Goal: Information Seeking & Learning: Learn about a topic

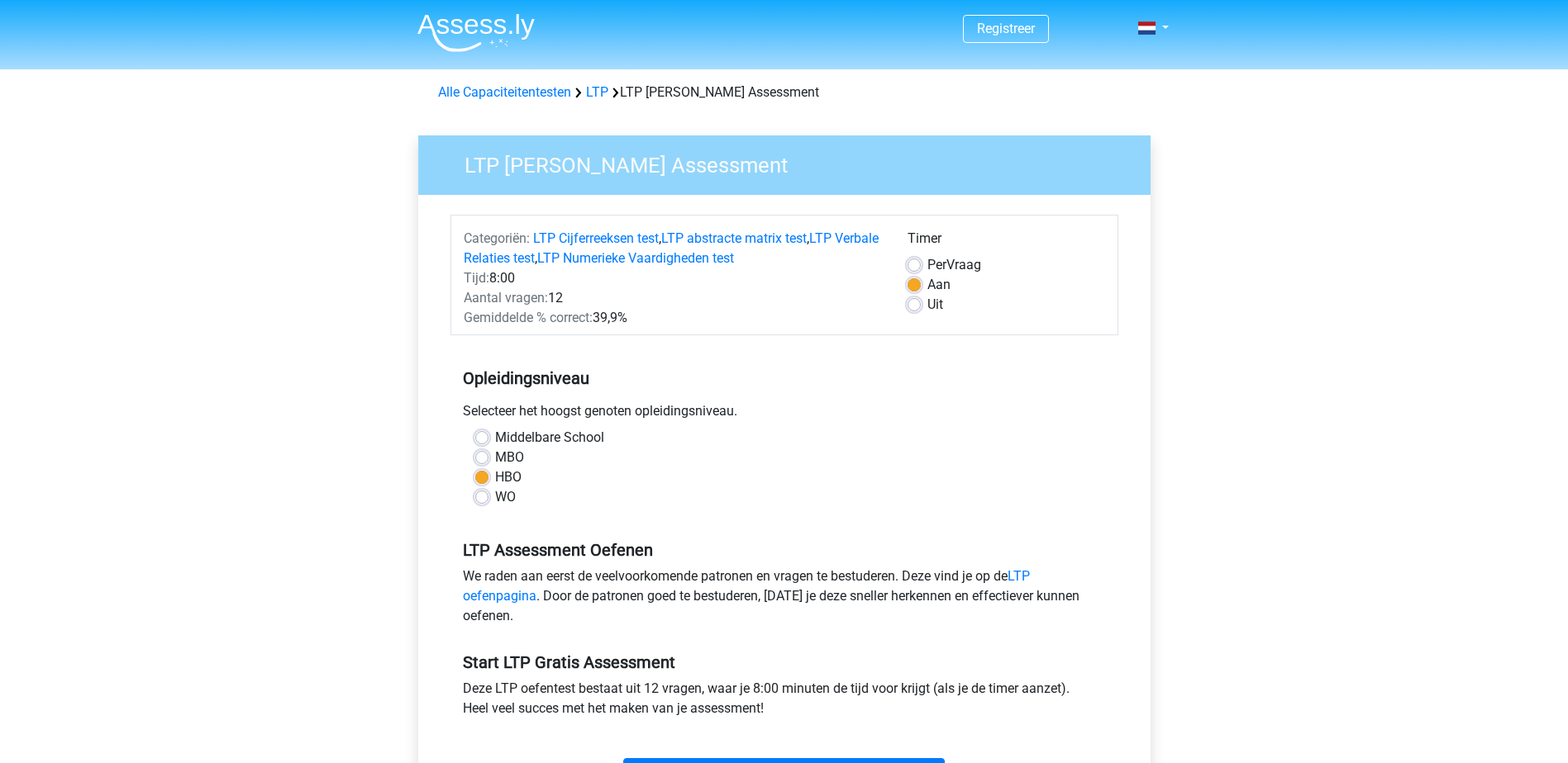
scroll to position [413, 0]
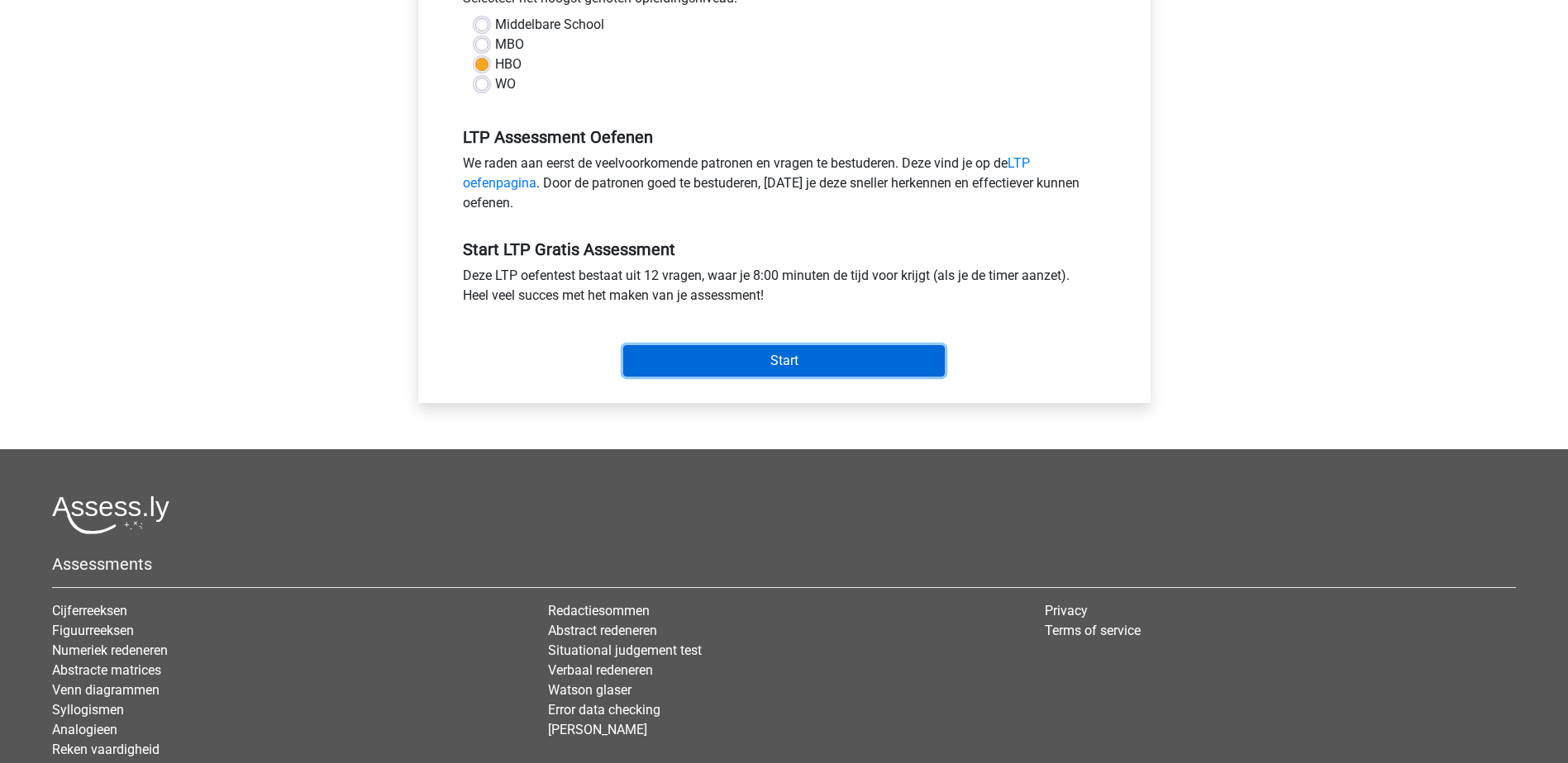
click at [758, 350] on input "Start" at bounding box center [784, 360] width 321 height 32
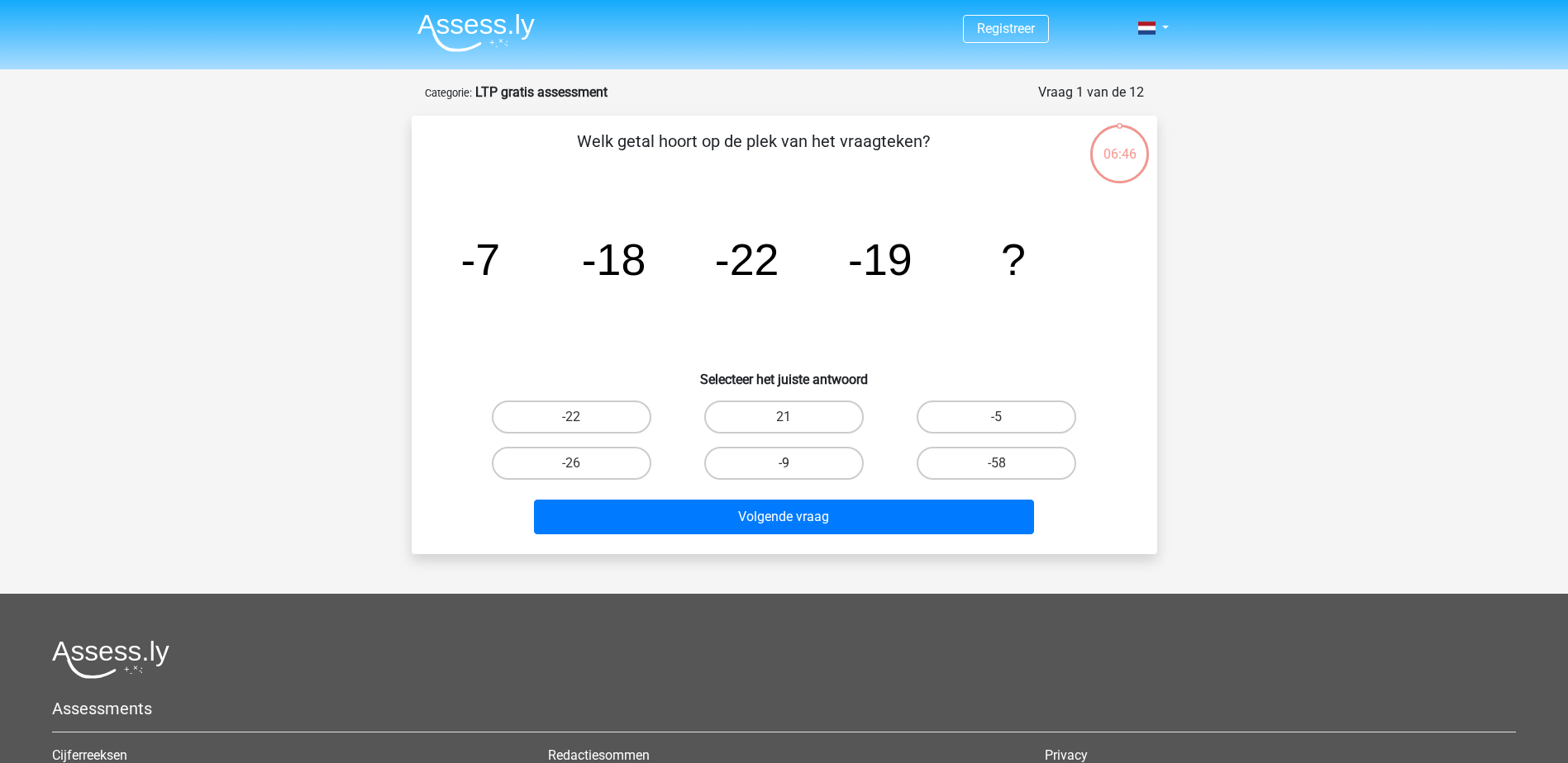
click at [812, 468] on label "-9" at bounding box center [784, 463] width 160 height 33
click at [794, 468] on input "-9" at bounding box center [788, 469] width 11 height 11
radio input "true"
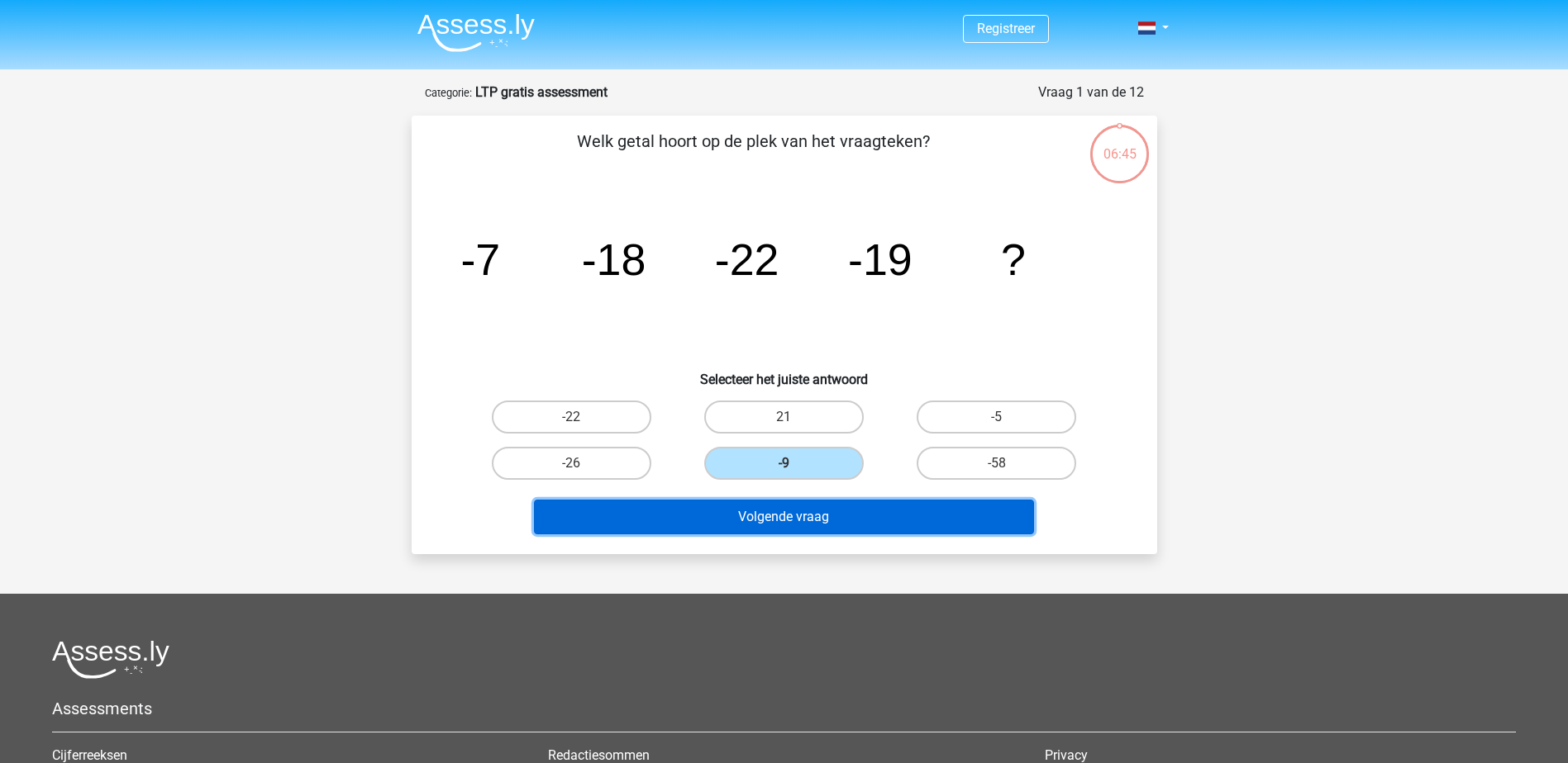
click at [828, 518] on button "Volgende vraag" at bounding box center [784, 517] width 500 height 34
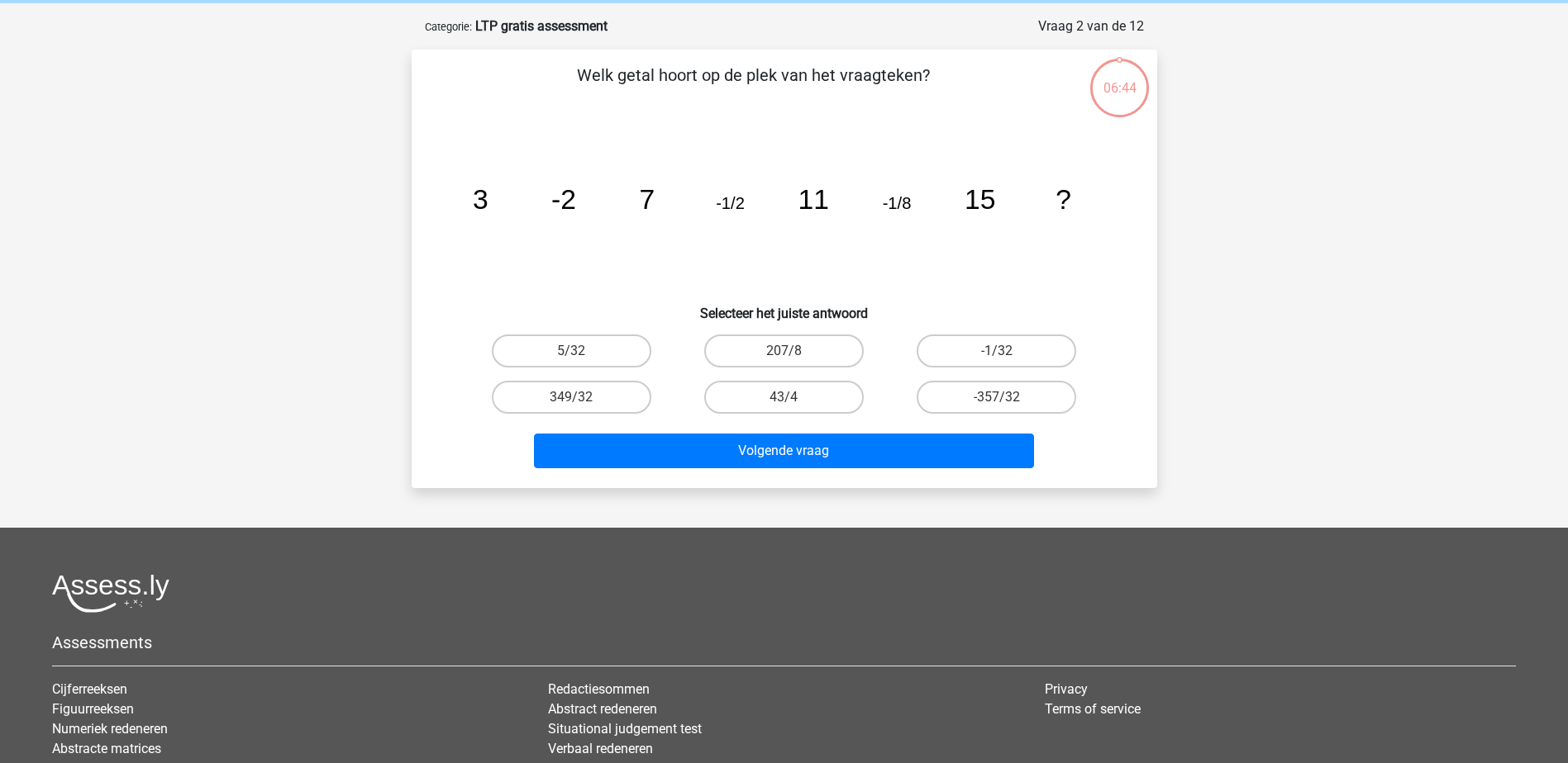
scroll to position [82, 0]
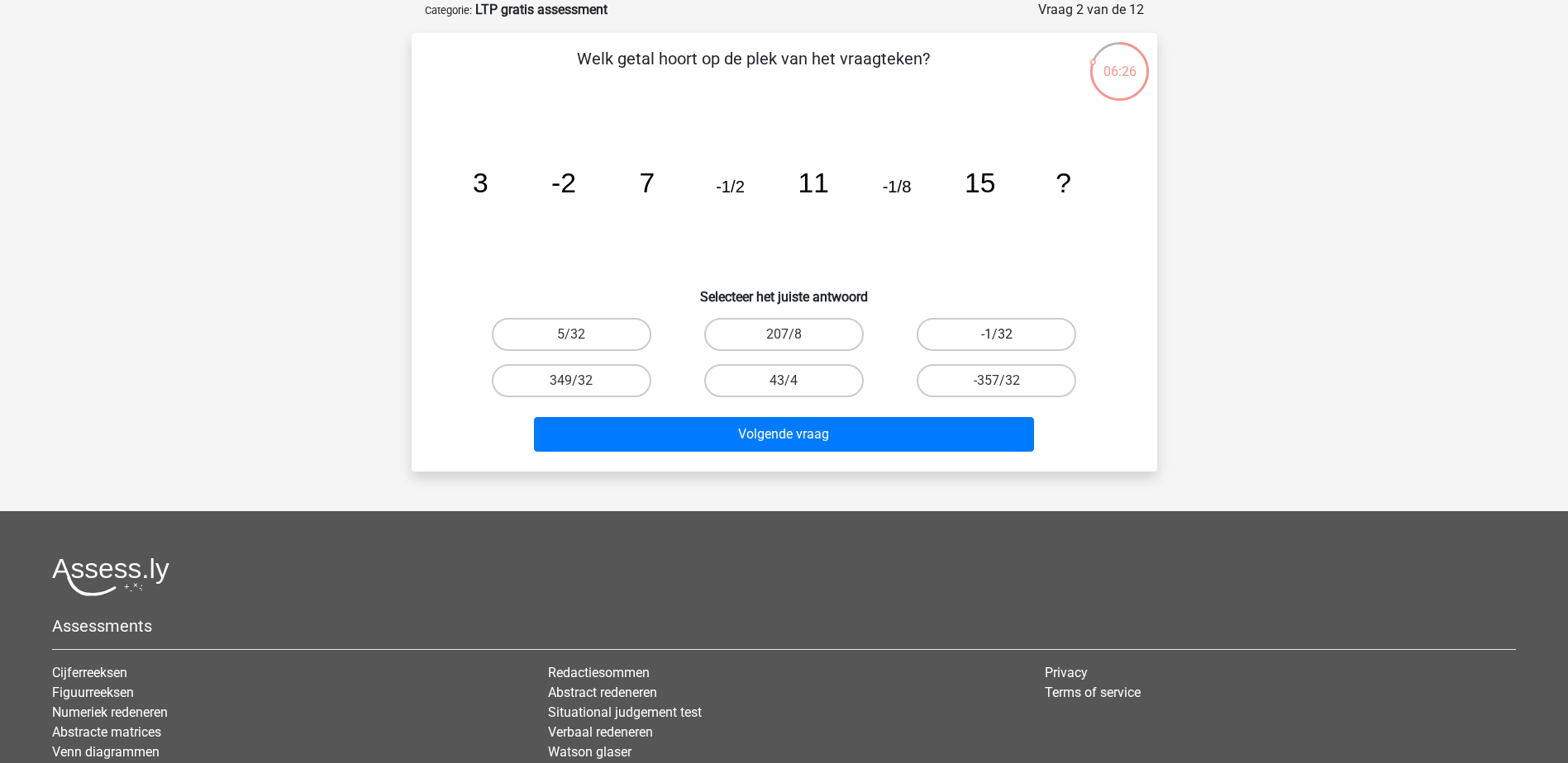
click at [1017, 342] on label "-1/32" at bounding box center [996, 335] width 160 height 33
click at [1007, 342] on input "-1/32" at bounding box center [1002, 339] width 11 height 11
radio input "true"
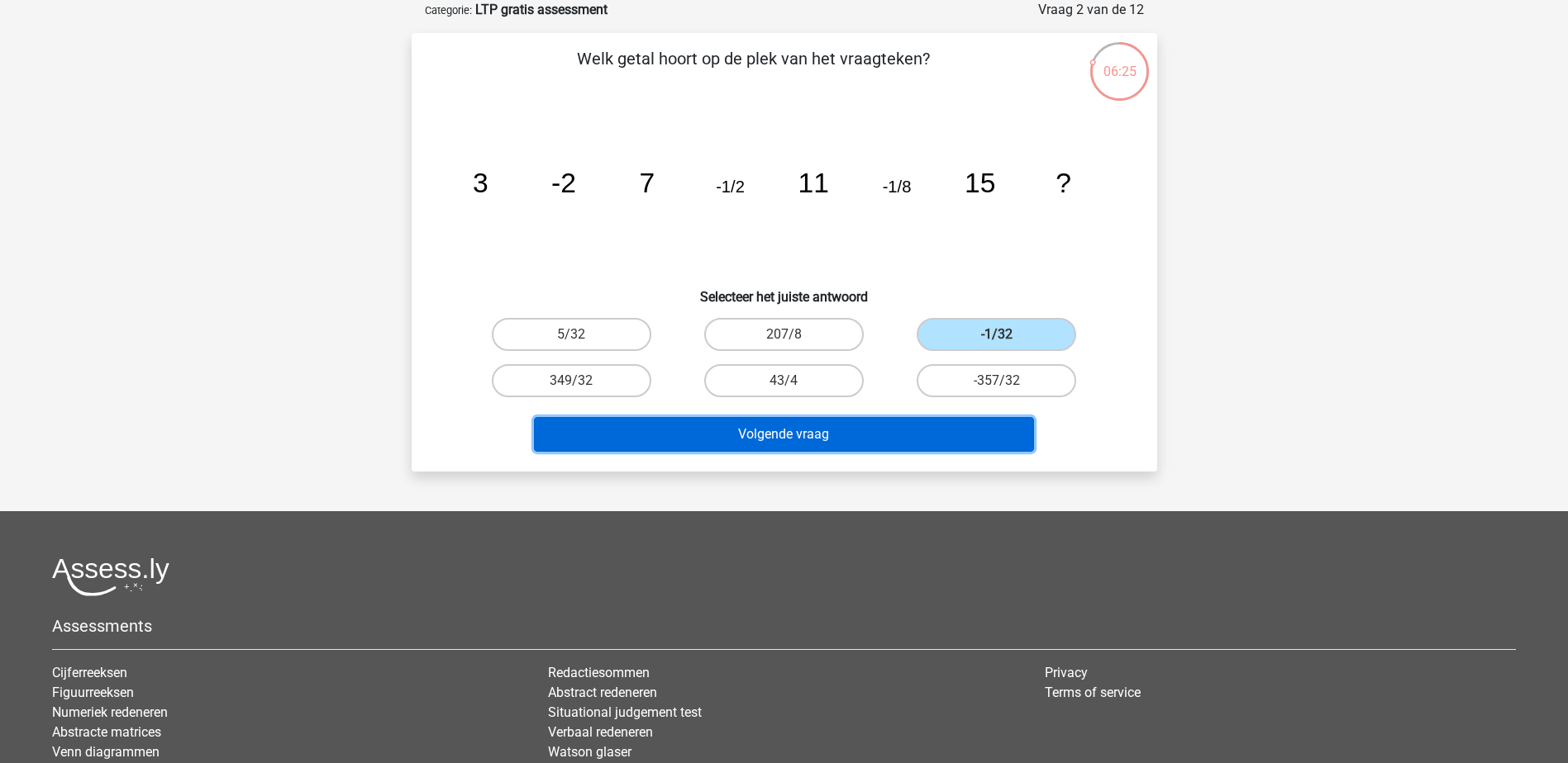
click at [812, 430] on button "Volgende vraag" at bounding box center [784, 434] width 500 height 34
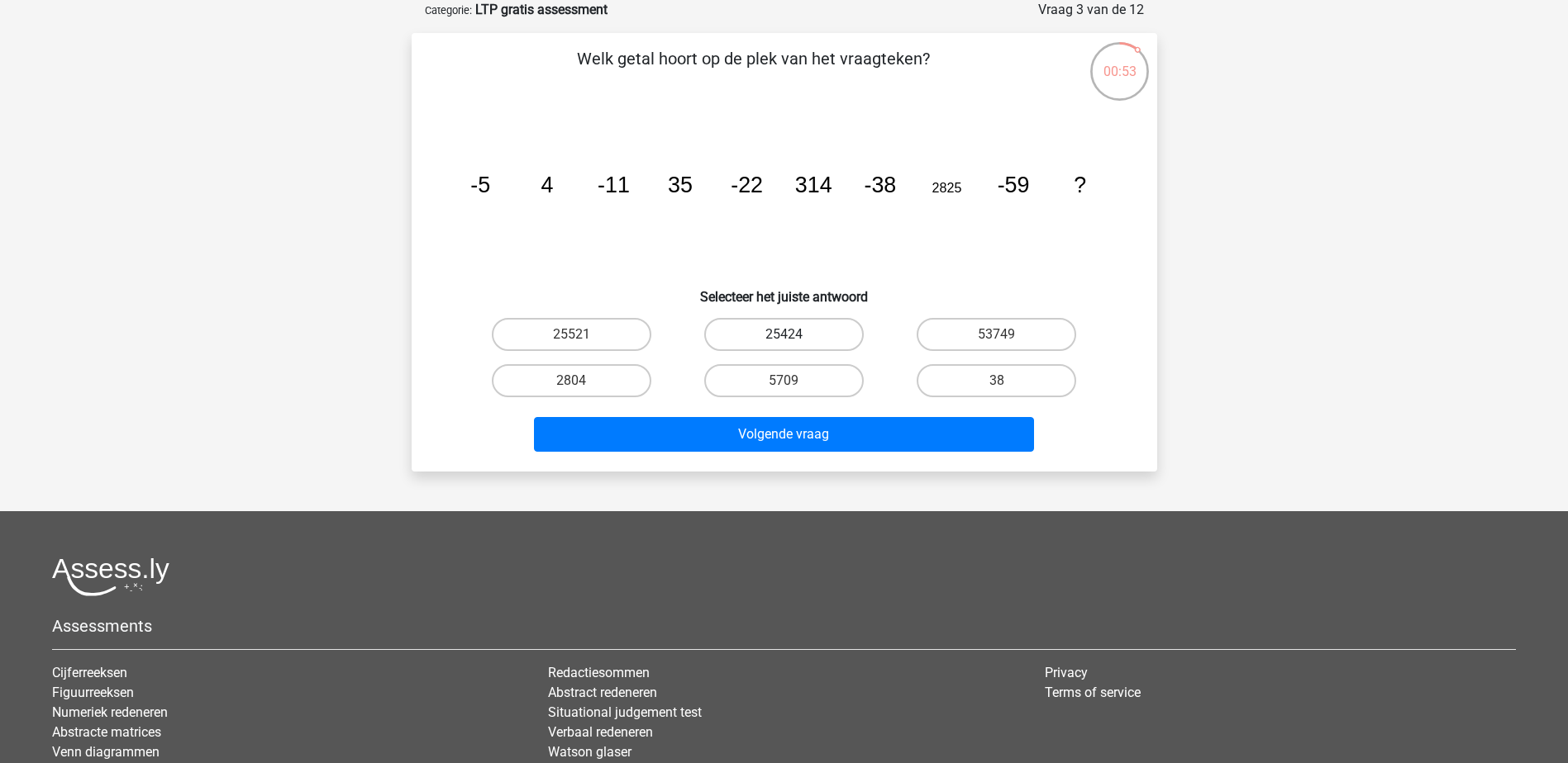
click at [797, 337] on label "25424" at bounding box center [784, 335] width 160 height 33
click at [794, 337] on input "25424" at bounding box center [788, 339] width 11 height 11
radio input "true"
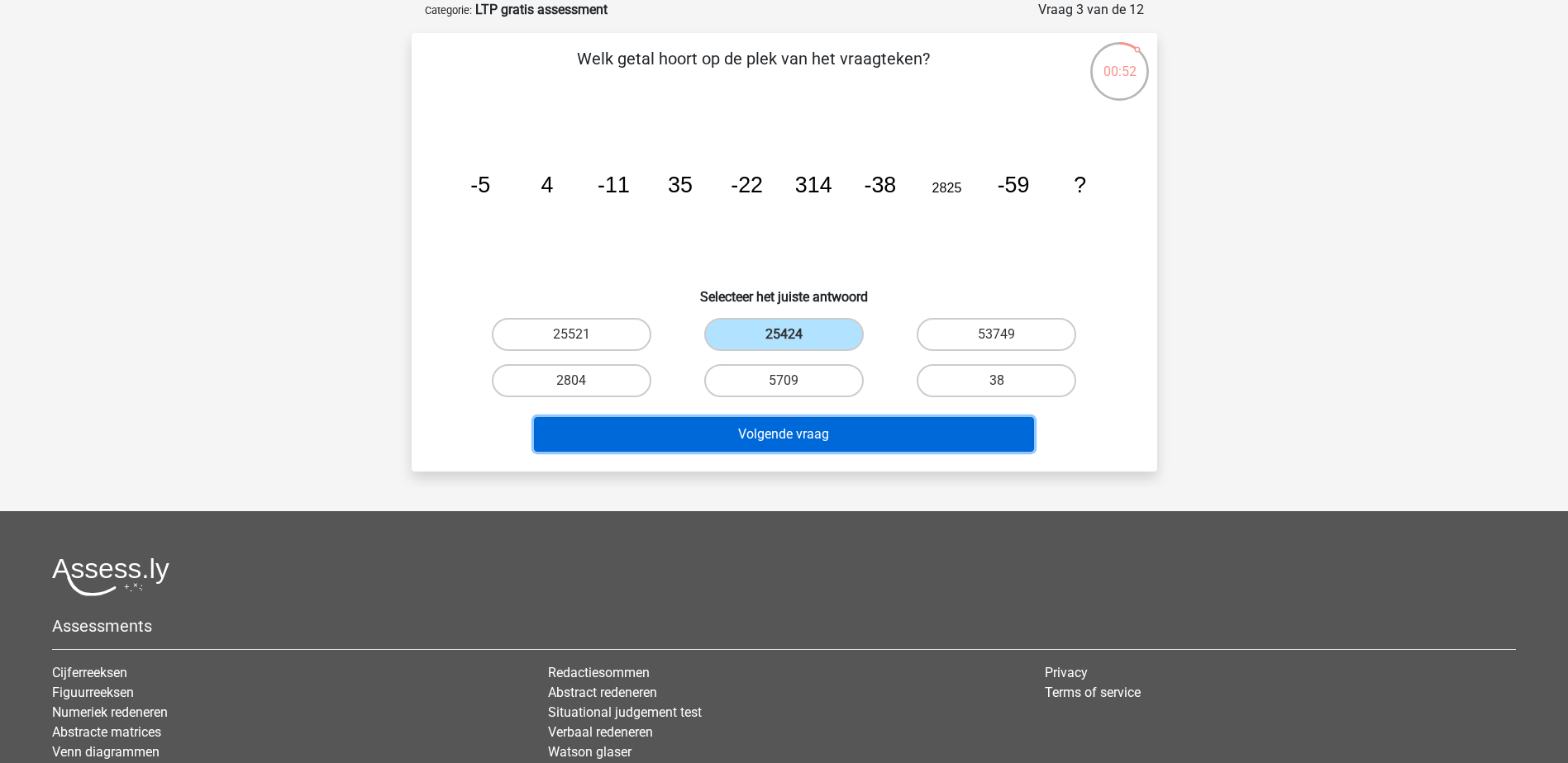
click at [804, 433] on button "Volgende vraag" at bounding box center [784, 434] width 500 height 34
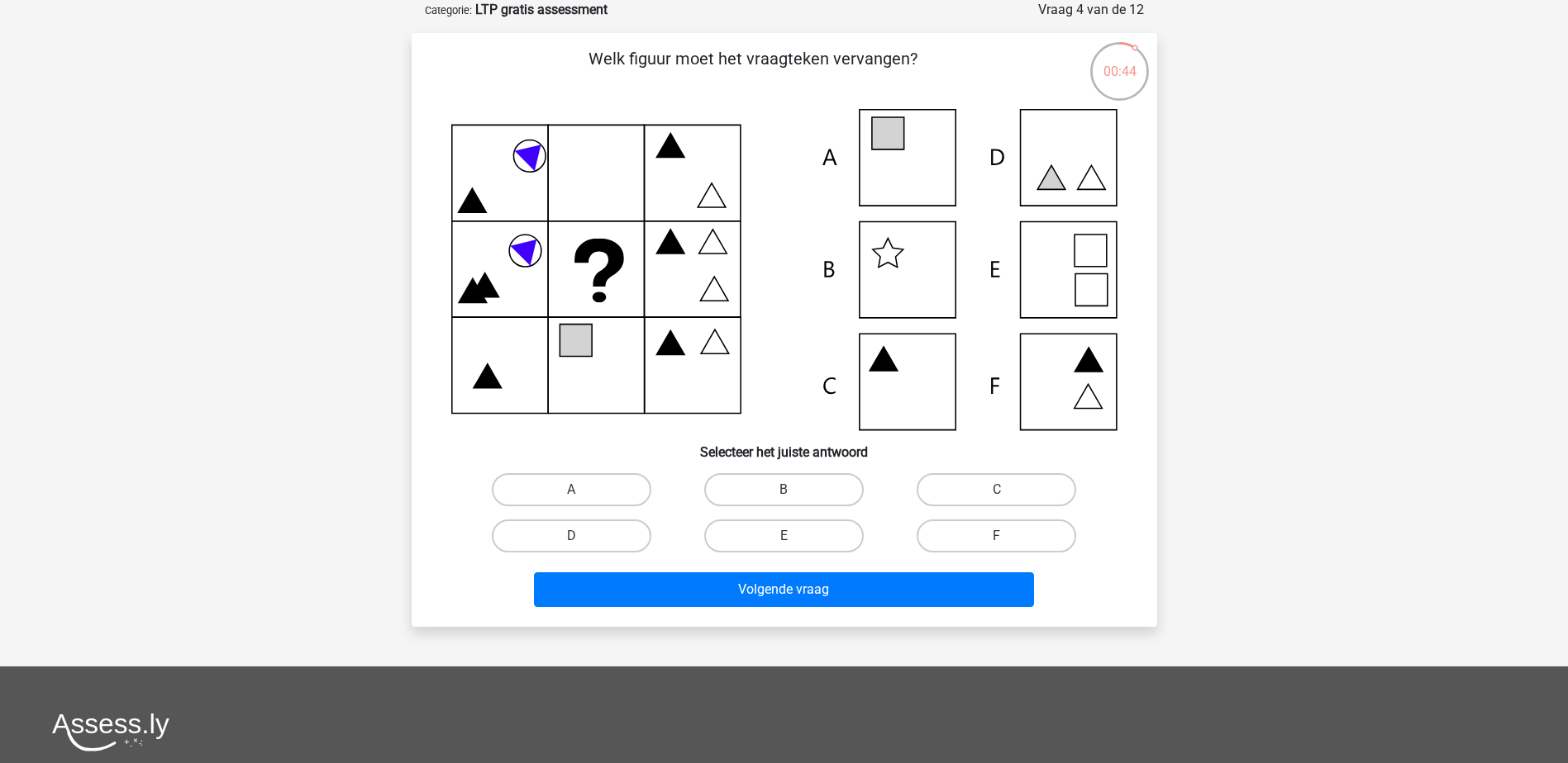
click at [1083, 278] on icon at bounding box center [1092, 291] width 33 height 33
click at [785, 532] on label "E" at bounding box center [784, 535] width 160 height 33
click at [785, 536] on input "E" at bounding box center [788, 541] width 11 height 11
radio input "true"
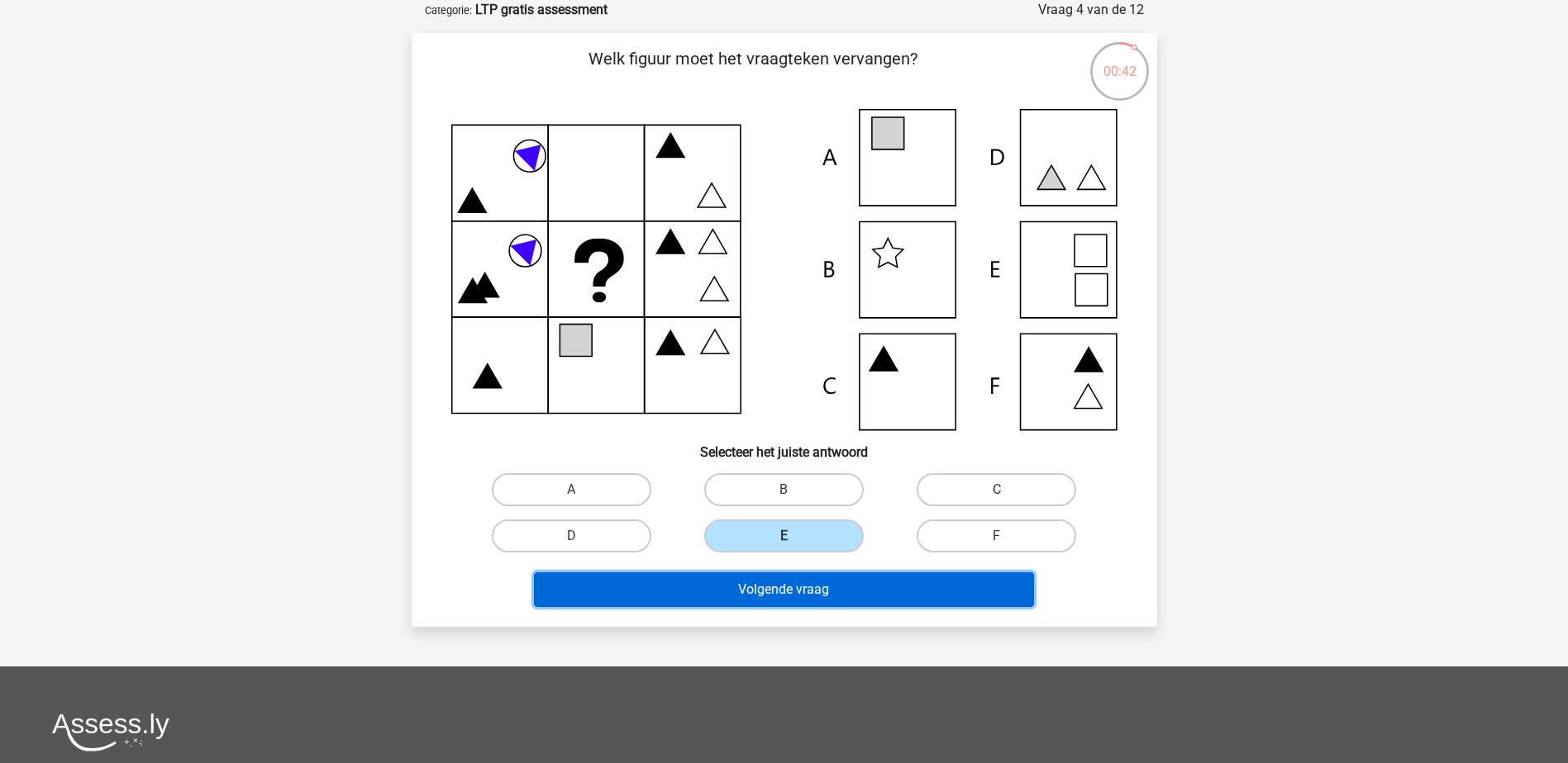
click at [760, 598] on button "Volgende vraag" at bounding box center [784, 590] width 500 height 34
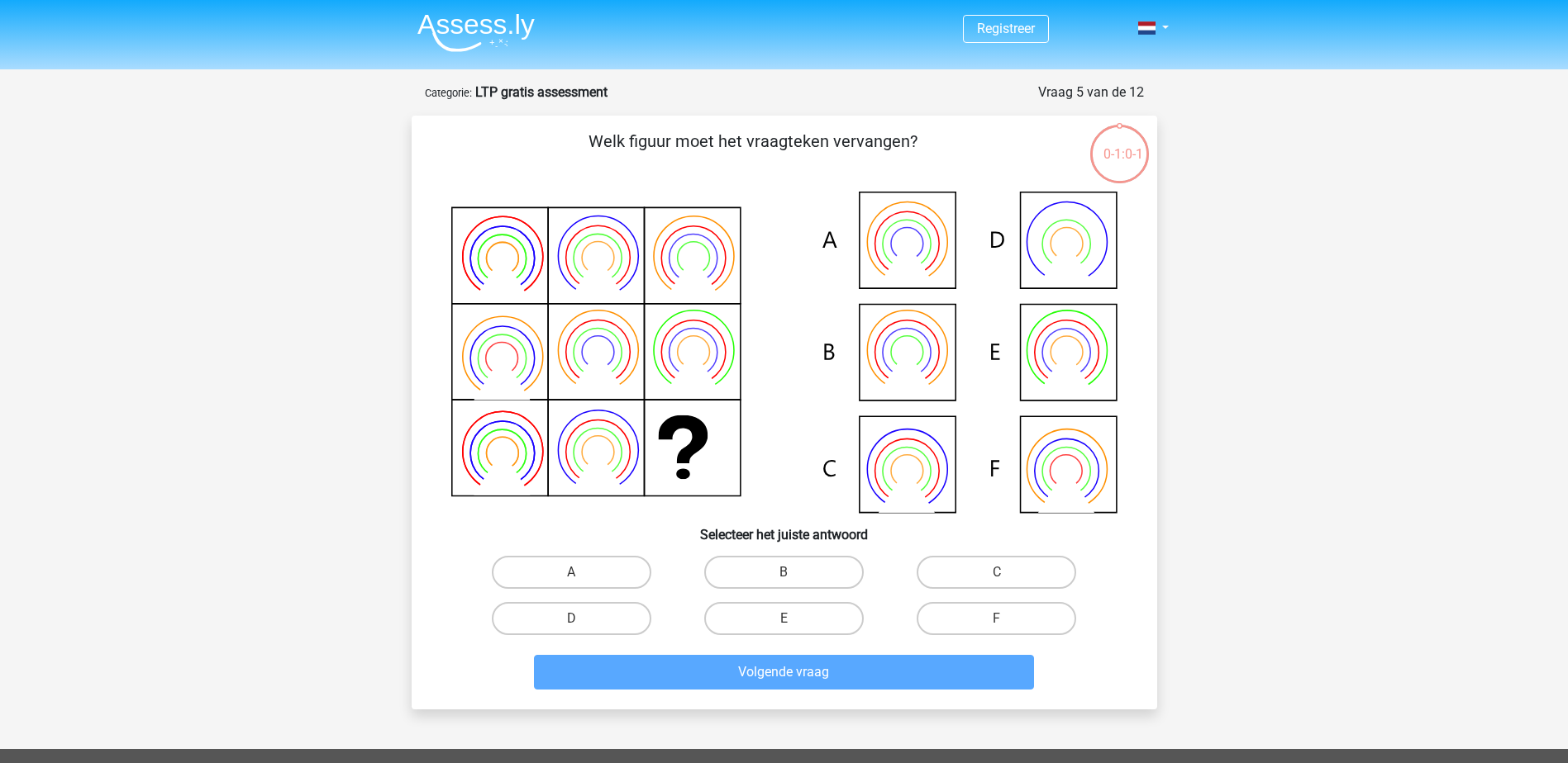
scroll to position [82, 0]
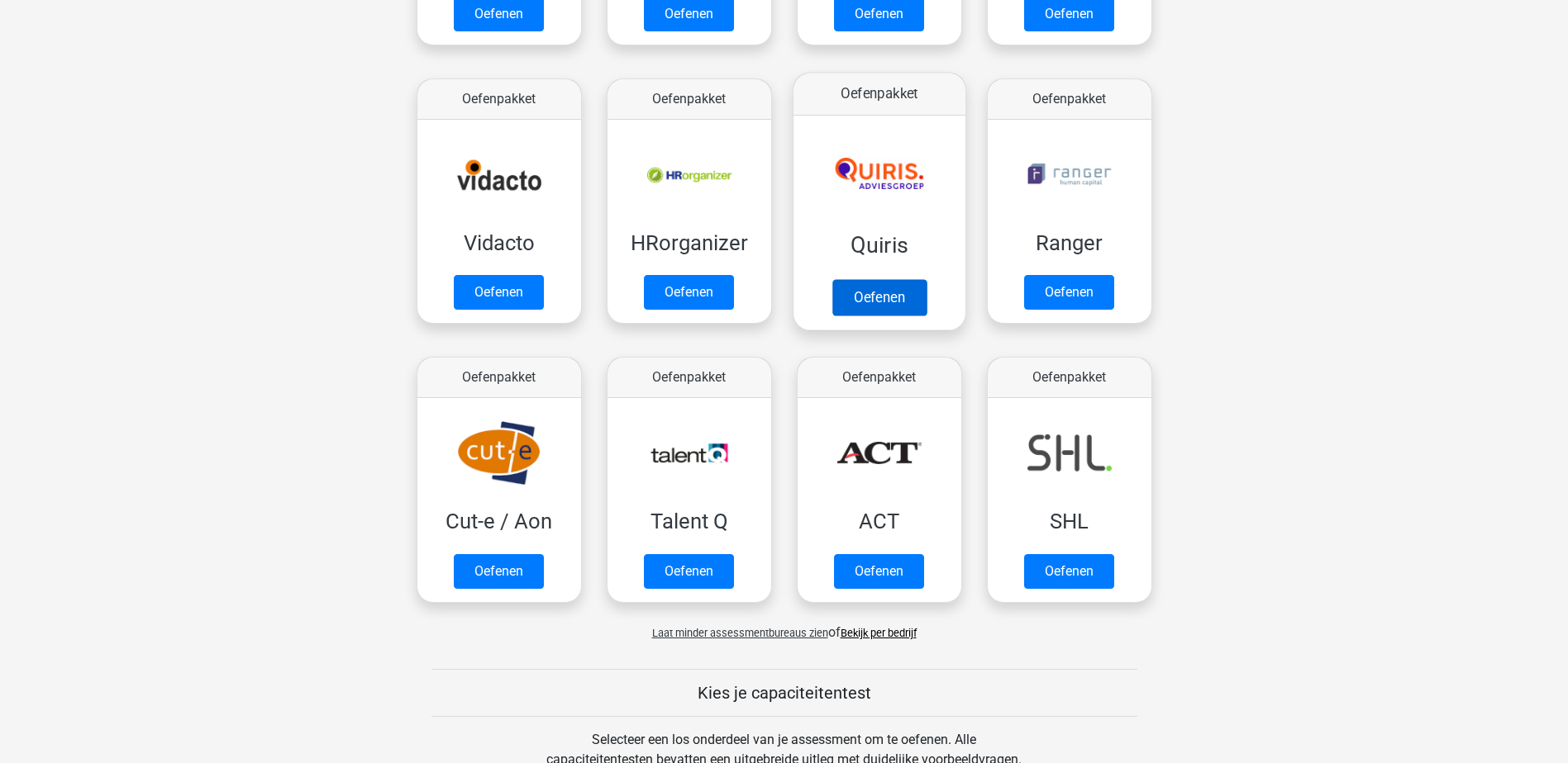
scroll to position [826, 0]
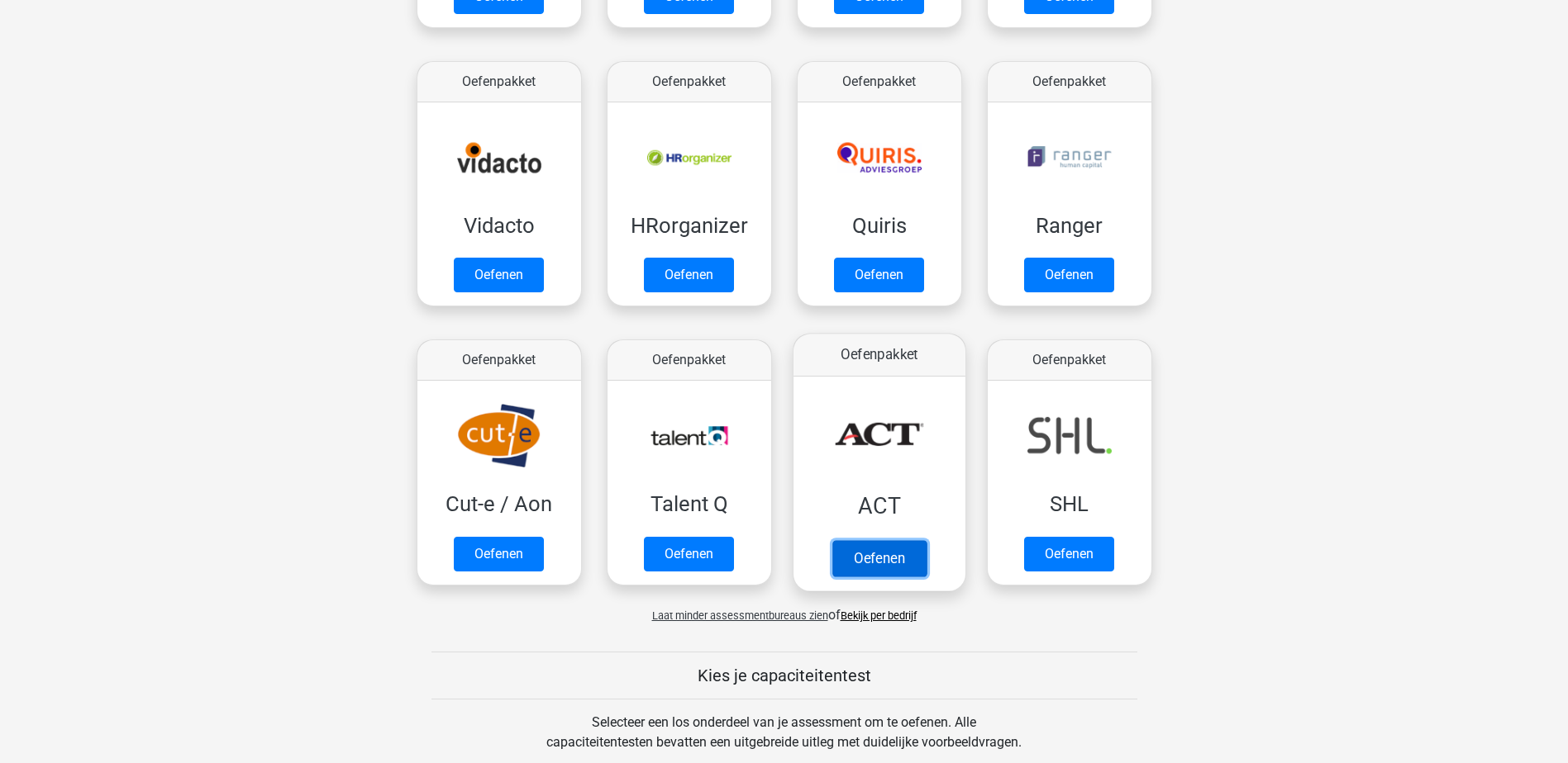
click at [893, 563] on link "Oefenen" at bounding box center [878, 558] width 94 height 36
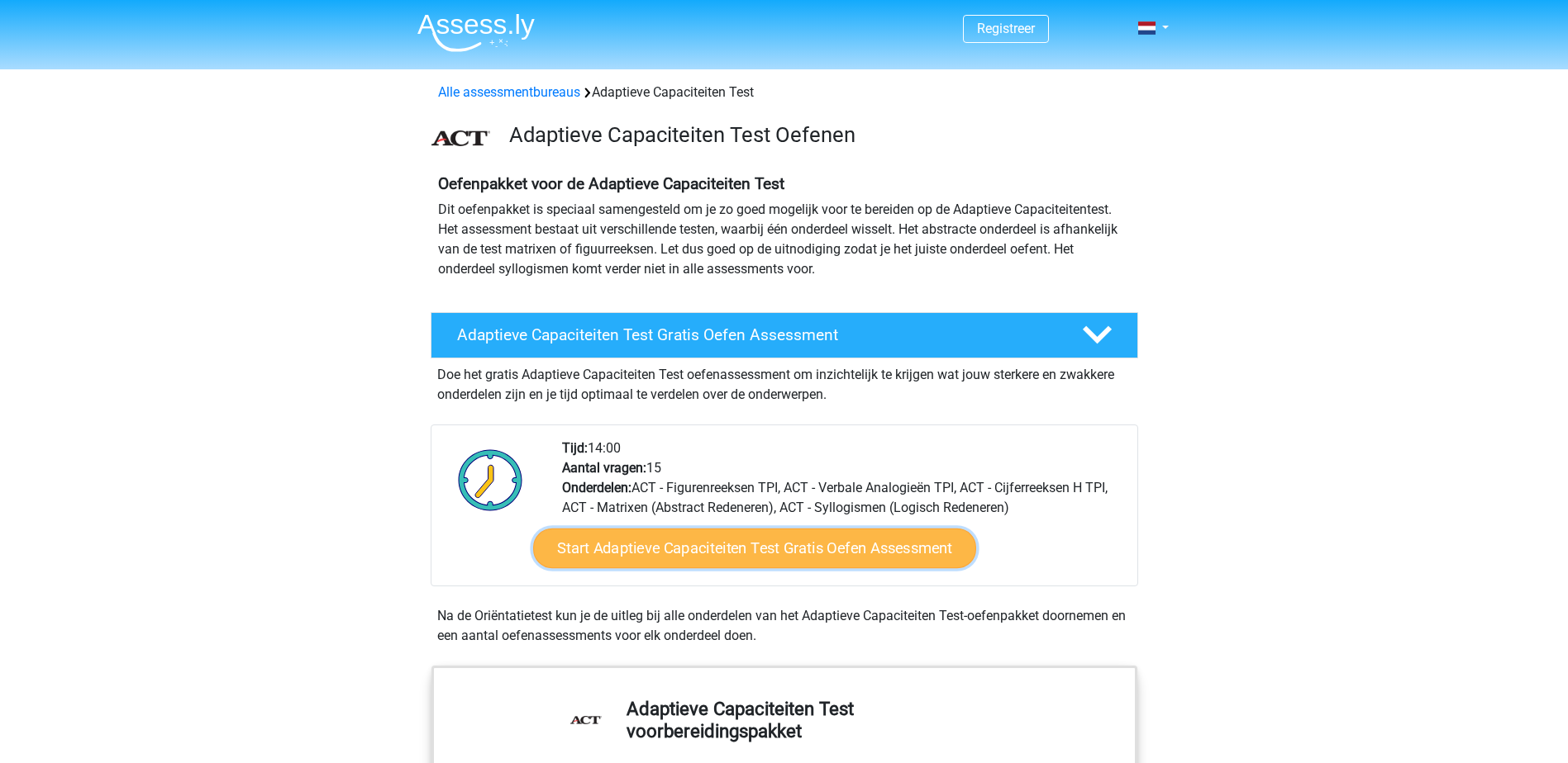
click at [771, 555] on link "Start Adaptieve Capaciteiten Test Gratis Oefen Assessment" at bounding box center [754, 548] width 443 height 39
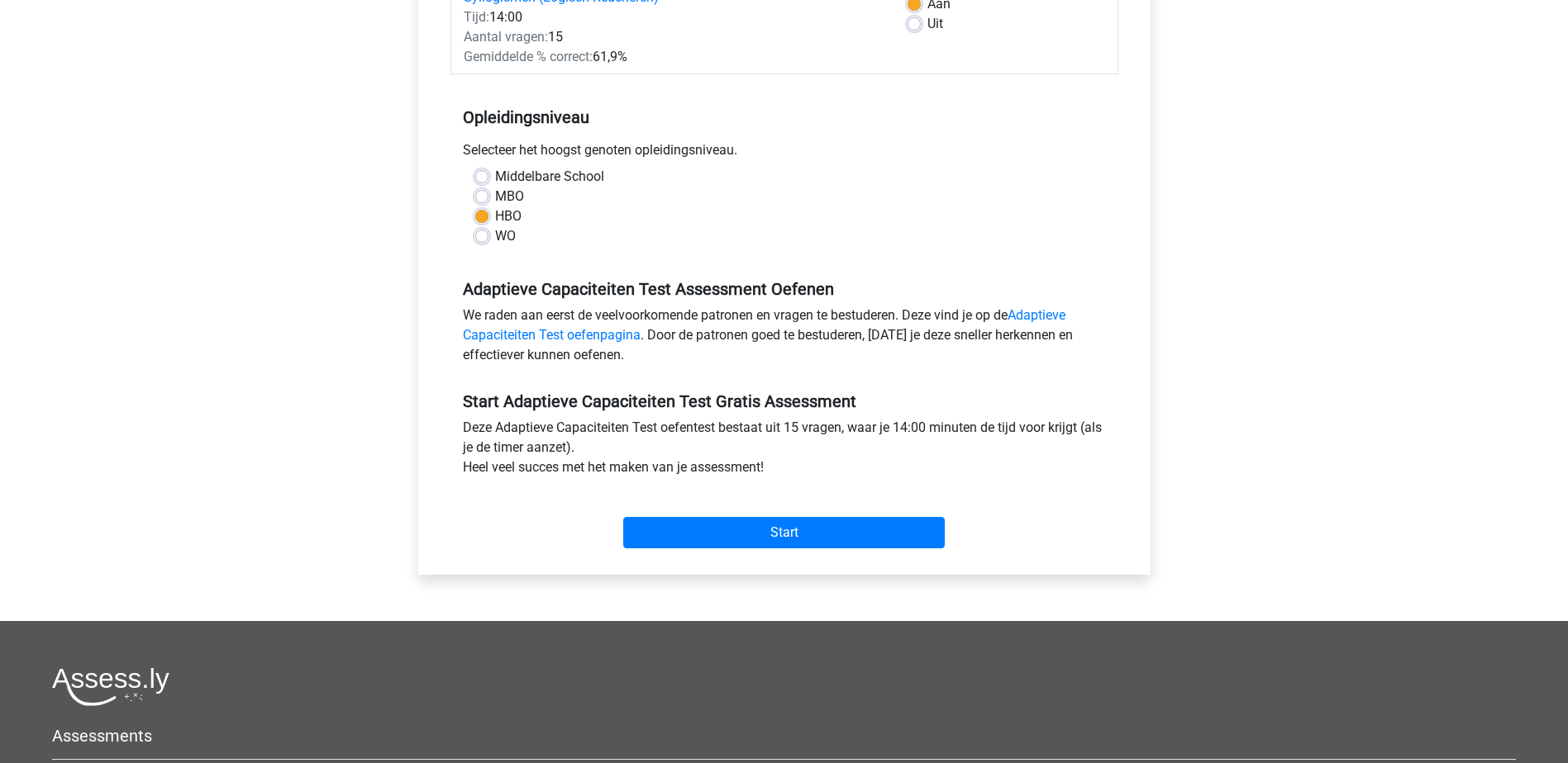
scroll to position [413, 0]
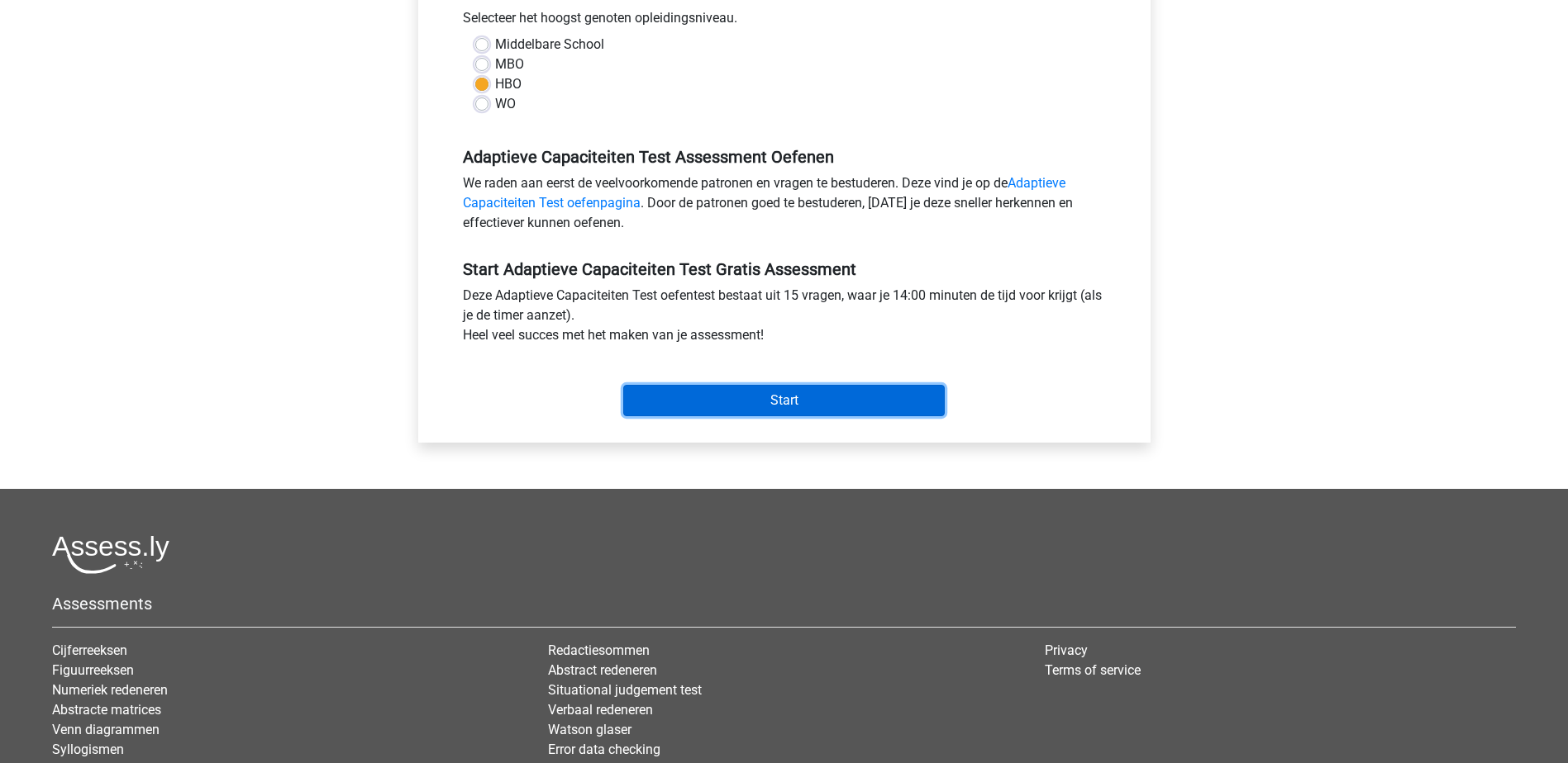
click at [743, 403] on input "Start" at bounding box center [784, 401] width 321 height 32
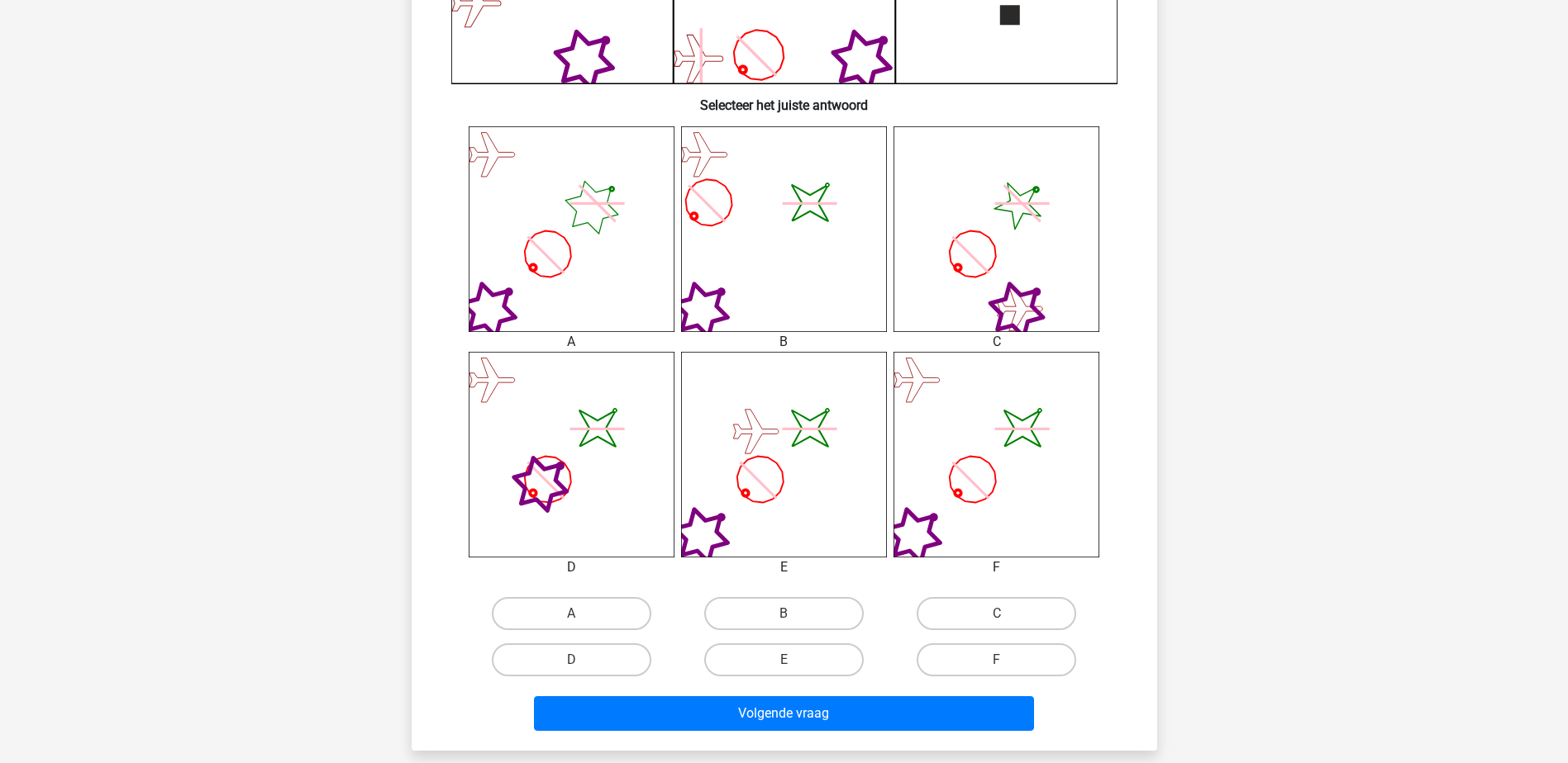
scroll to position [578, 0]
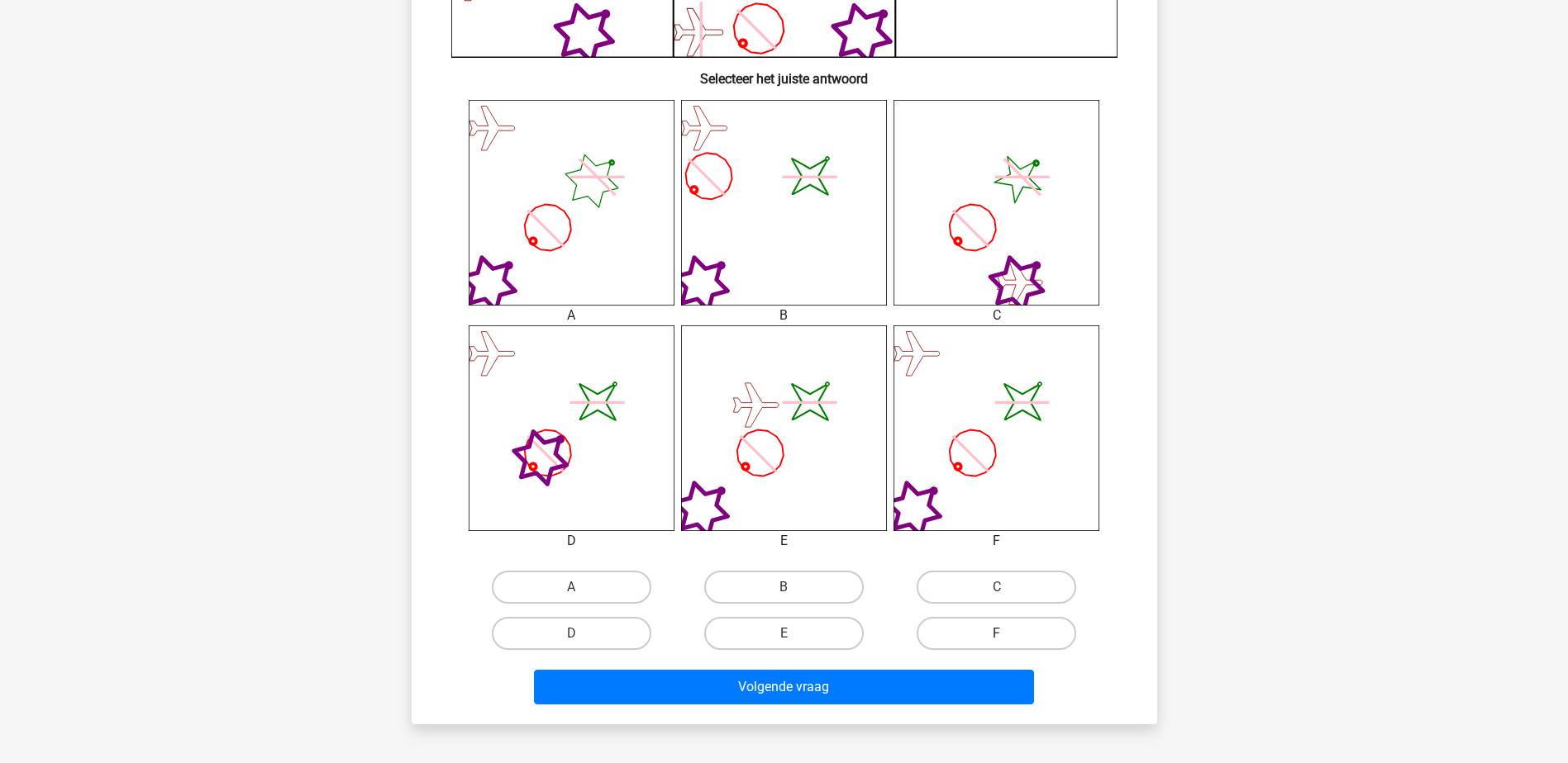
click at [986, 635] on label "F" at bounding box center [996, 633] width 160 height 33
click at [997, 635] on input "F" at bounding box center [1002, 639] width 11 height 11
radio input "true"
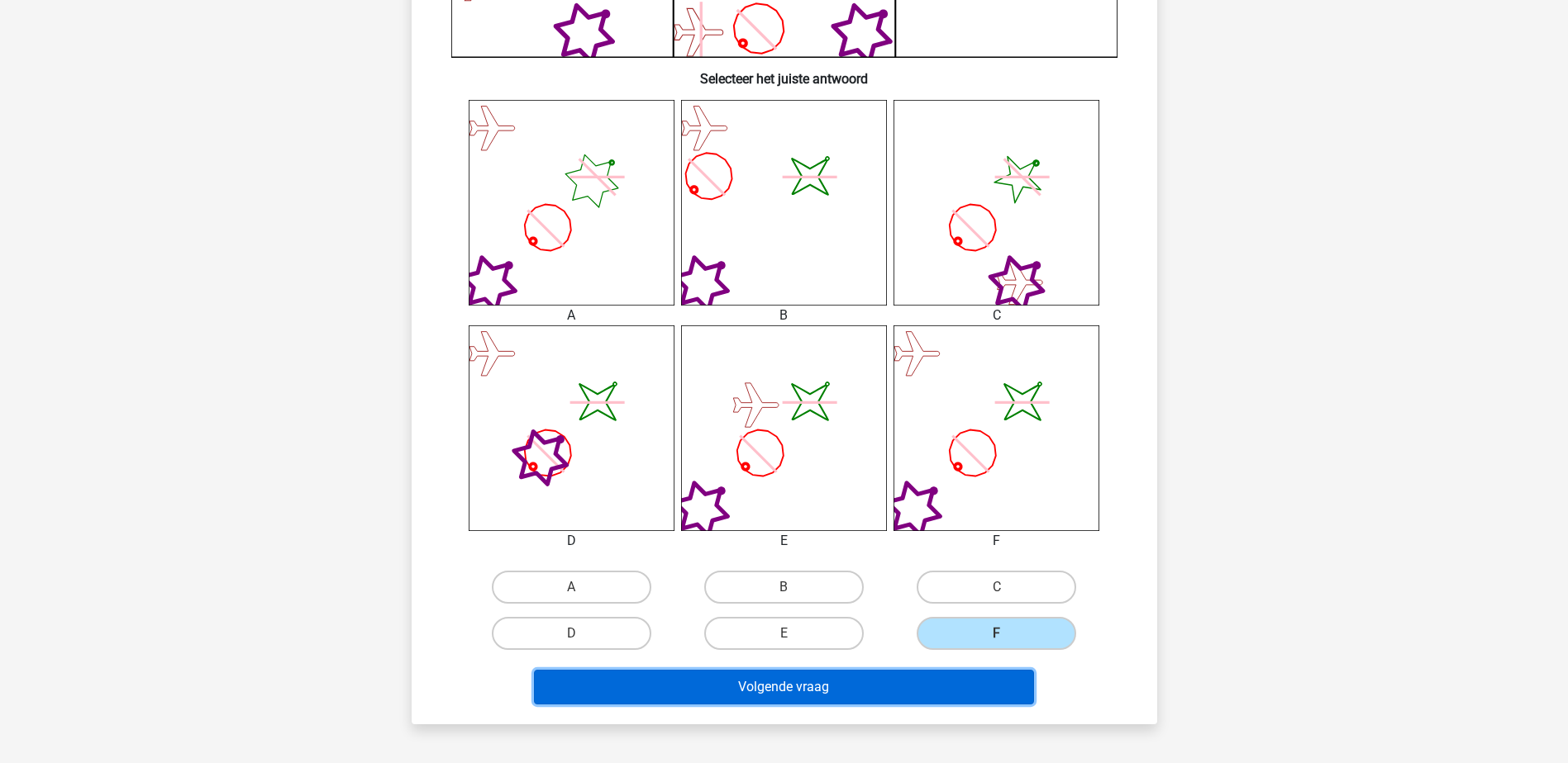
click at [842, 679] on button "Volgende vraag" at bounding box center [784, 687] width 500 height 34
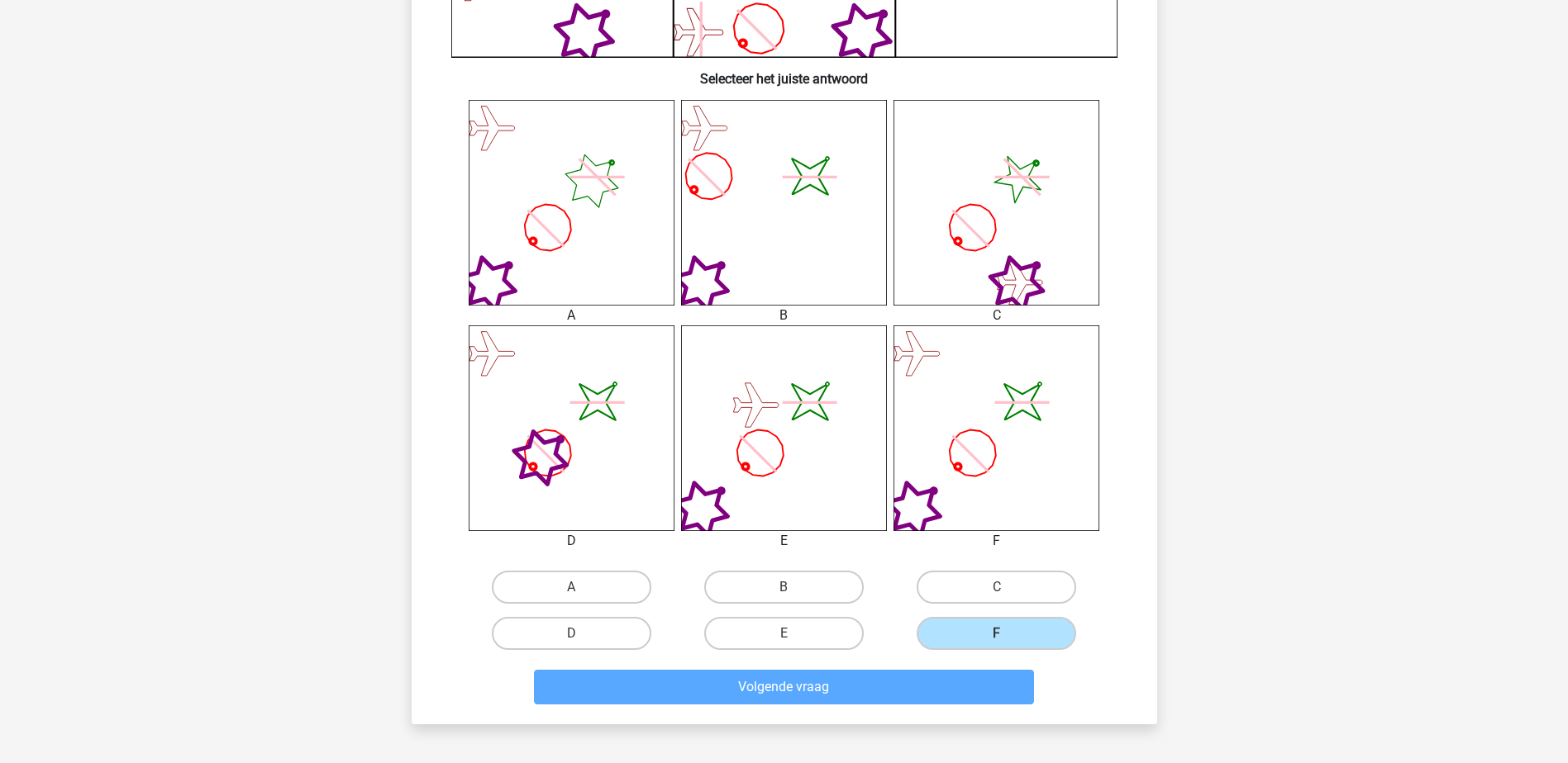
scroll to position [82, 0]
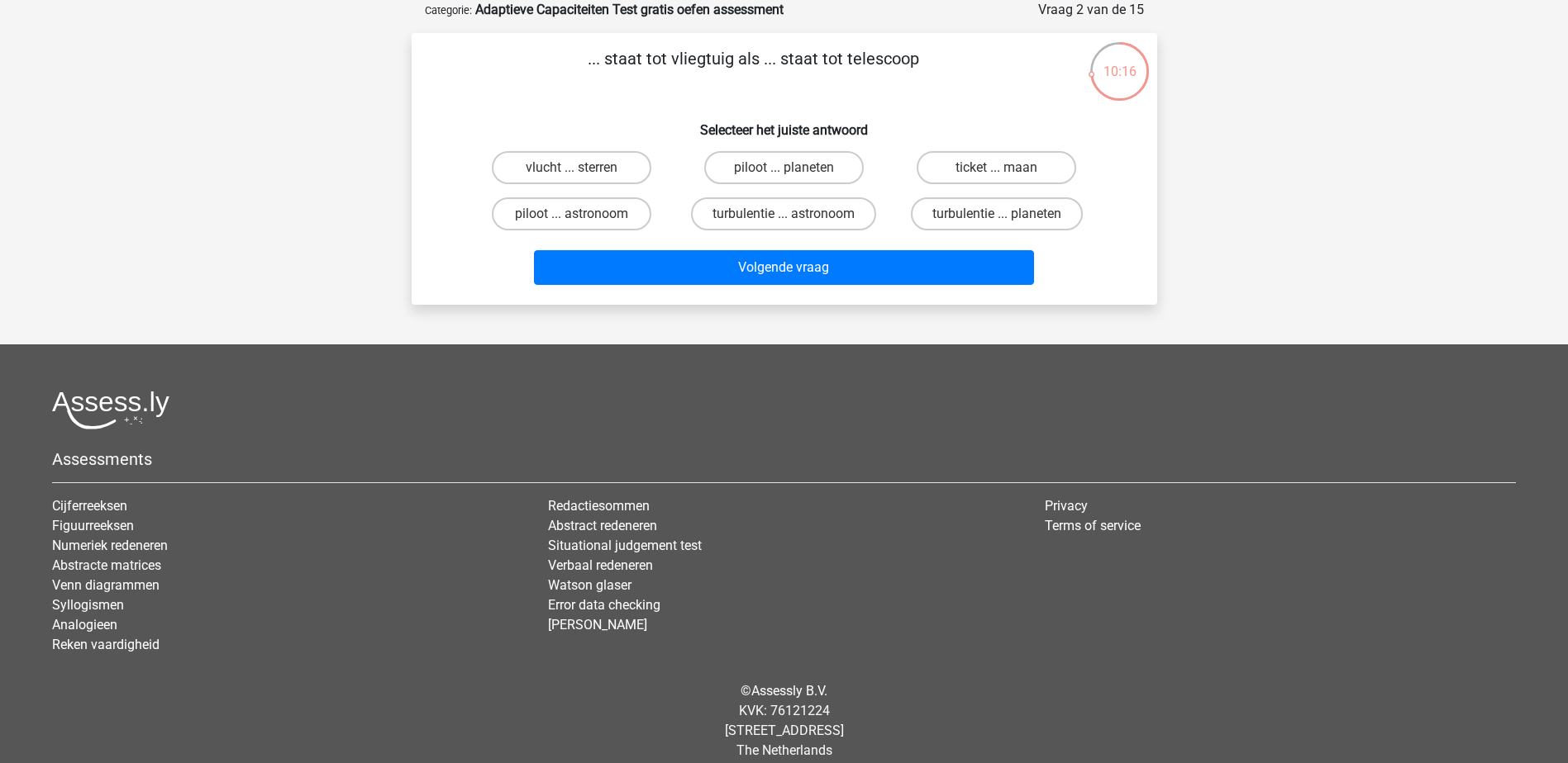
click at [592, 142] on div "... staat tot vliegtuig als ... staat tot telescoop Selecteer het juiste antwoo…" at bounding box center [784, 168] width 732 height 246
click at [577, 163] on label "vlucht ... sterren" at bounding box center [571, 167] width 160 height 33
click at [577, 167] on input "vlucht ... sterren" at bounding box center [576, 172] width 11 height 11
radio input "true"
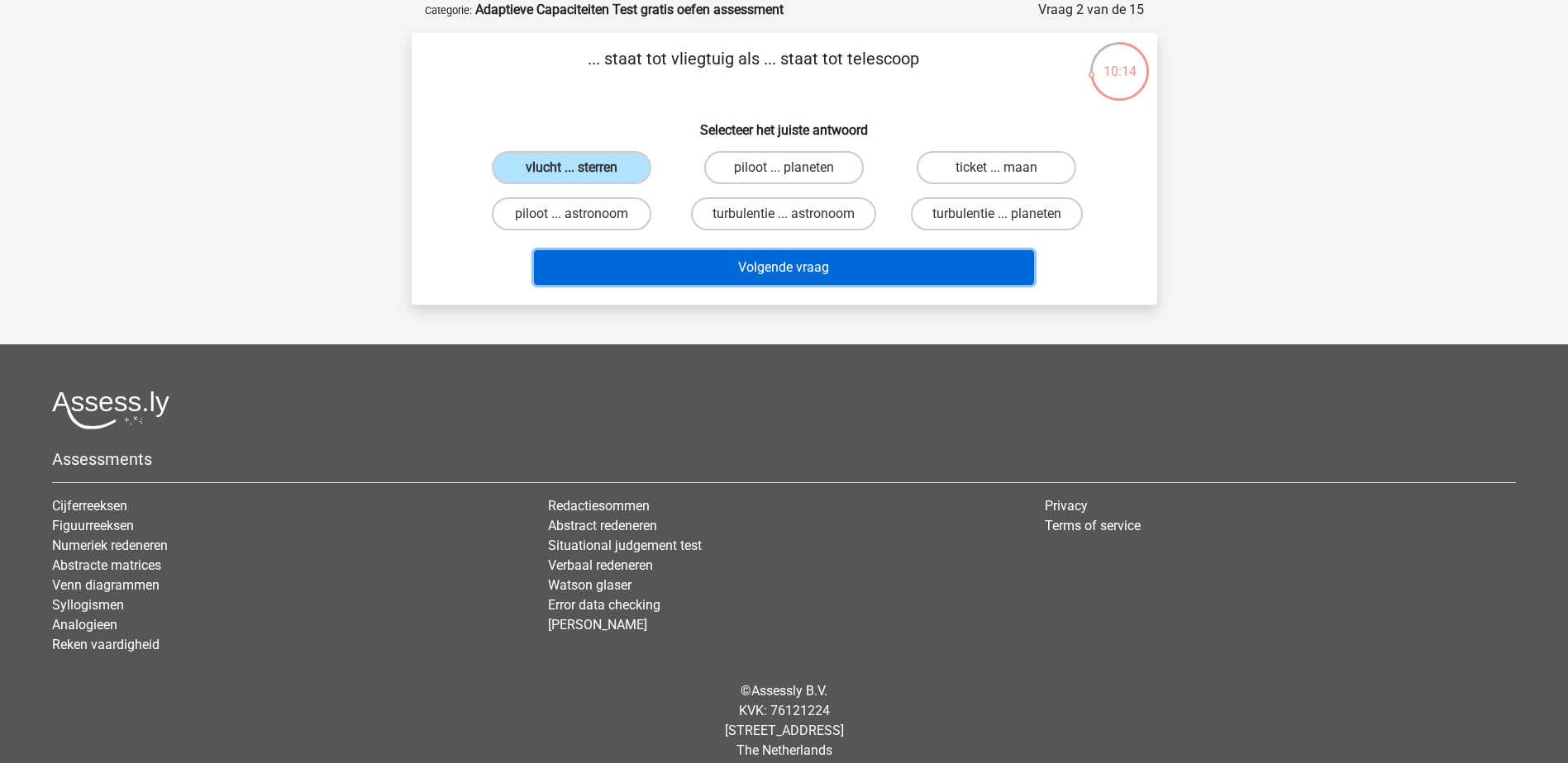
click at [756, 276] on button "Volgende vraag" at bounding box center [784, 268] width 500 height 34
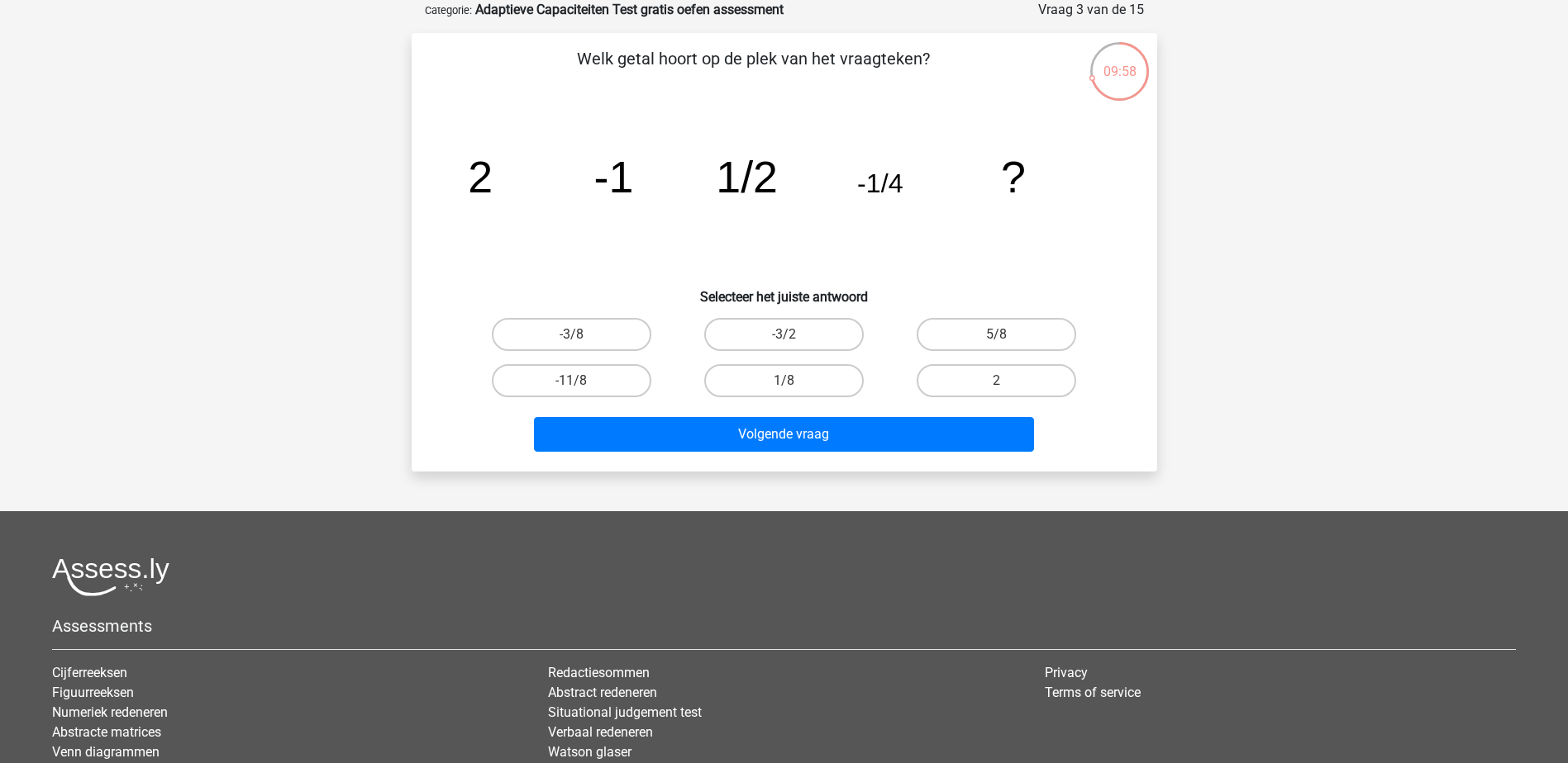
click at [784, 386] on input "1/8" at bounding box center [788, 385] width 11 height 11
radio input "true"
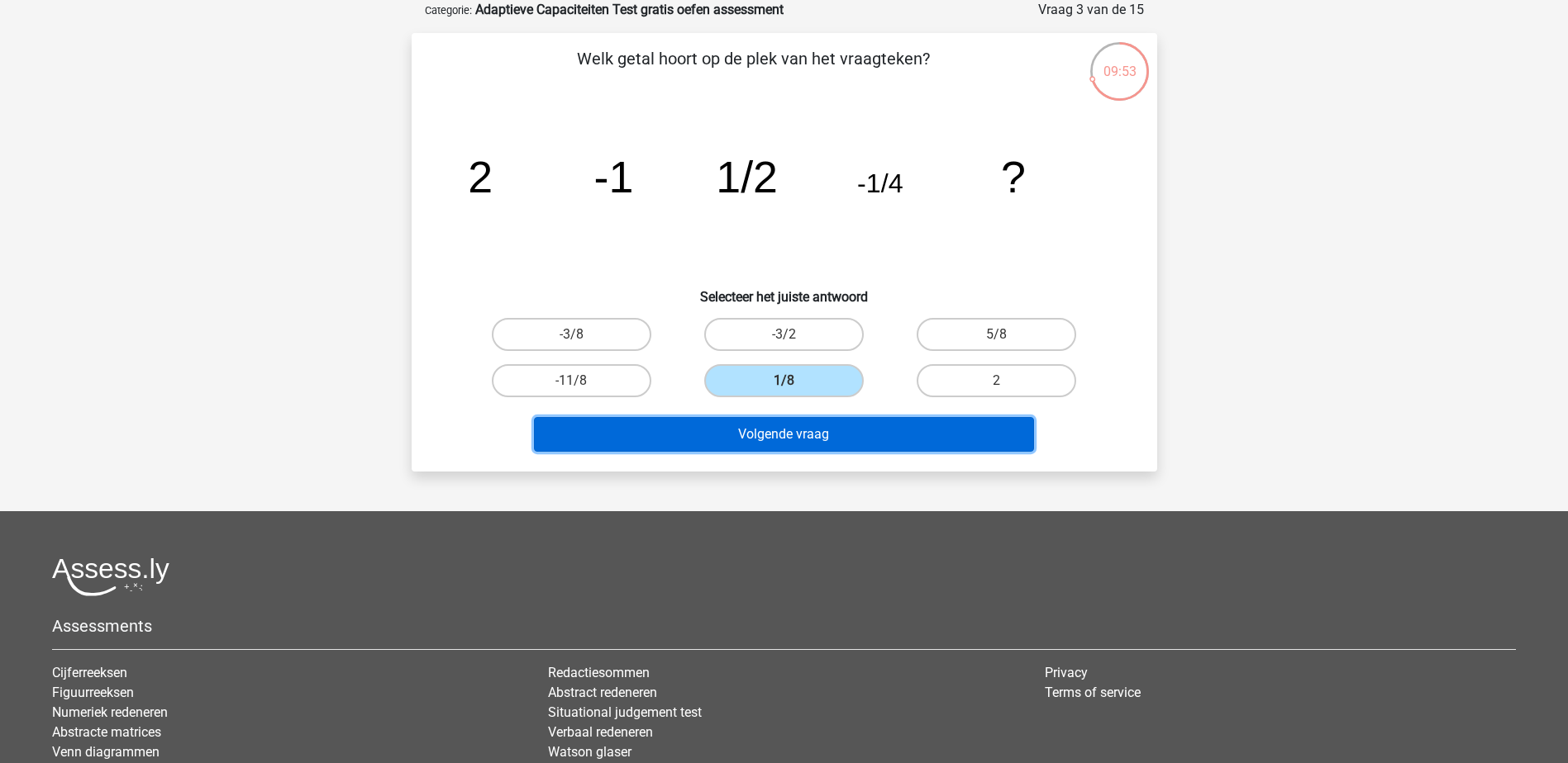
click at [794, 429] on button "Volgende vraag" at bounding box center [784, 434] width 500 height 34
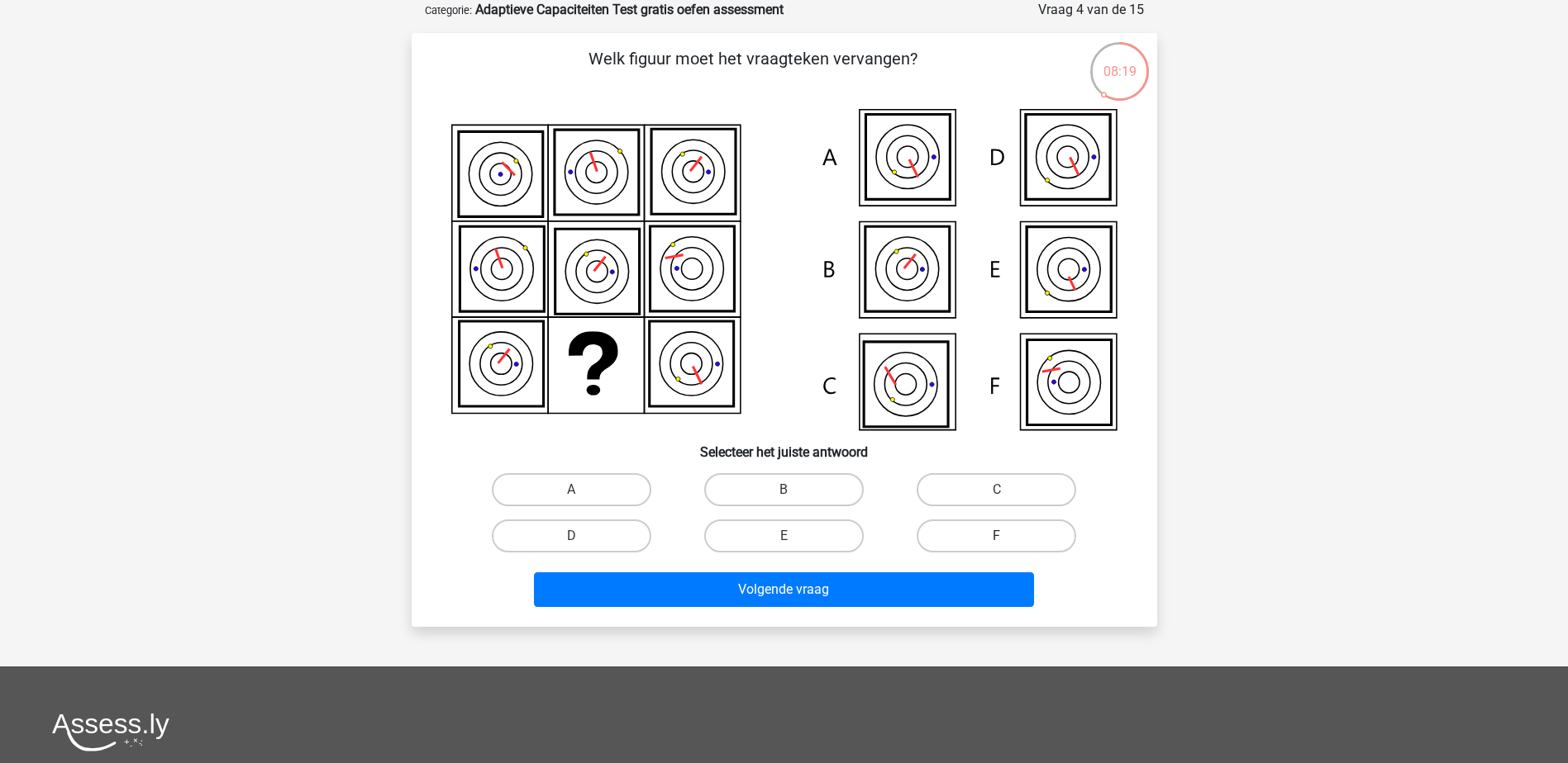
click at [968, 536] on label "F" at bounding box center [996, 535] width 160 height 33
click at [997, 536] on input "F" at bounding box center [1002, 541] width 11 height 11
radio input "true"
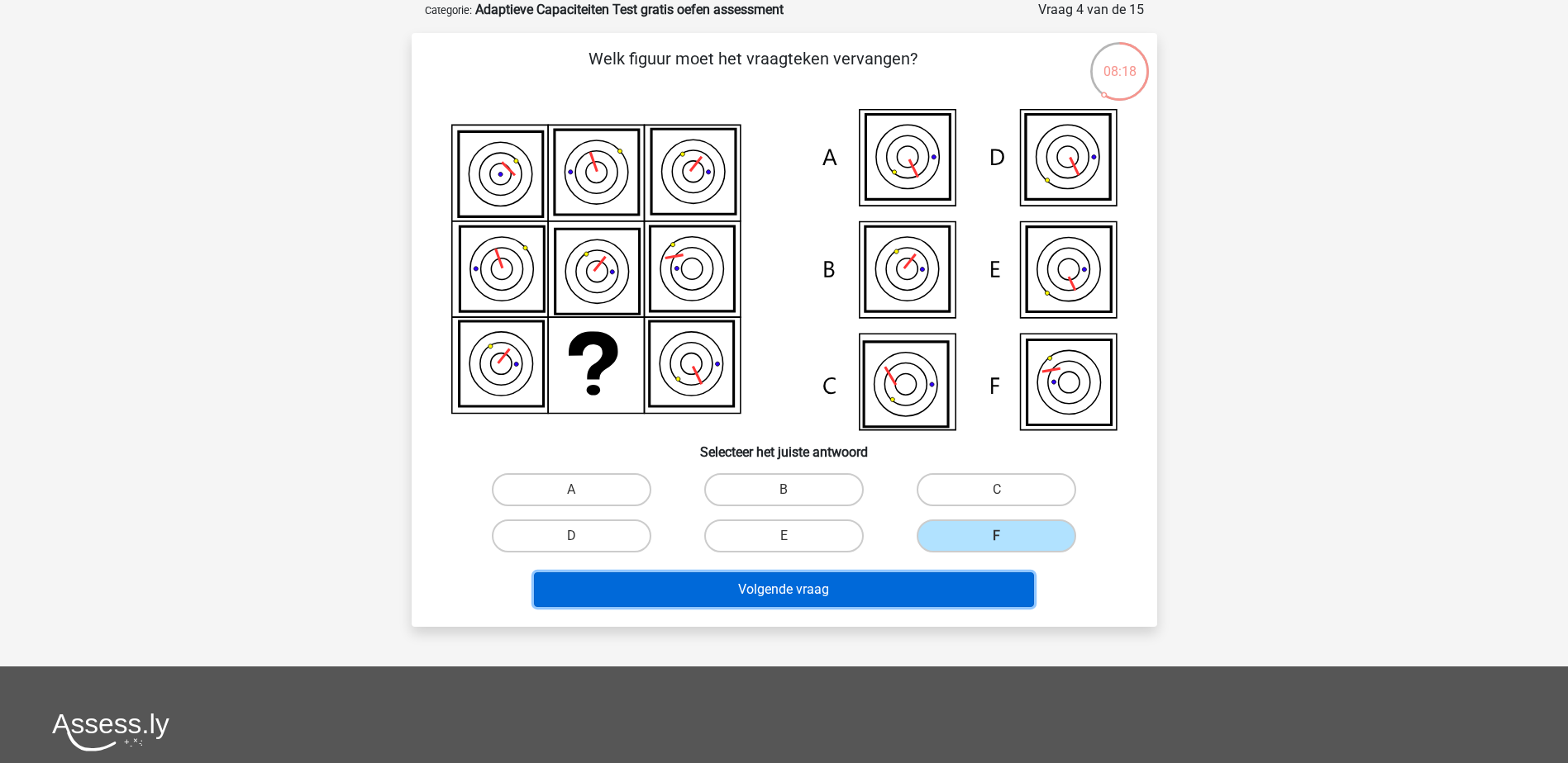
click at [750, 585] on button "Volgende vraag" at bounding box center [784, 590] width 500 height 34
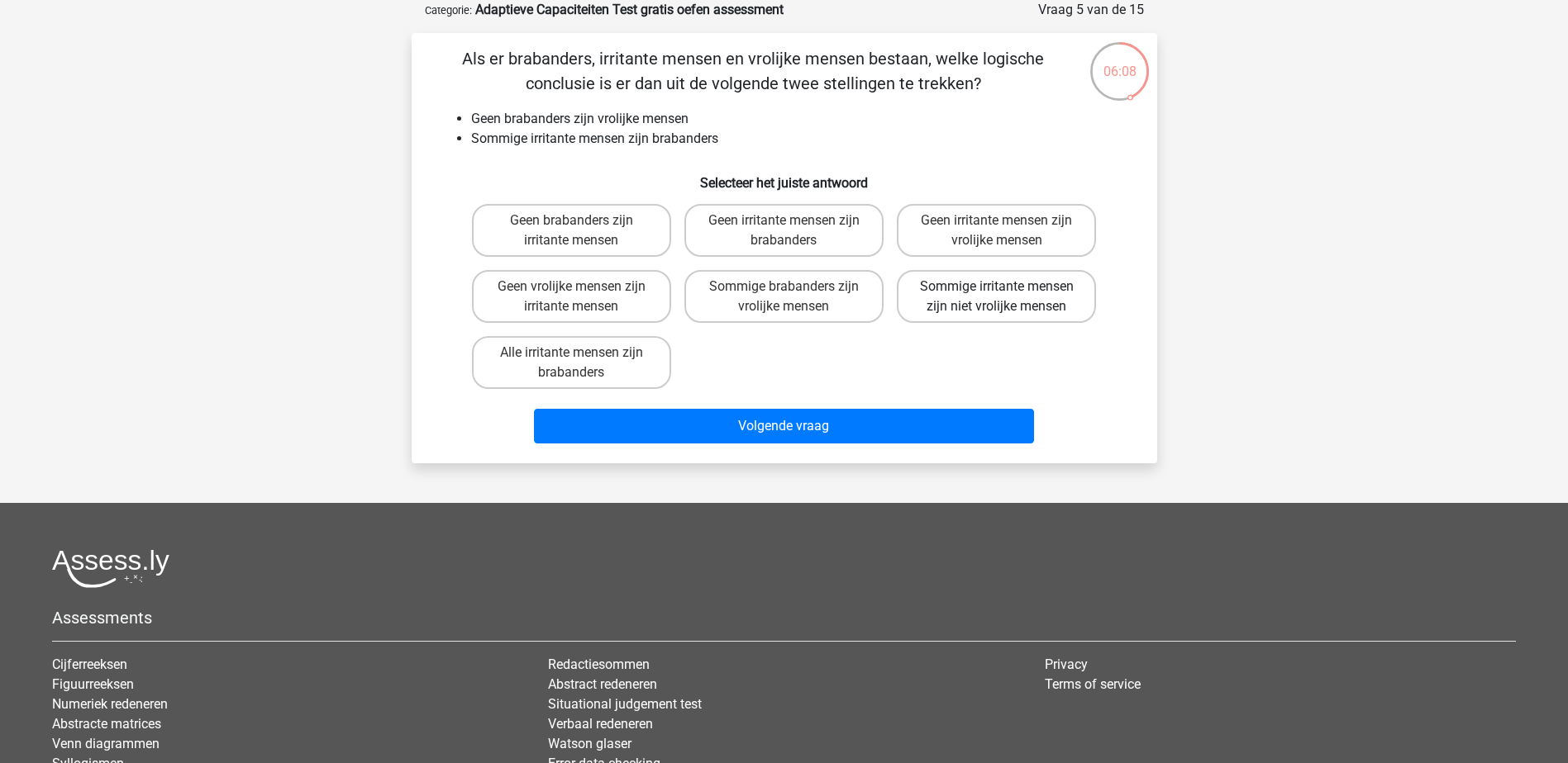
click at [1038, 301] on label "Sommige irritante mensen zijn niet vrolijke mensen" at bounding box center [996, 295] width 199 height 53
click at [1007, 297] on input "Sommige irritante mensen zijn niet vrolijke mensen" at bounding box center [1002, 292] width 11 height 11
radio input "true"
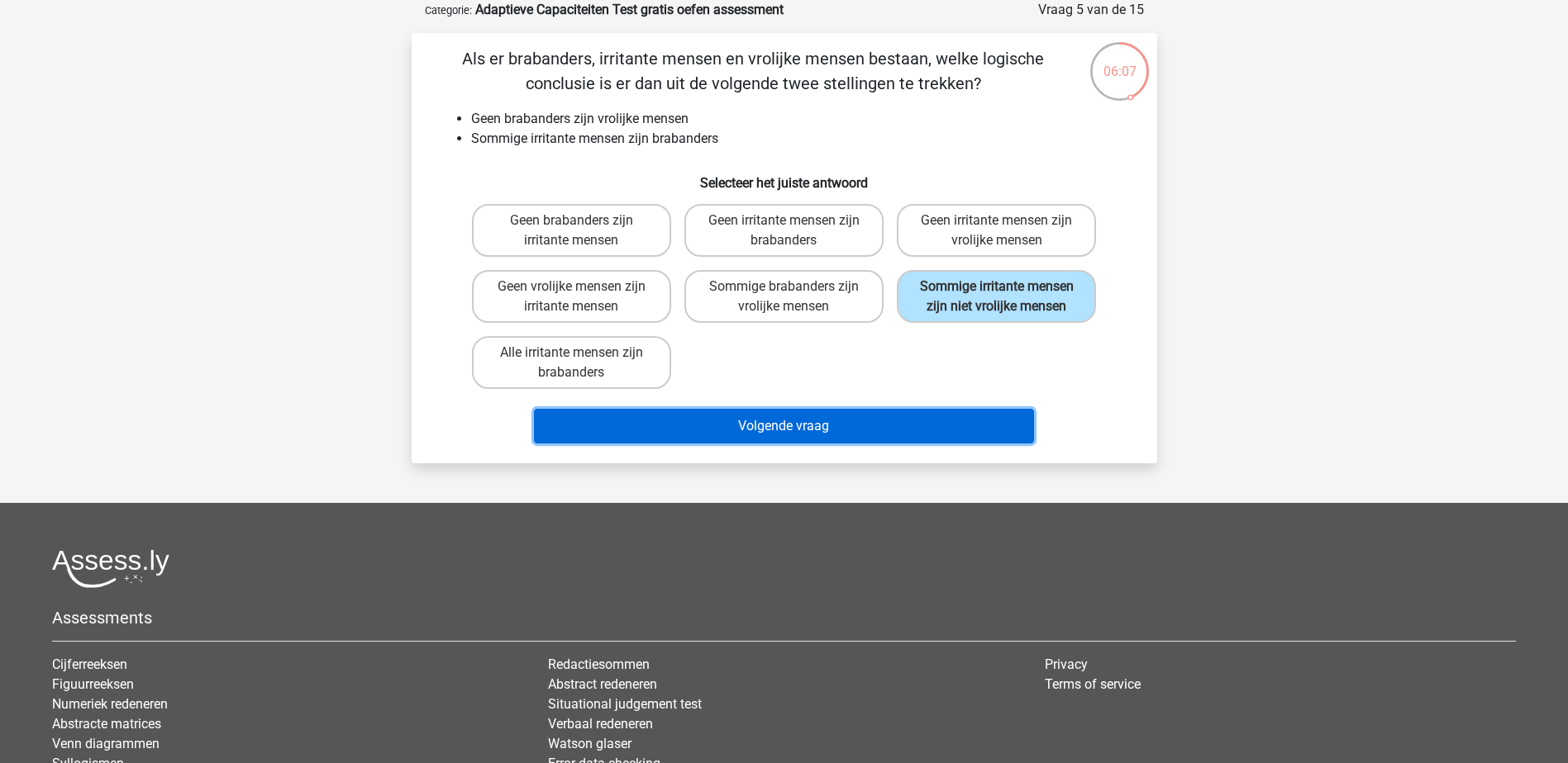
click at [766, 422] on button "Volgende vraag" at bounding box center [784, 426] width 500 height 34
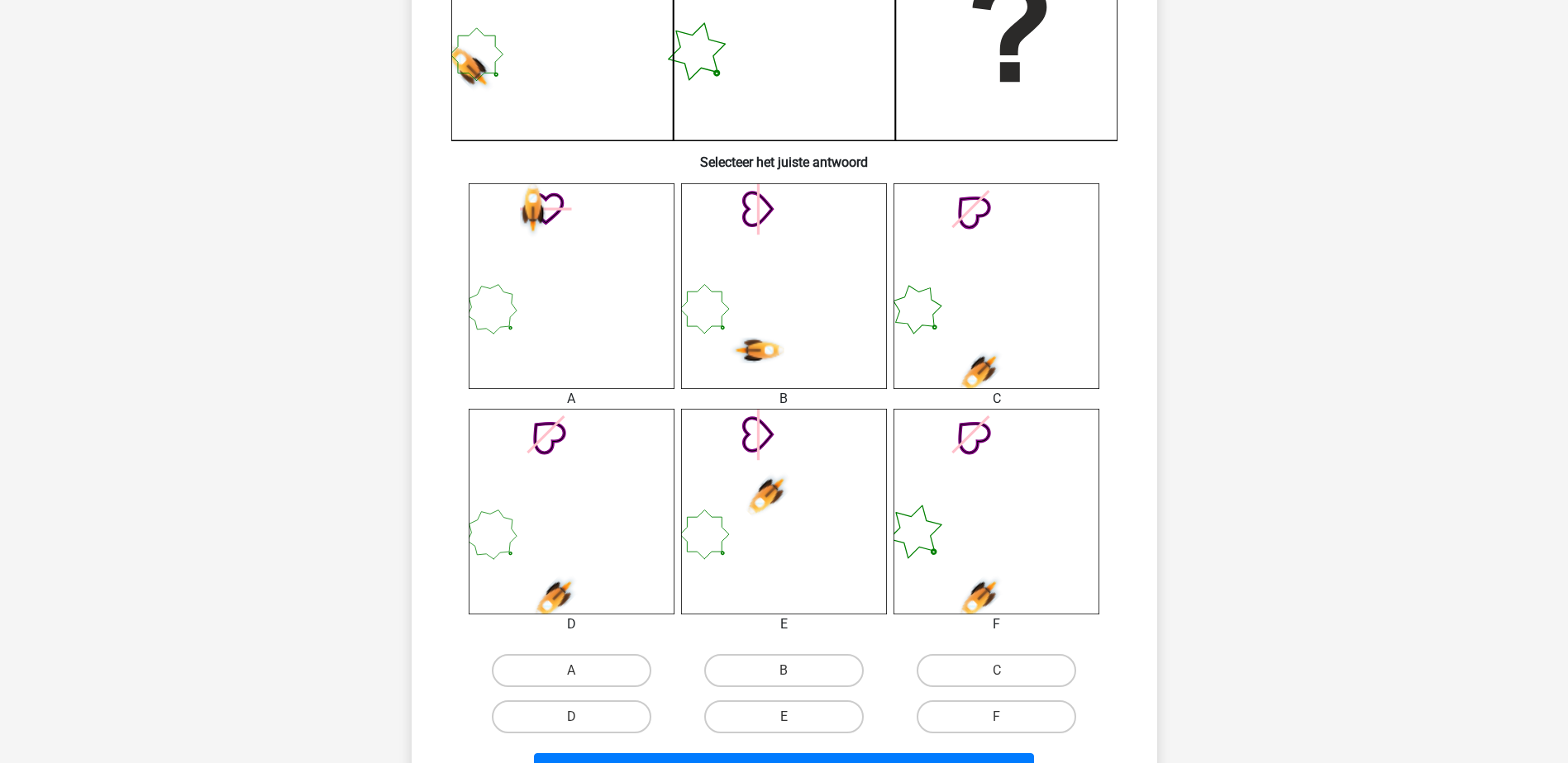
scroll to position [495, 0]
click at [540, 700] on label "D" at bounding box center [571, 716] width 160 height 33
click at [571, 716] on input "D" at bounding box center [576, 721] width 11 height 11
radio input "true"
click at [728, 749] on div "Volgende vraag" at bounding box center [784, 766] width 693 height 54
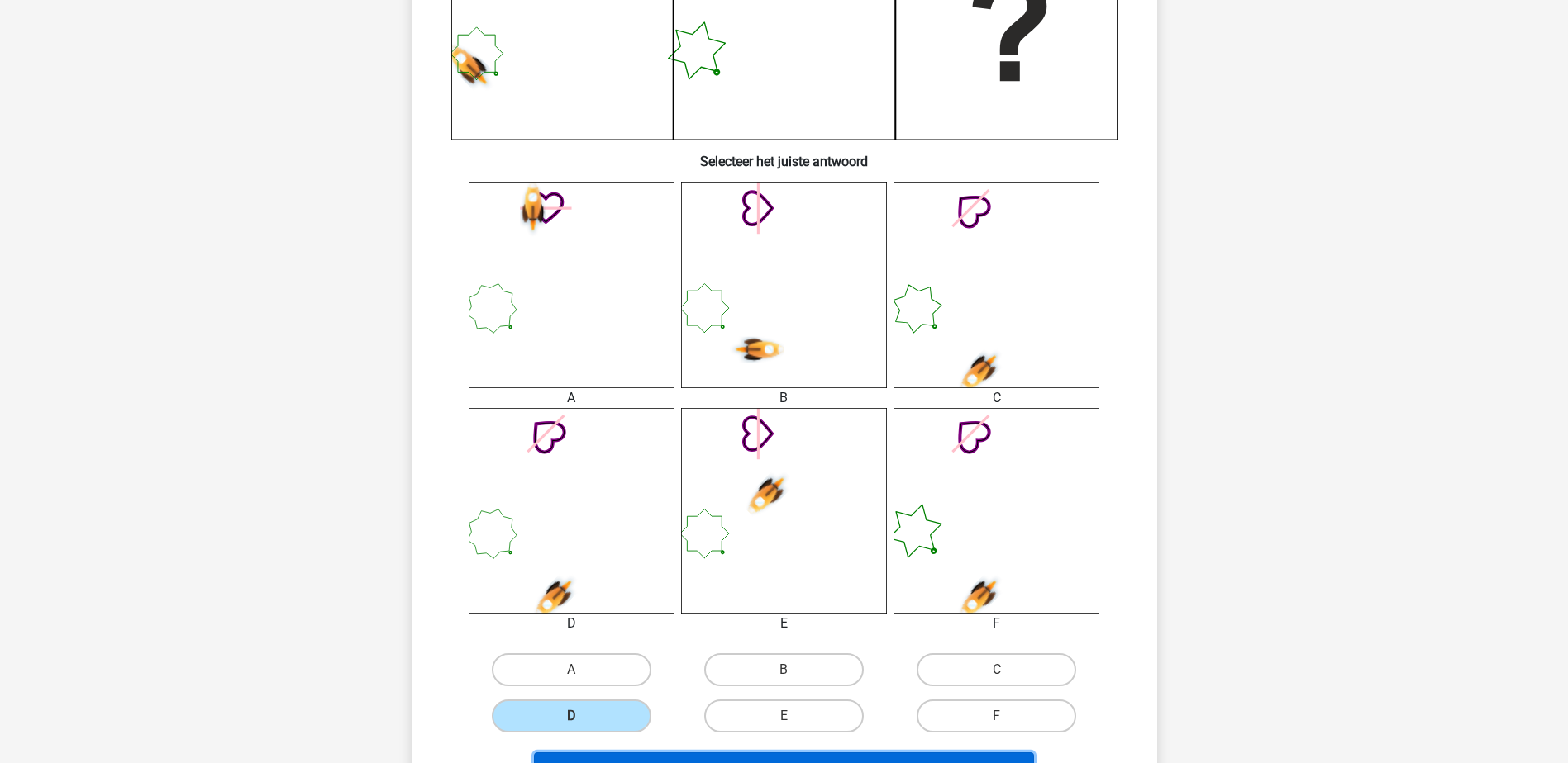
click at [731, 753] on button "Volgende vraag" at bounding box center [784, 770] width 500 height 34
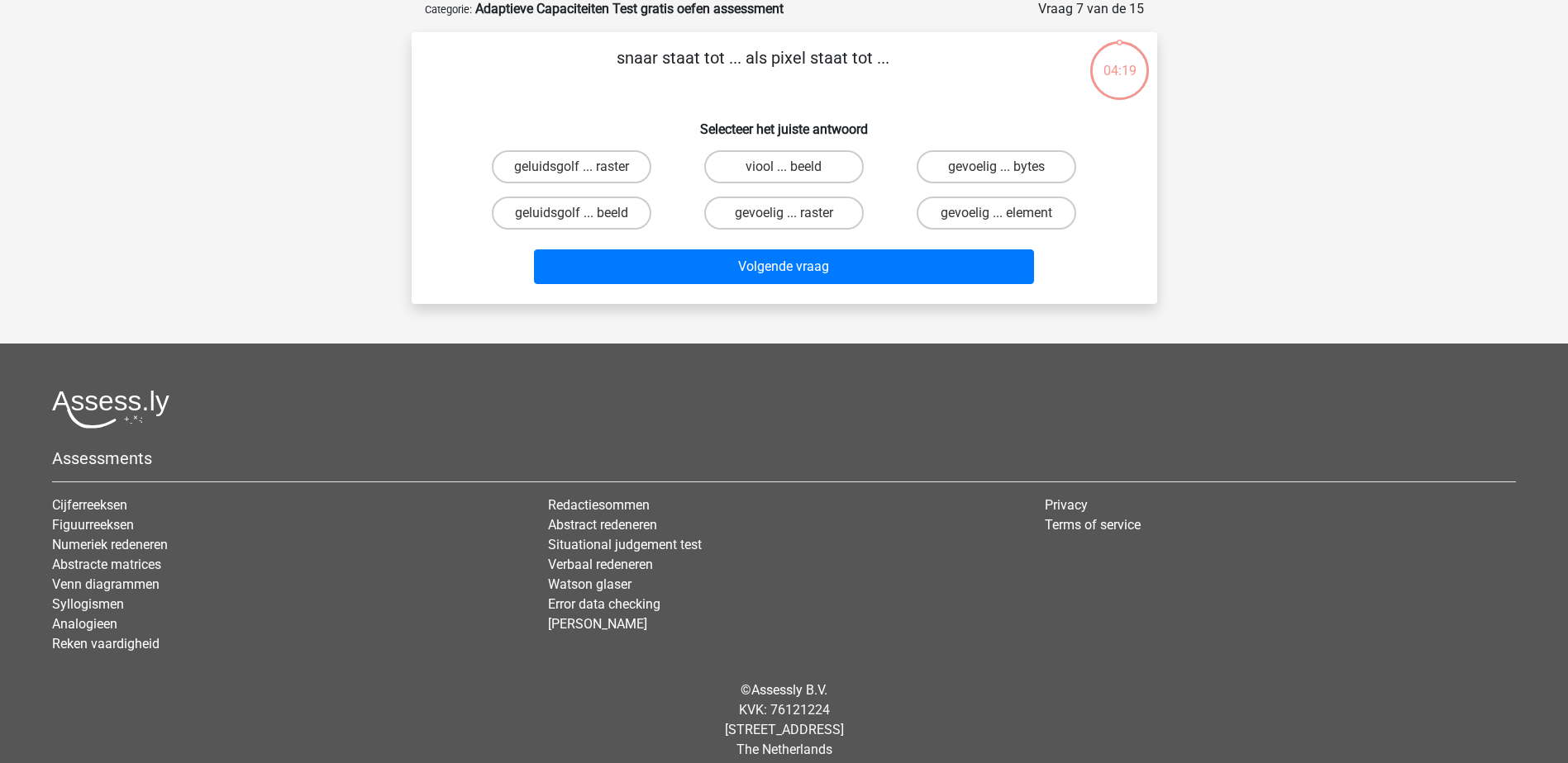
scroll to position [82, 0]
click at [585, 216] on label "geluidsgolf ... beeld" at bounding box center [571, 213] width 160 height 33
click at [582, 216] on input "geluidsgolf ... beeld" at bounding box center [576, 219] width 11 height 11
radio input "true"
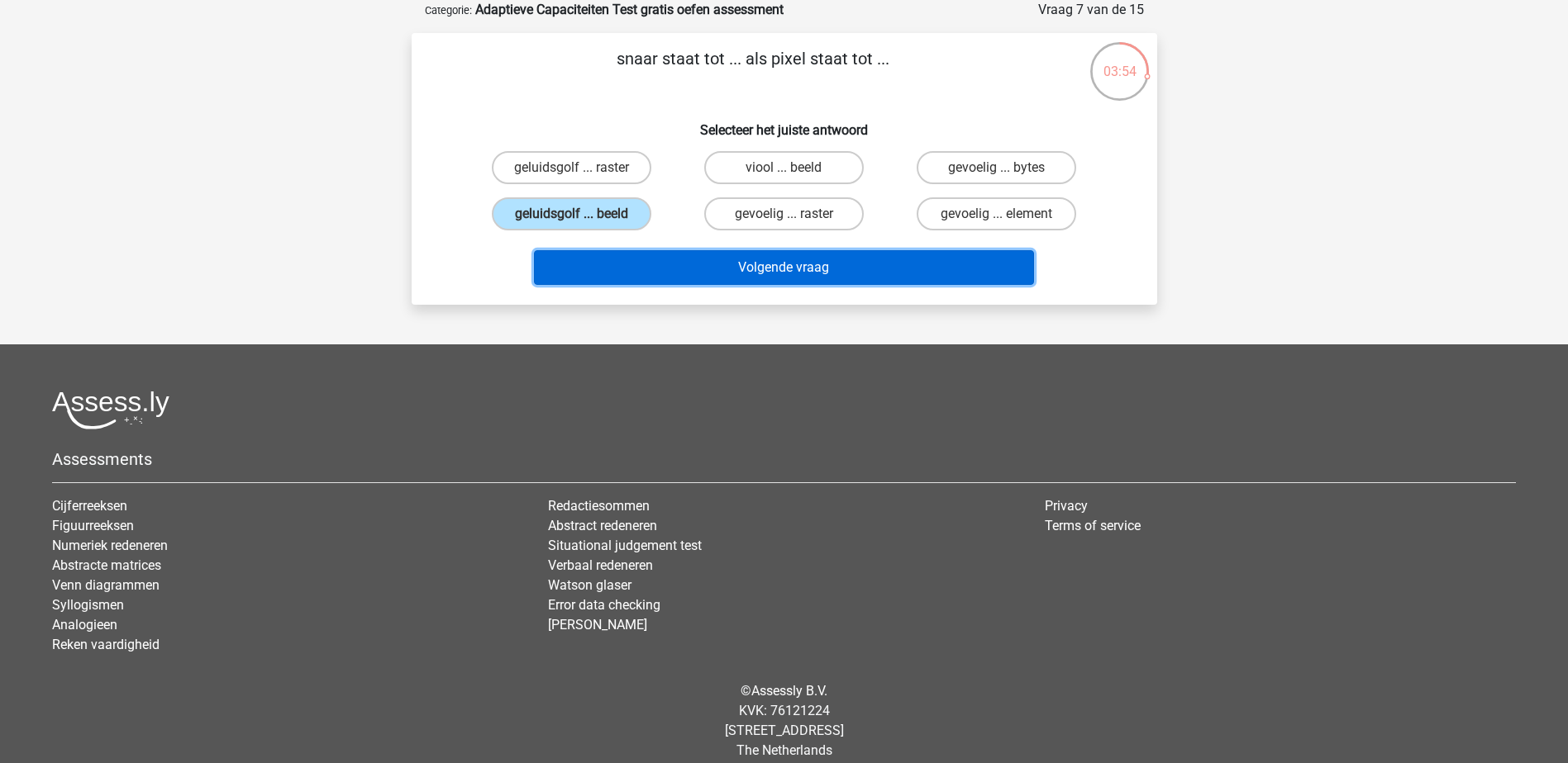
click at [833, 263] on button "Volgende vraag" at bounding box center [784, 268] width 500 height 34
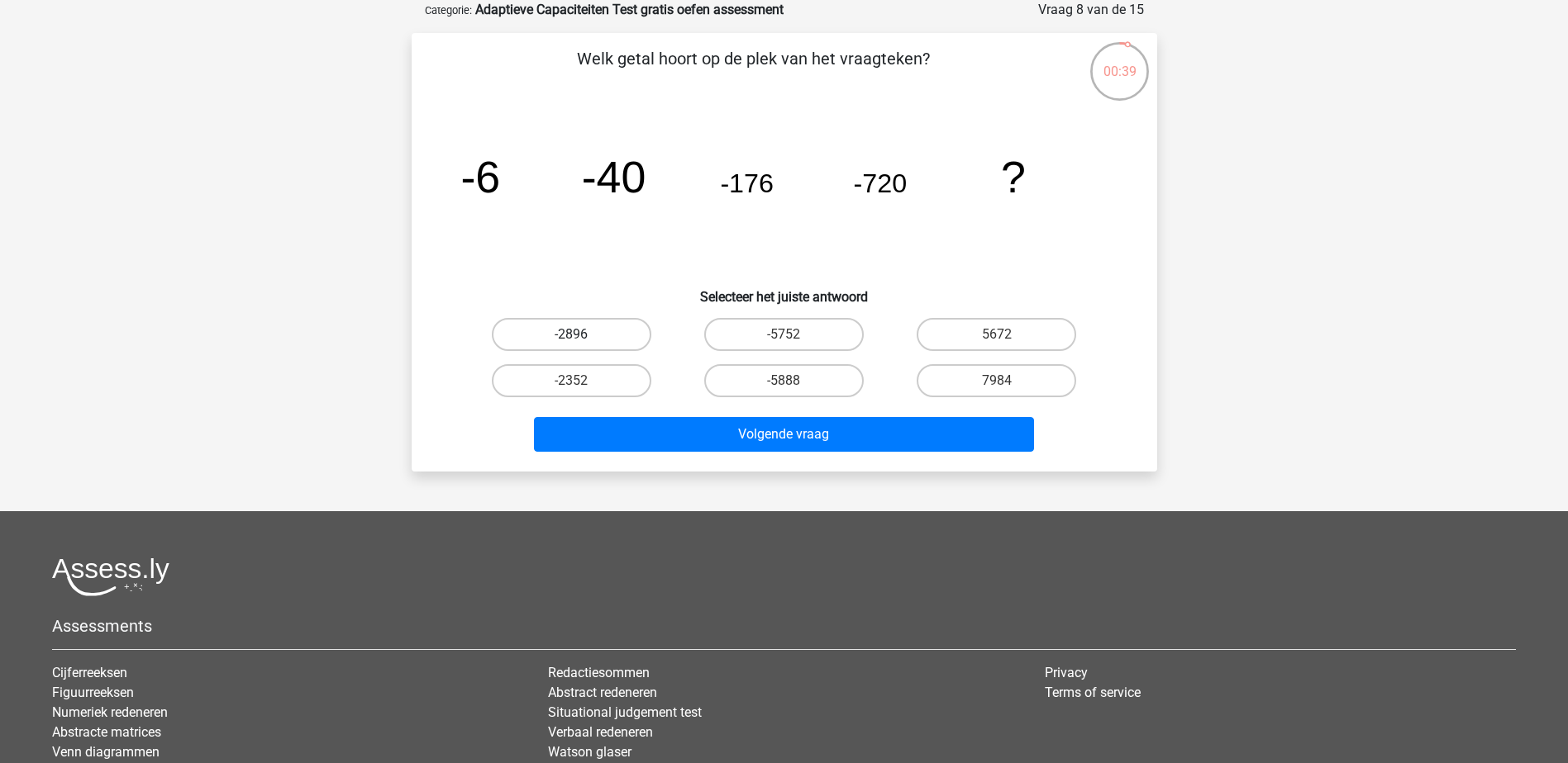
click at [616, 324] on label "-2896" at bounding box center [571, 335] width 160 height 33
click at [582, 335] on input "-2896" at bounding box center [576, 339] width 11 height 11
radio input "true"
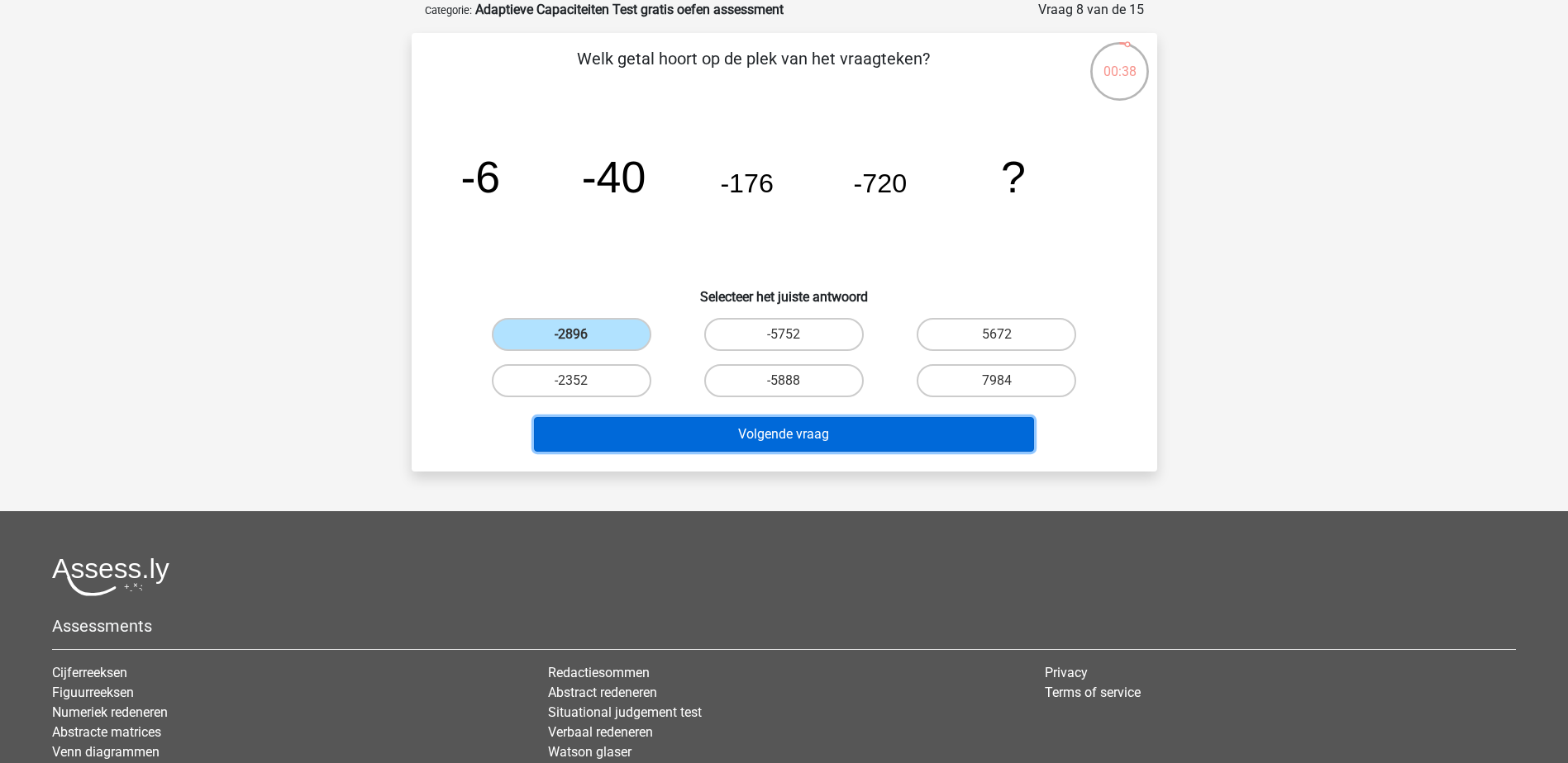
click at [842, 434] on button "Volgende vraag" at bounding box center [784, 434] width 500 height 34
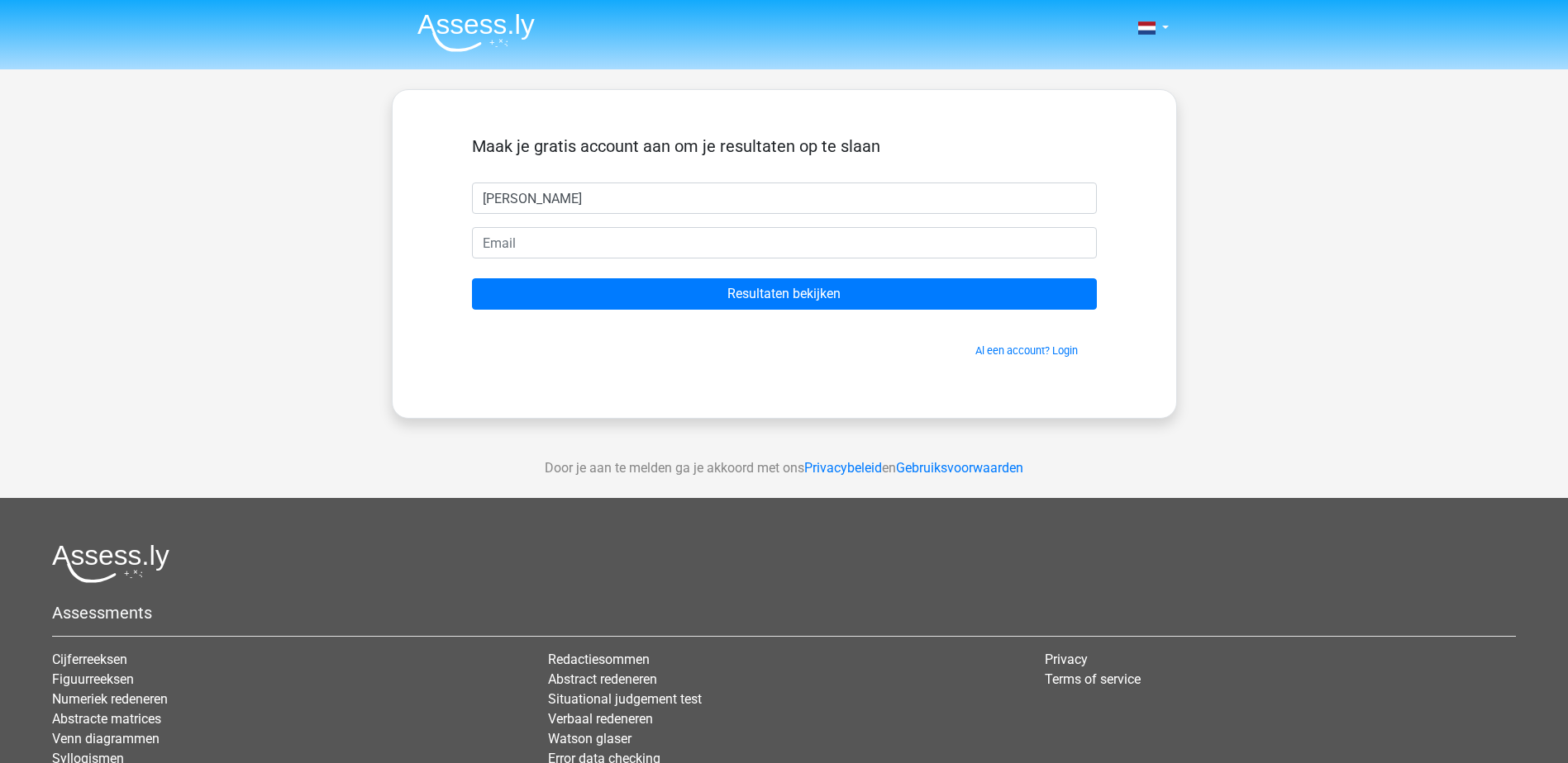
type input "nelly"
click at [628, 243] on input "email" at bounding box center [784, 243] width 625 height 32
drag, startPoint x: 539, startPoint y: 240, endPoint x: 453, endPoint y: 230, distance: 86.6
click at [453, 230] on div "Maak je gratis account aan om je resultaten op te slaan nelly economie@heusden-…" at bounding box center [784, 254] width 704 height 249
type input "nancy.vandewinckel@heusden-zolder.be"
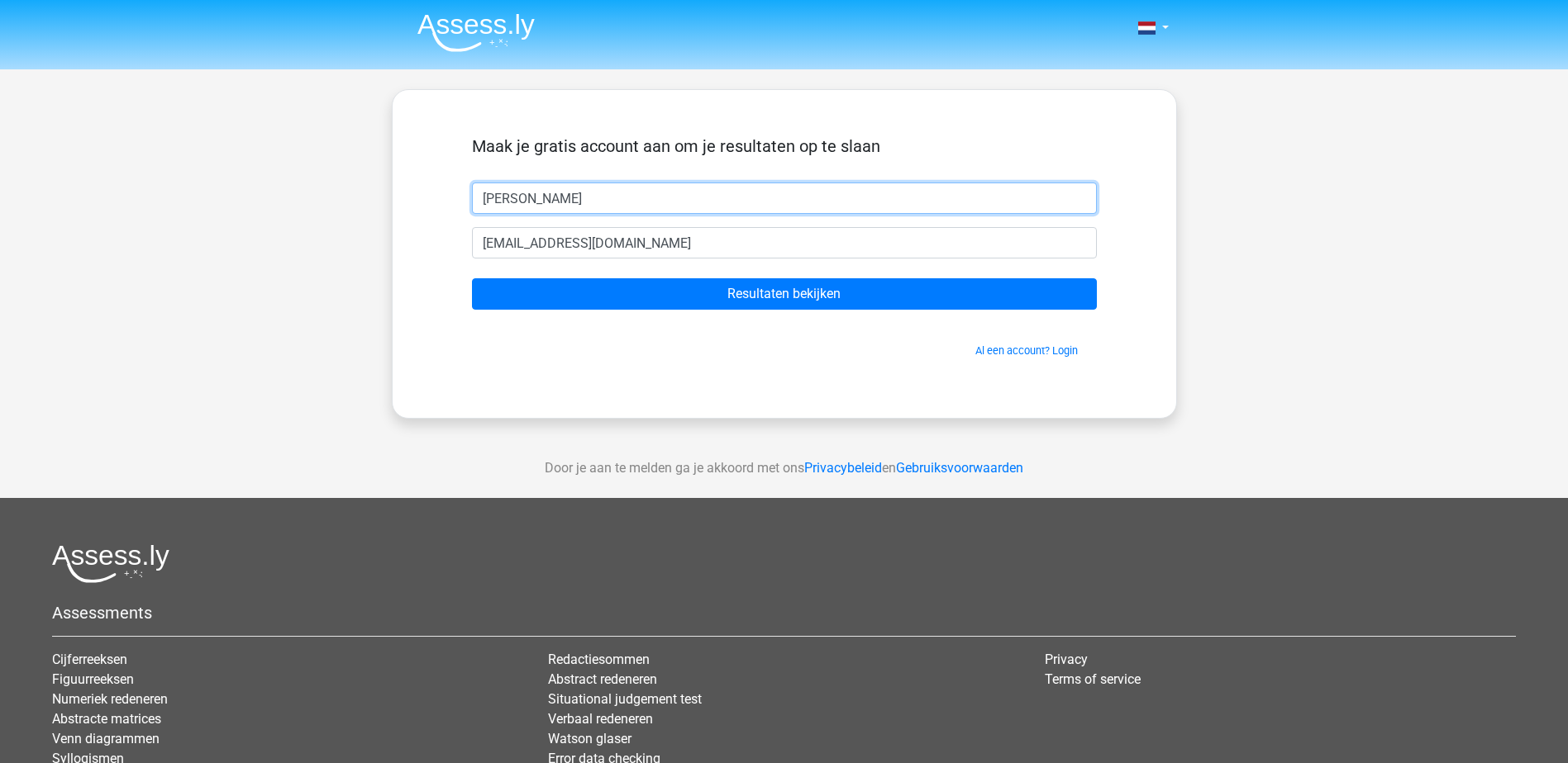
drag, startPoint x: 514, startPoint y: 200, endPoint x: 441, endPoint y: 195, distance: 73.2
click at [441, 195] on div "Maak je gratis account aan om je resultaten op te slaan nelly nancy.vandewincke…" at bounding box center [784, 254] width 704 height 249
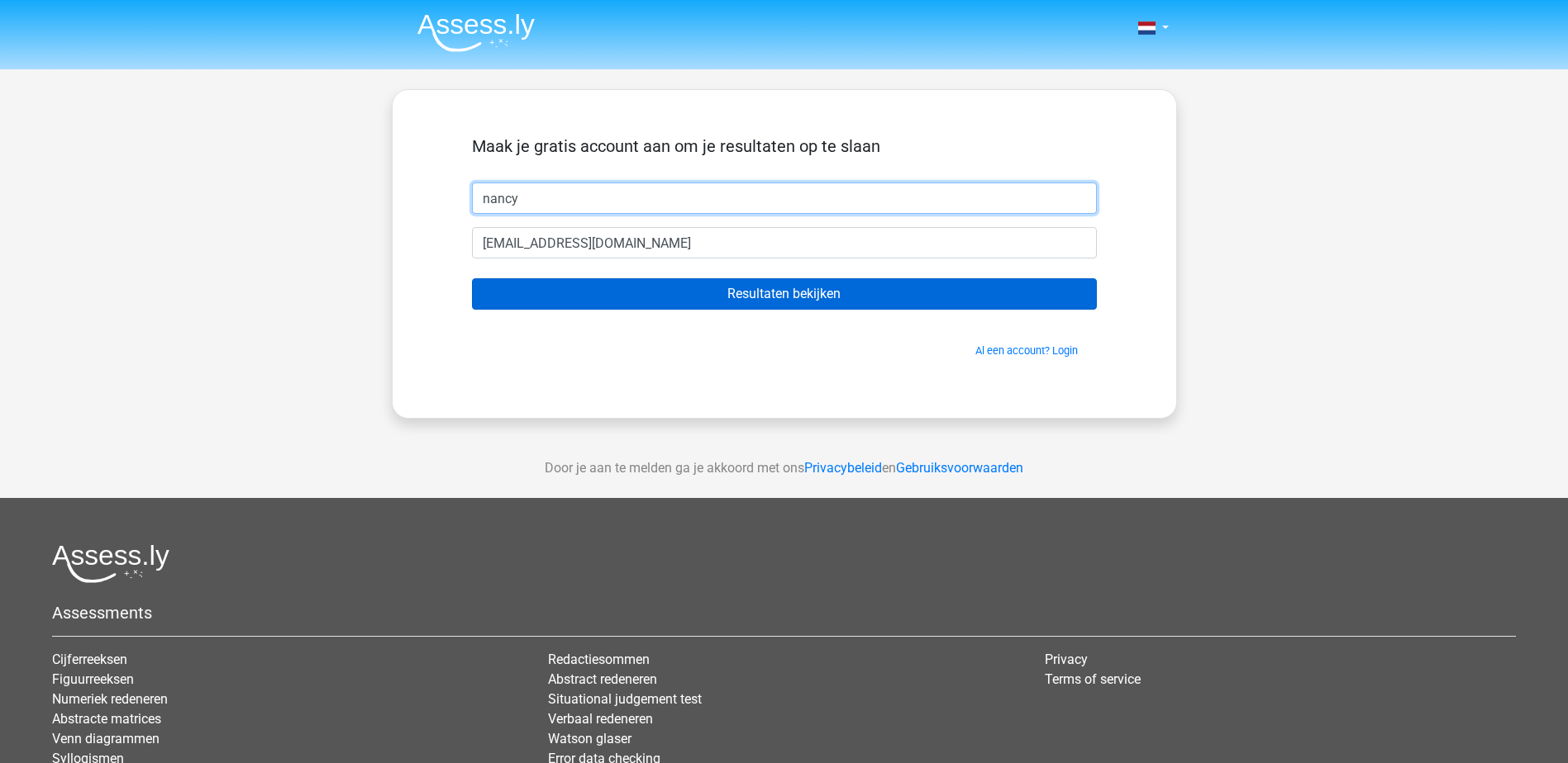
type input "nancy"
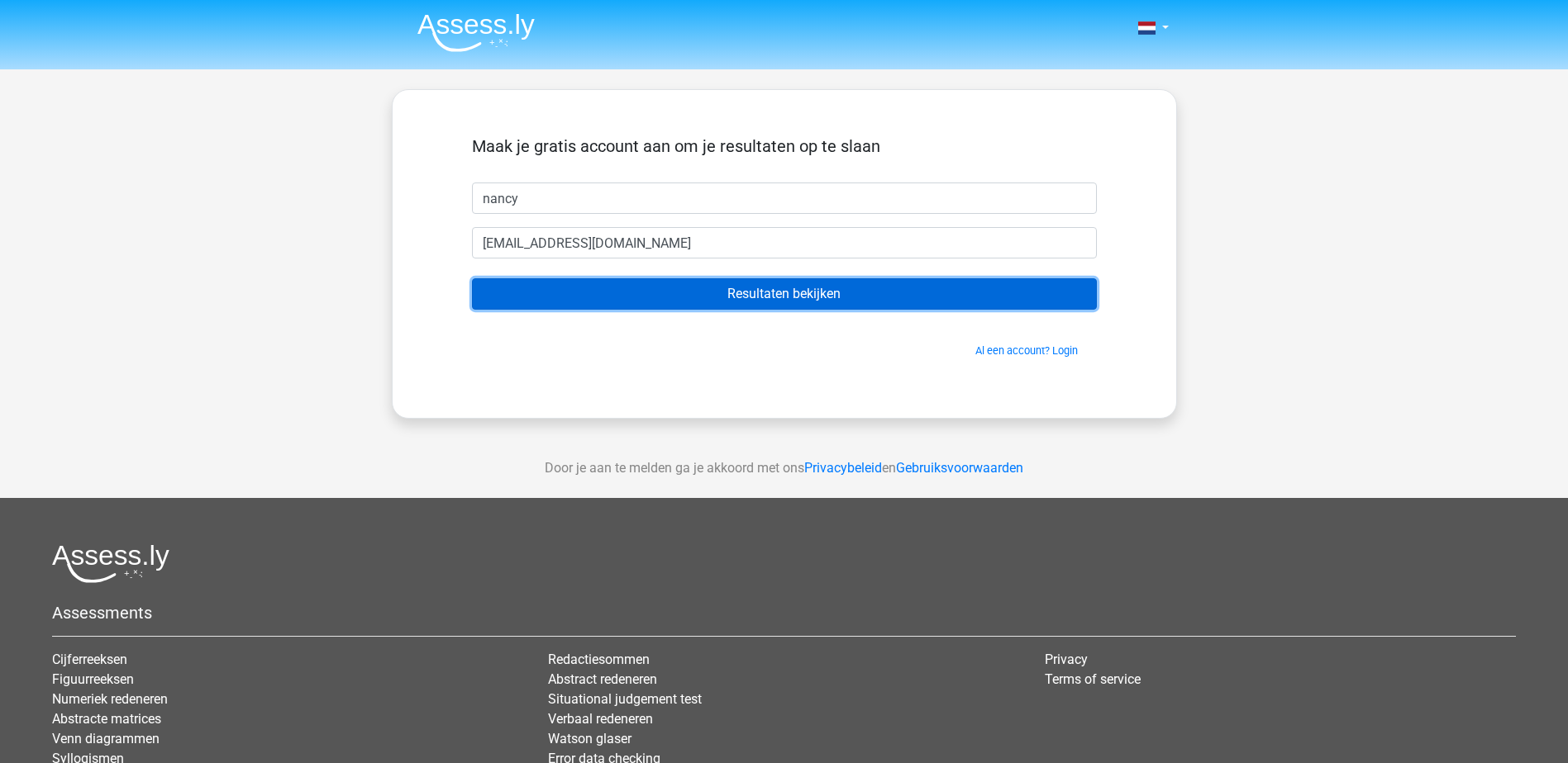
click at [810, 302] on input "Resultaten bekijken" at bounding box center [784, 294] width 625 height 32
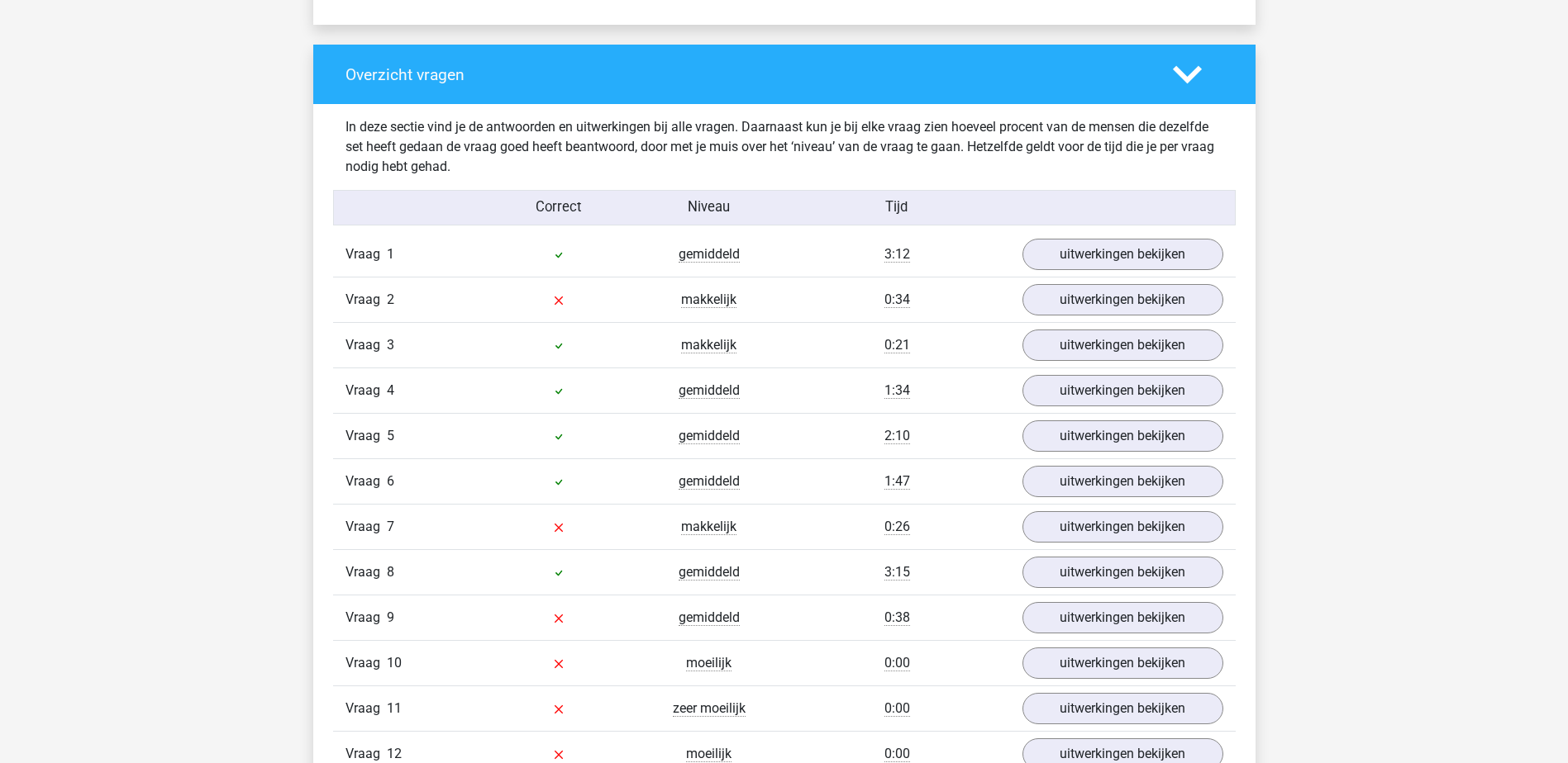
scroll to position [1734, 0]
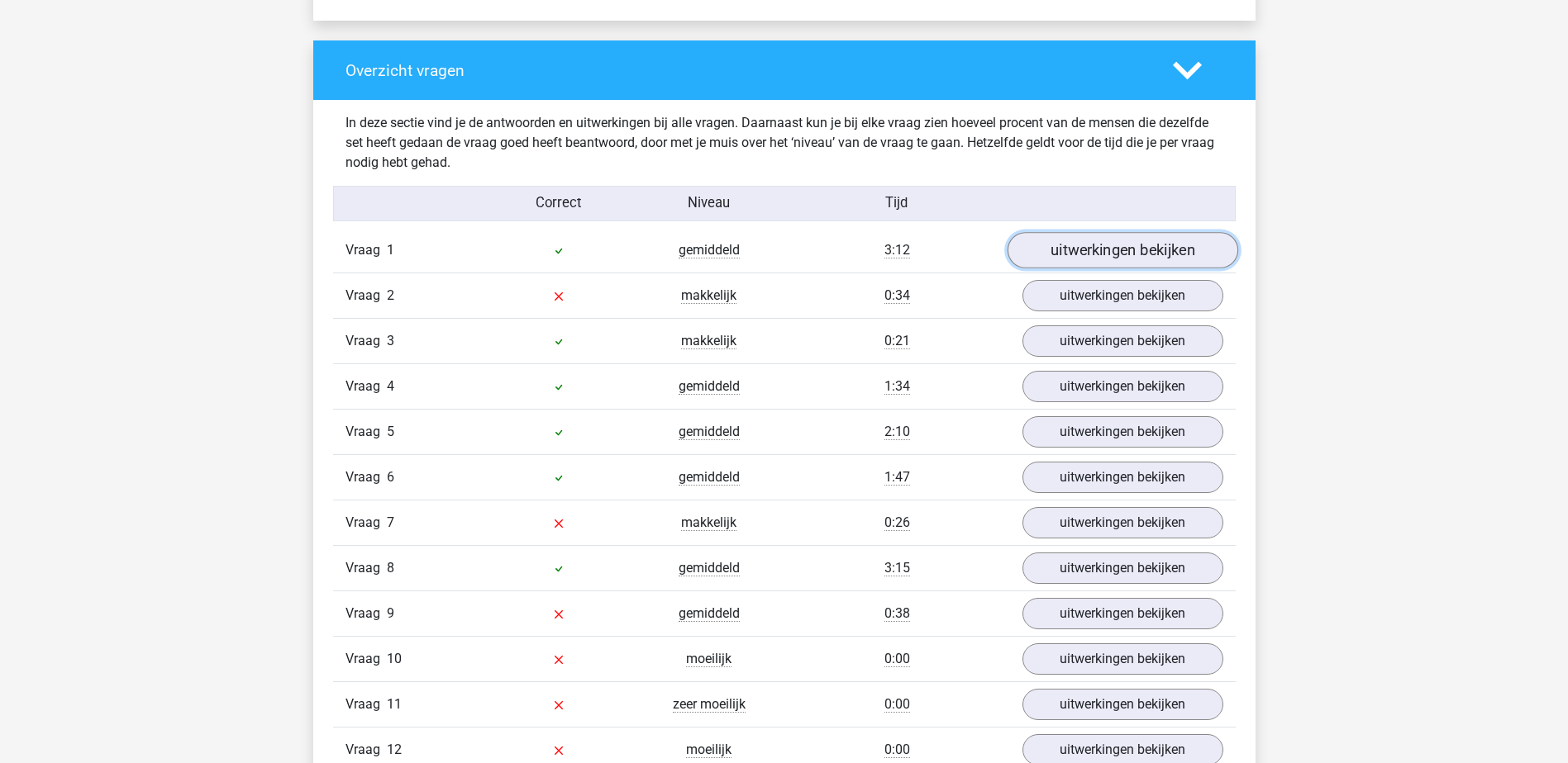
click at [1101, 248] on link "uitwerkingen bekijken" at bounding box center [1121, 251] width 231 height 36
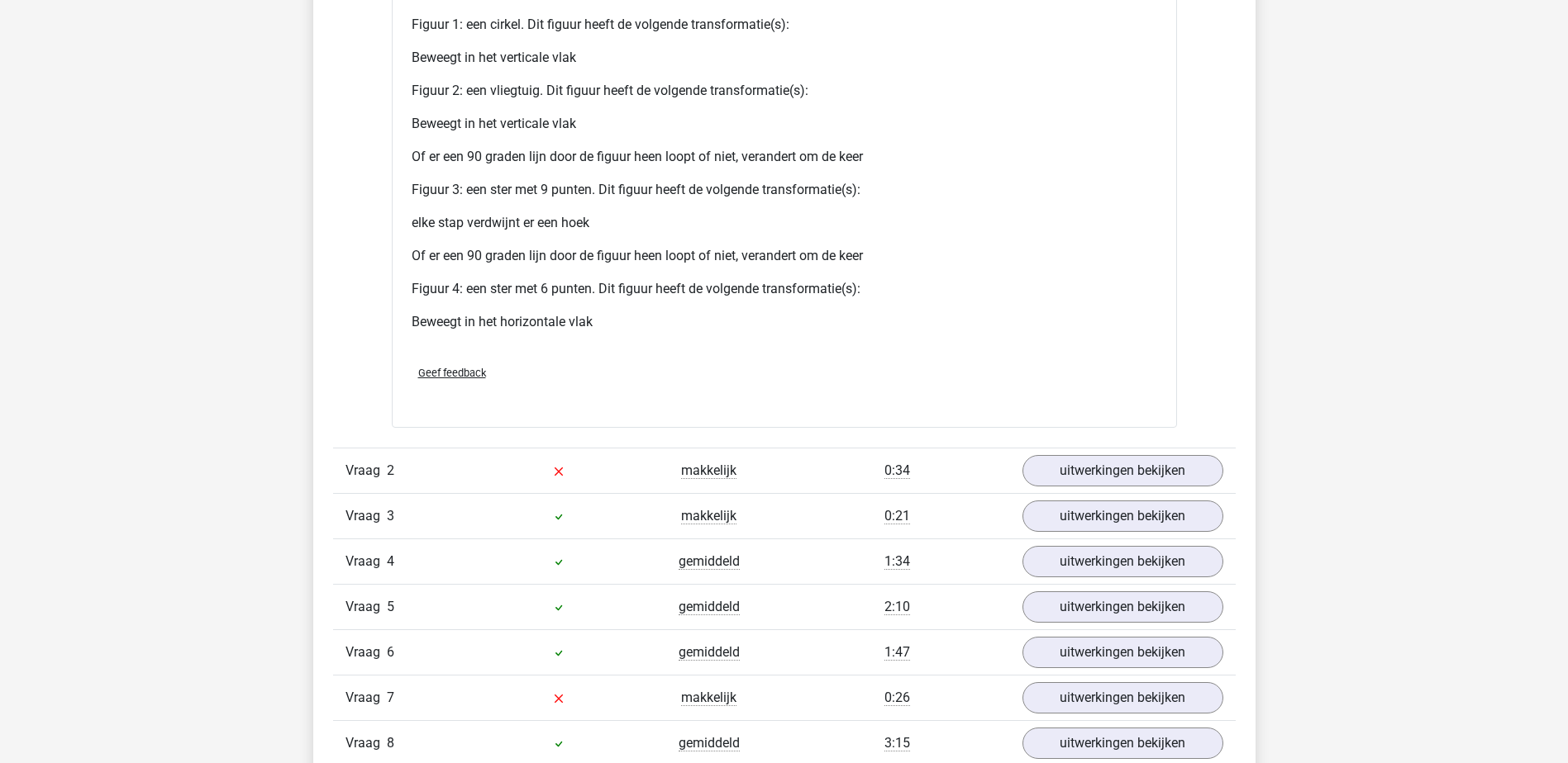
scroll to position [3387, 0]
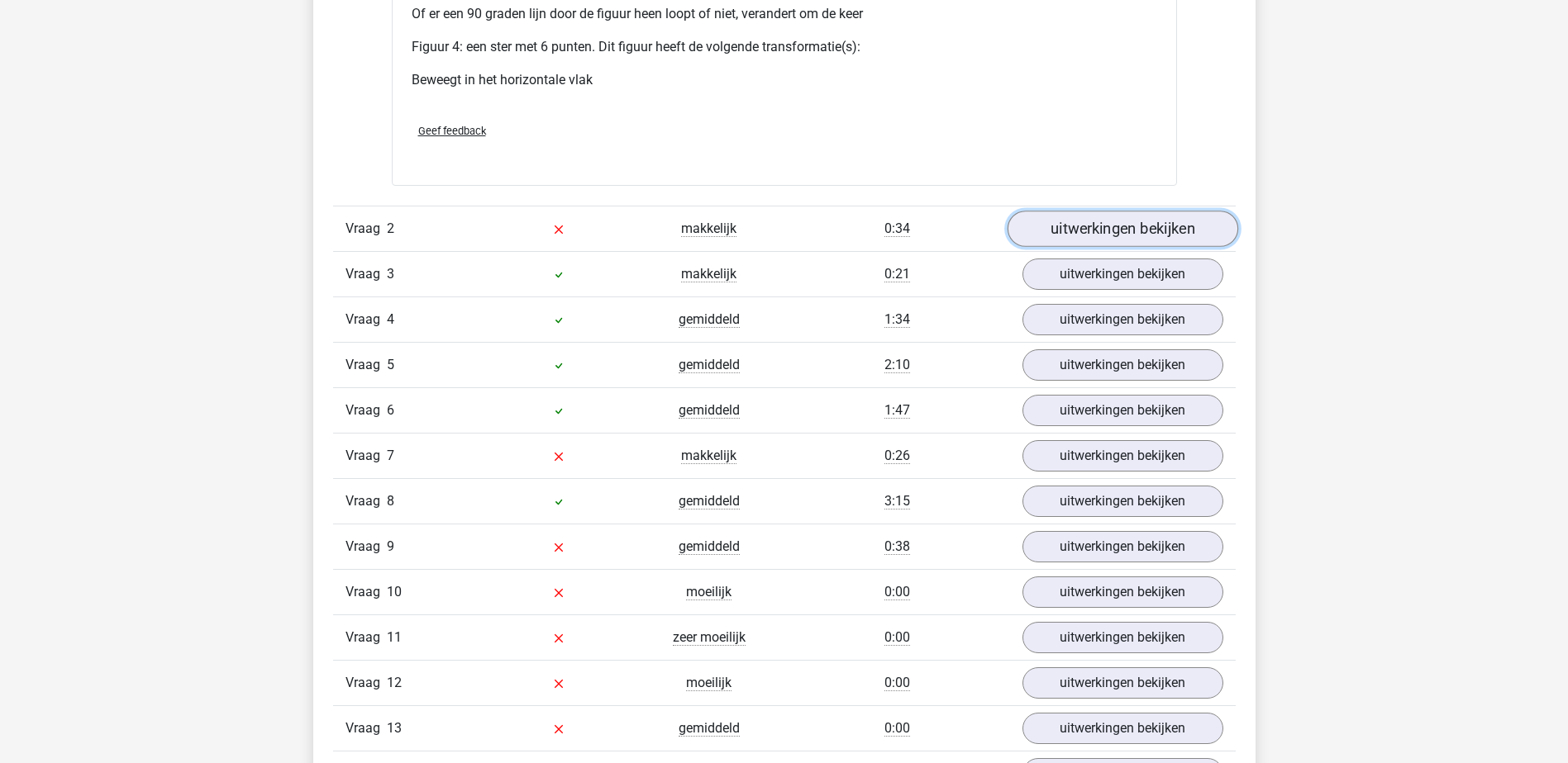
click at [1137, 225] on link "uitwerkingen bekijken" at bounding box center [1121, 229] width 231 height 36
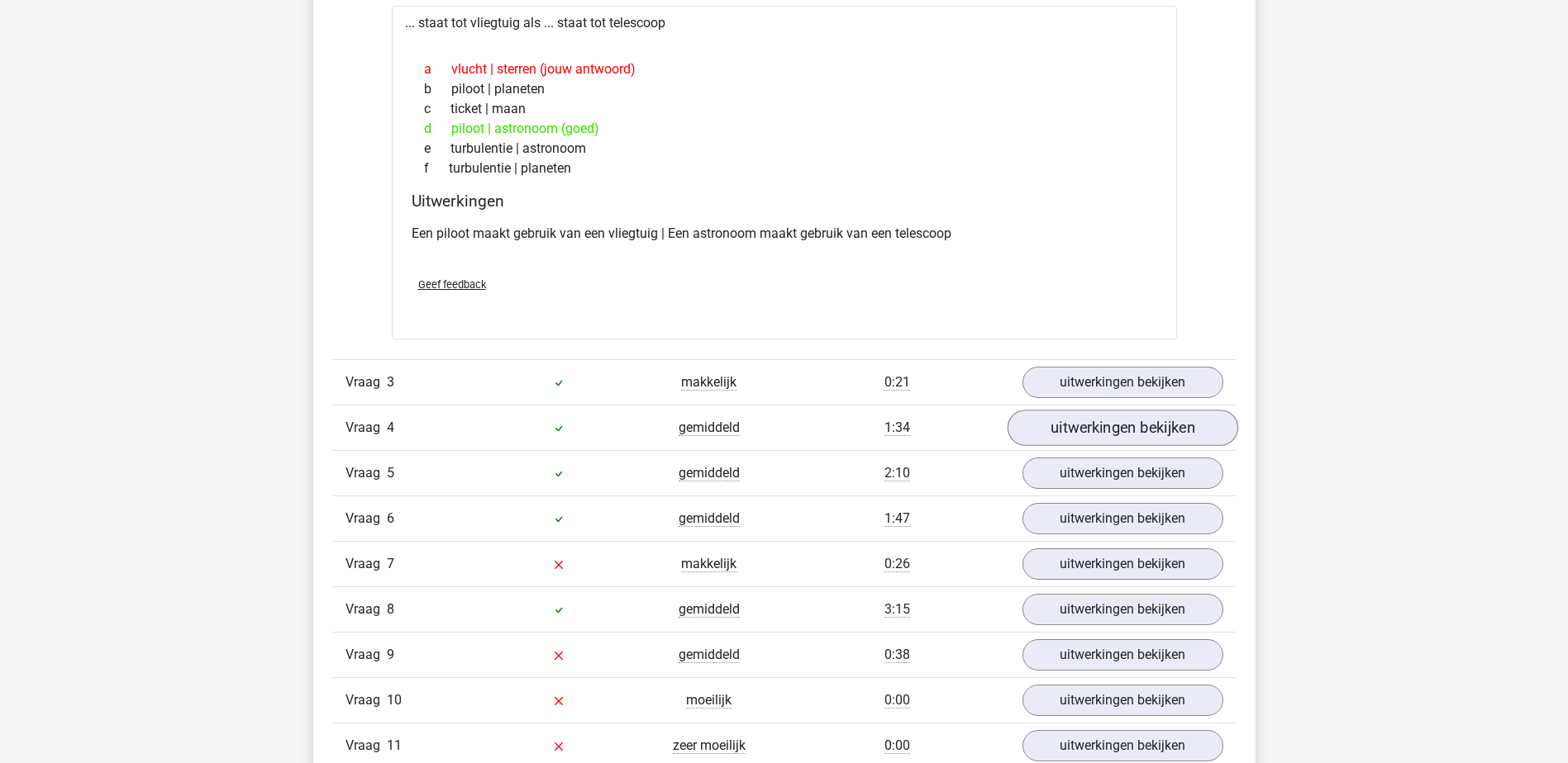
scroll to position [3717, 0]
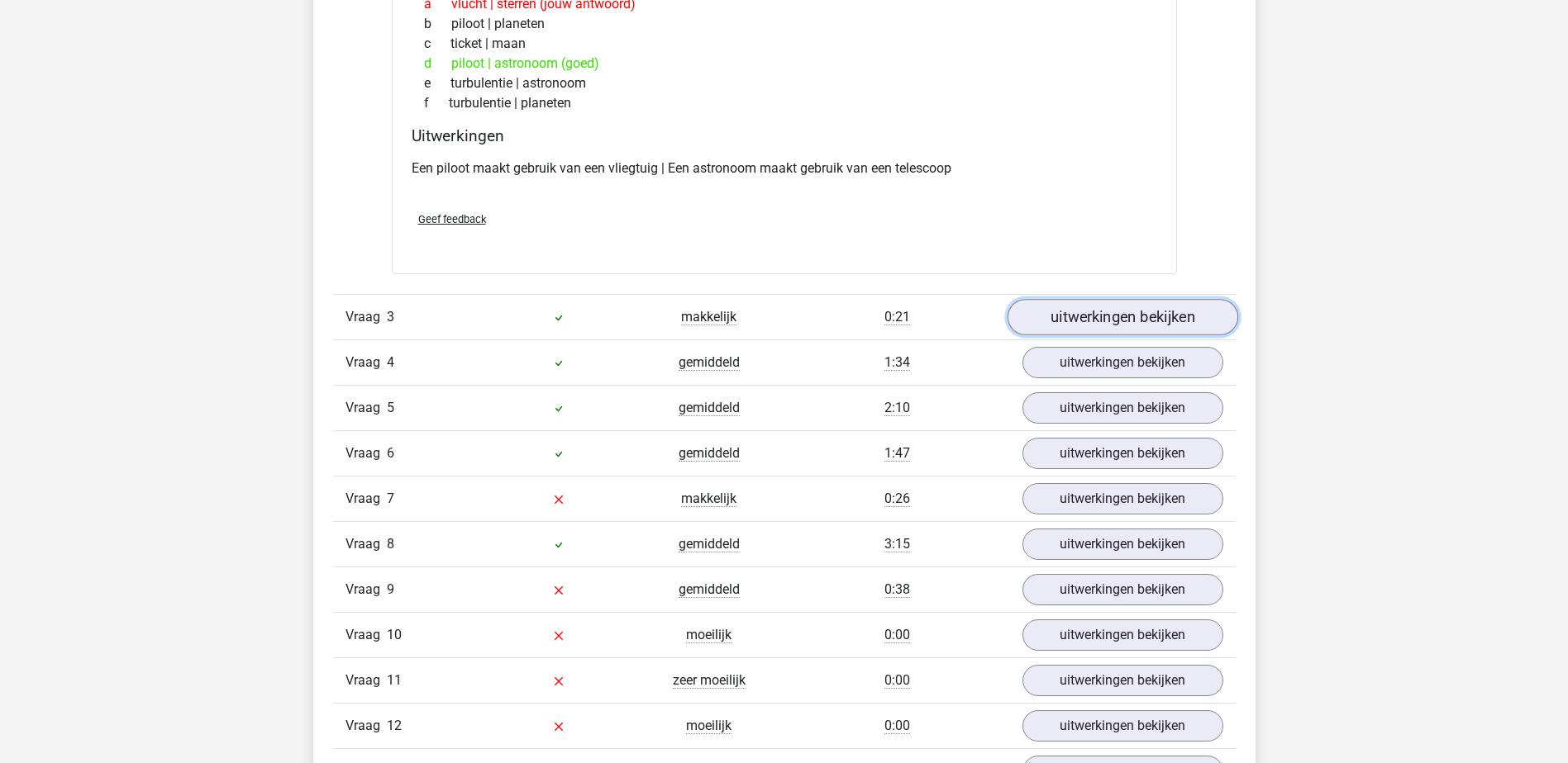
click at [1082, 324] on link "uitwerkingen bekijken" at bounding box center [1121, 318] width 231 height 36
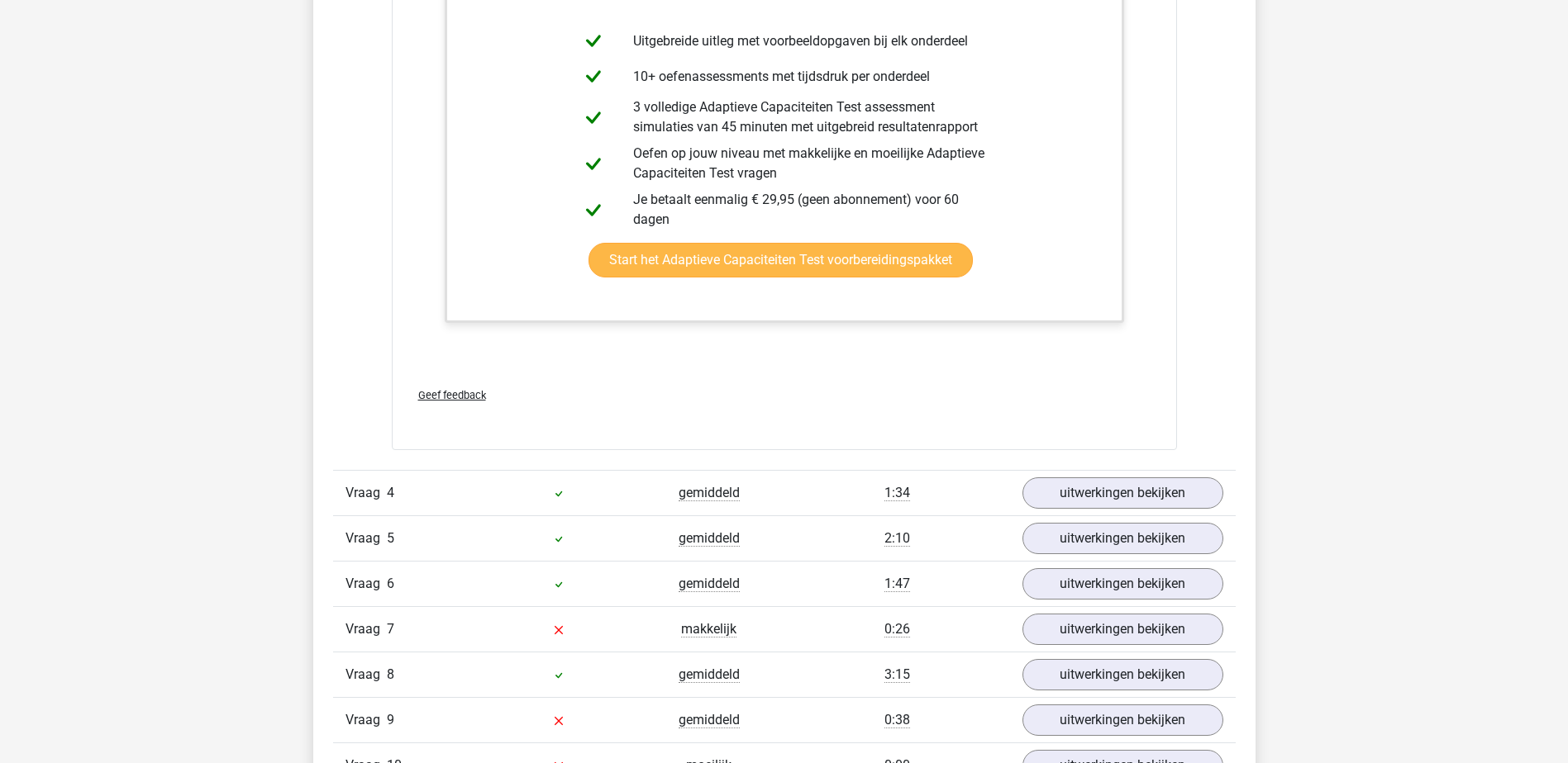
scroll to position [4790, 0]
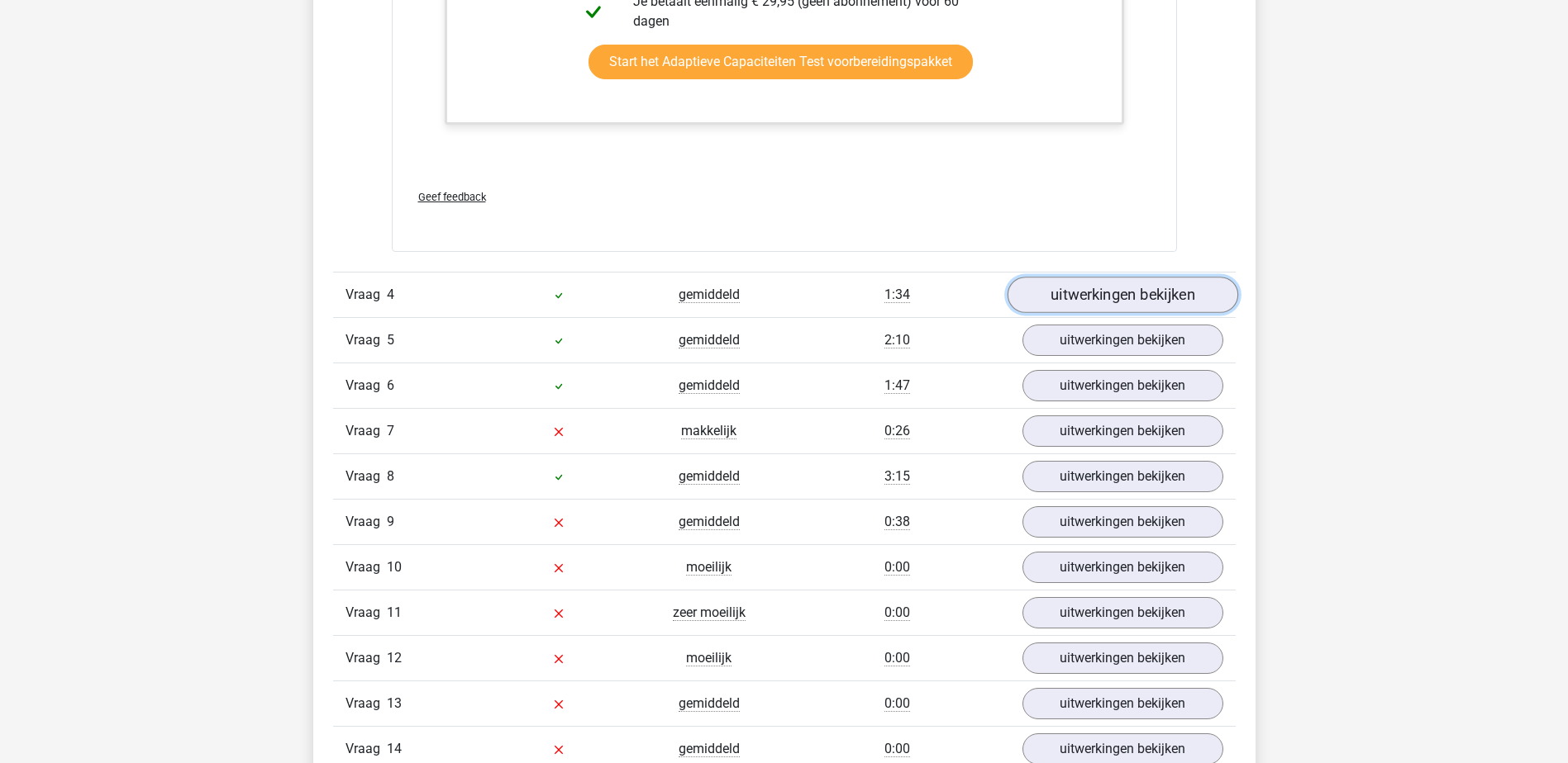
click at [1097, 288] on link "uitwerkingen bekijken" at bounding box center [1121, 294] width 231 height 36
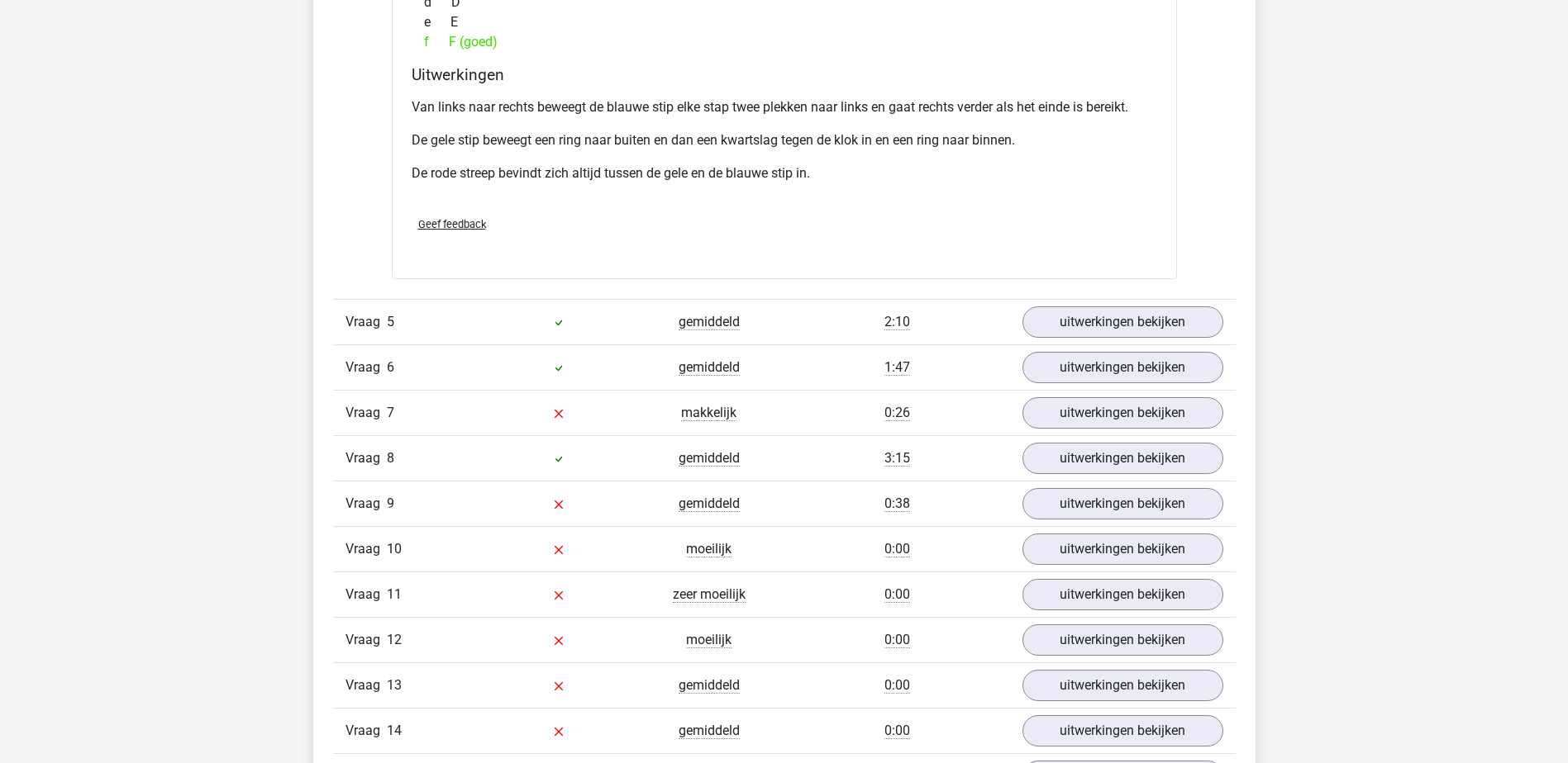
scroll to position [5616, 0]
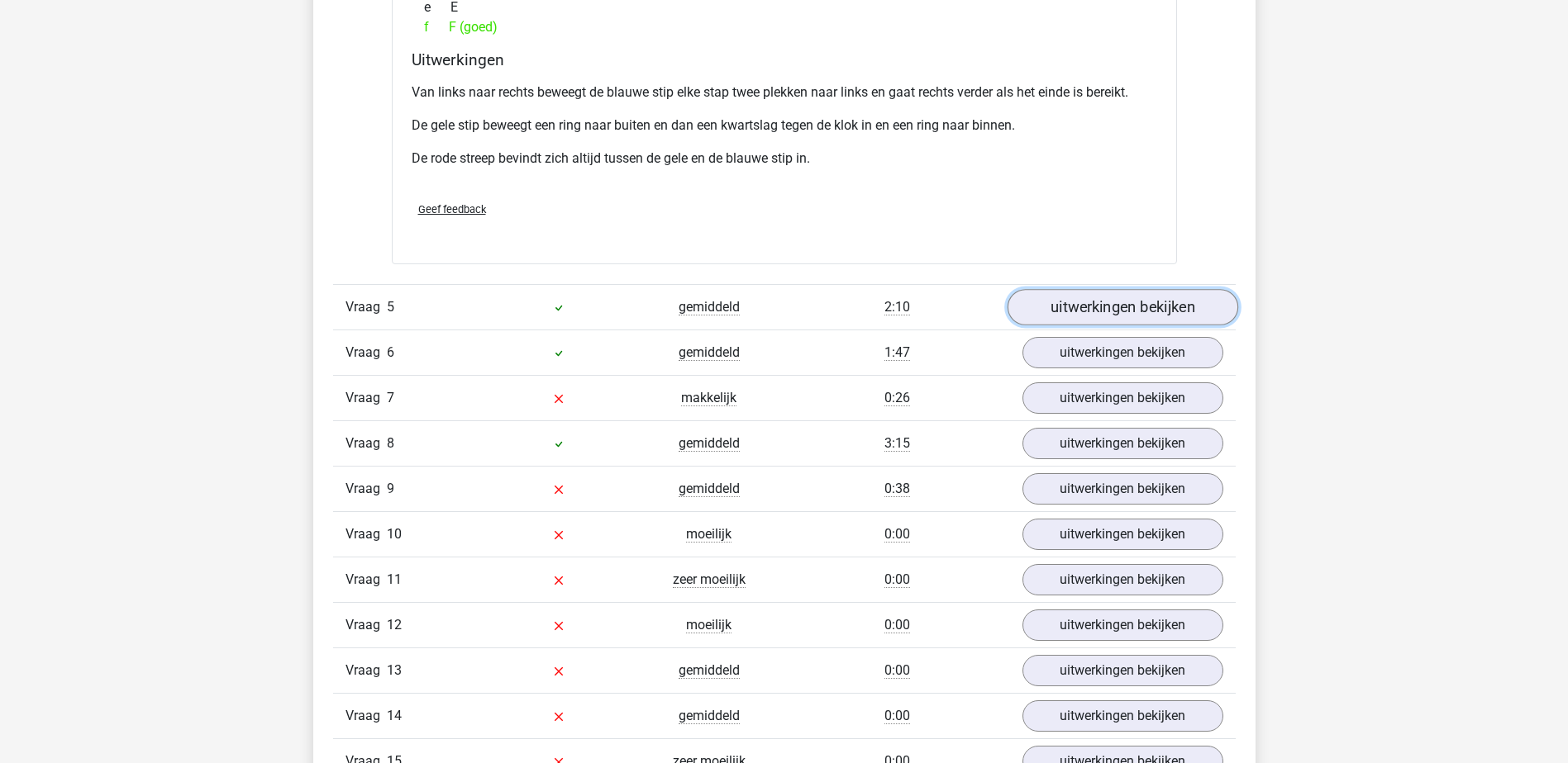
click at [1115, 300] on link "uitwerkingen bekijken" at bounding box center [1121, 308] width 231 height 36
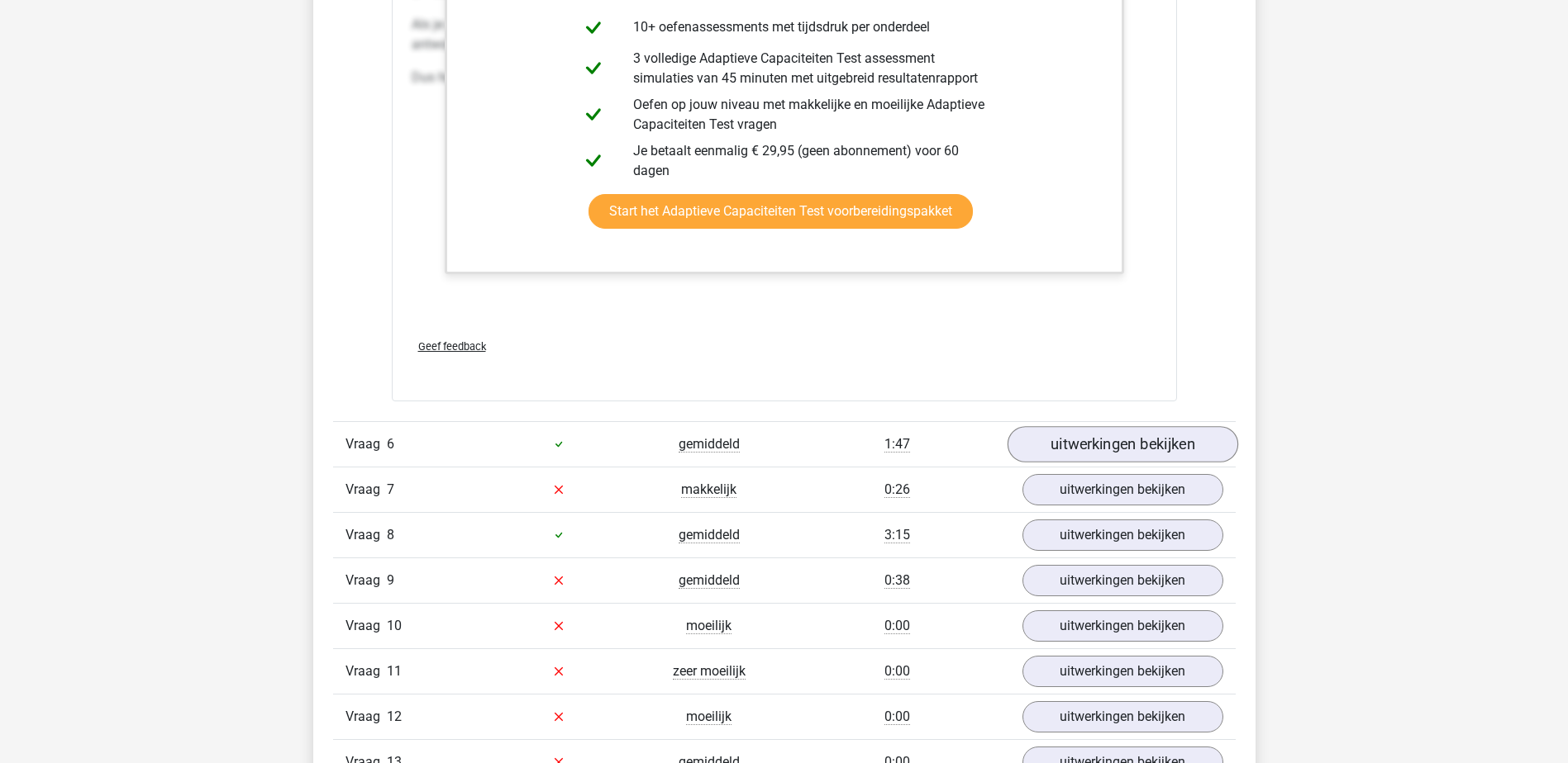
scroll to position [6442, 0]
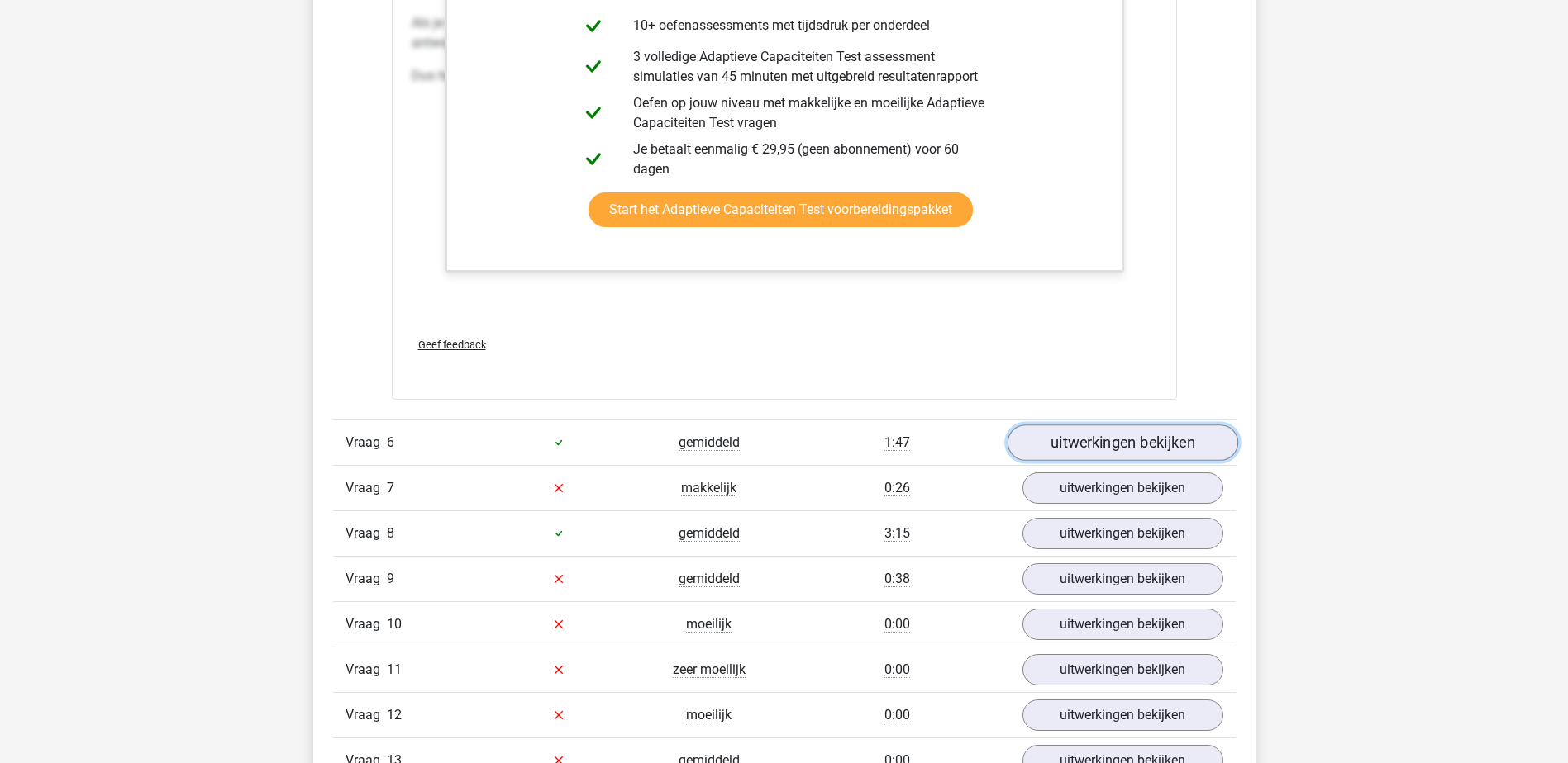
click at [1071, 445] on link "uitwerkingen bekijken" at bounding box center [1121, 443] width 231 height 36
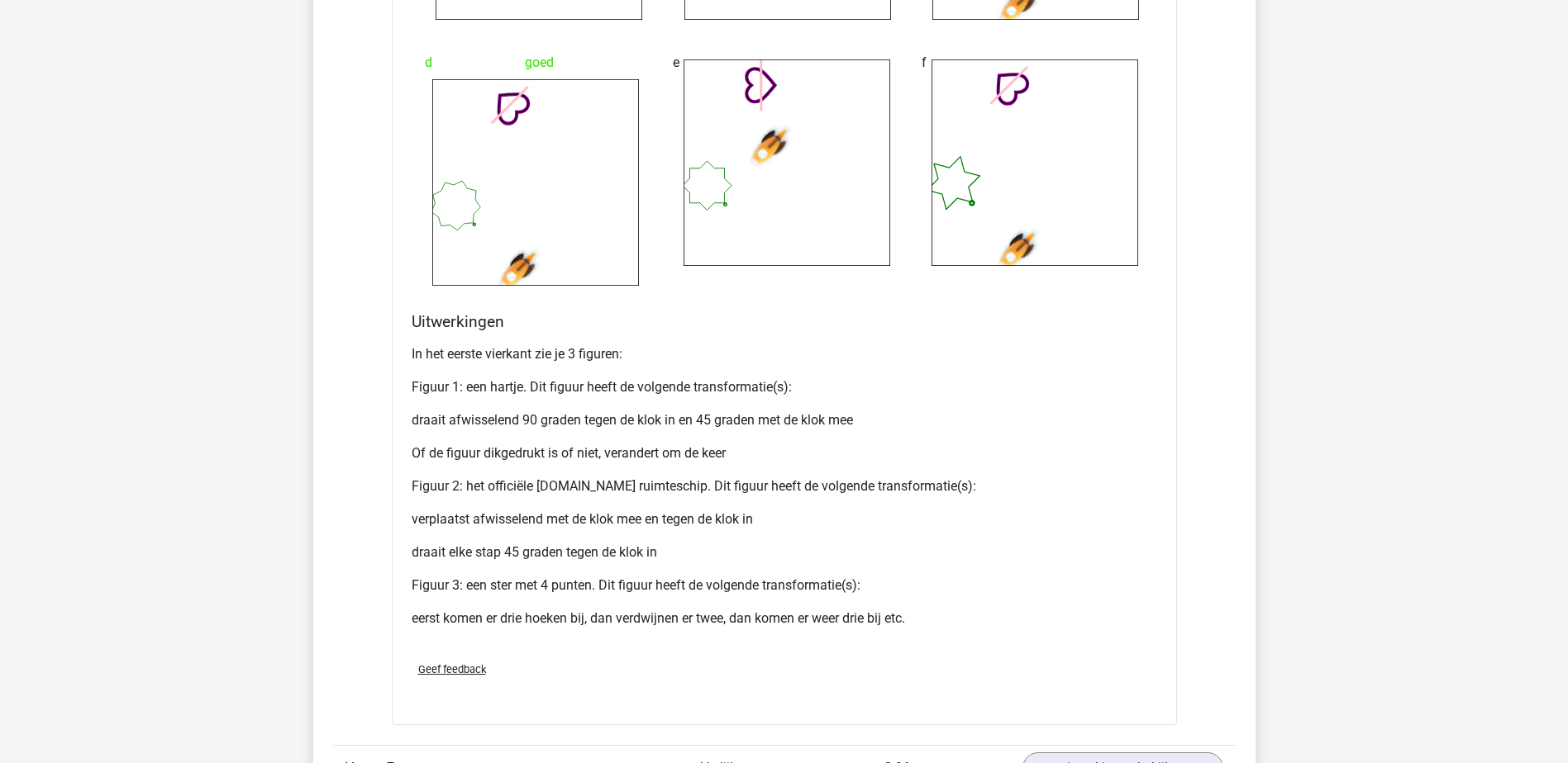
scroll to position [8094, 0]
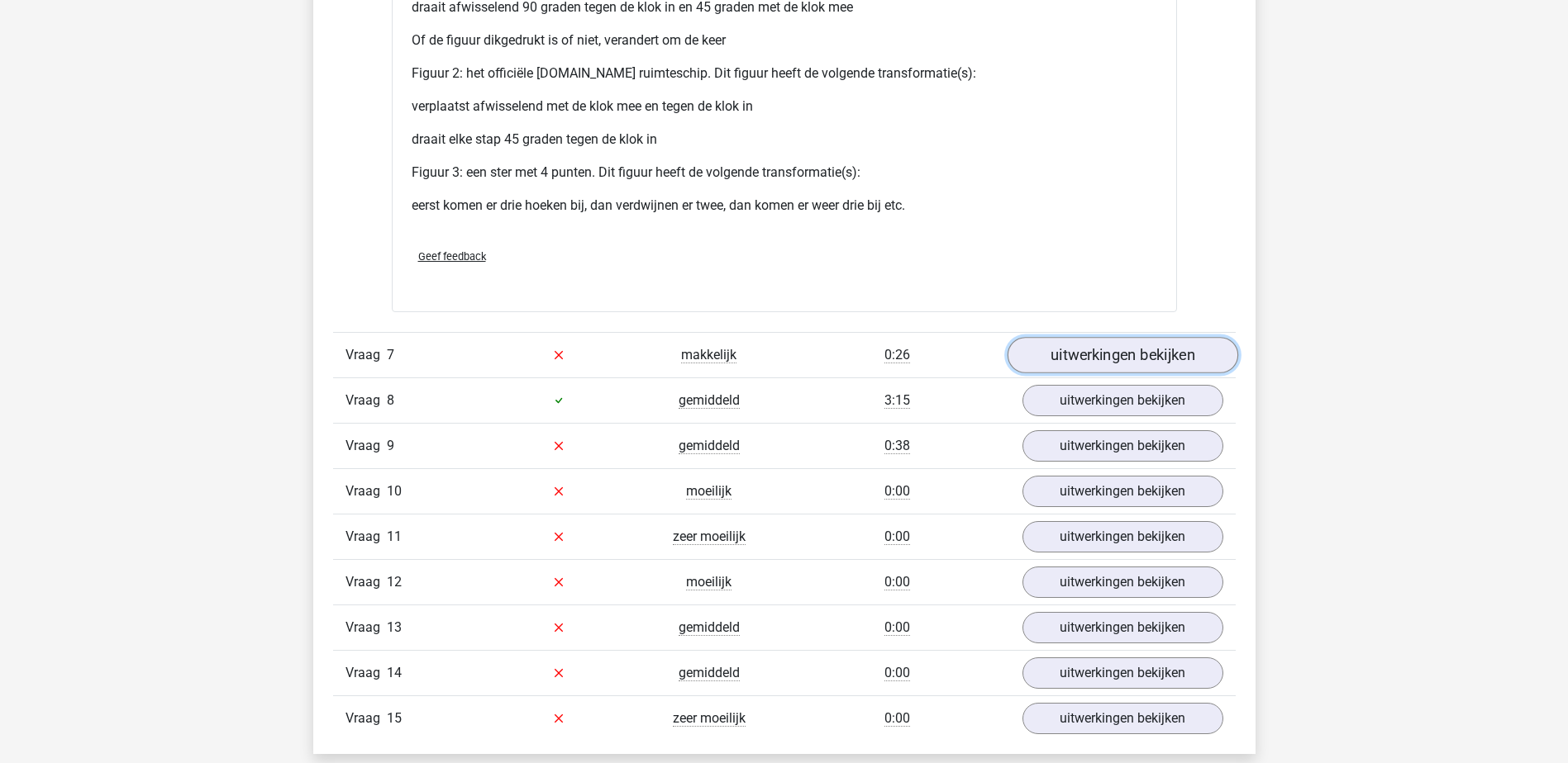
click at [1114, 360] on link "uitwerkingen bekijken" at bounding box center [1121, 355] width 231 height 36
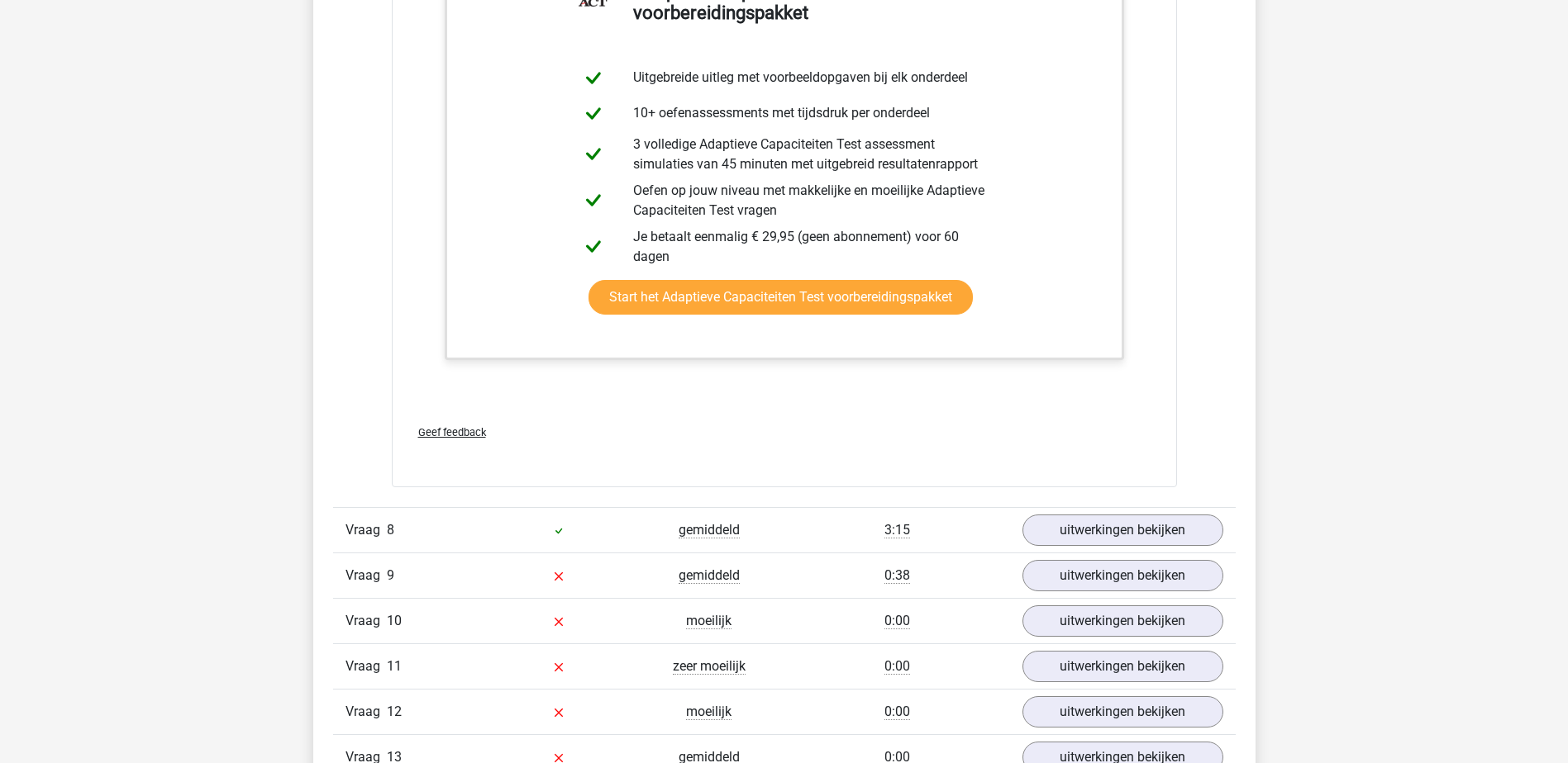
scroll to position [9003, 0]
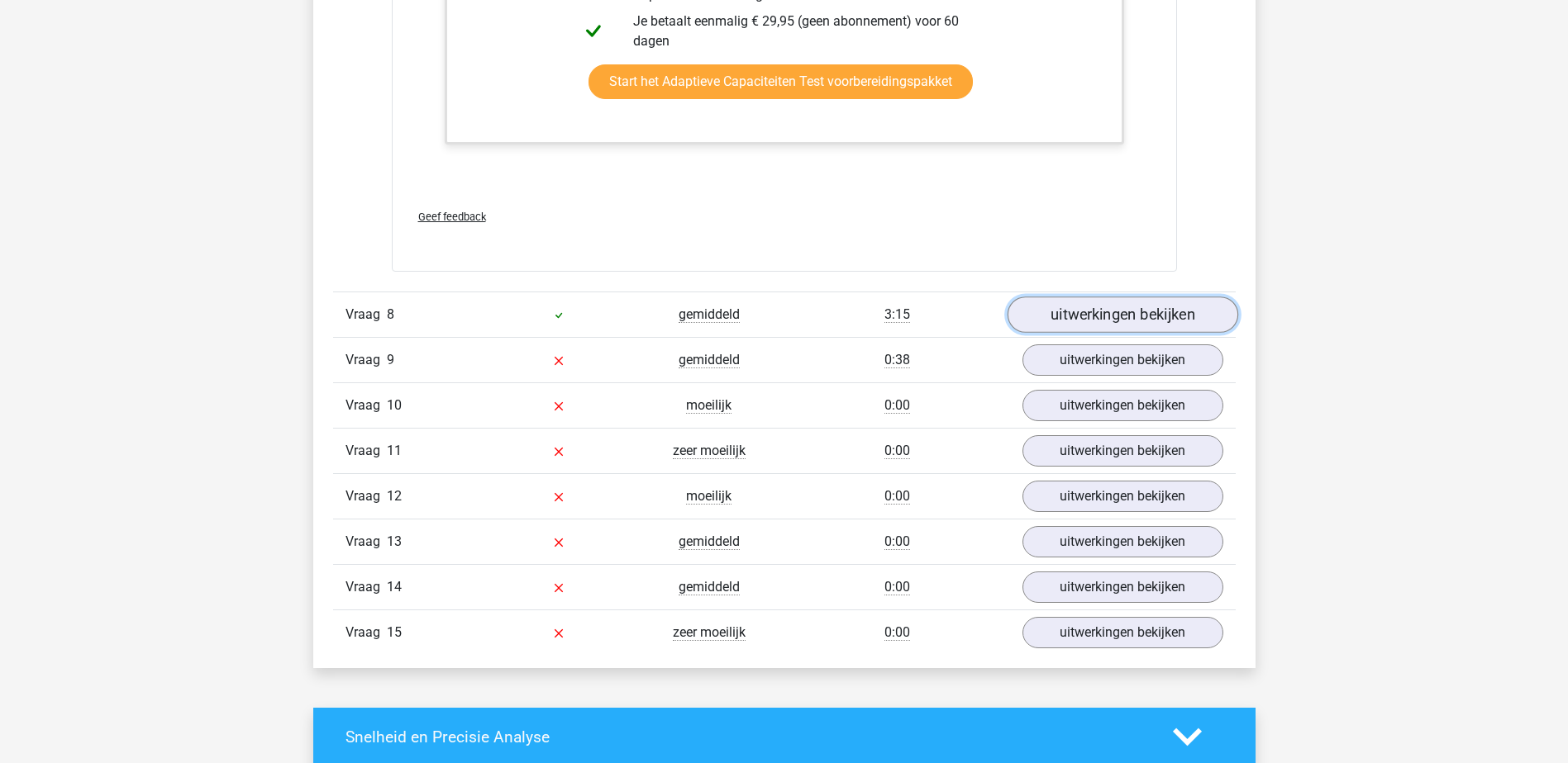
click at [1126, 318] on link "uitwerkingen bekijken" at bounding box center [1121, 315] width 231 height 36
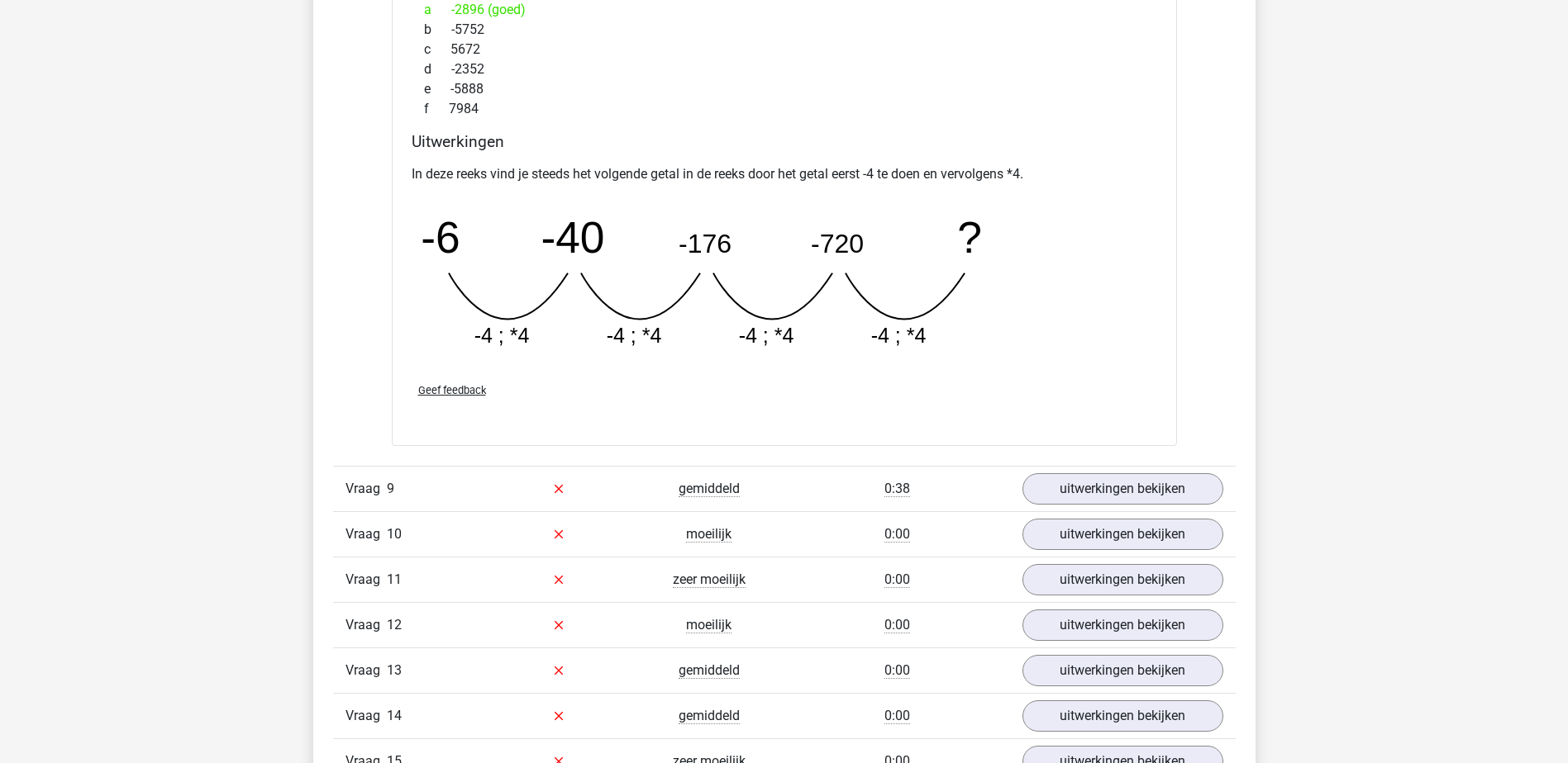
scroll to position [9664, 0]
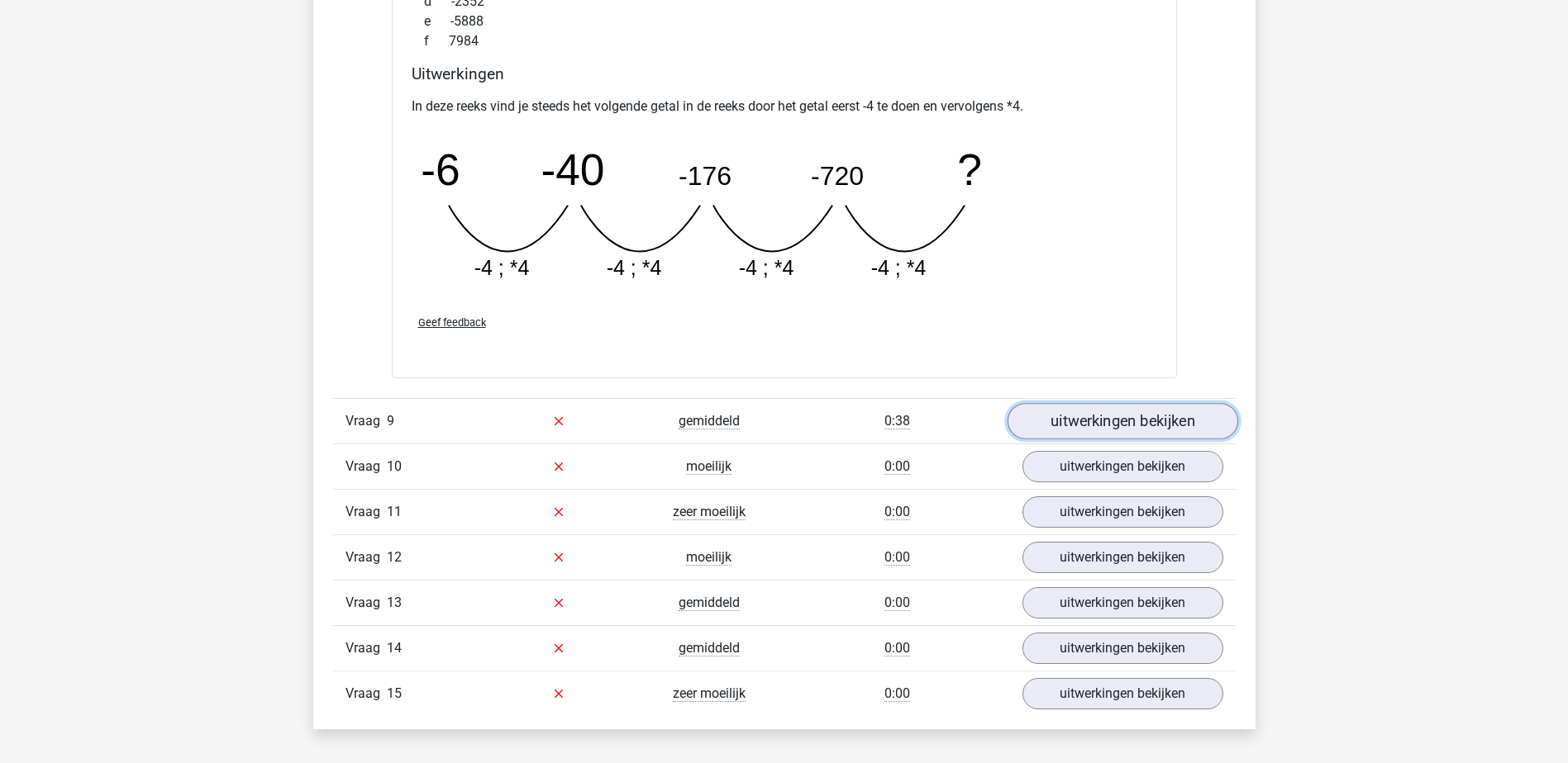
click at [1112, 419] on link "uitwerkingen bekijken" at bounding box center [1121, 422] width 231 height 36
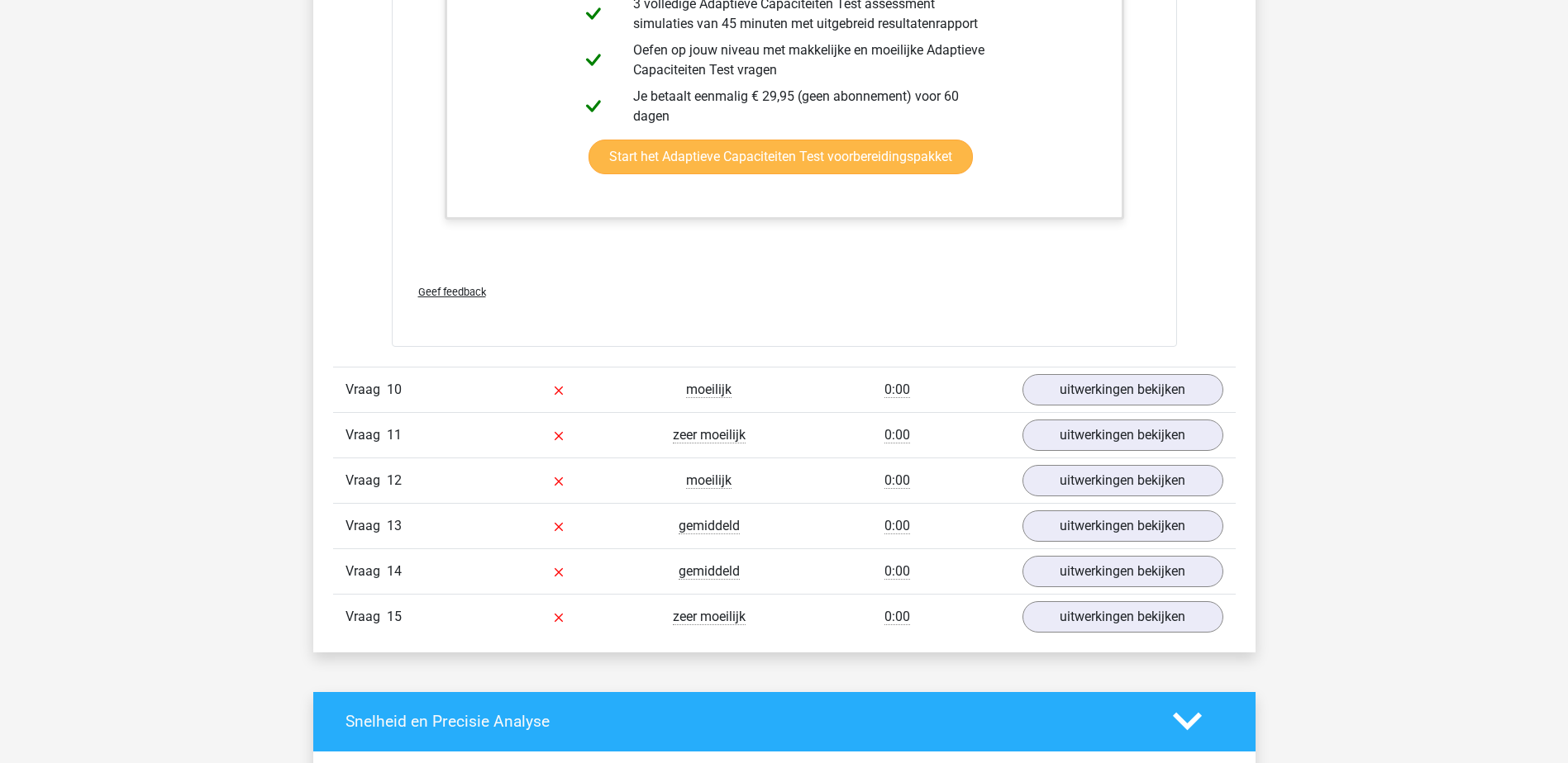
scroll to position [11151, 0]
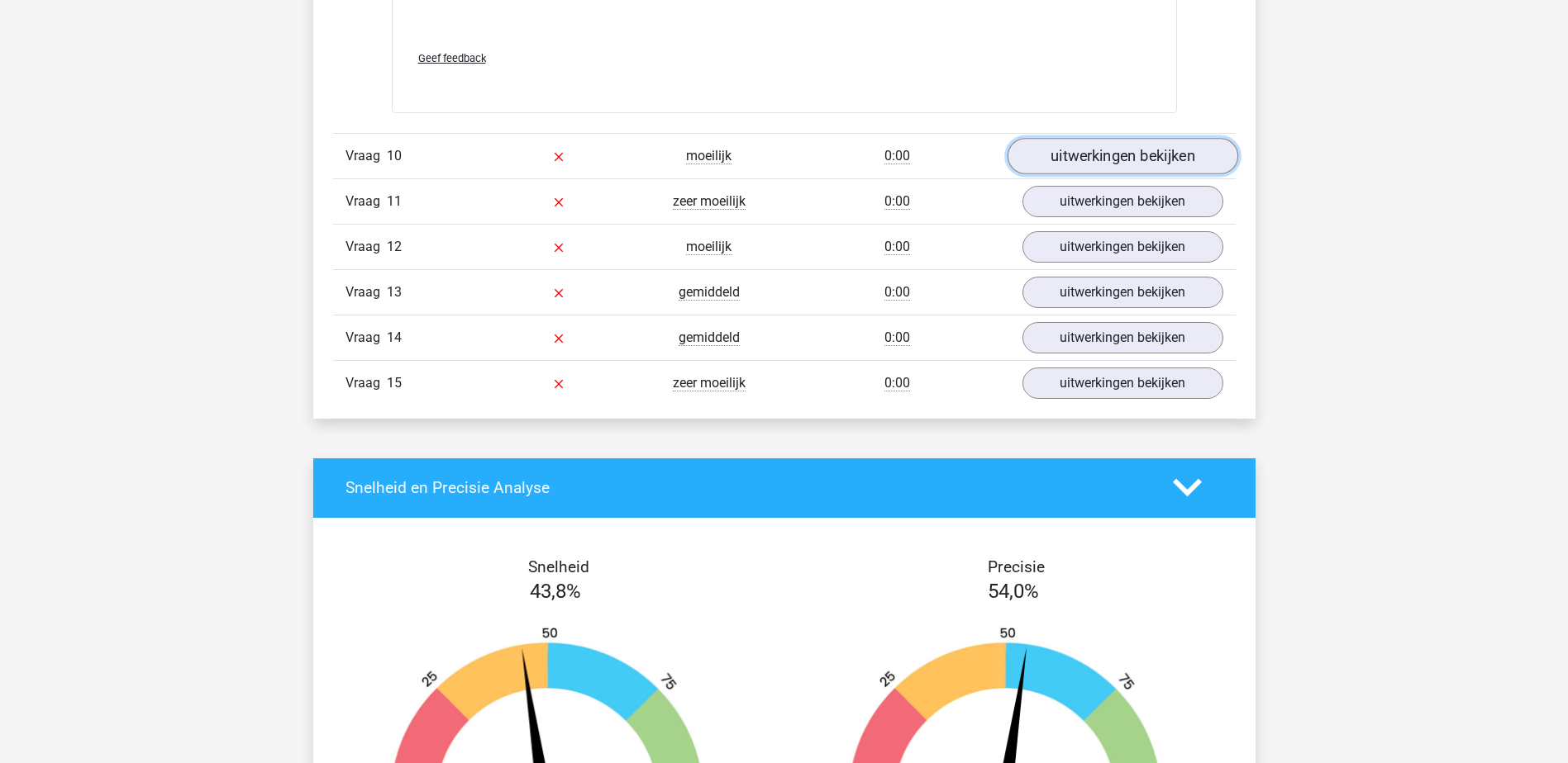
click at [1118, 149] on link "uitwerkingen bekijken" at bounding box center [1121, 156] width 231 height 36
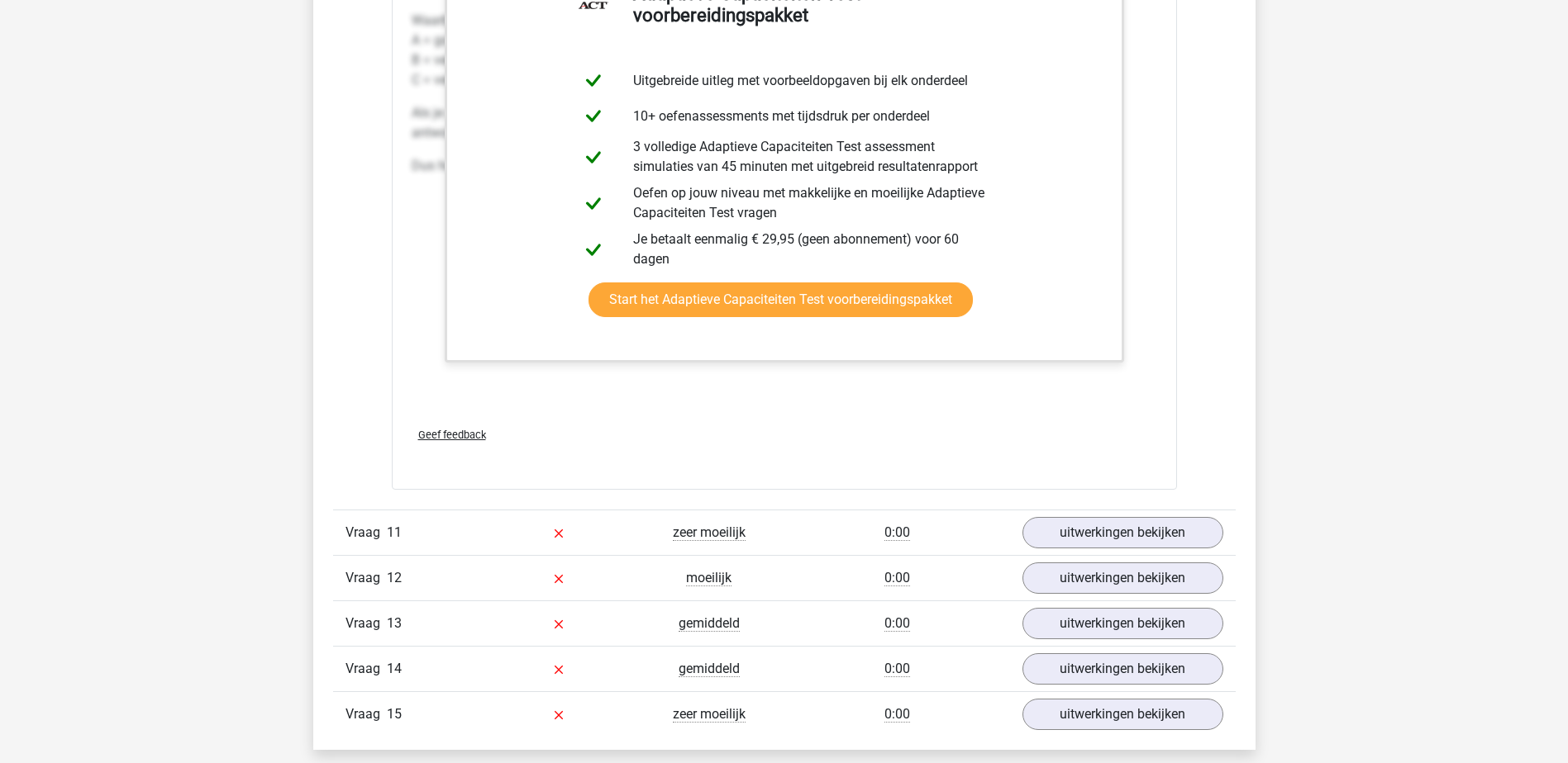
scroll to position [11893, 0]
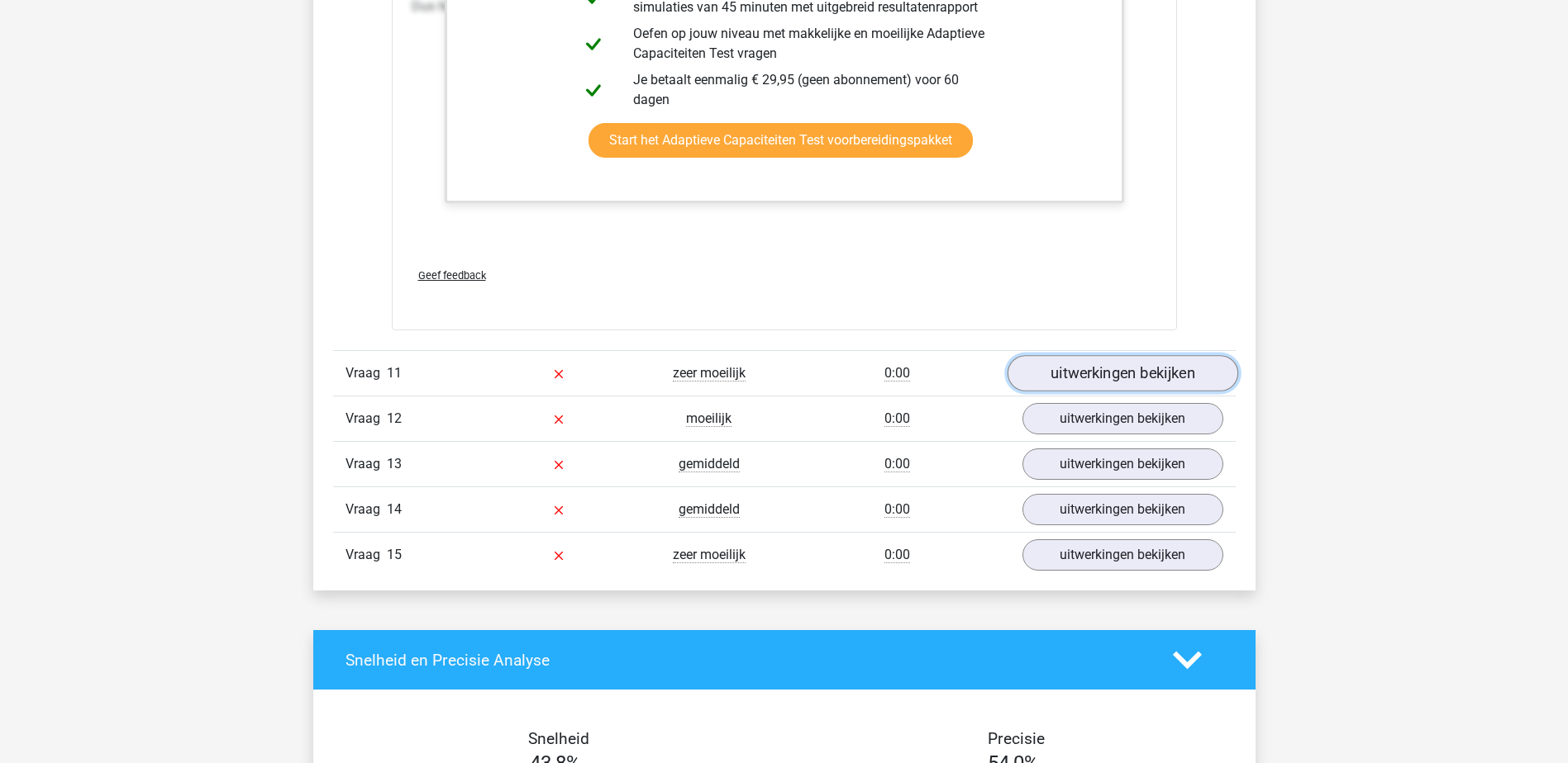
click at [1050, 380] on link "uitwerkingen bekijken" at bounding box center [1121, 373] width 231 height 36
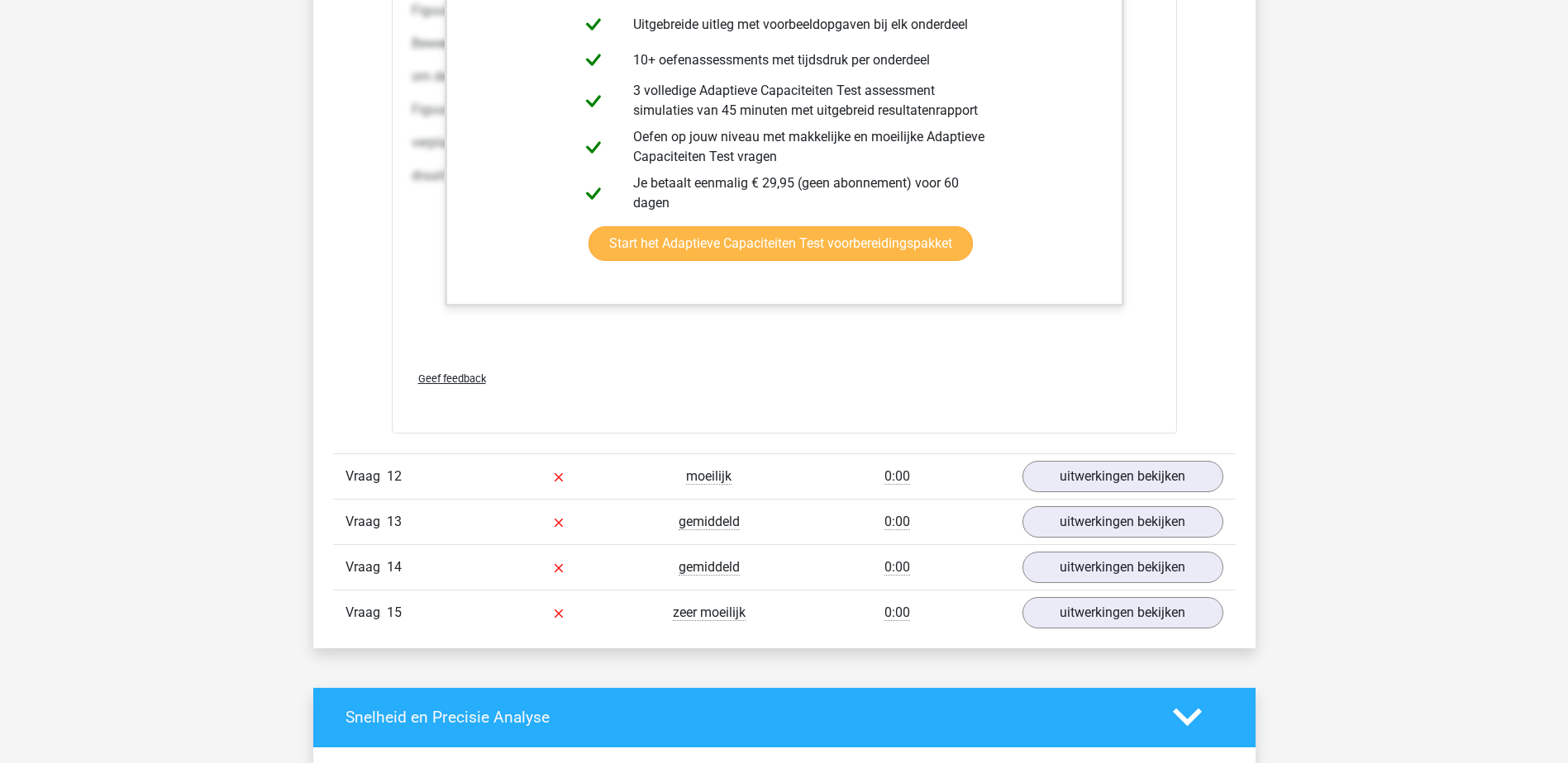
scroll to position [13546, 0]
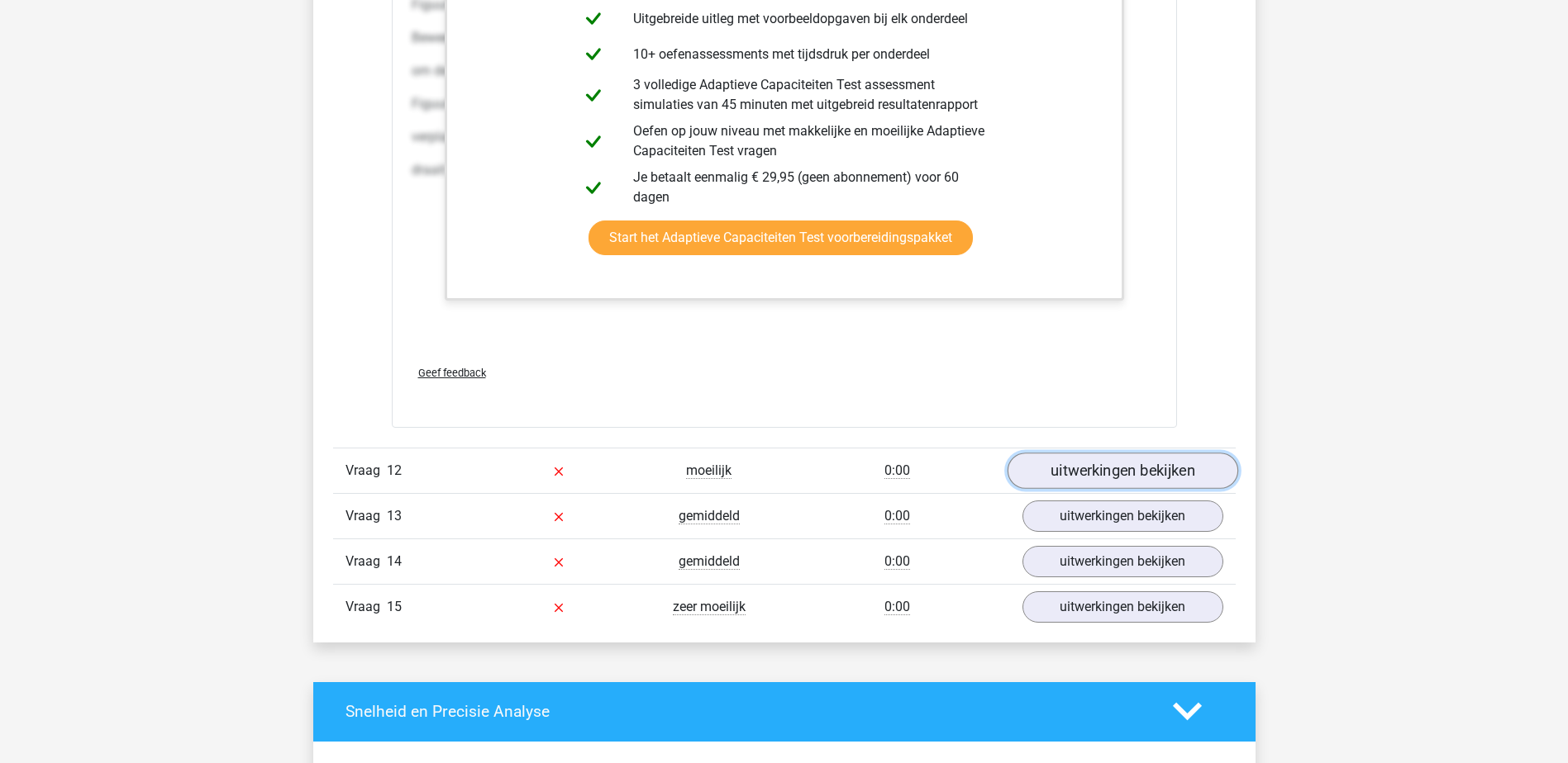
click at [1111, 484] on link "uitwerkingen bekijken" at bounding box center [1121, 470] width 231 height 36
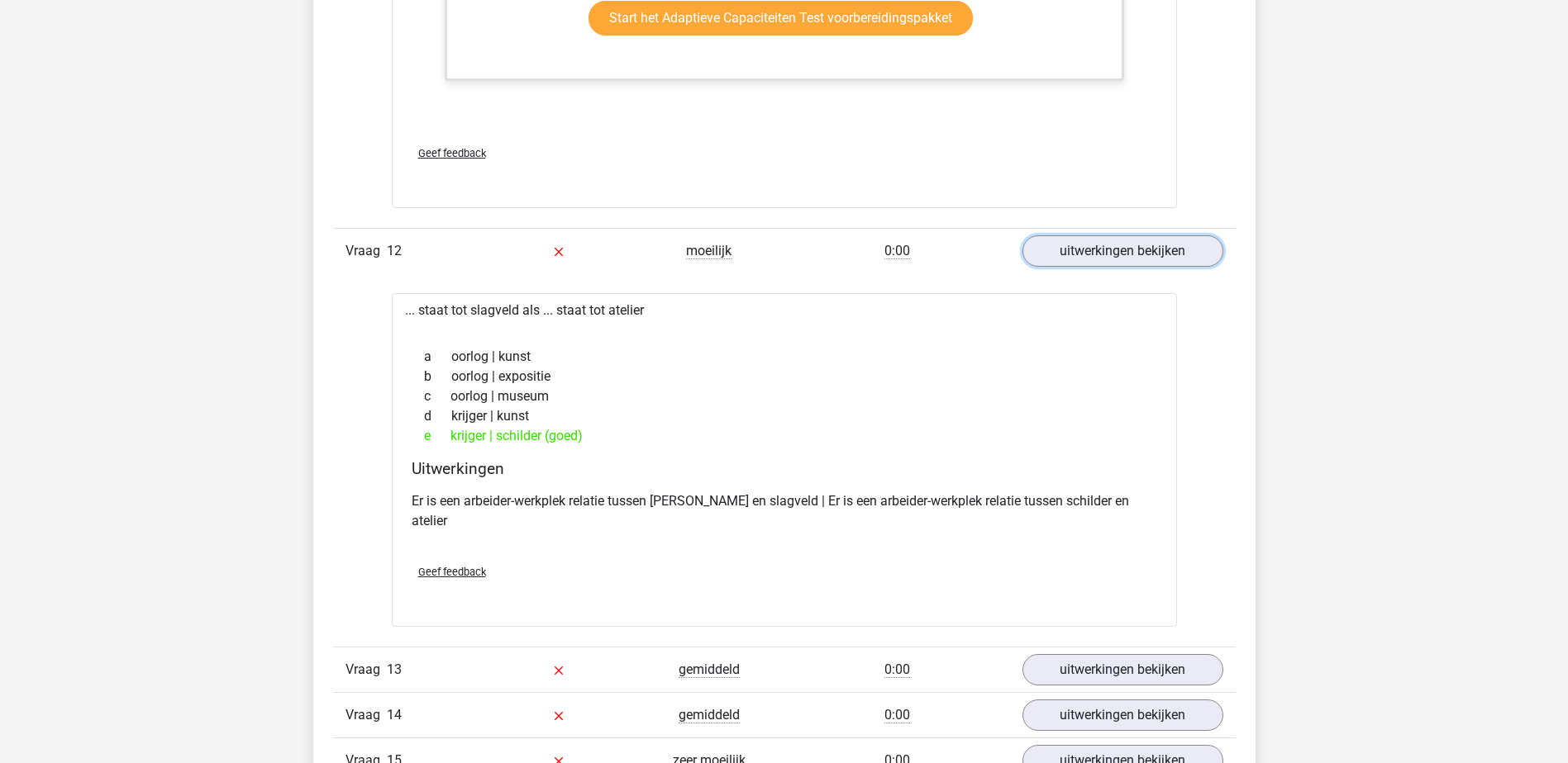
scroll to position [14041, 0]
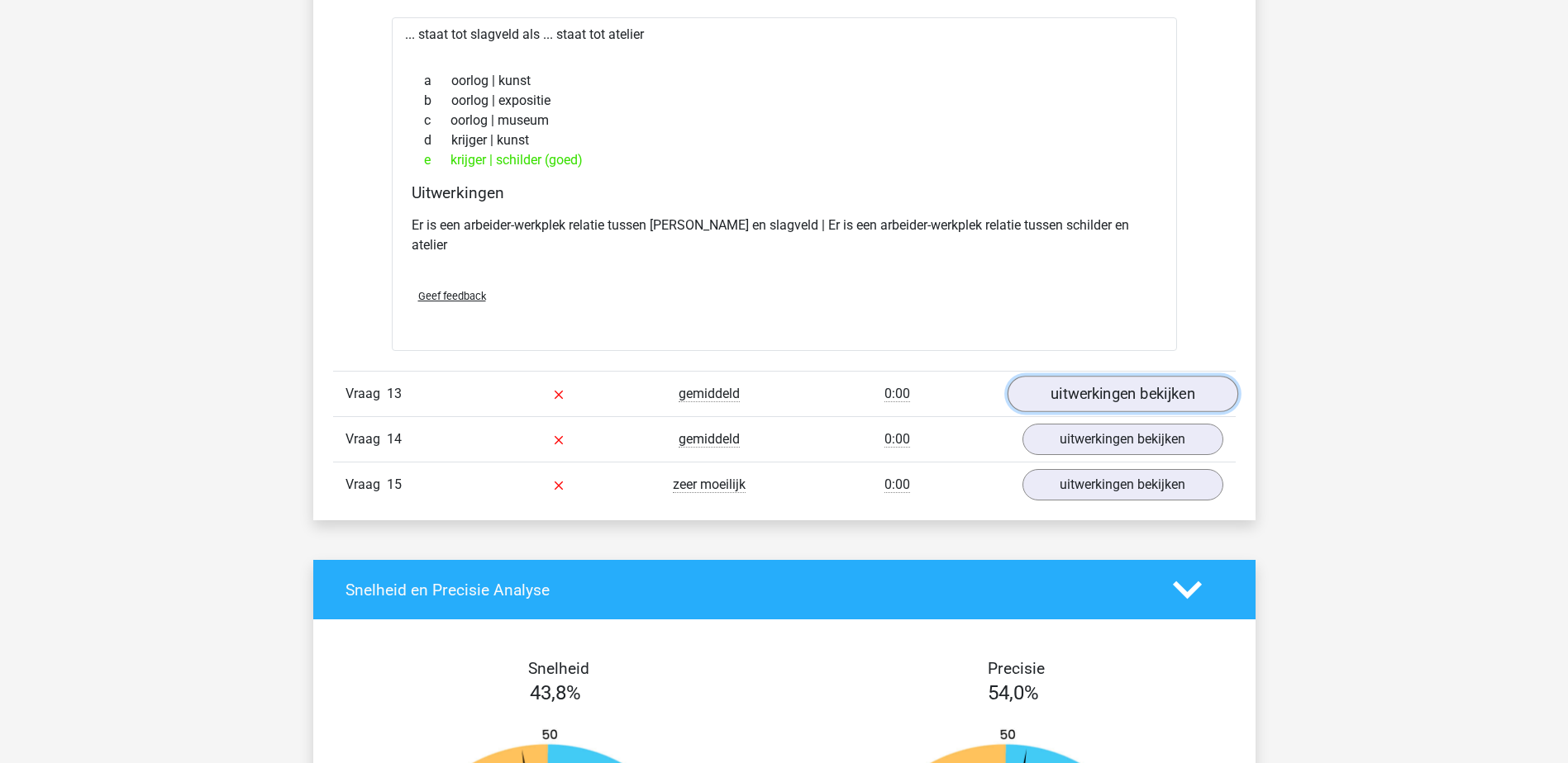
click at [1093, 376] on link "uitwerkingen bekijken" at bounding box center [1121, 394] width 231 height 36
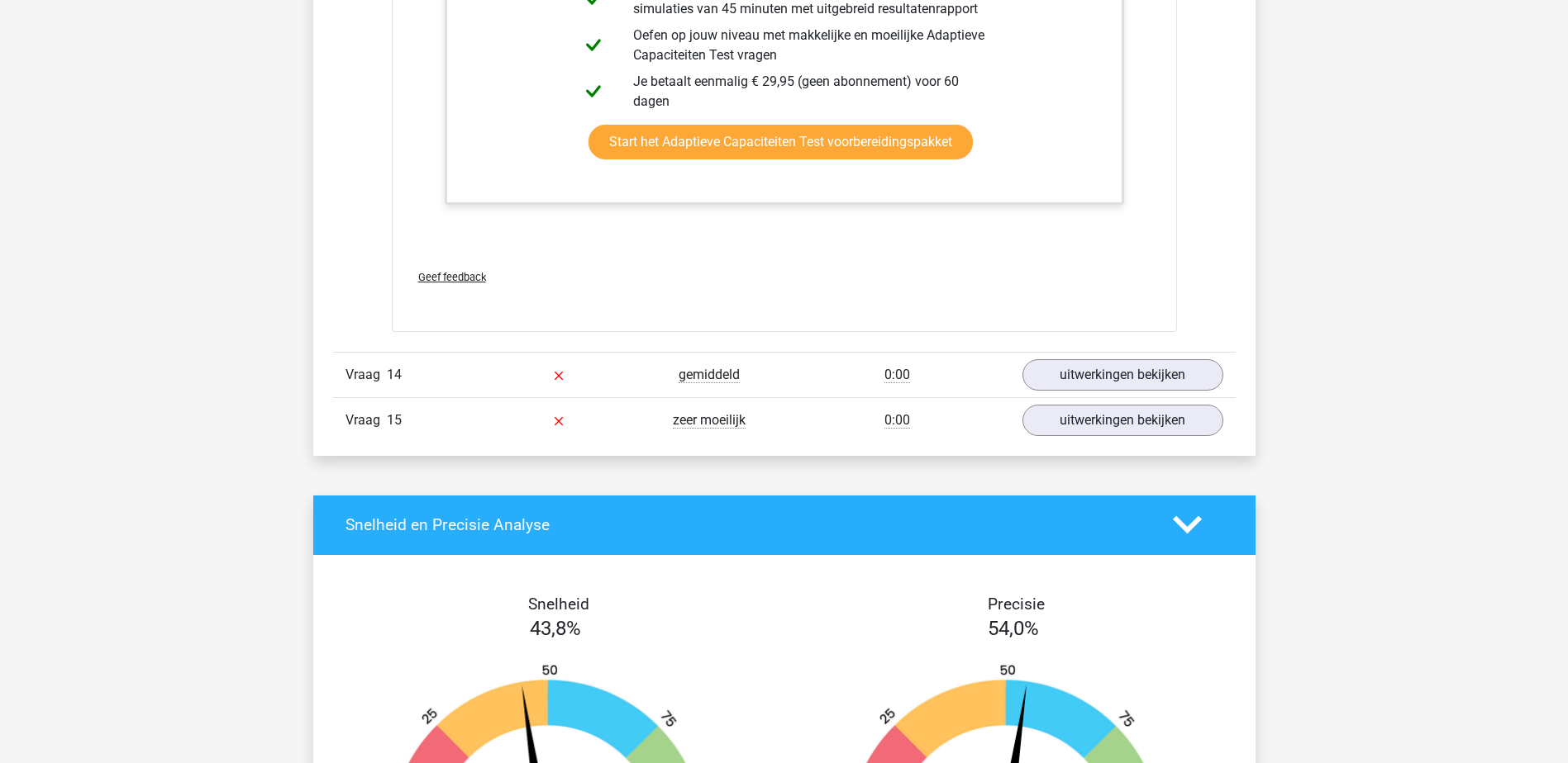
scroll to position [15115, 0]
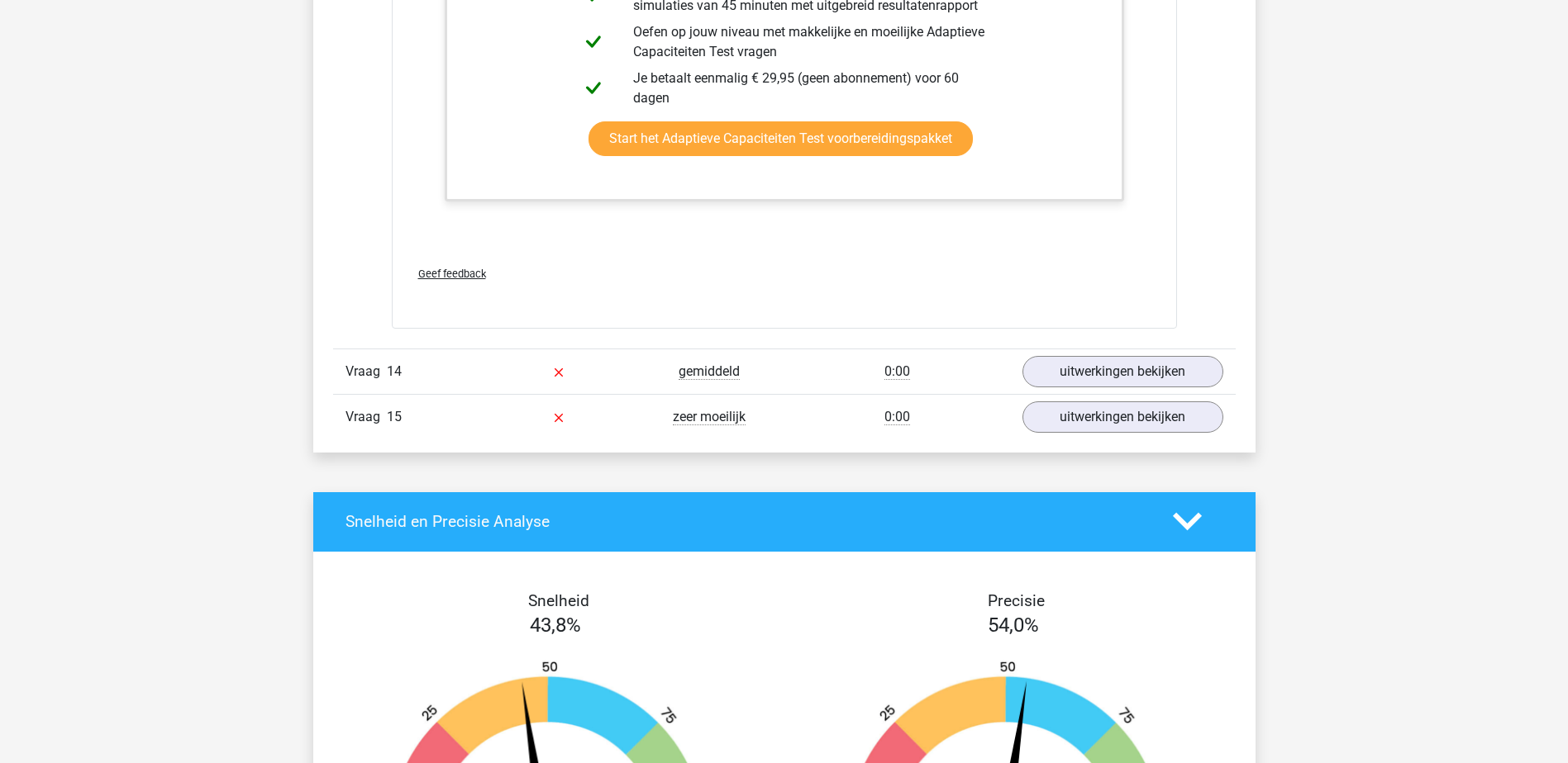
click at [1115, 360] on link "uitwerkingen bekijken" at bounding box center [1121, 372] width 231 height 36
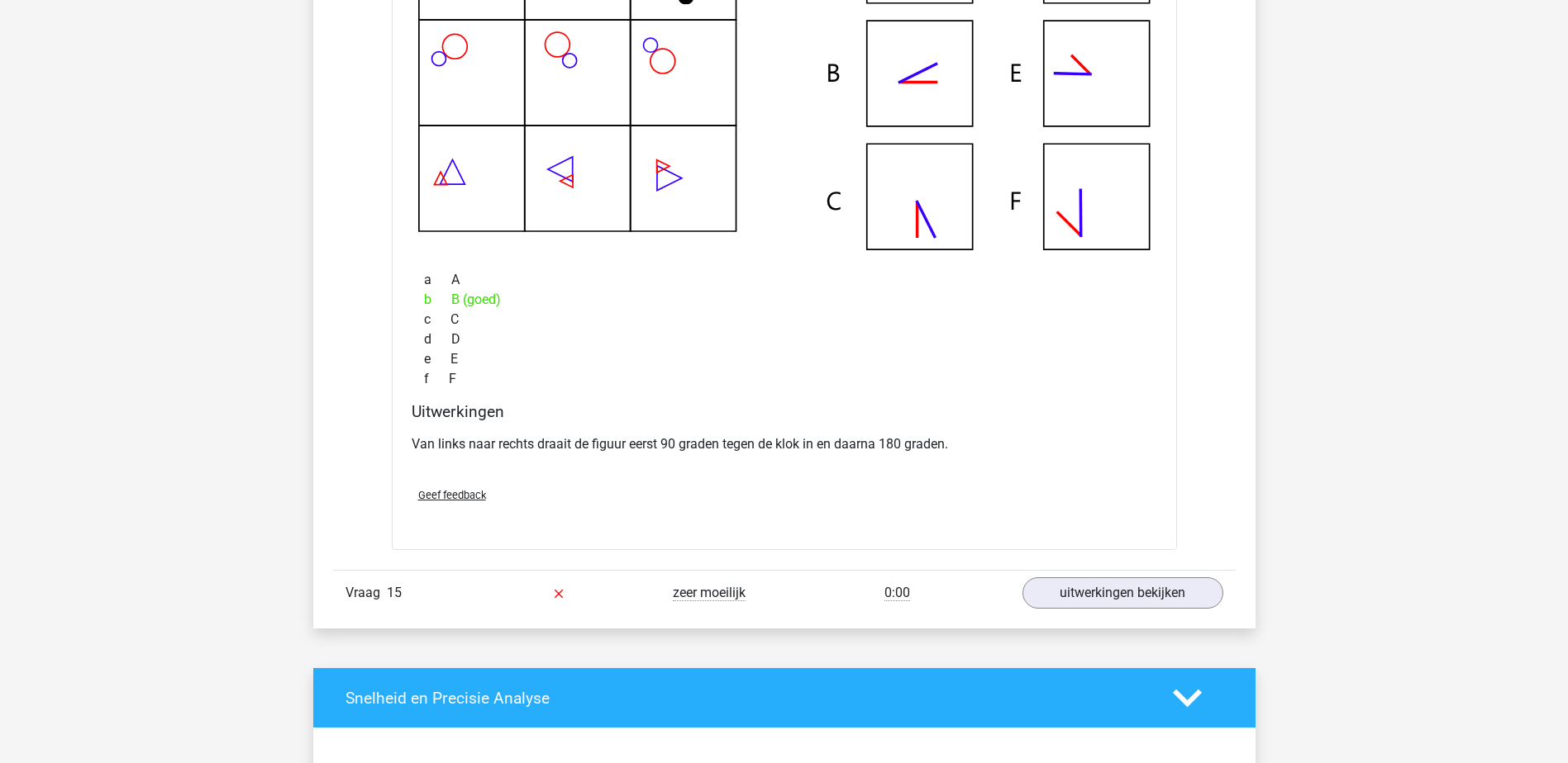
scroll to position [15693, 0]
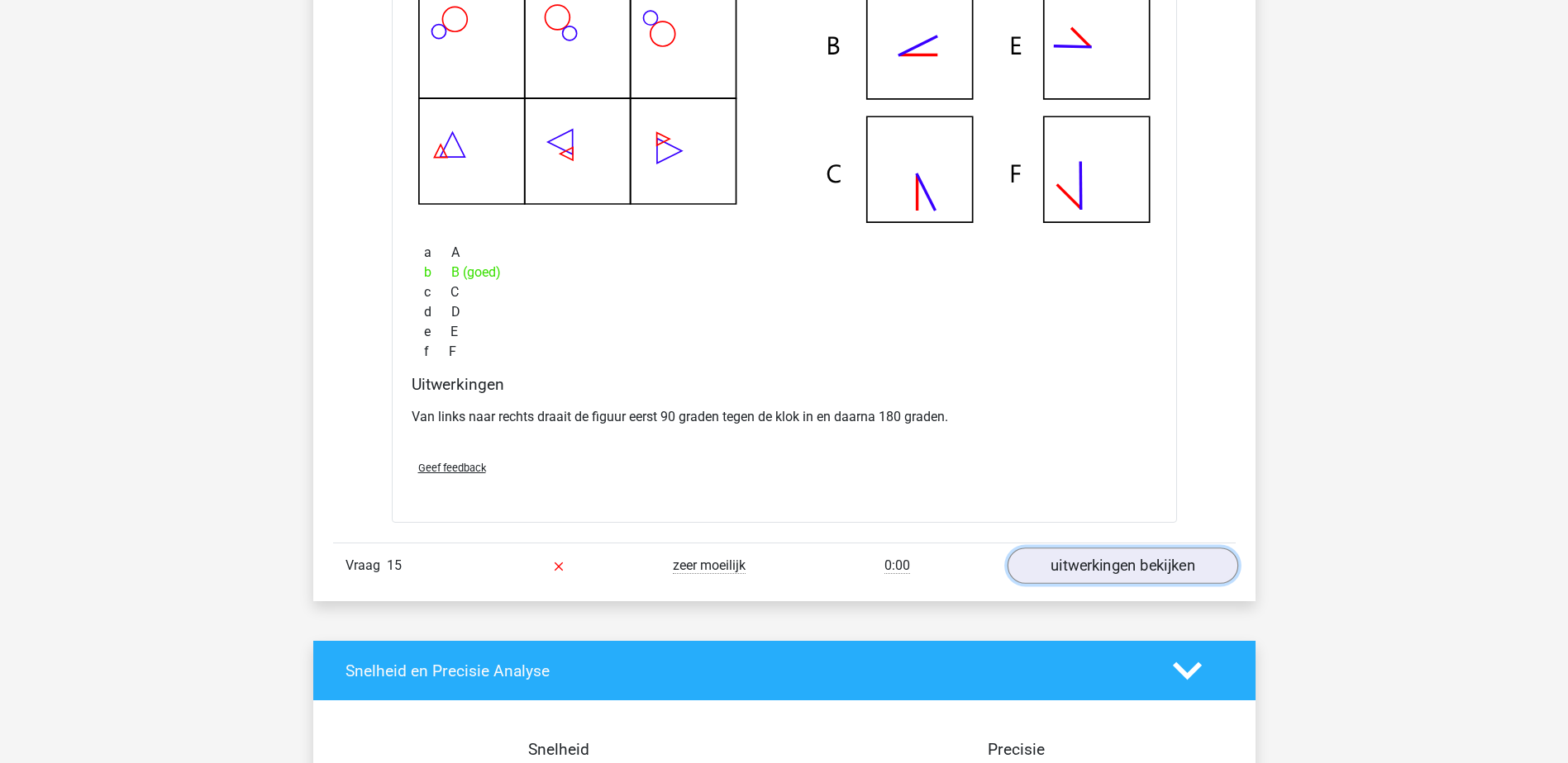
click at [1084, 549] on link "uitwerkingen bekijken" at bounding box center [1121, 566] width 231 height 36
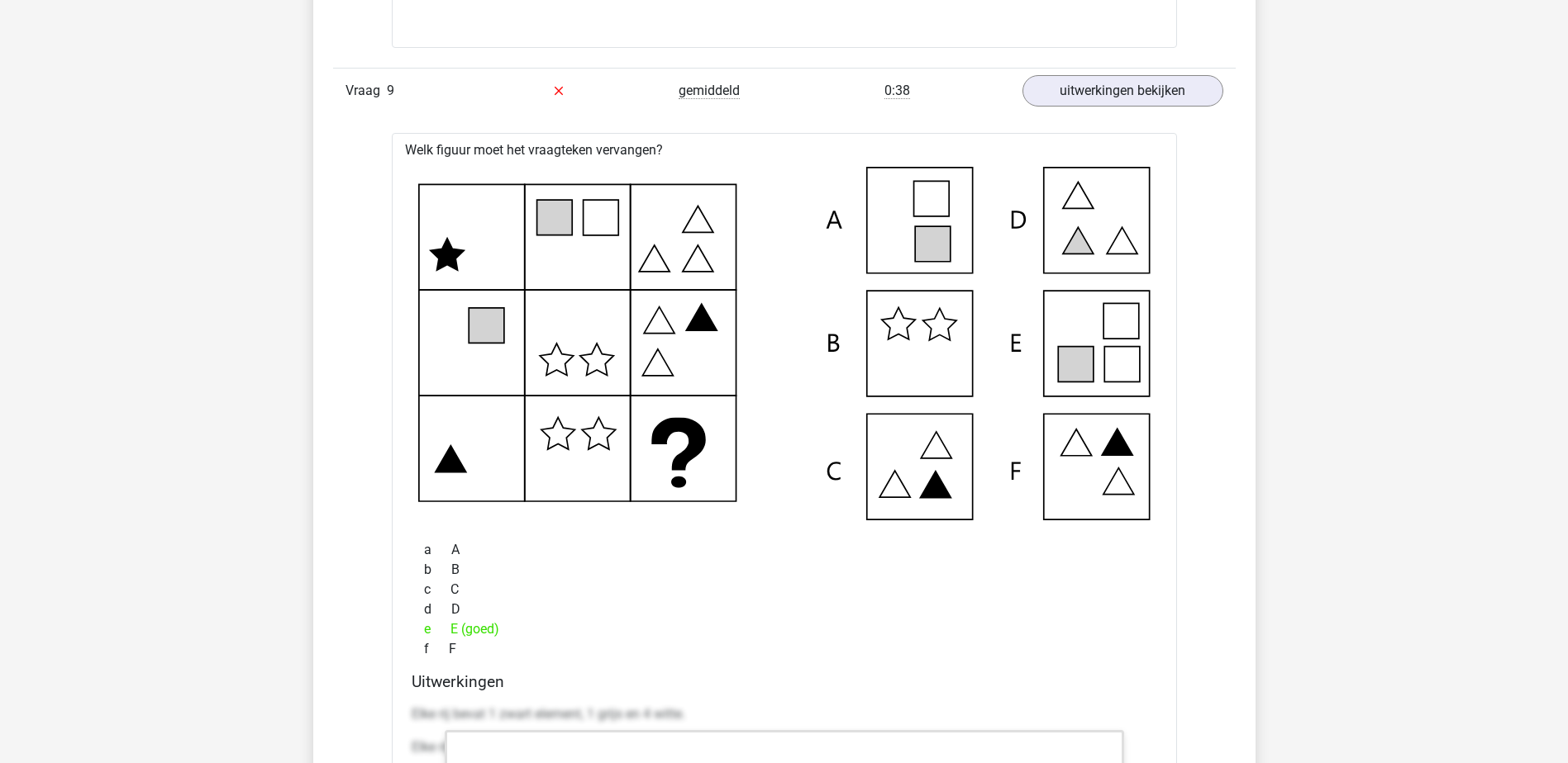
scroll to position [9581, 0]
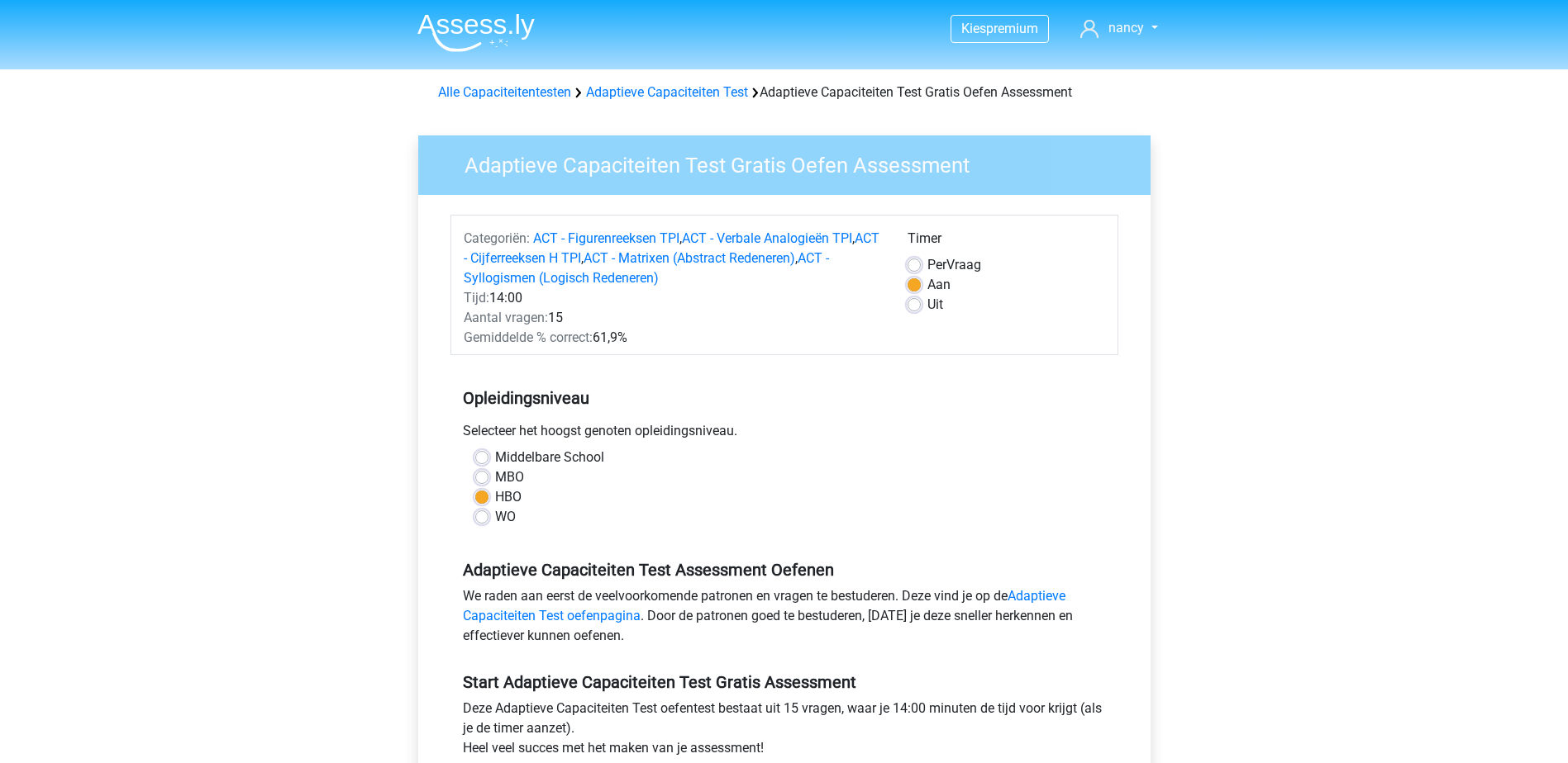
scroll to position [413, 0]
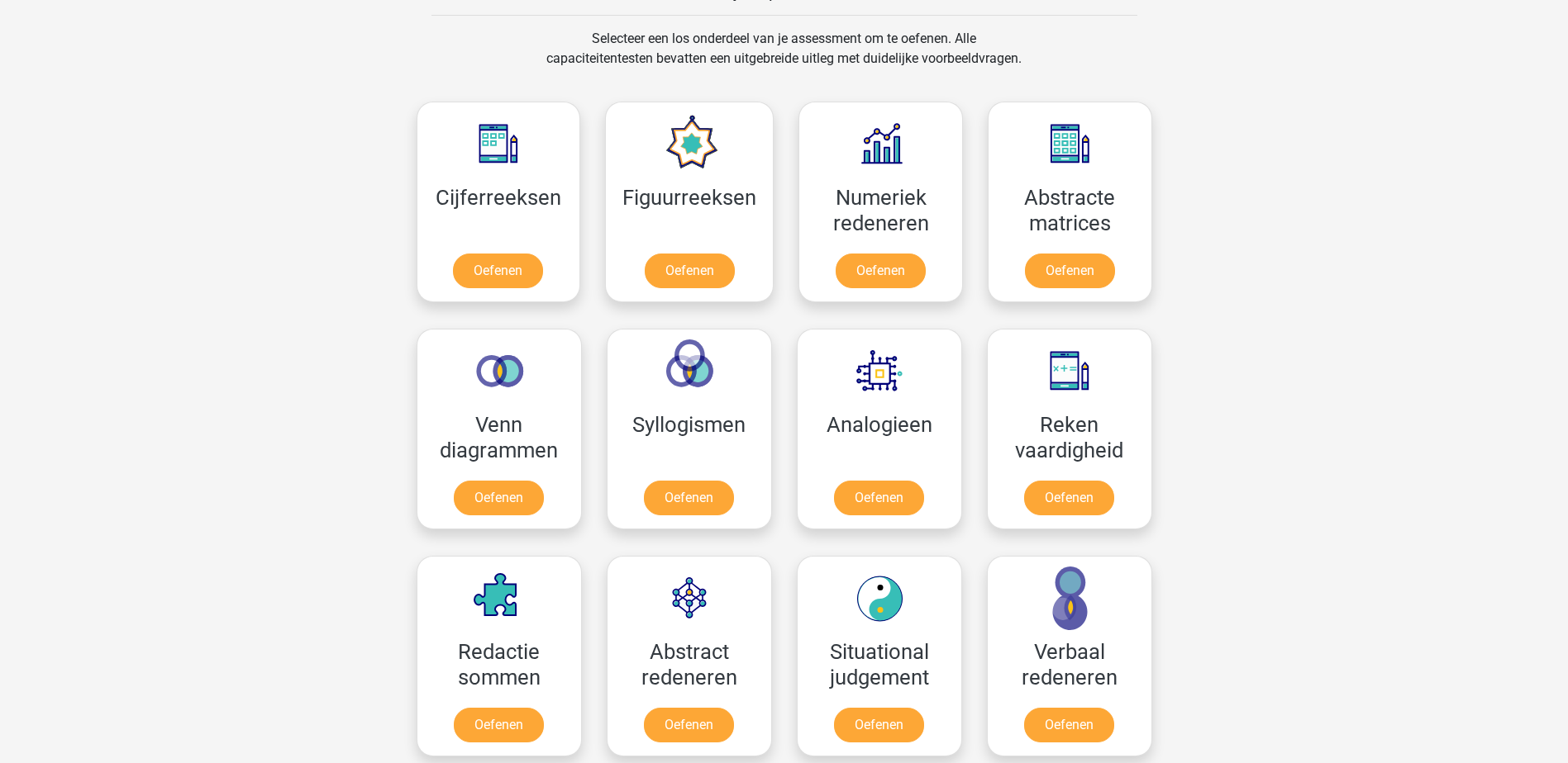
scroll to position [661, 0]
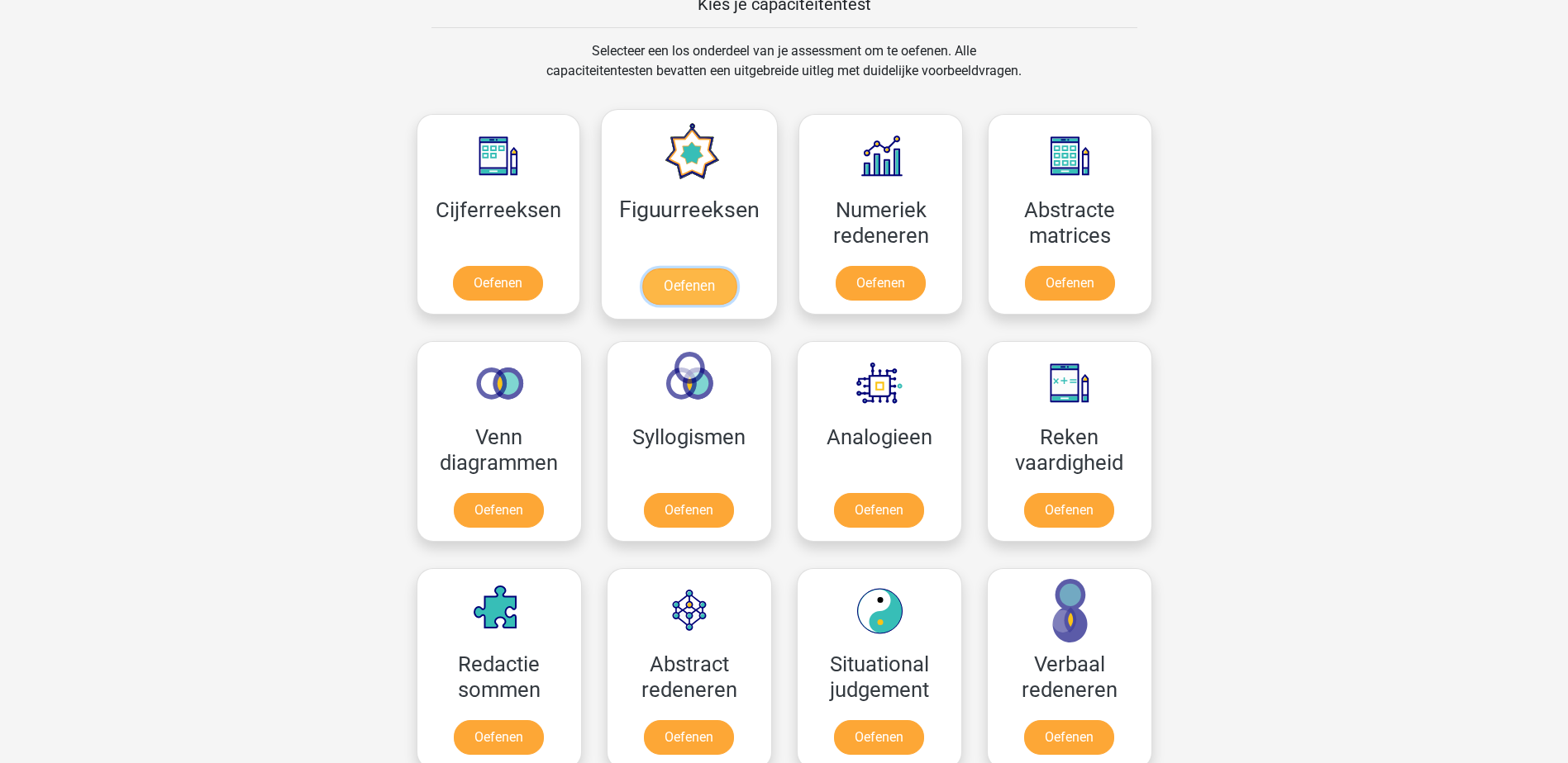
click at [693, 286] on link "Oefenen" at bounding box center [689, 287] width 94 height 36
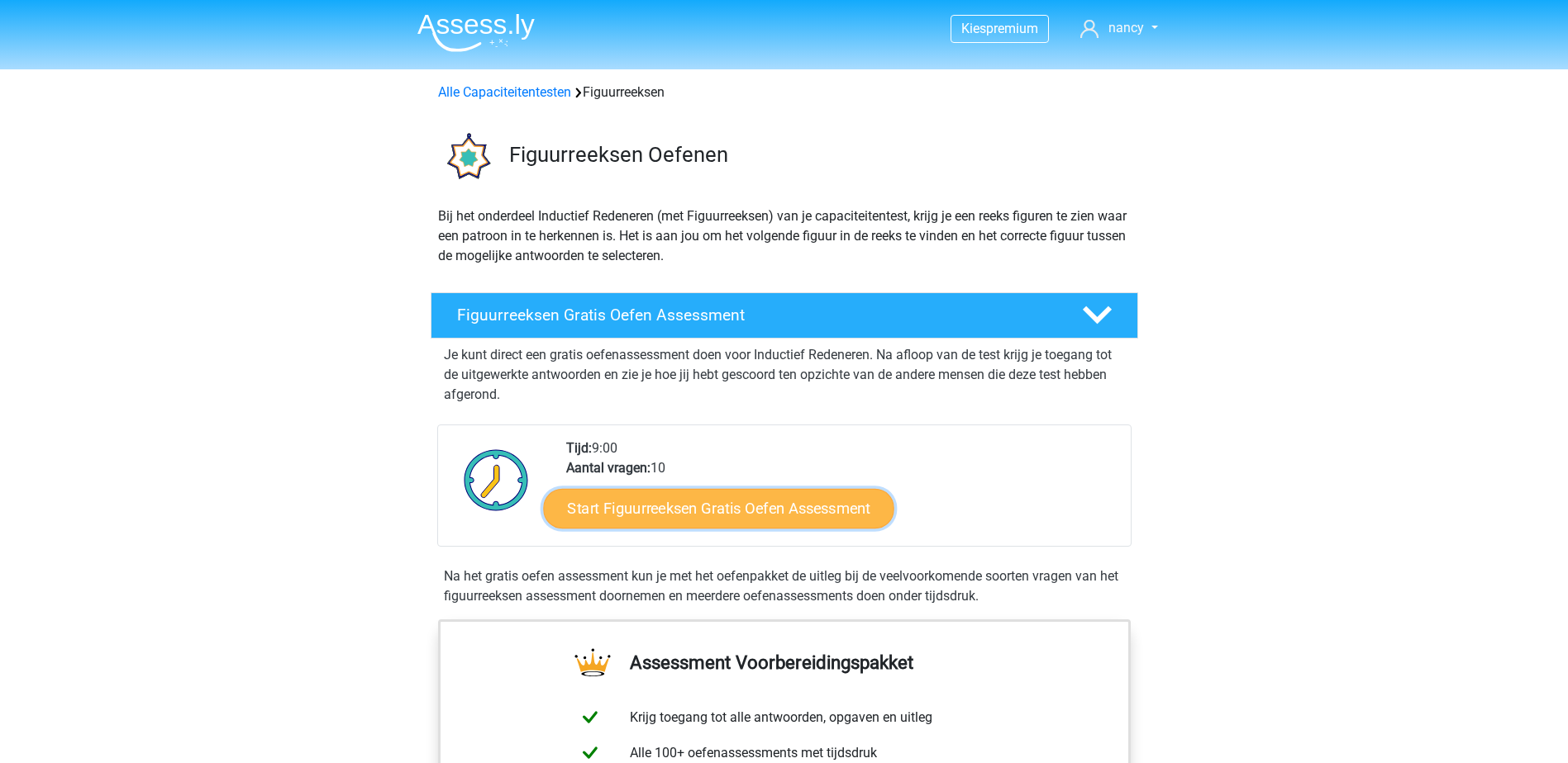
click at [728, 508] on link "Start Figuurreeksen Gratis Oefen Assessment" at bounding box center [718, 508] width 350 height 39
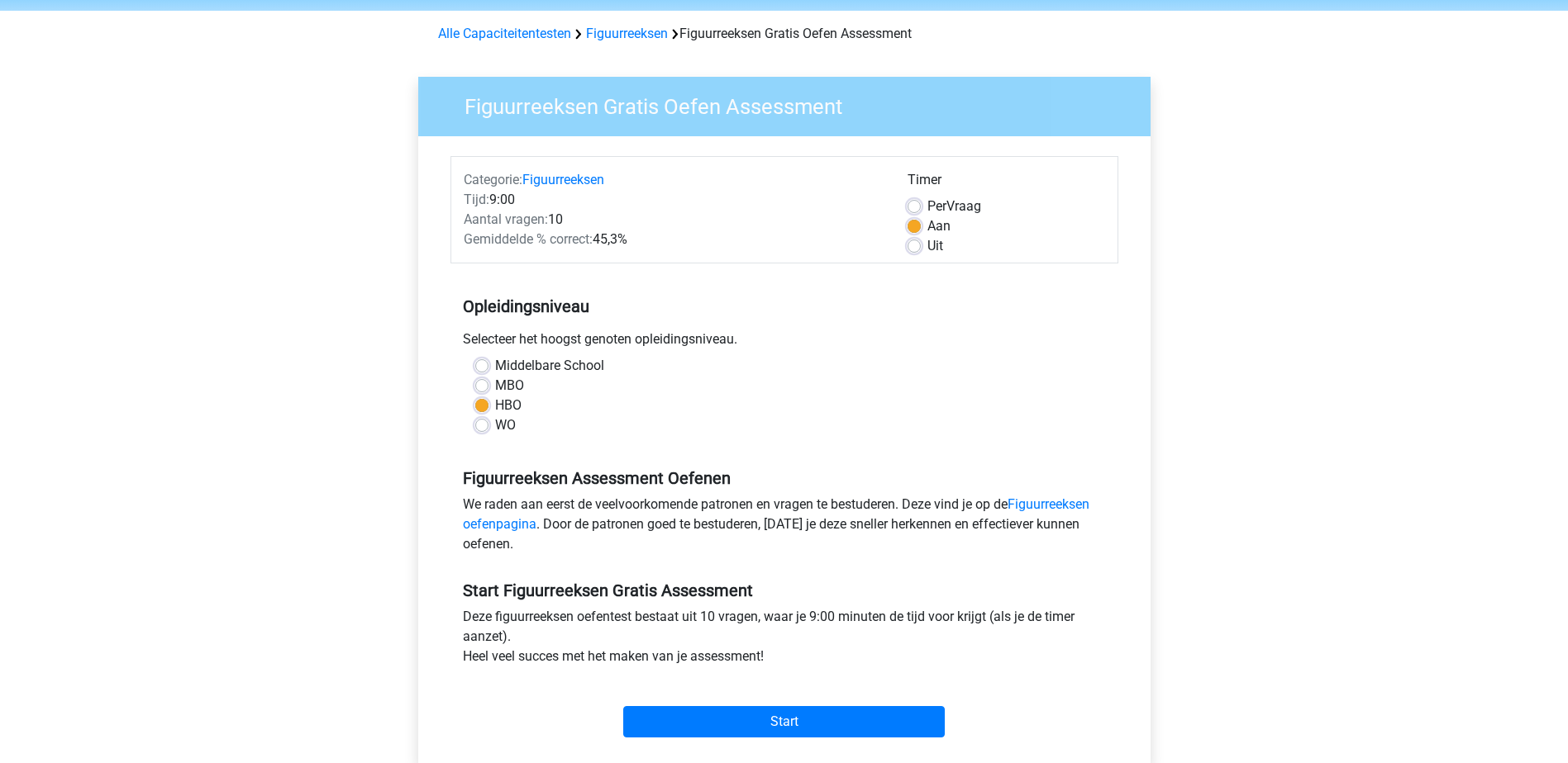
scroll to position [82, 0]
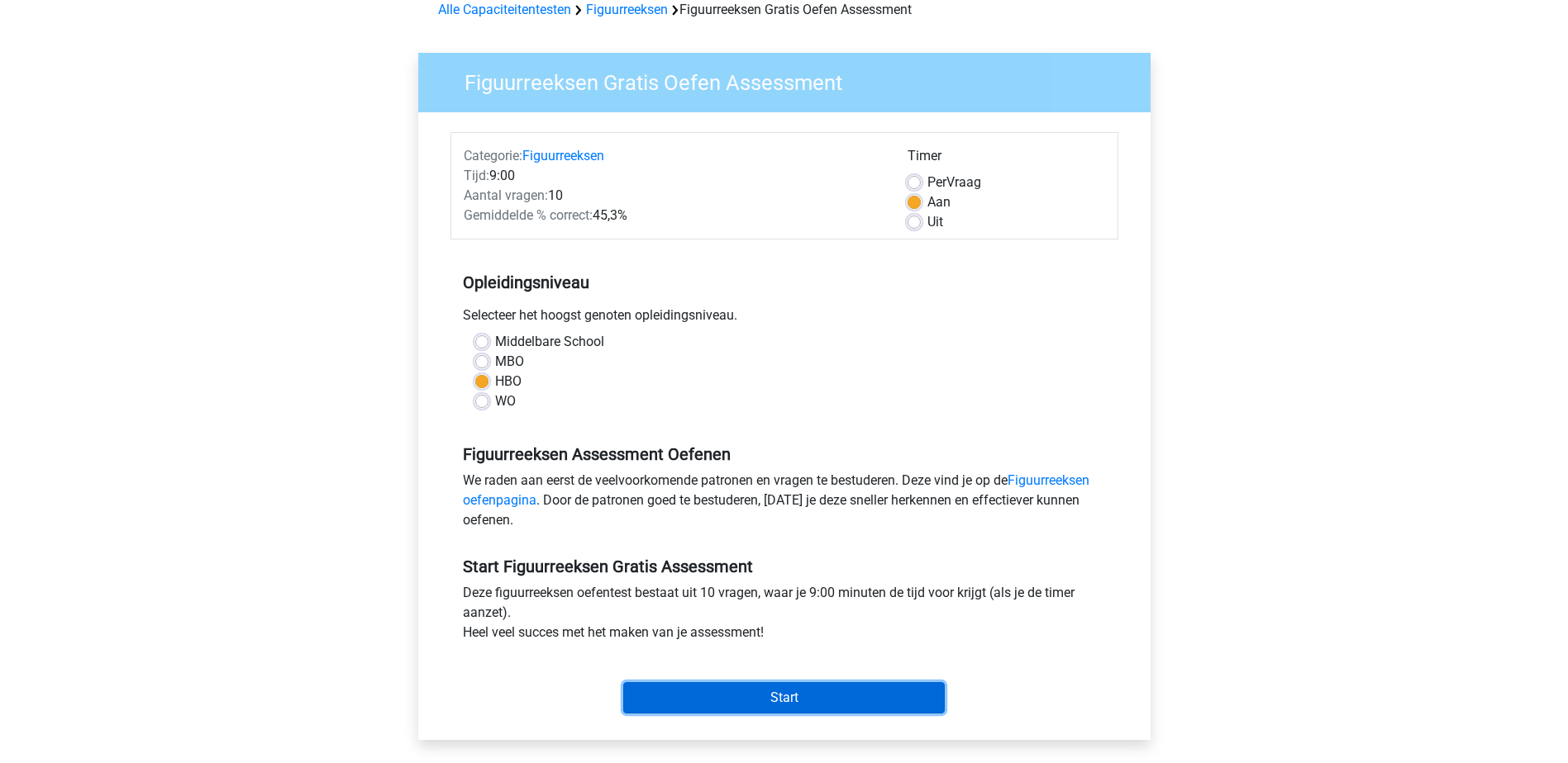
click at [702, 692] on input "Start" at bounding box center [784, 698] width 321 height 32
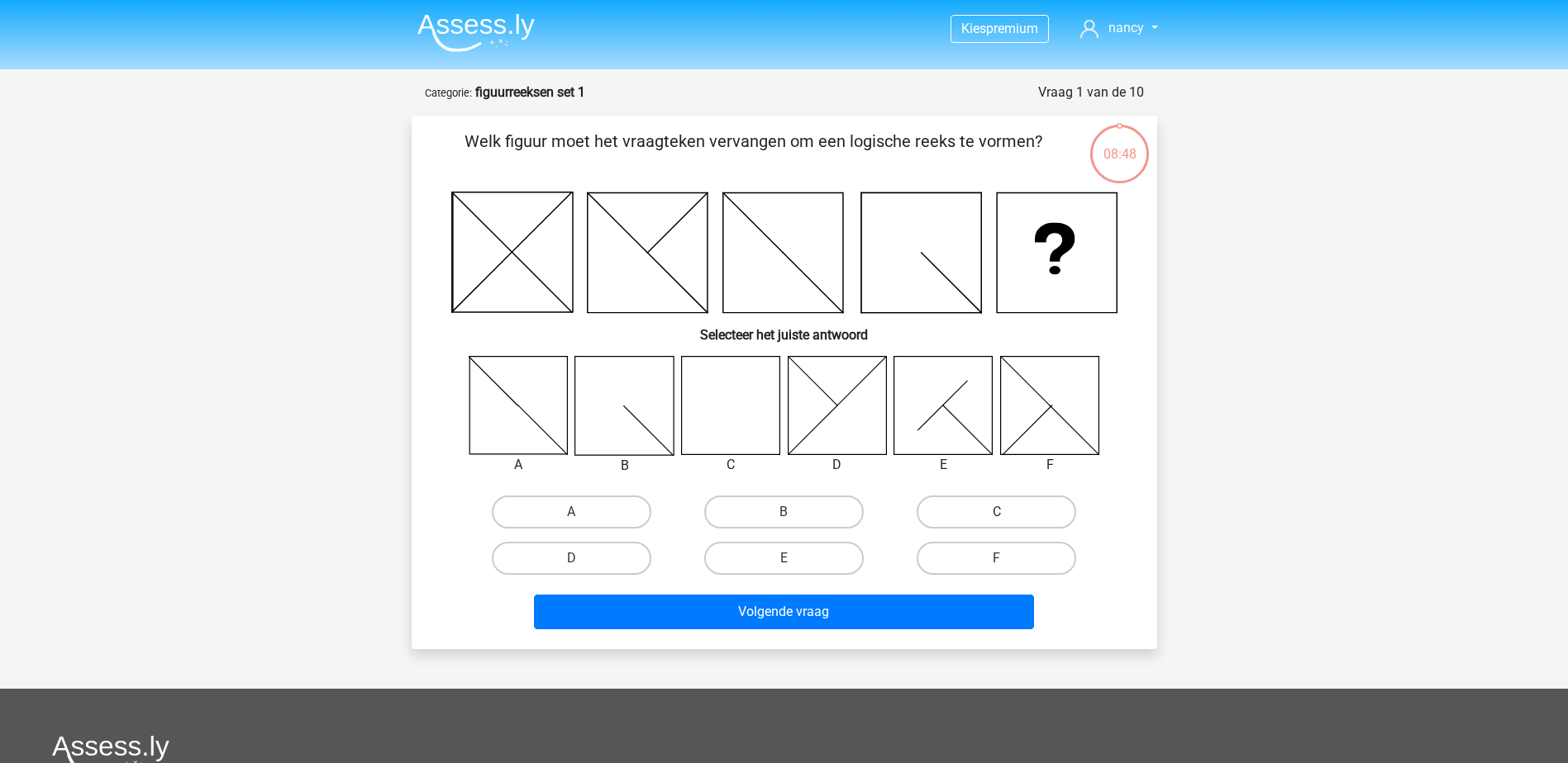
click at [986, 510] on label "C" at bounding box center [996, 512] width 160 height 33
click at [997, 512] on input "C" at bounding box center [1002, 517] width 11 height 11
radio input "true"
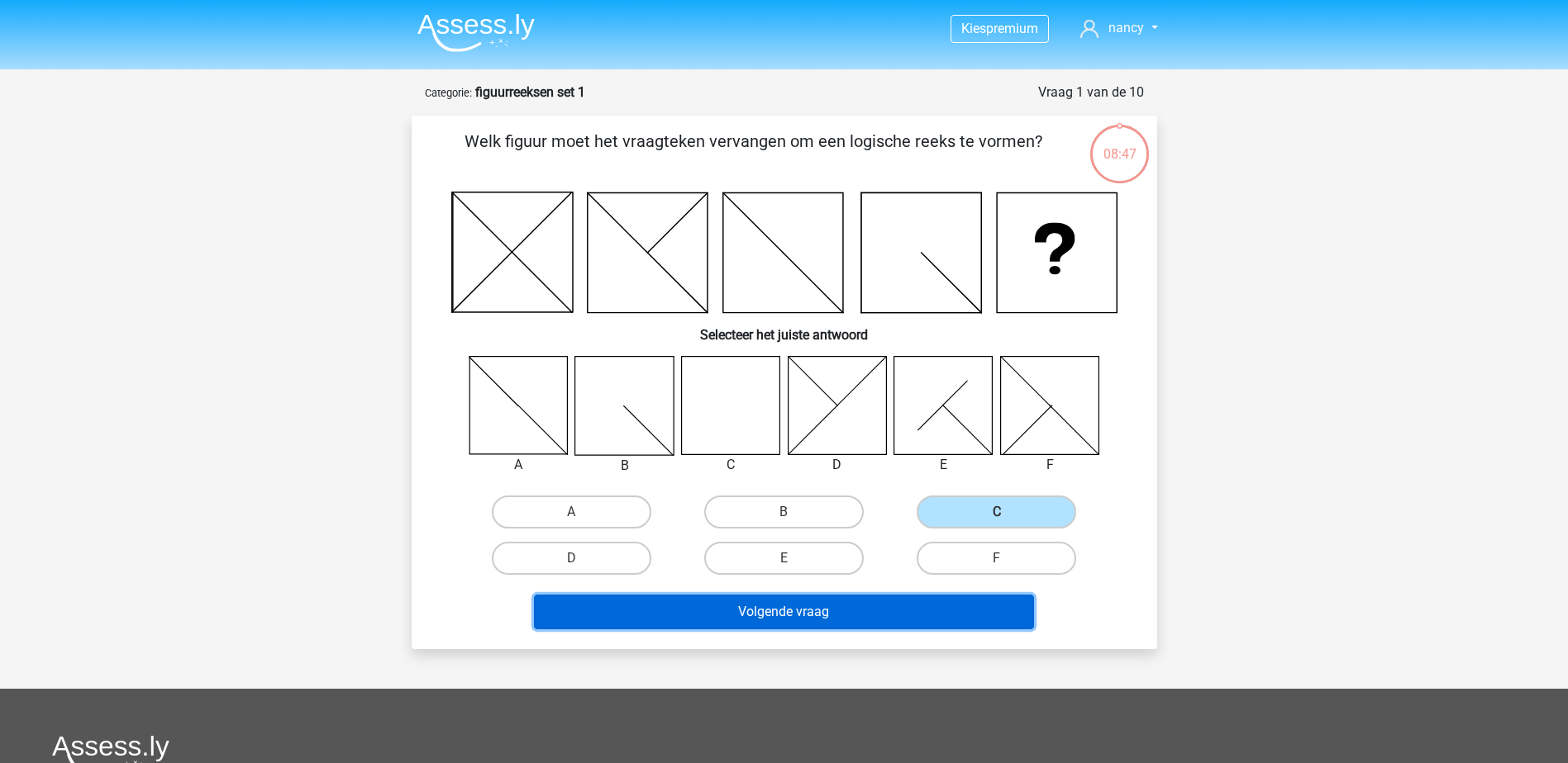
click at [793, 612] on button "Volgende vraag" at bounding box center [784, 612] width 500 height 34
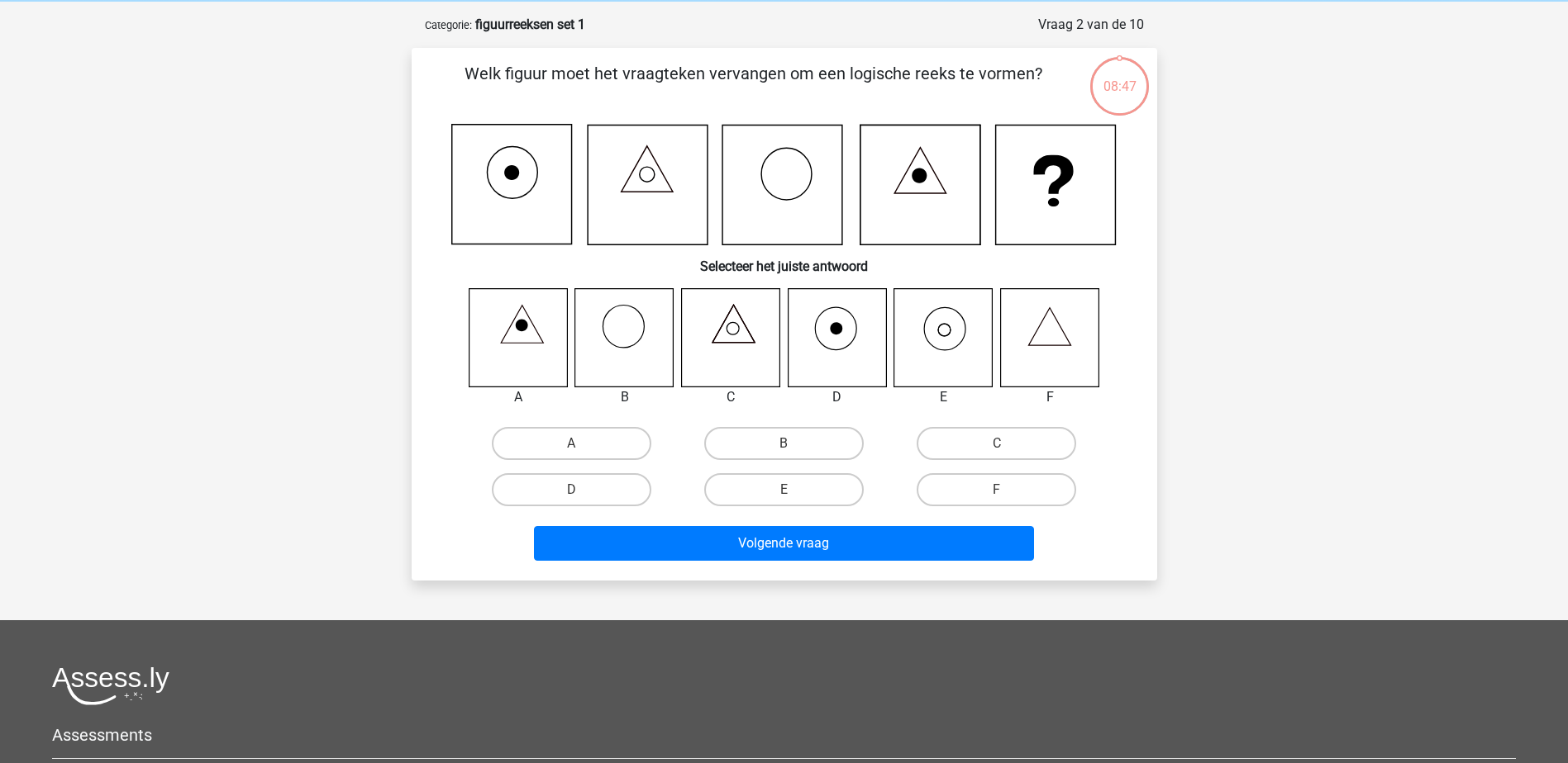
scroll to position [82, 0]
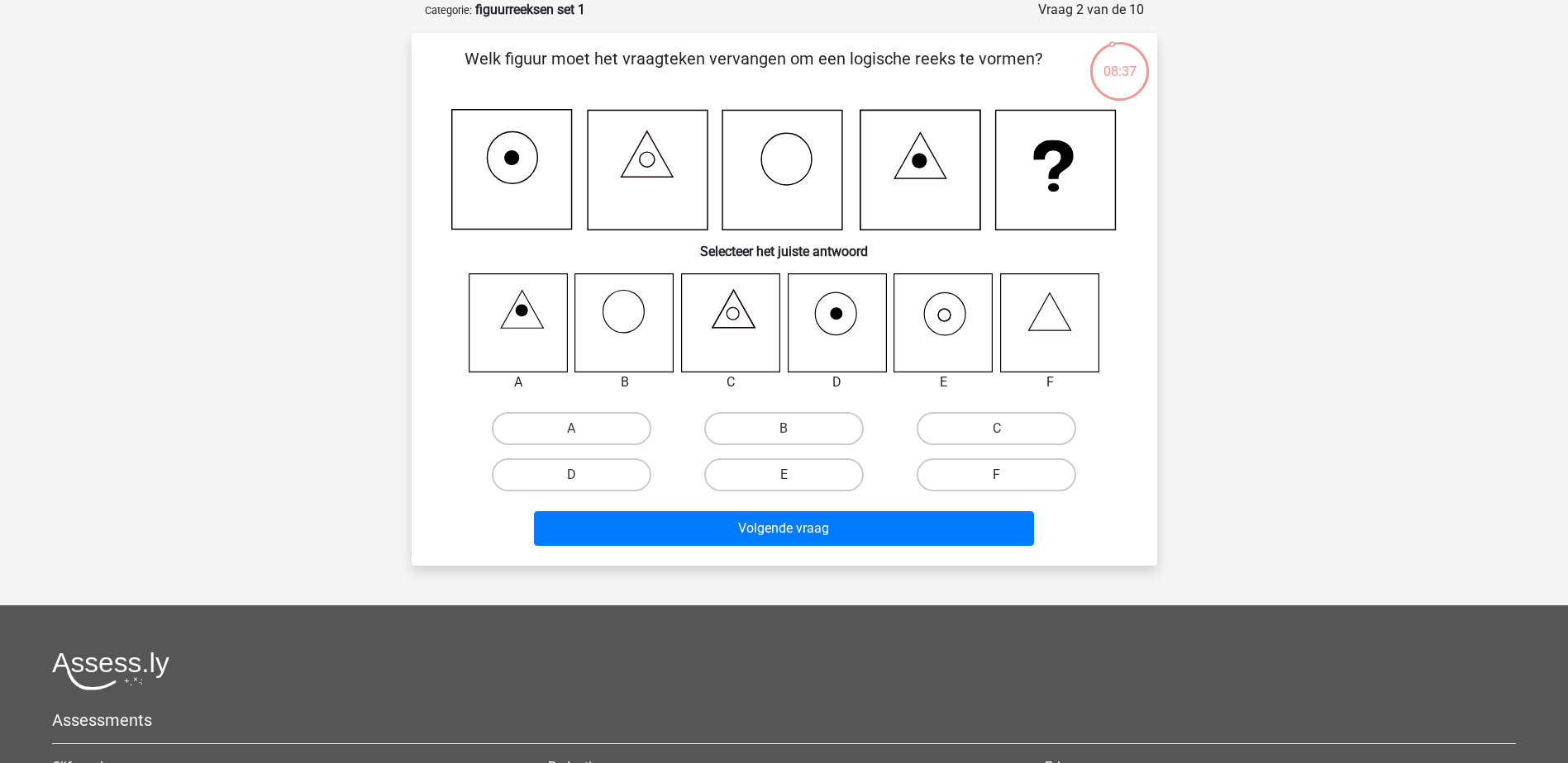
click at [968, 473] on label "F" at bounding box center [996, 474] width 160 height 33
click at [997, 475] on input "F" at bounding box center [1002, 480] width 11 height 11
radio input "true"
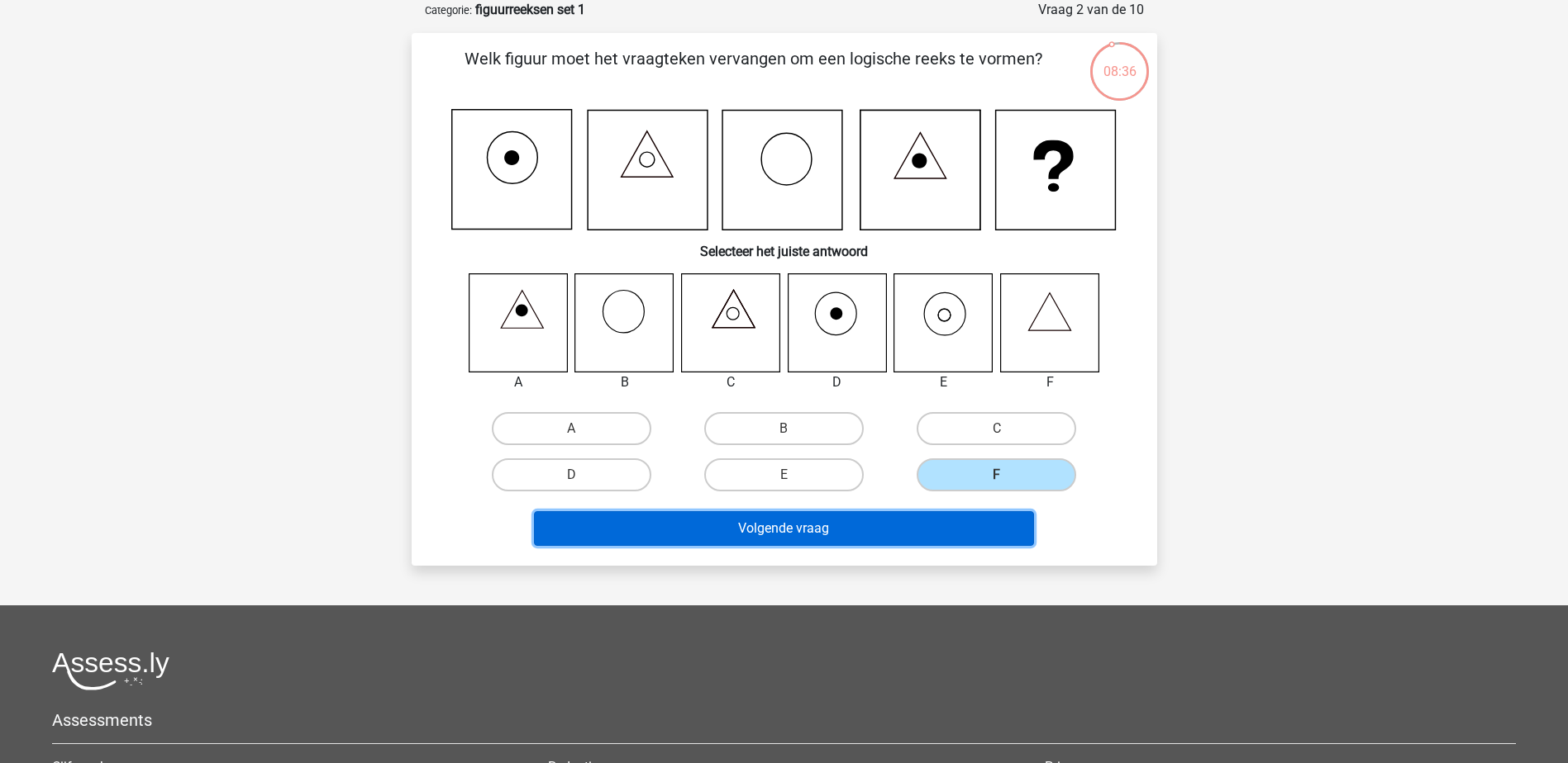
click at [815, 534] on button "Volgende vraag" at bounding box center [784, 529] width 500 height 34
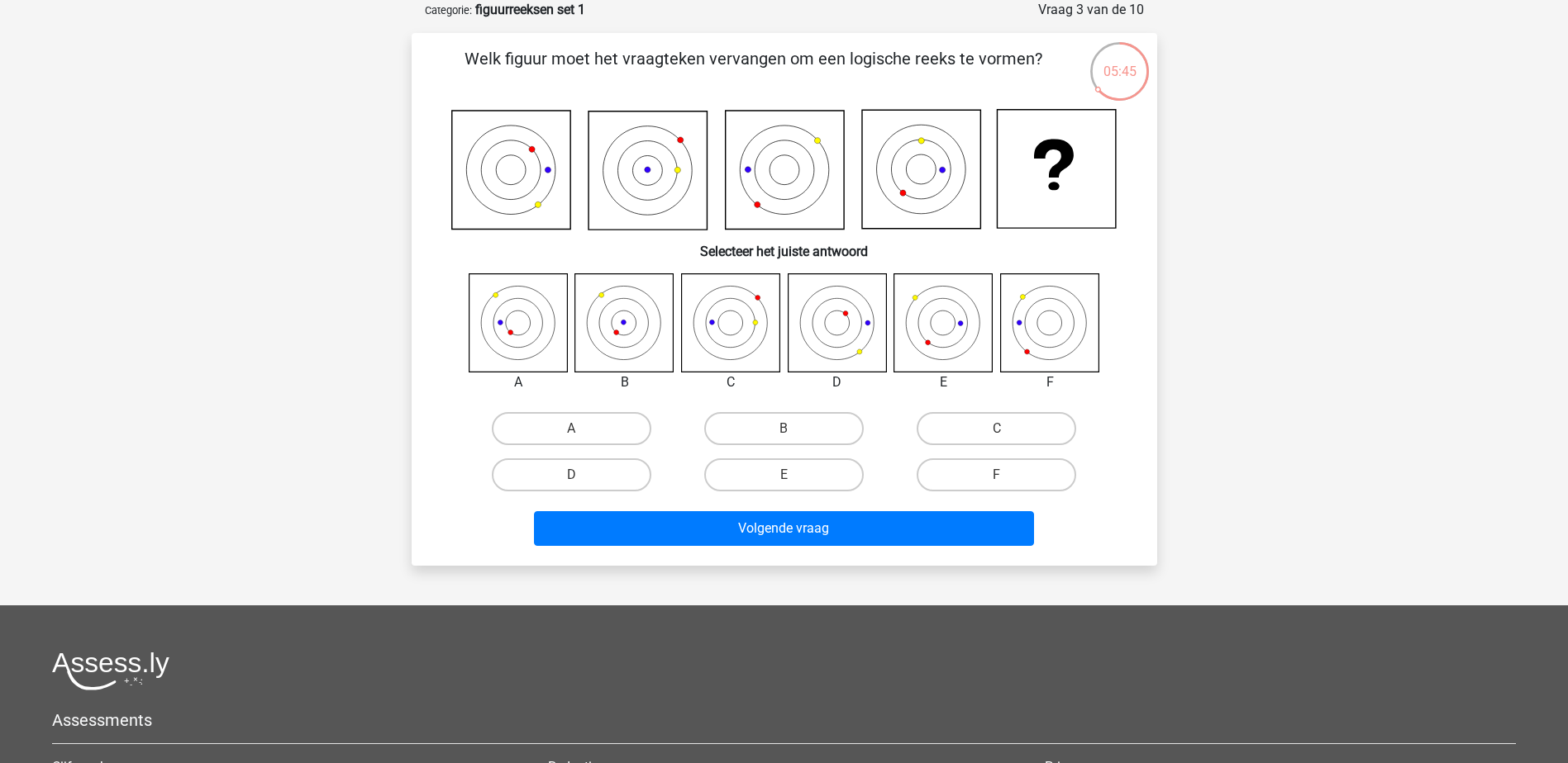
click at [572, 439] on div "A" at bounding box center [571, 428] width 199 height 33
click at [571, 424] on label "A" at bounding box center [571, 428] width 160 height 33
click at [571, 428] on input "A" at bounding box center [576, 433] width 11 height 11
radio input "true"
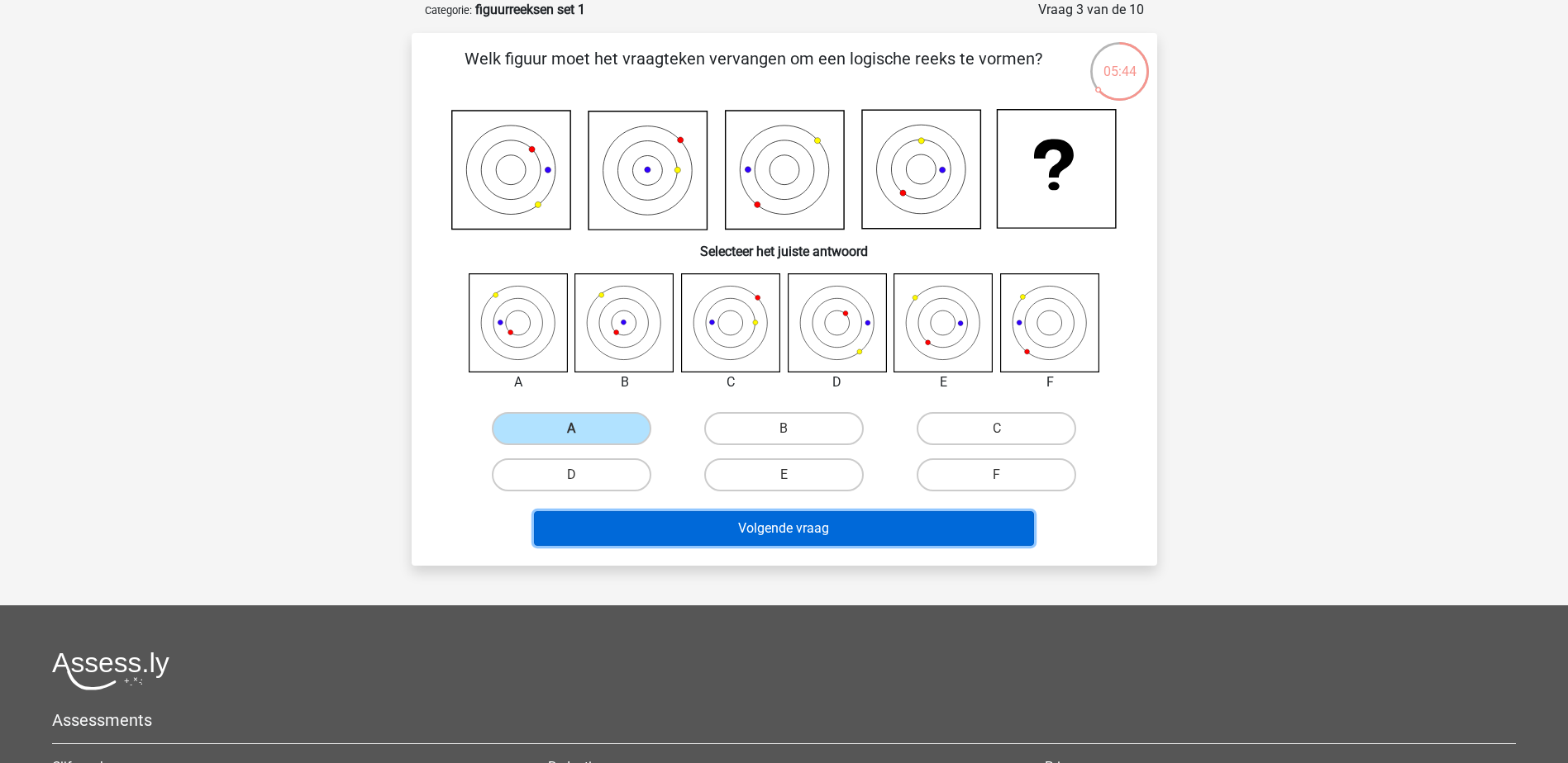
click at [804, 525] on button "Volgende vraag" at bounding box center [784, 529] width 500 height 34
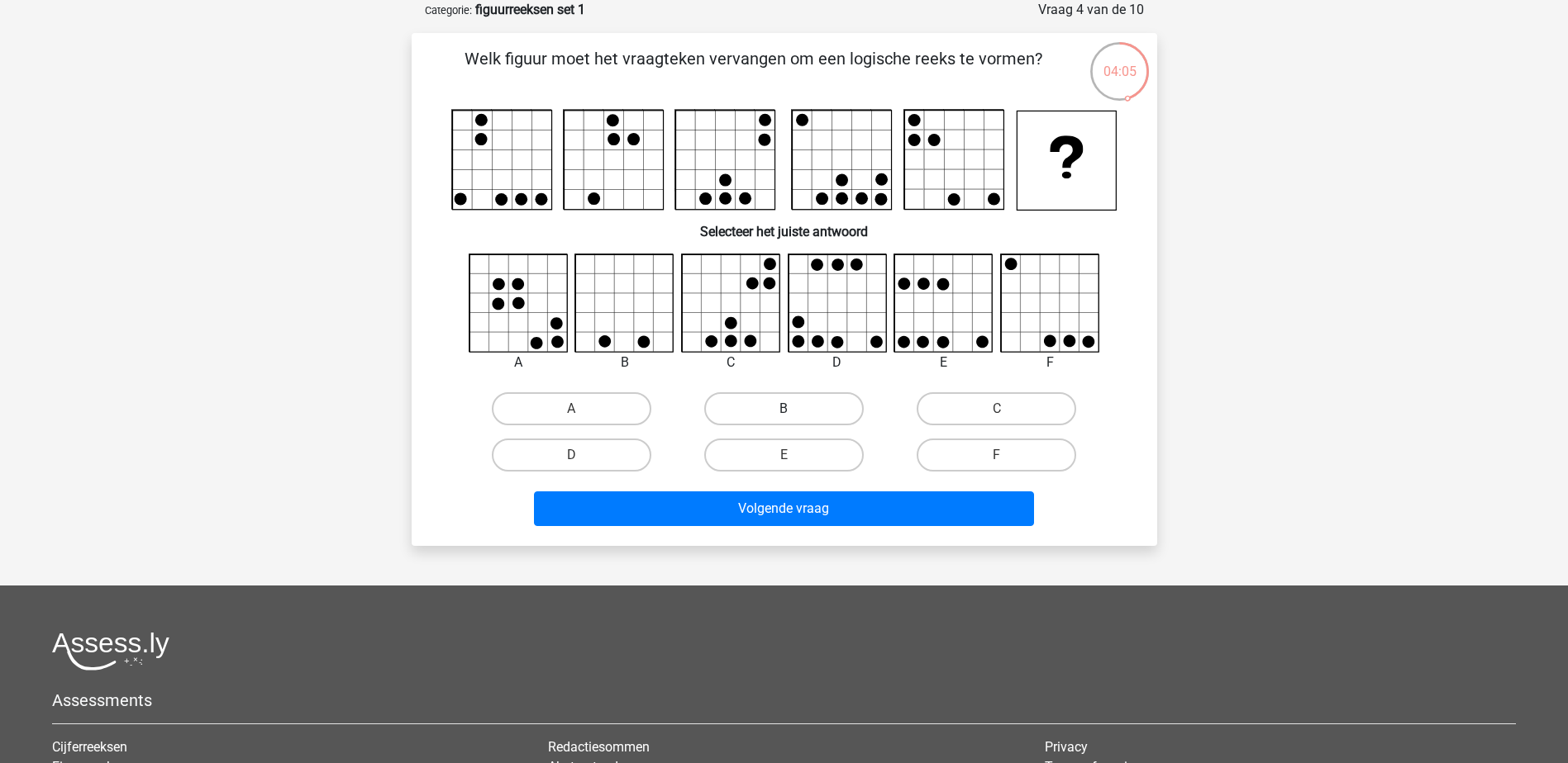
click at [781, 415] on label "B" at bounding box center [784, 408] width 160 height 33
click at [784, 415] on input "B" at bounding box center [788, 414] width 11 height 11
radio input "true"
click at [995, 397] on label "C" at bounding box center [996, 408] width 160 height 33
click at [997, 409] on input "C" at bounding box center [1002, 414] width 11 height 11
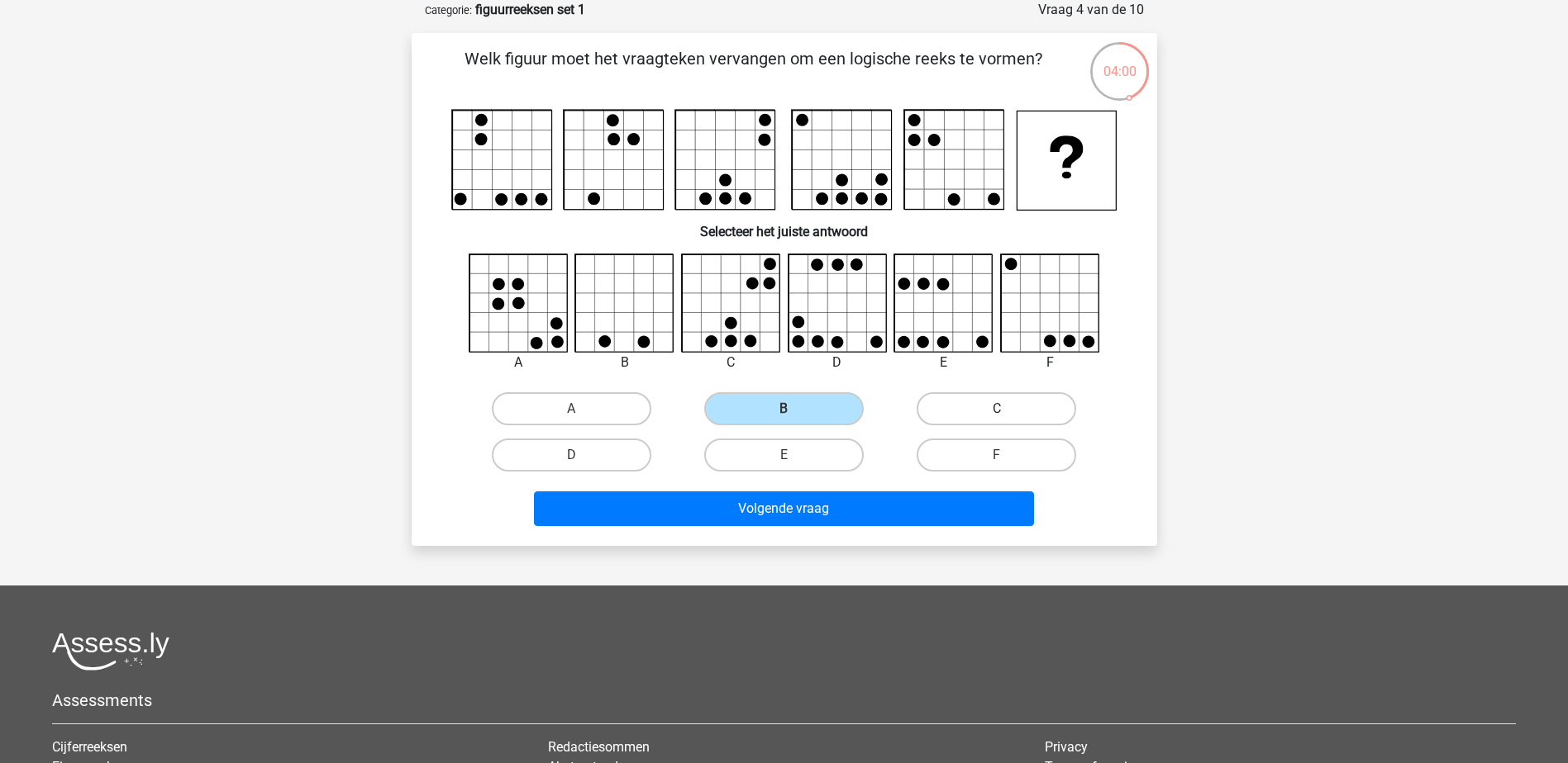
radio input "true"
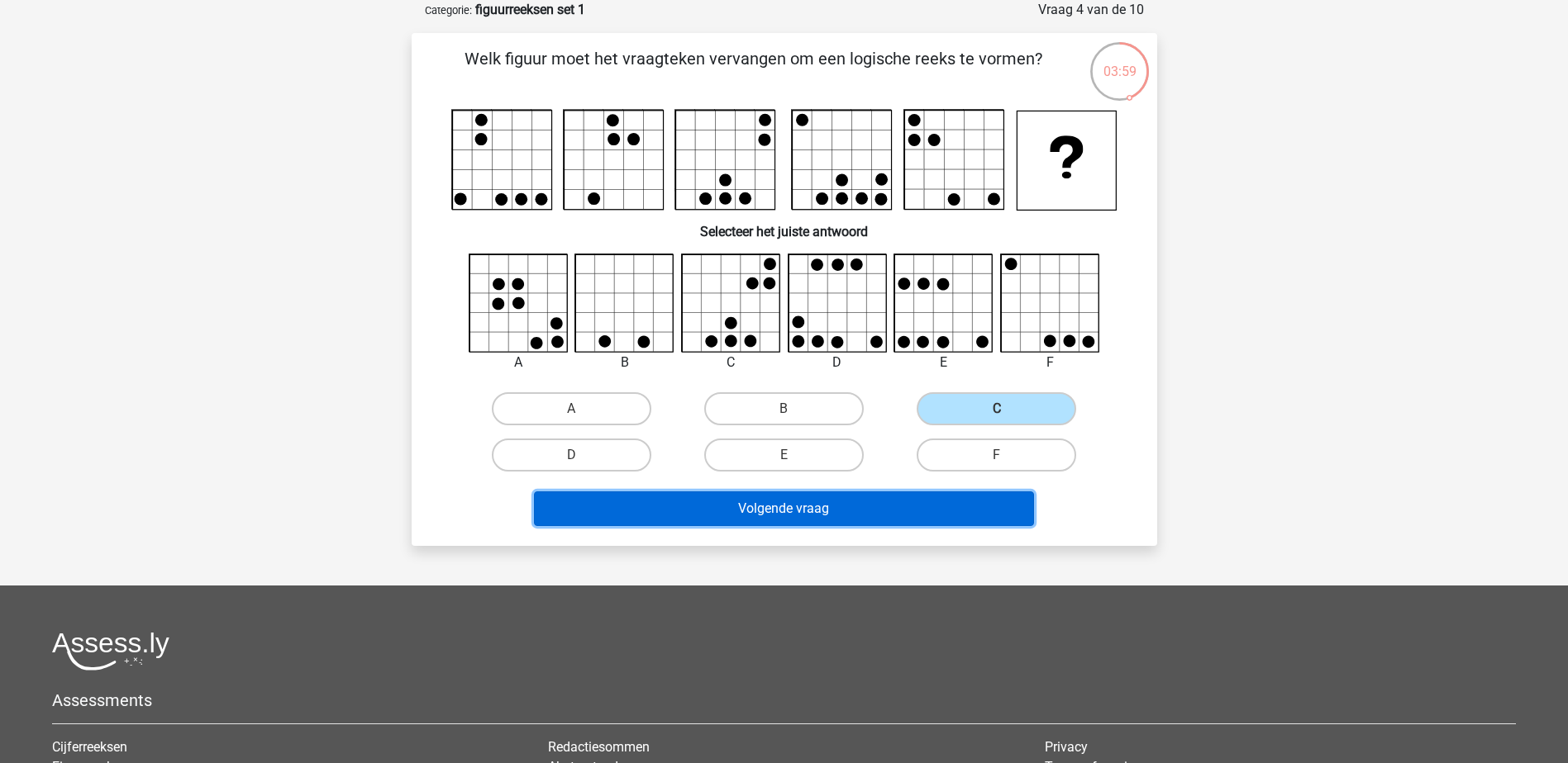
click at [828, 515] on button "Volgende vraag" at bounding box center [784, 509] width 500 height 34
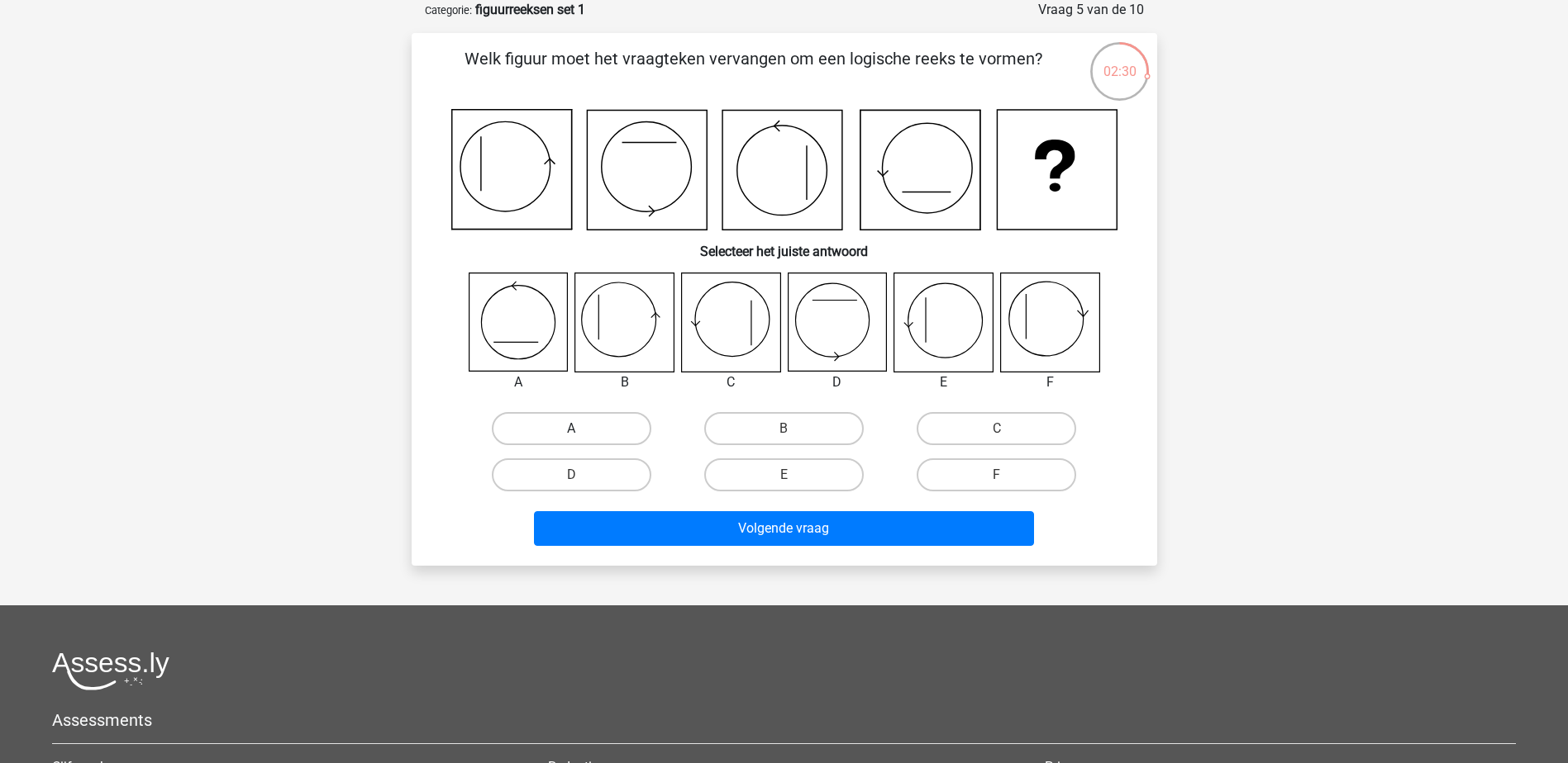
click at [563, 423] on label "A" at bounding box center [571, 428] width 160 height 33
click at [571, 428] on input "A" at bounding box center [576, 433] width 11 height 11
radio input "true"
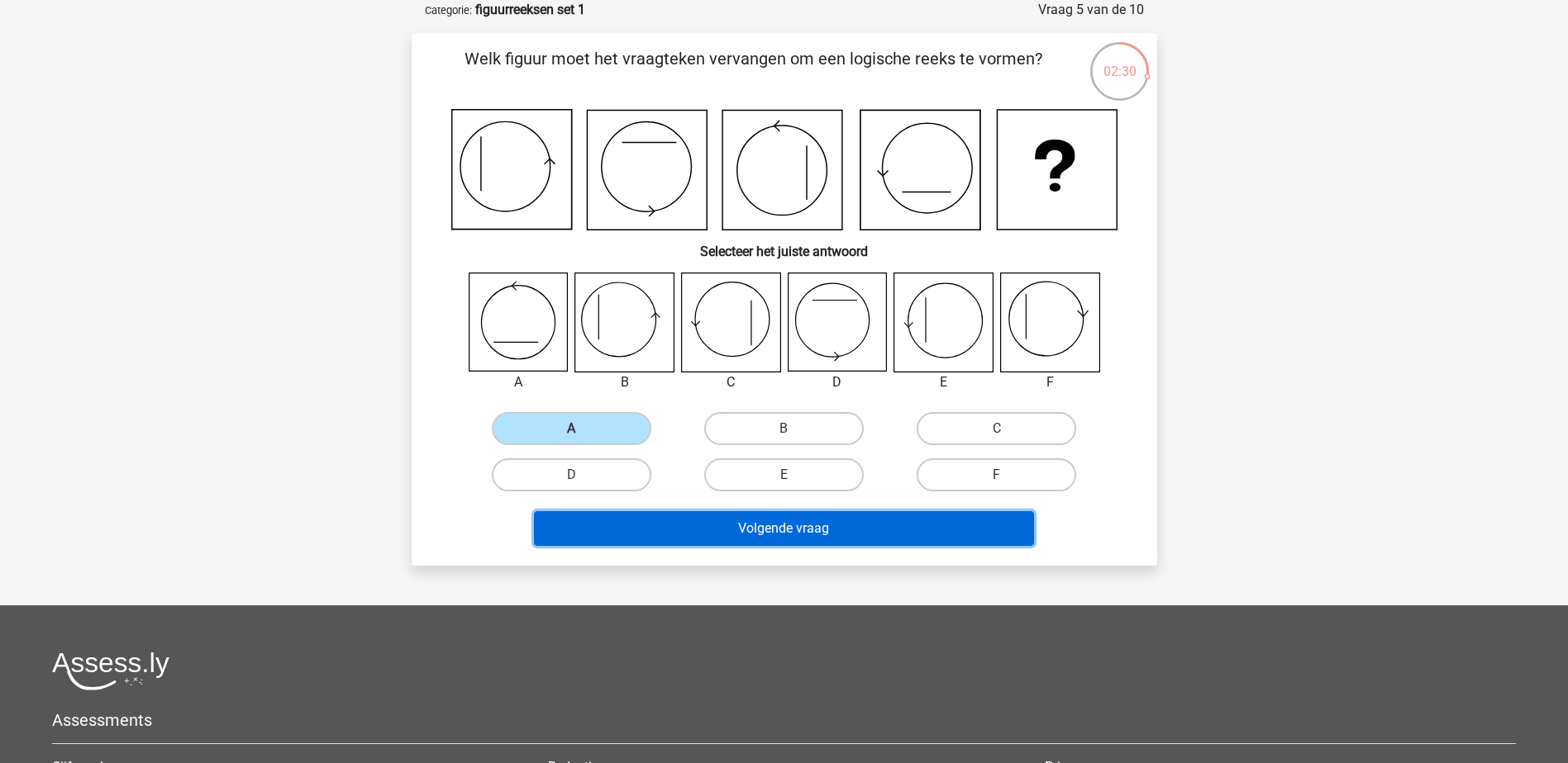
click at [822, 515] on button "Volgende vraag" at bounding box center [784, 529] width 500 height 34
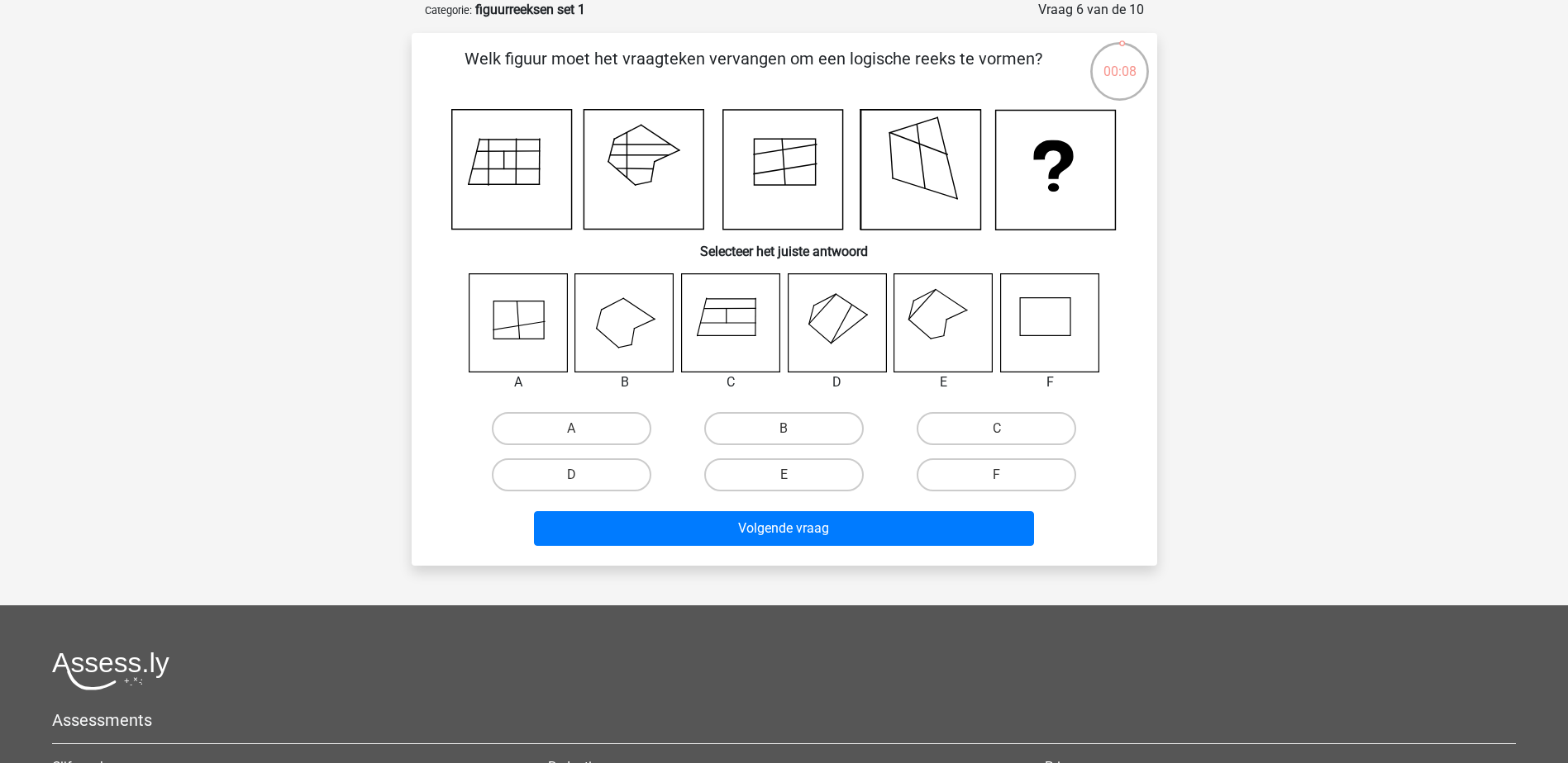
click at [961, 306] on icon at bounding box center [951, 299] width 32 height 21
drag, startPoint x: 806, startPoint y: 477, endPoint x: 806, endPoint y: 487, distance: 10.0
click at [806, 478] on label "E" at bounding box center [784, 474] width 160 height 33
click at [794, 478] on input "E" at bounding box center [788, 480] width 11 height 11
radio input "true"
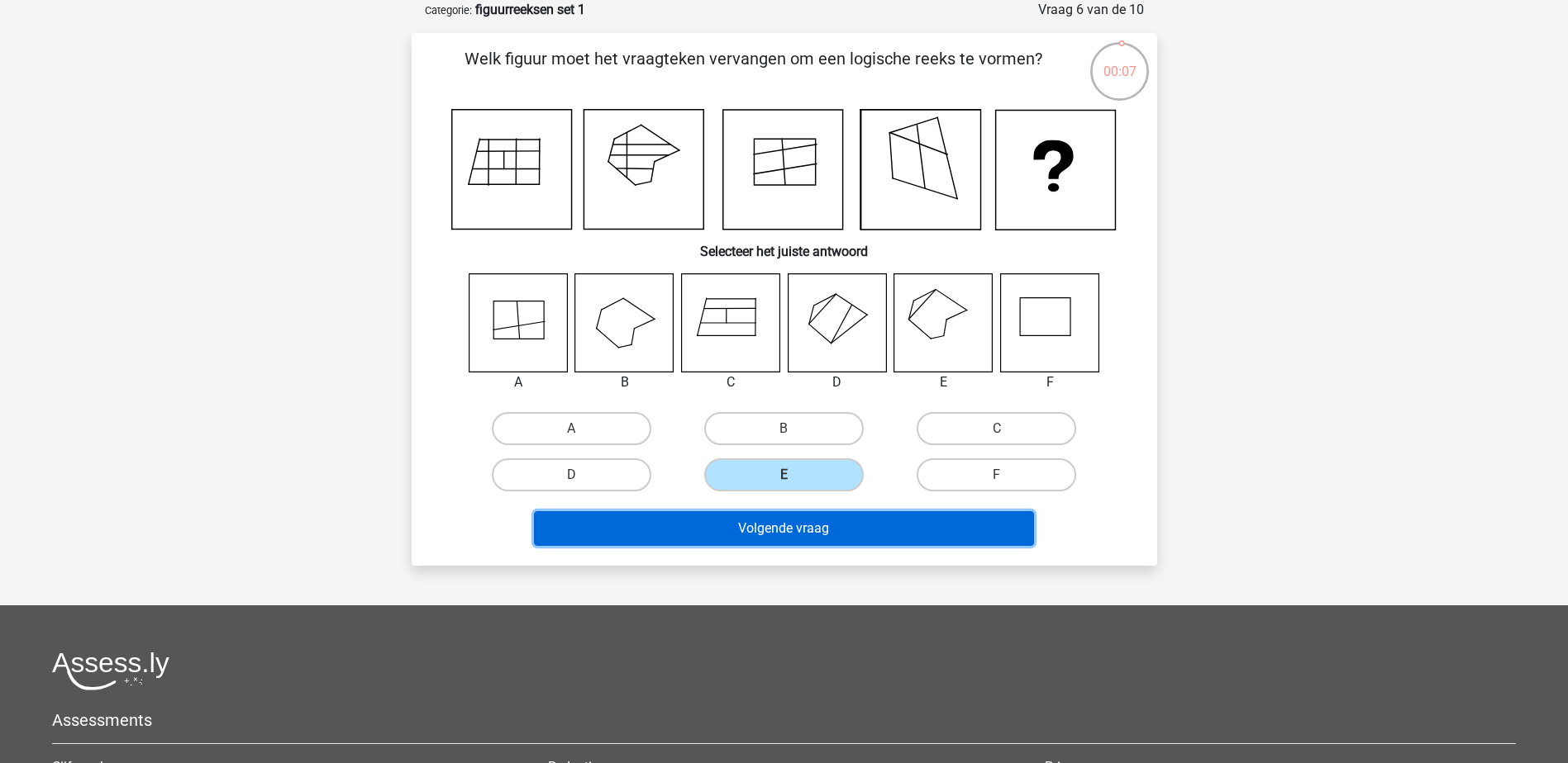
click at [815, 518] on button "Volgende vraag" at bounding box center [784, 529] width 500 height 34
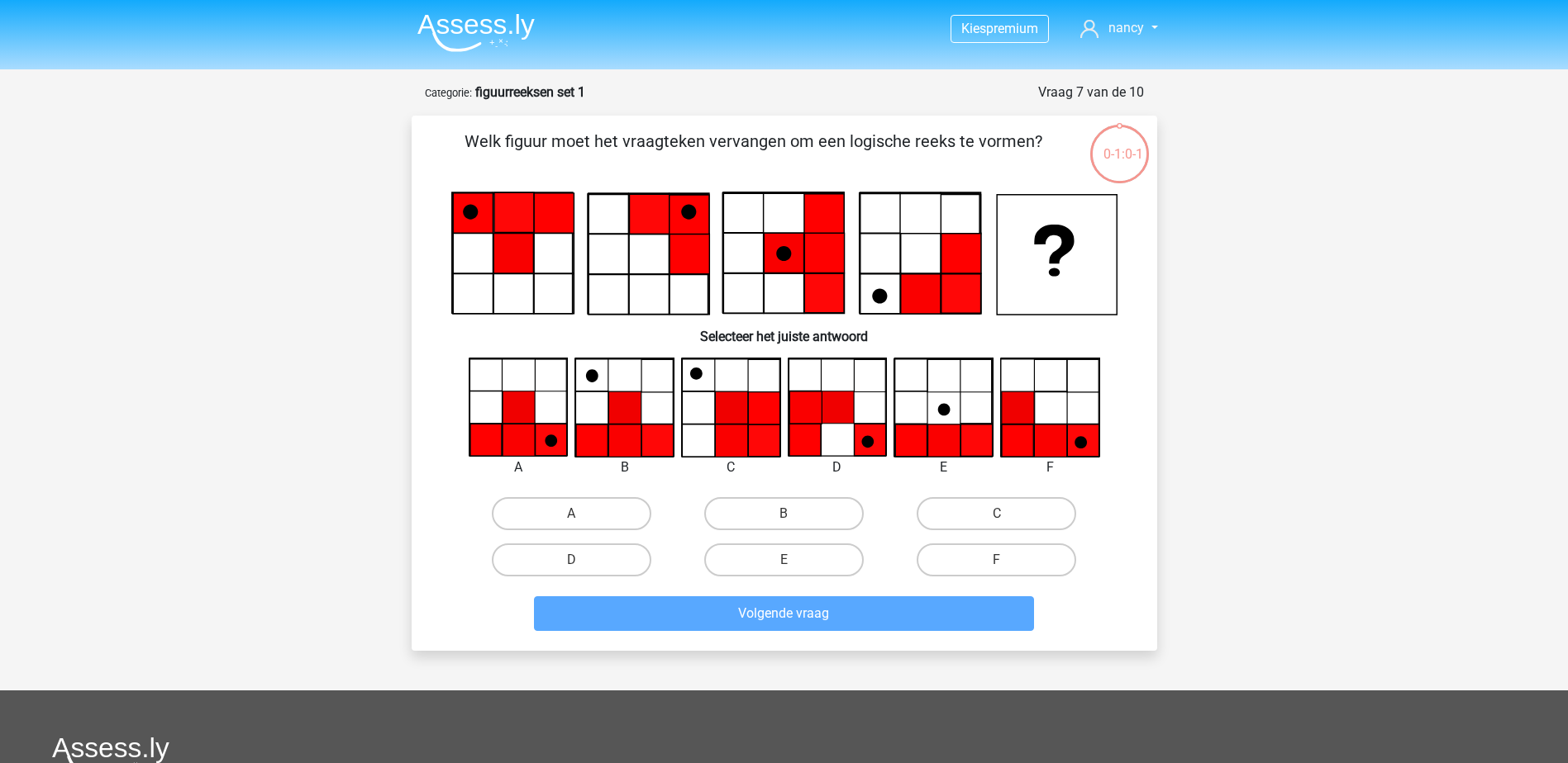
scroll to position [82, 0]
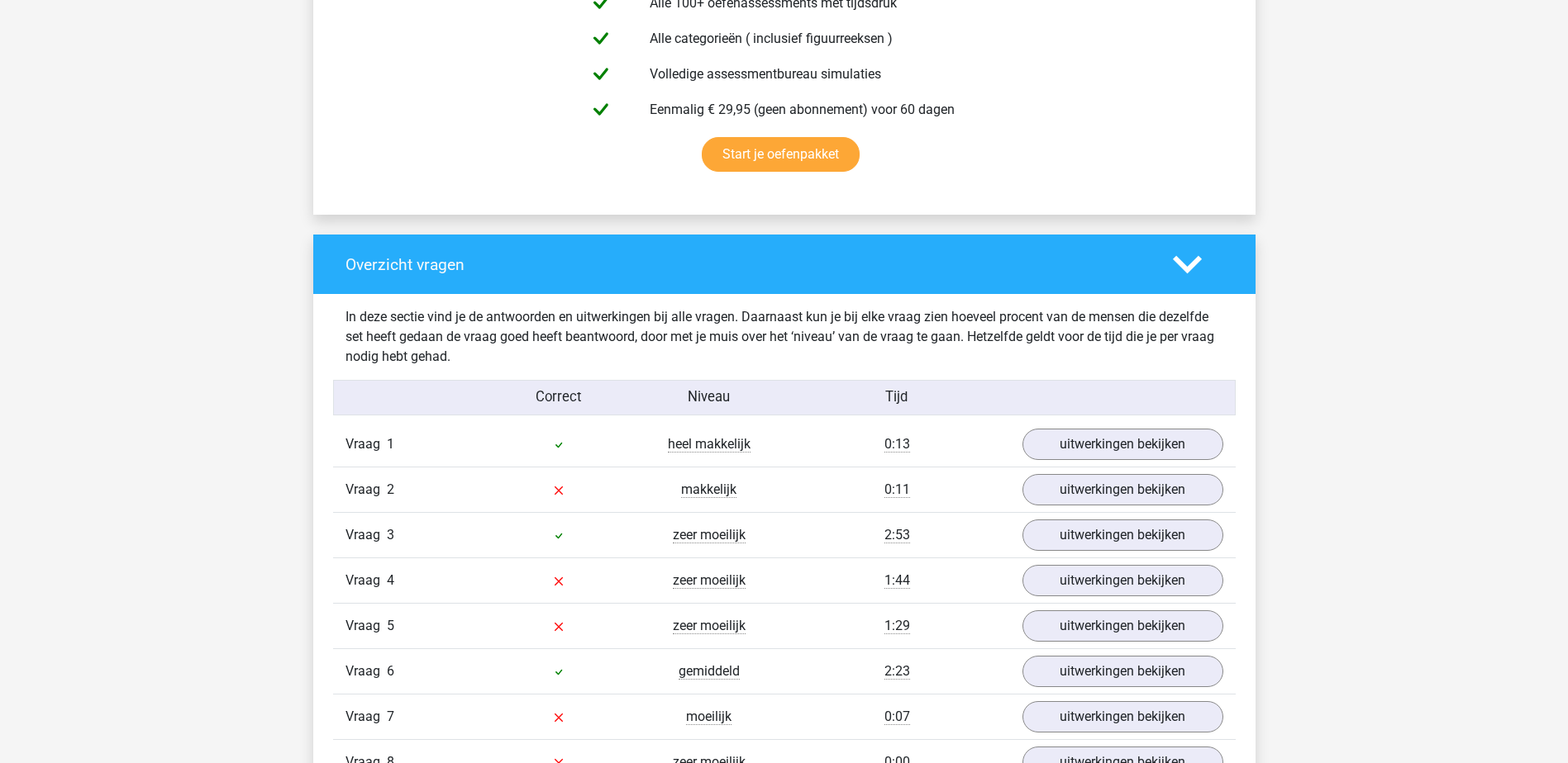
scroll to position [1239, 0]
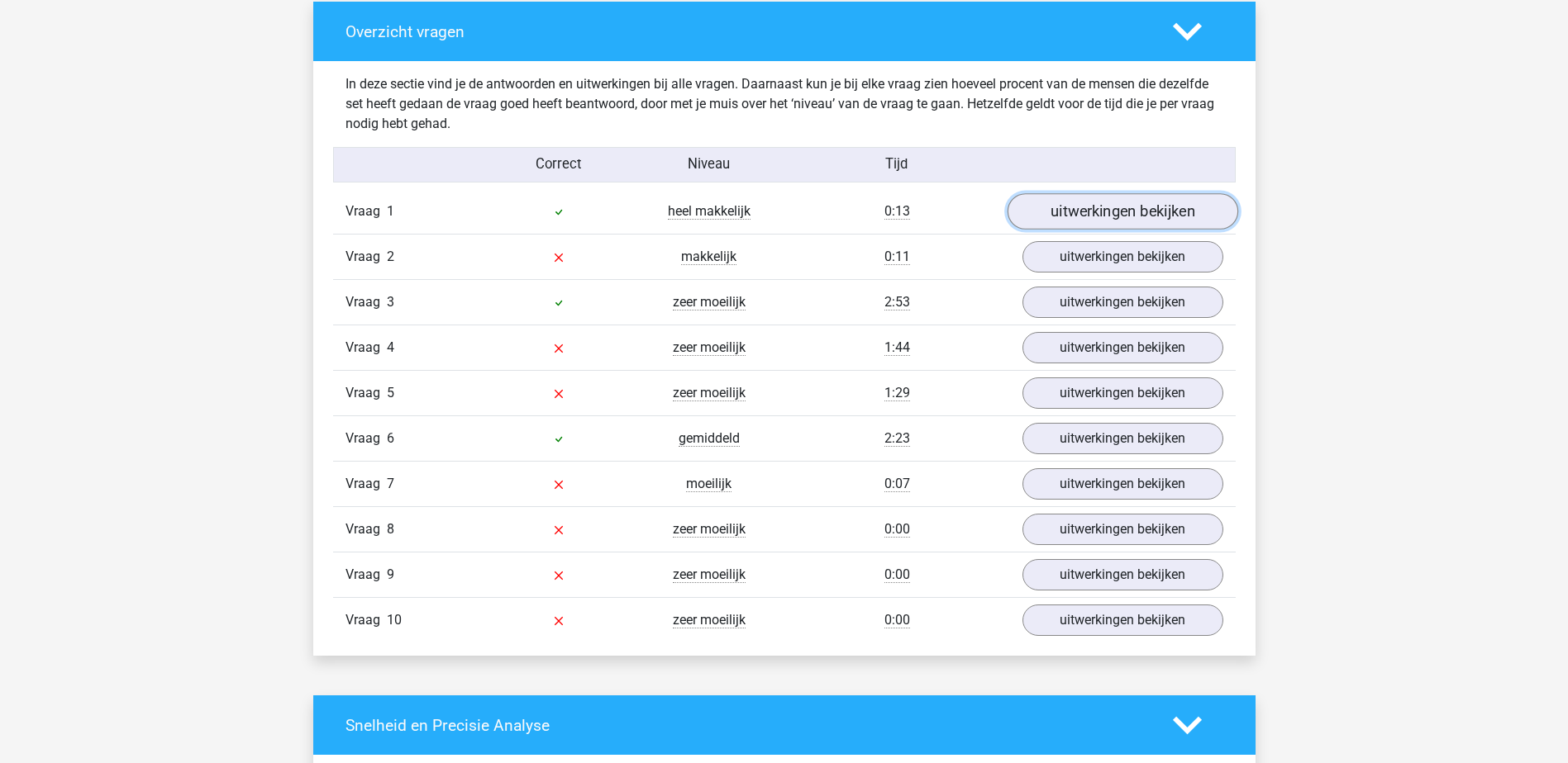
click at [1090, 206] on link "uitwerkingen bekijken" at bounding box center [1121, 212] width 231 height 36
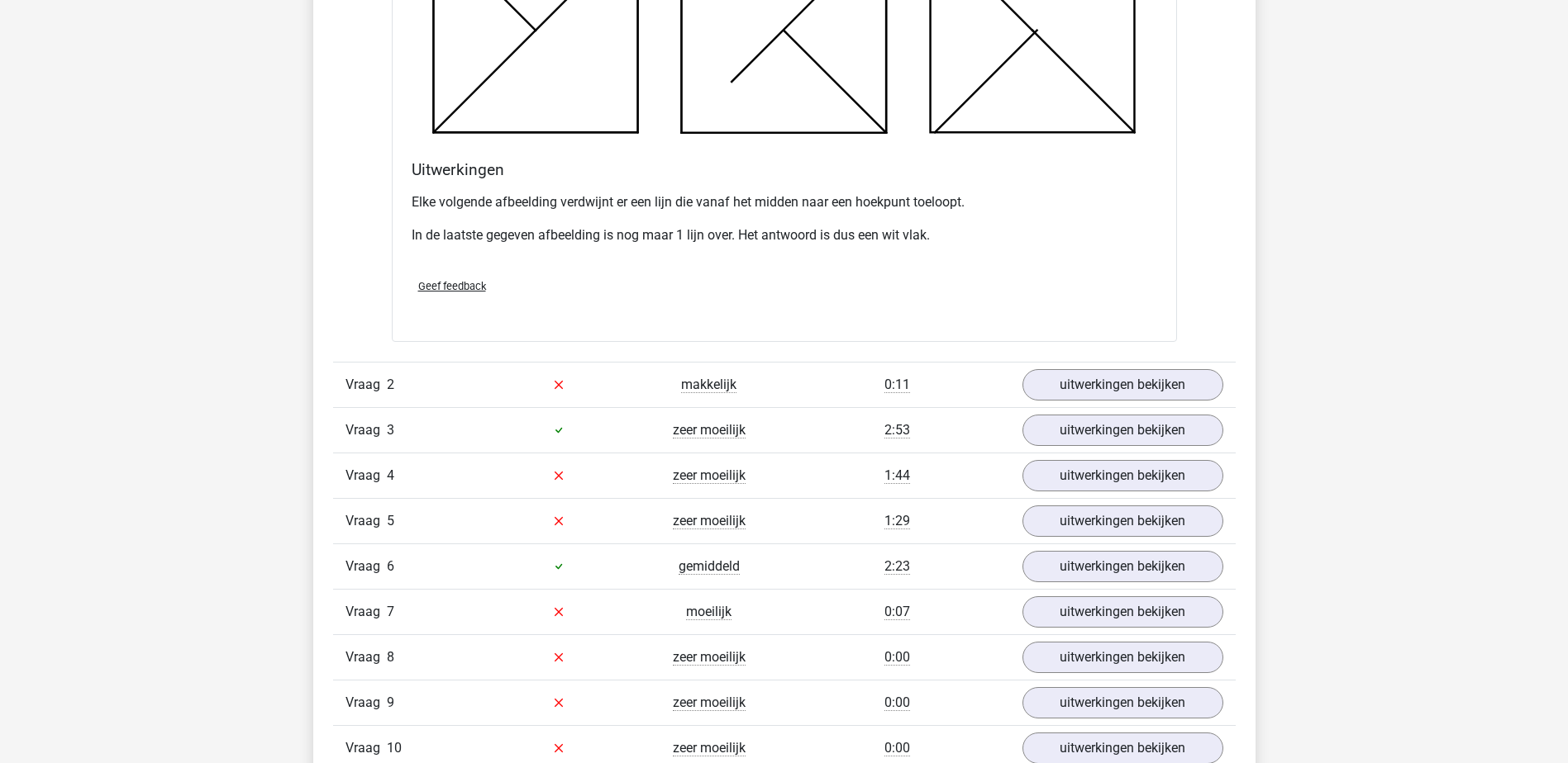
scroll to position [2230, 0]
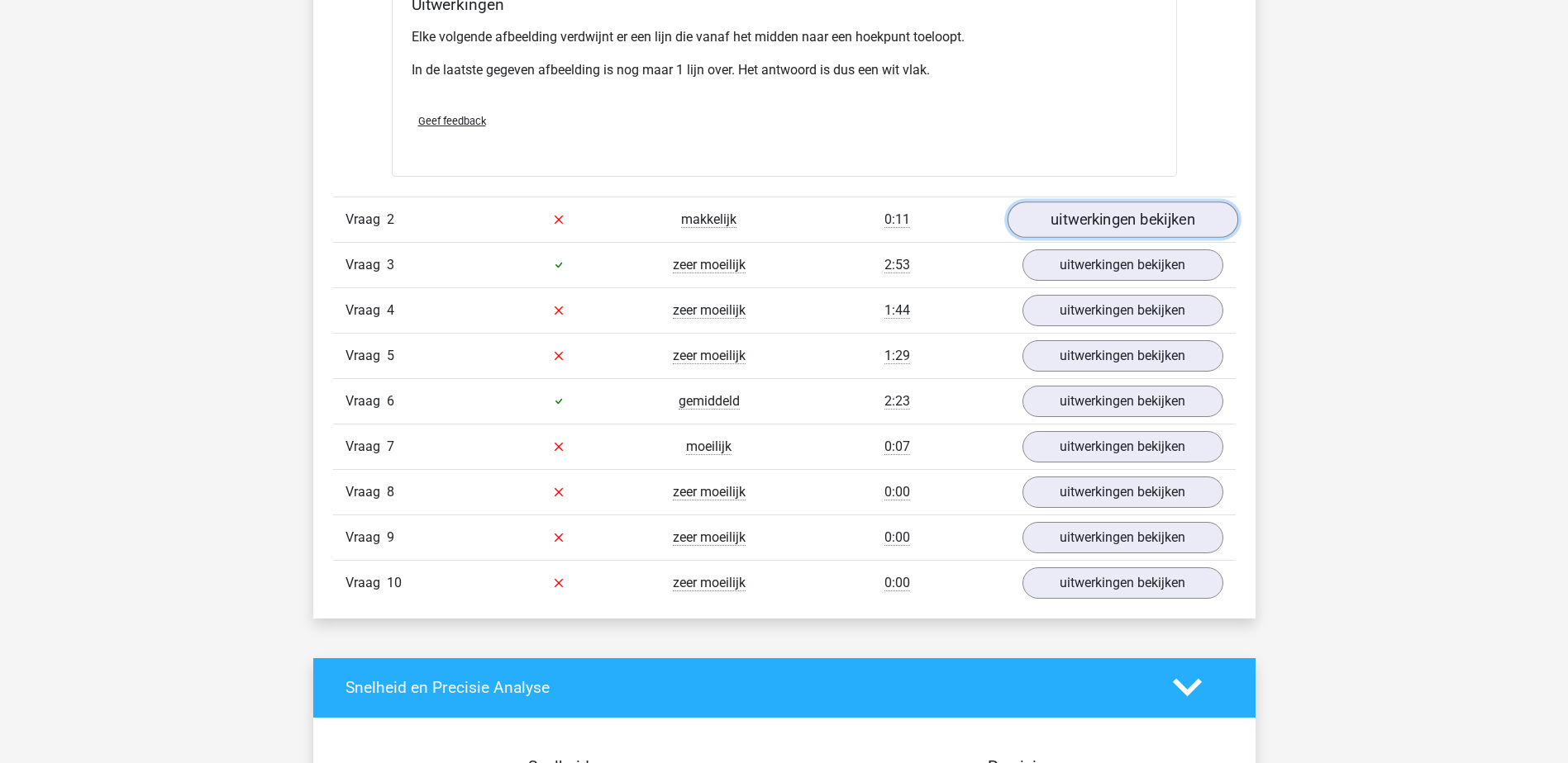
click at [1083, 211] on link "uitwerkingen bekijken" at bounding box center [1121, 220] width 231 height 36
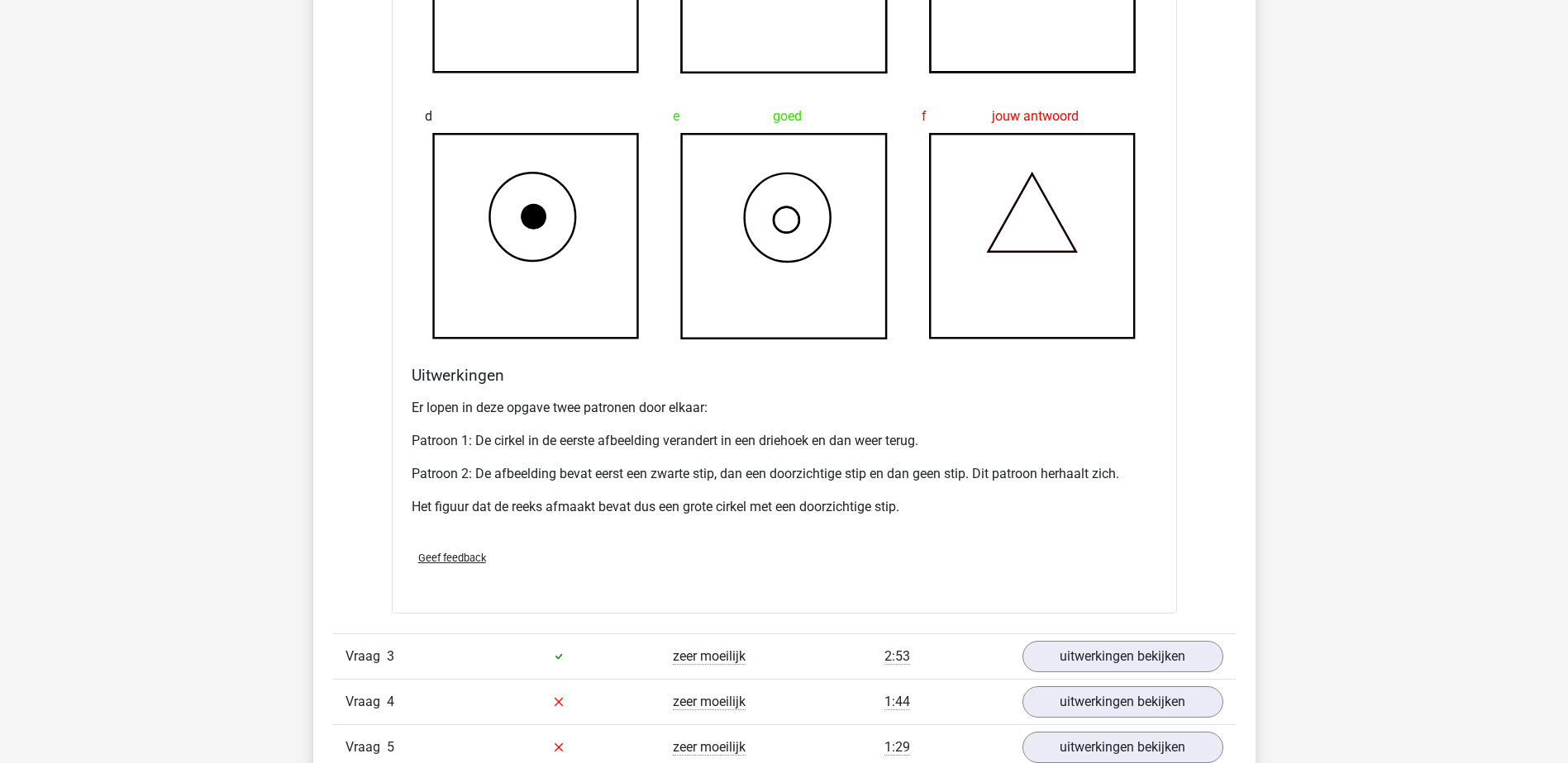
scroll to position [2890, 0]
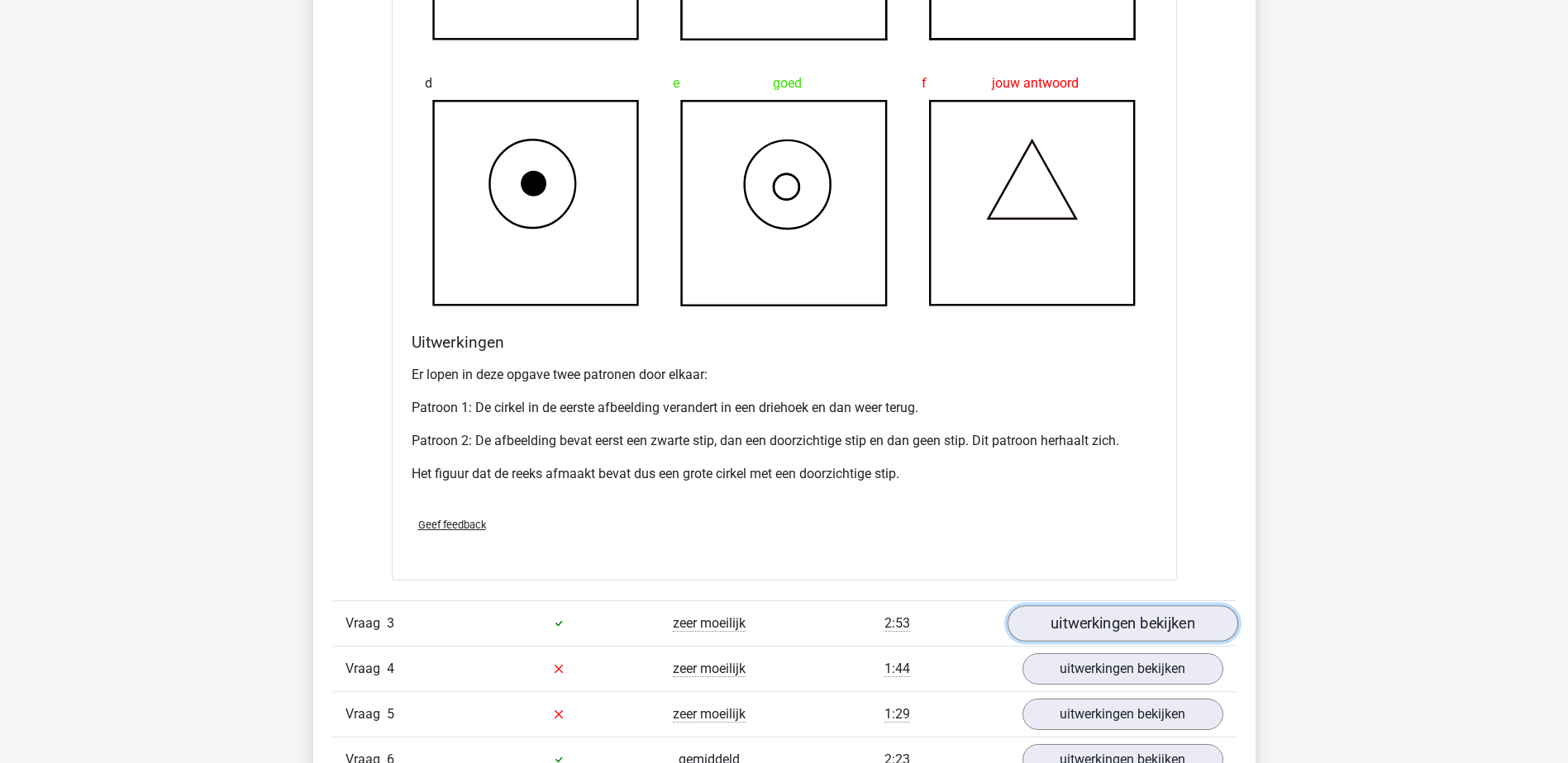
click at [1164, 629] on link "uitwerkingen bekijken" at bounding box center [1121, 623] width 231 height 36
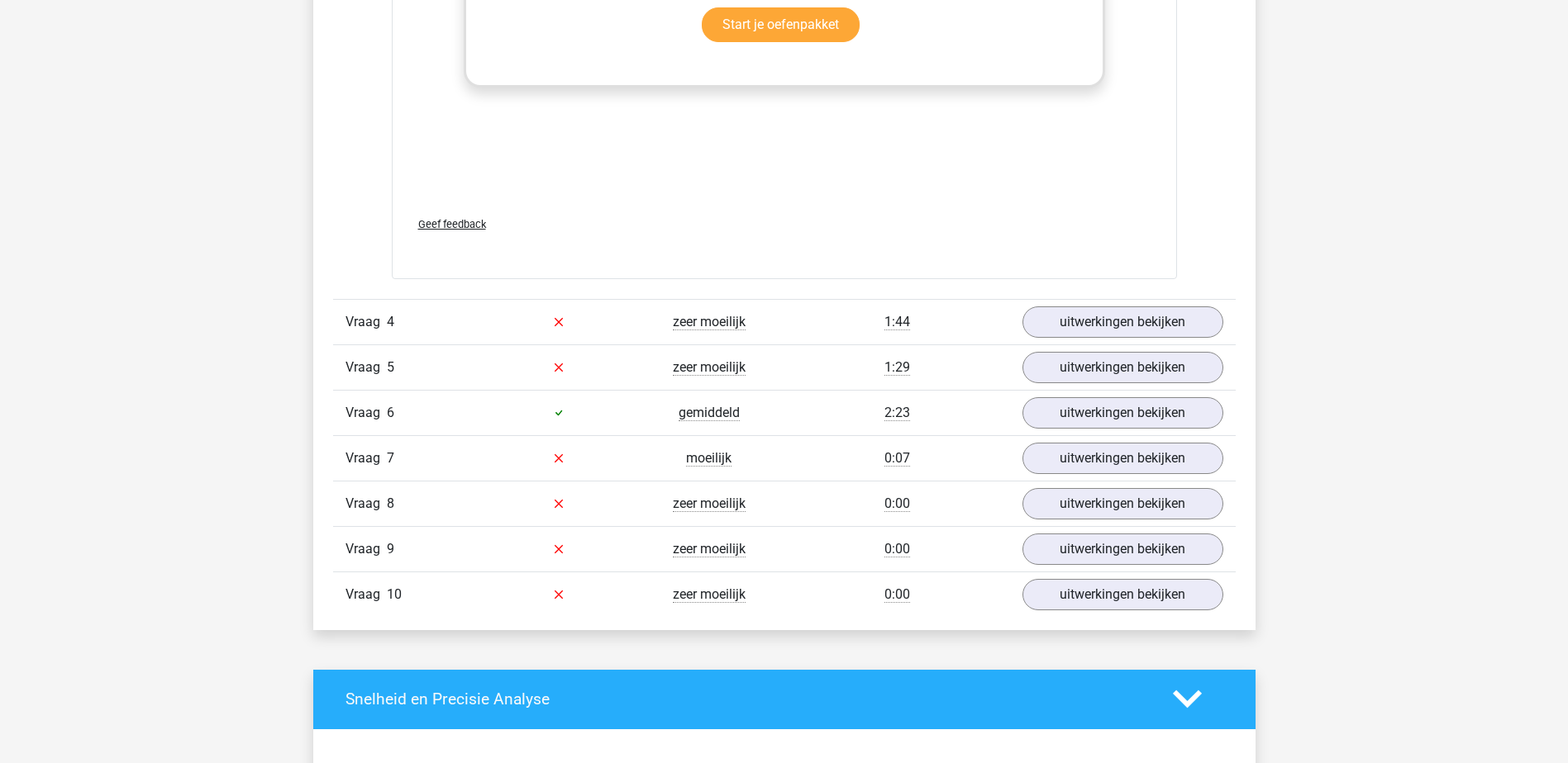
scroll to position [4625, 0]
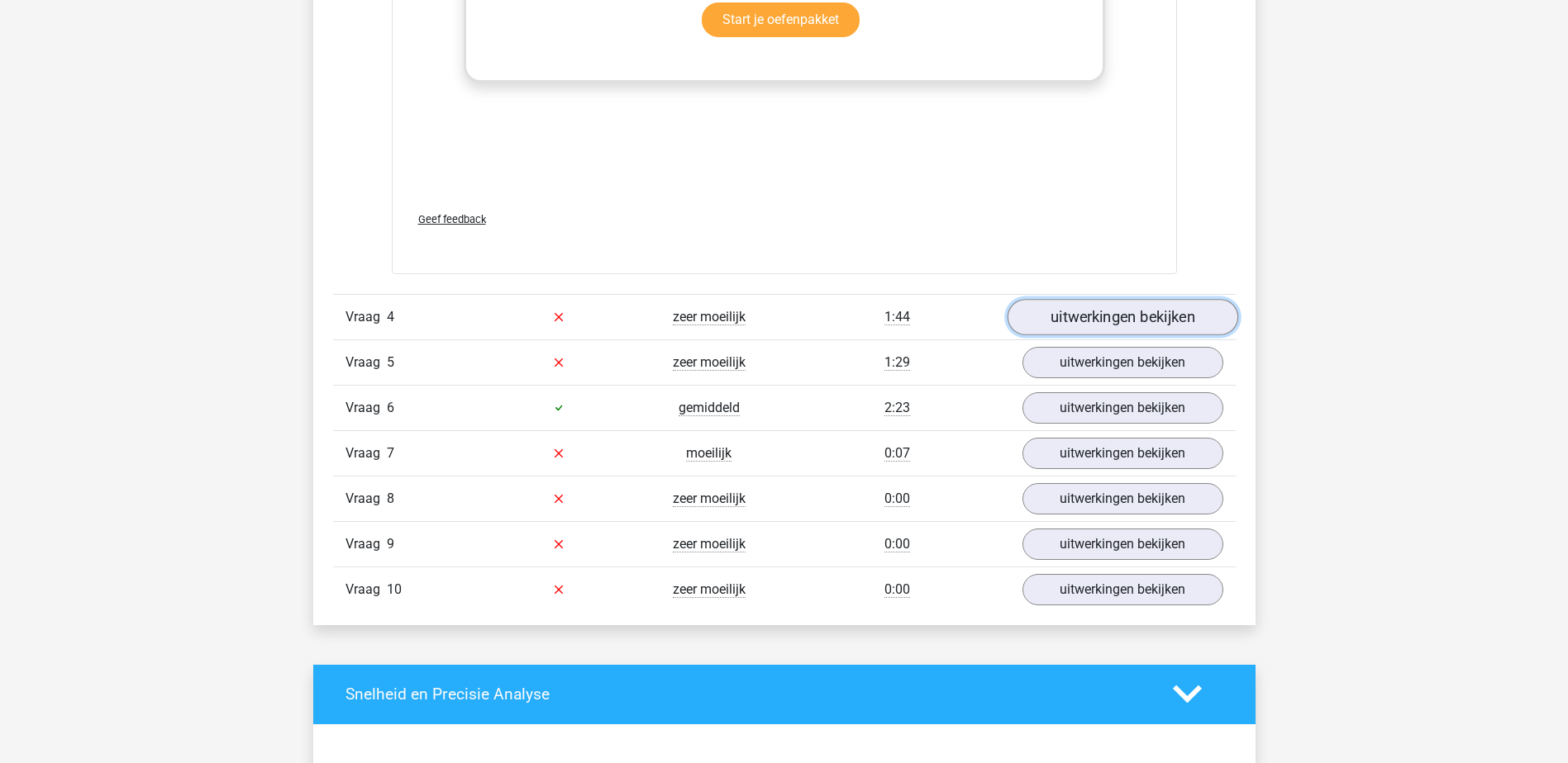
click at [1141, 313] on link "uitwerkingen bekijken" at bounding box center [1121, 317] width 231 height 36
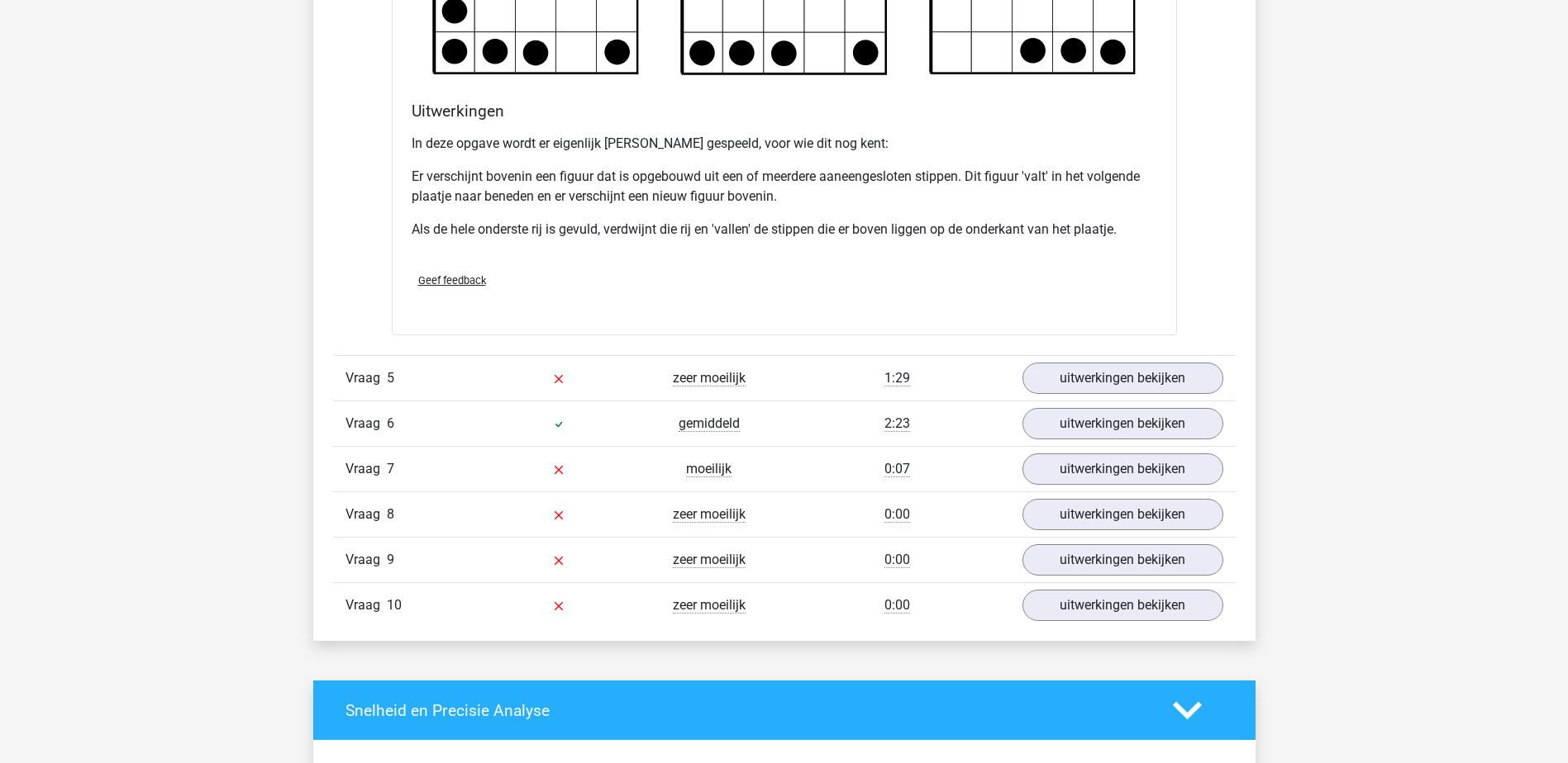
scroll to position [5616, 0]
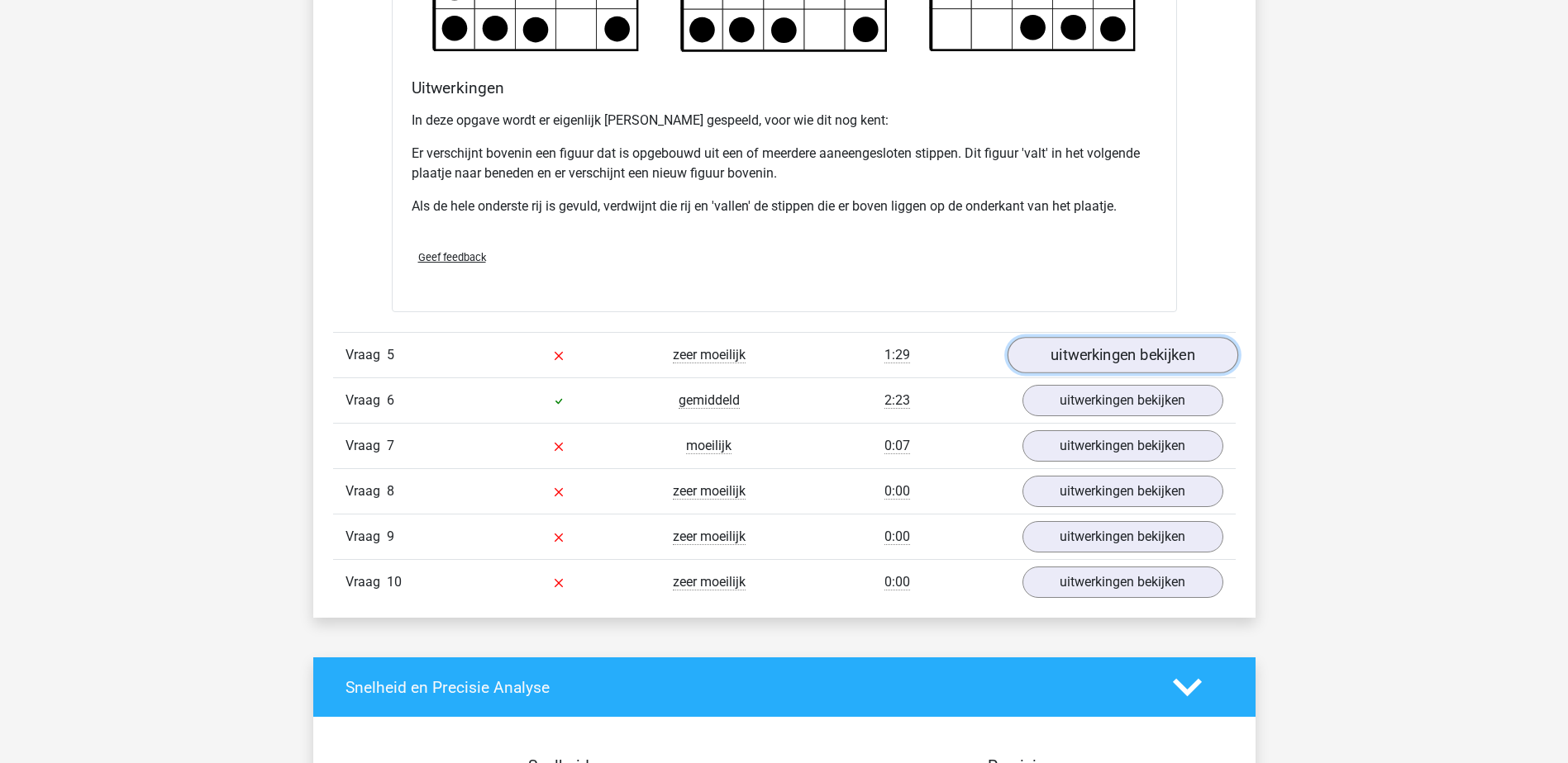
click at [1097, 360] on link "uitwerkingen bekijken" at bounding box center [1121, 355] width 231 height 36
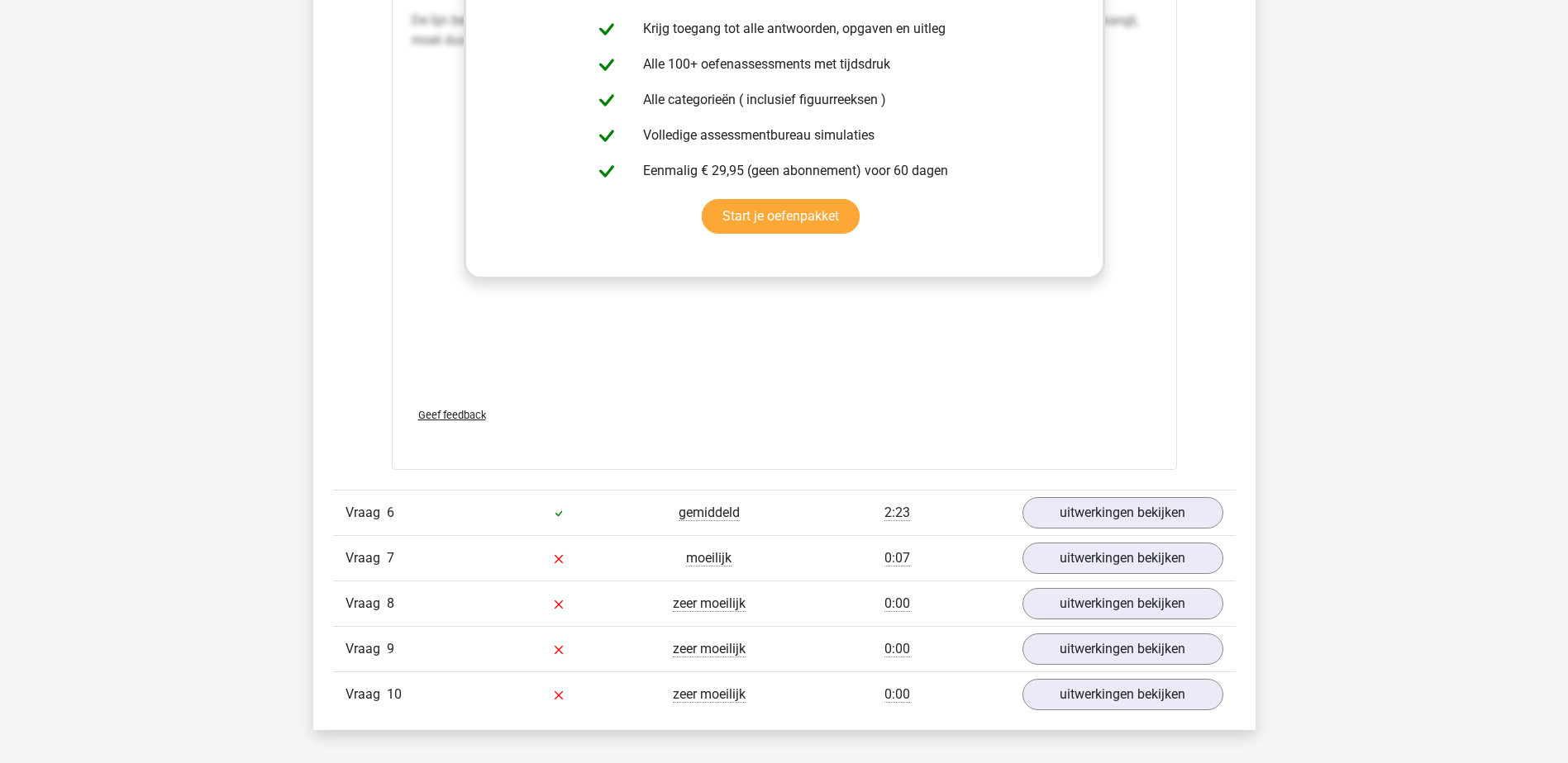
scroll to position [6938, 0]
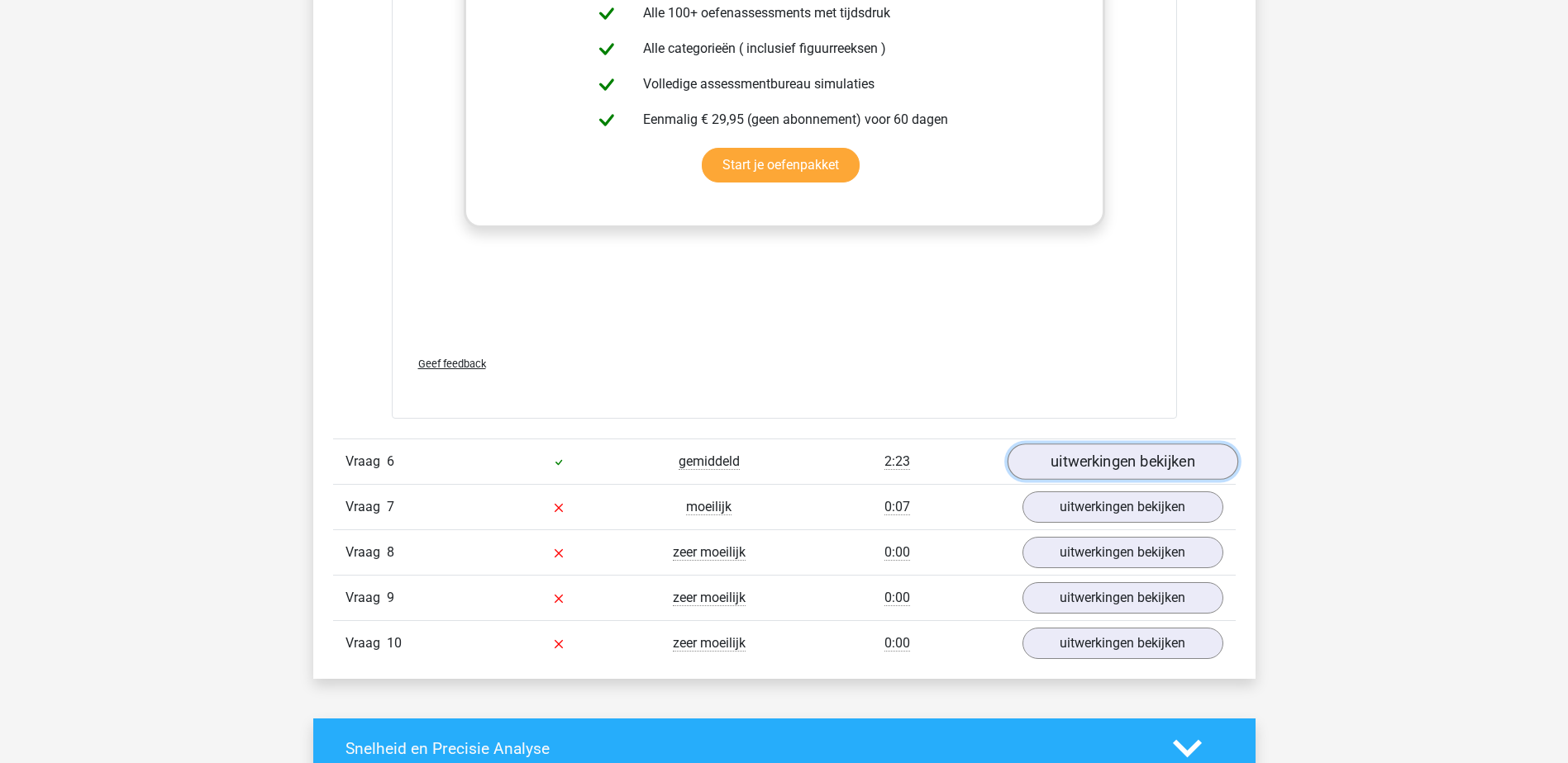
click at [1135, 466] on link "uitwerkingen bekijken" at bounding box center [1121, 462] width 231 height 36
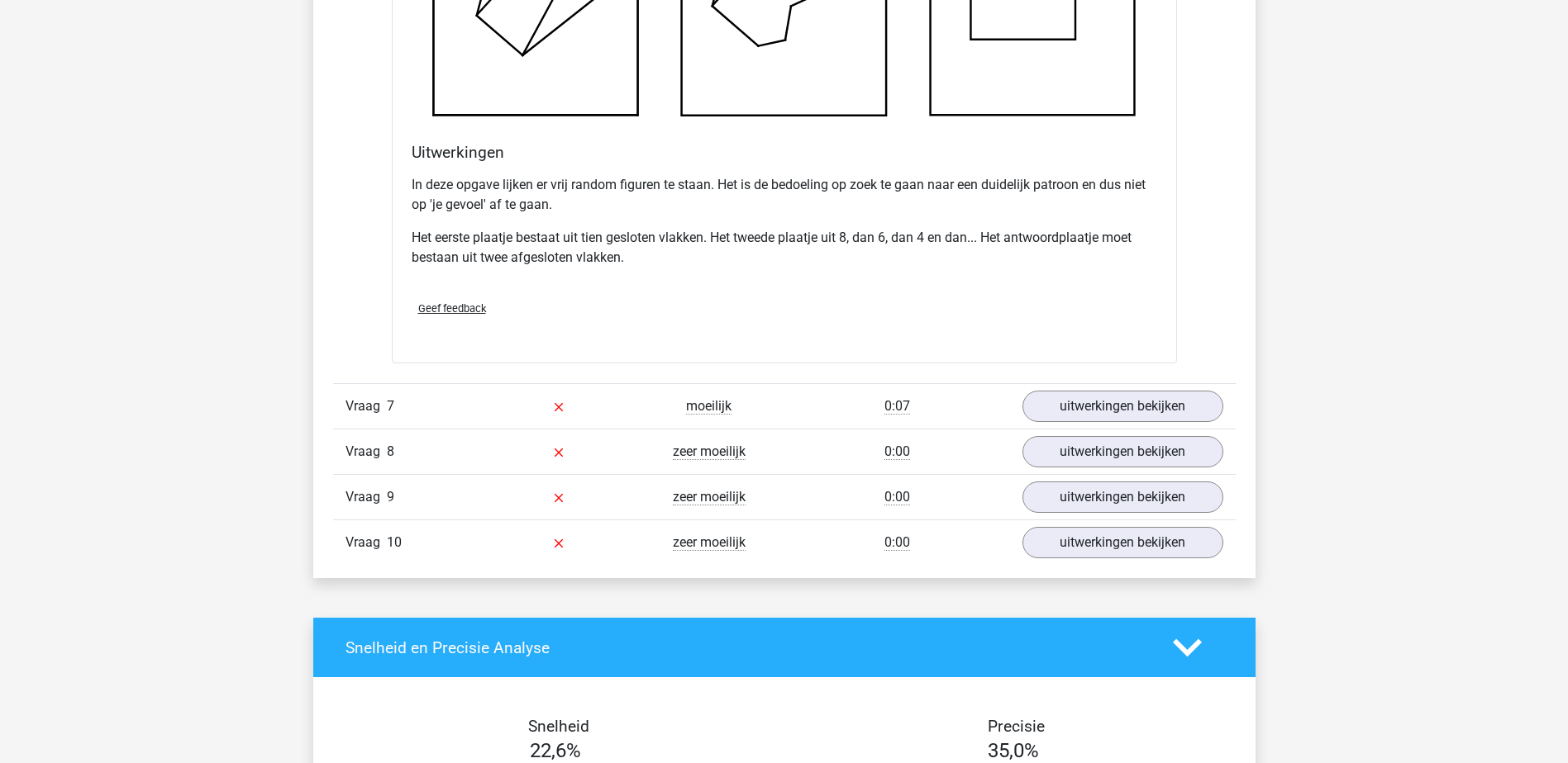
scroll to position [8177, 0]
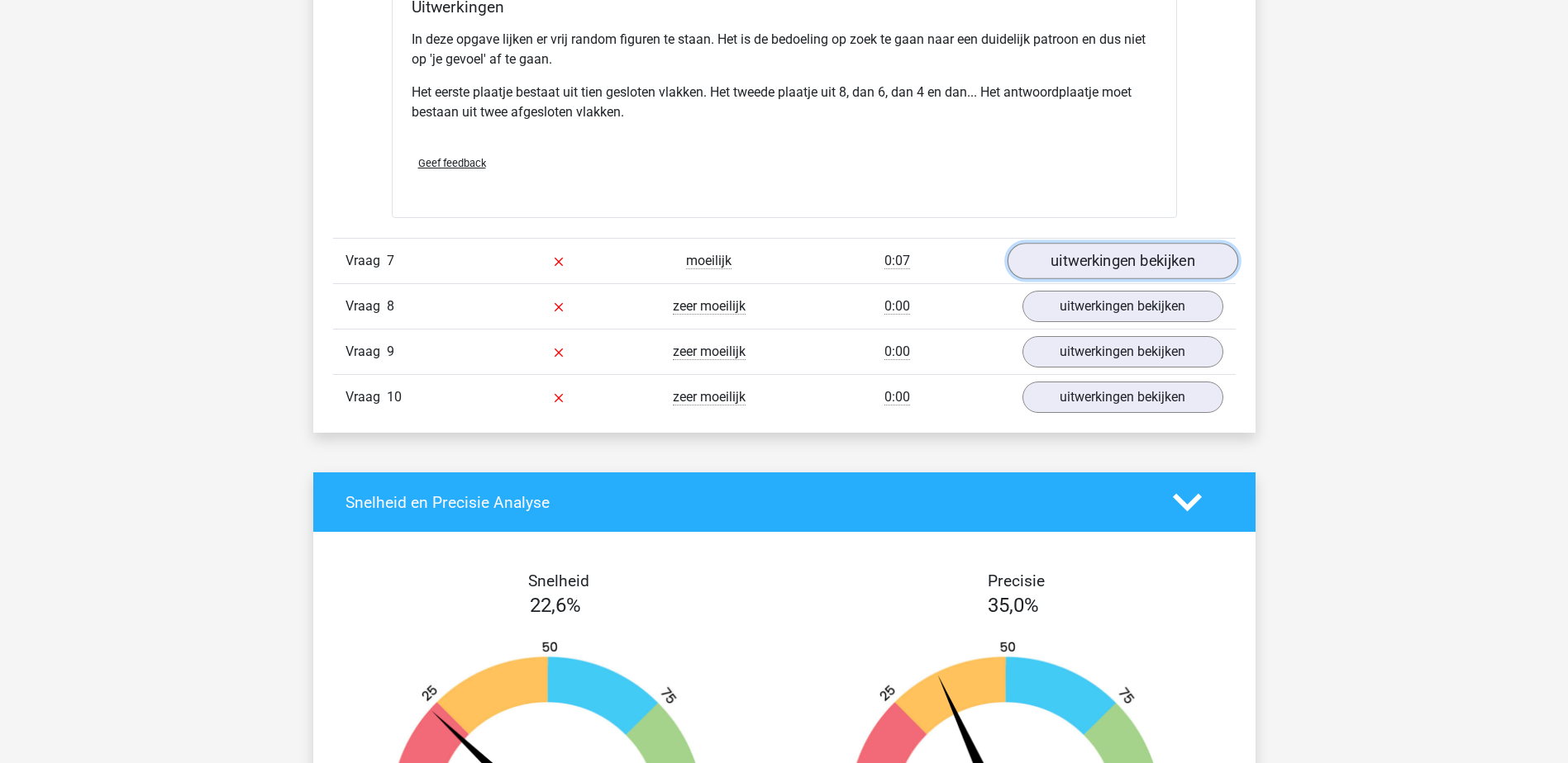
click at [1108, 261] on link "uitwerkingen bekijken" at bounding box center [1121, 261] width 231 height 36
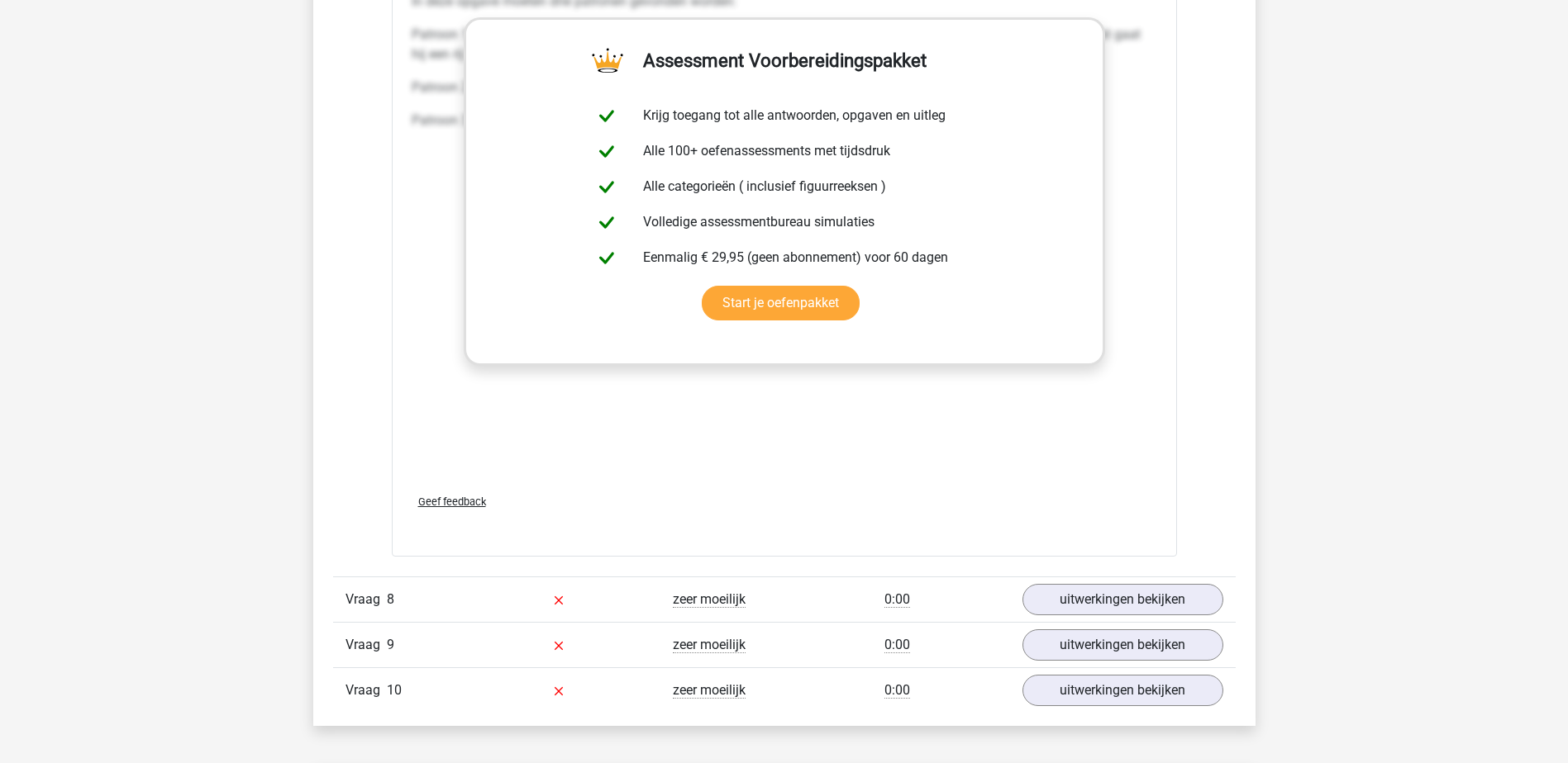
scroll to position [9416, 0]
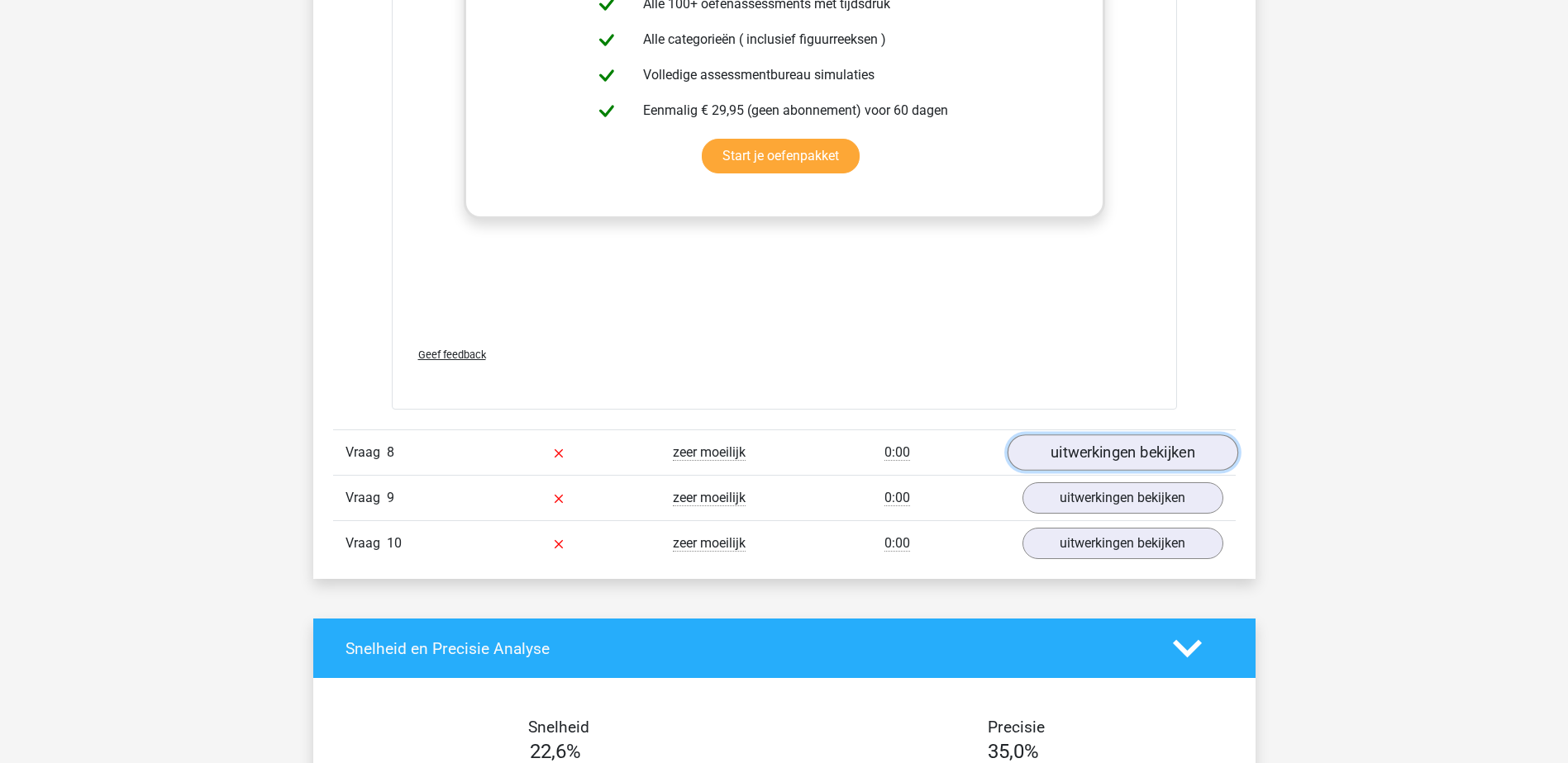
click at [1164, 442] on link "uitwerkingen bekijken" at bounding box center [1121, 452] width 231 height 36
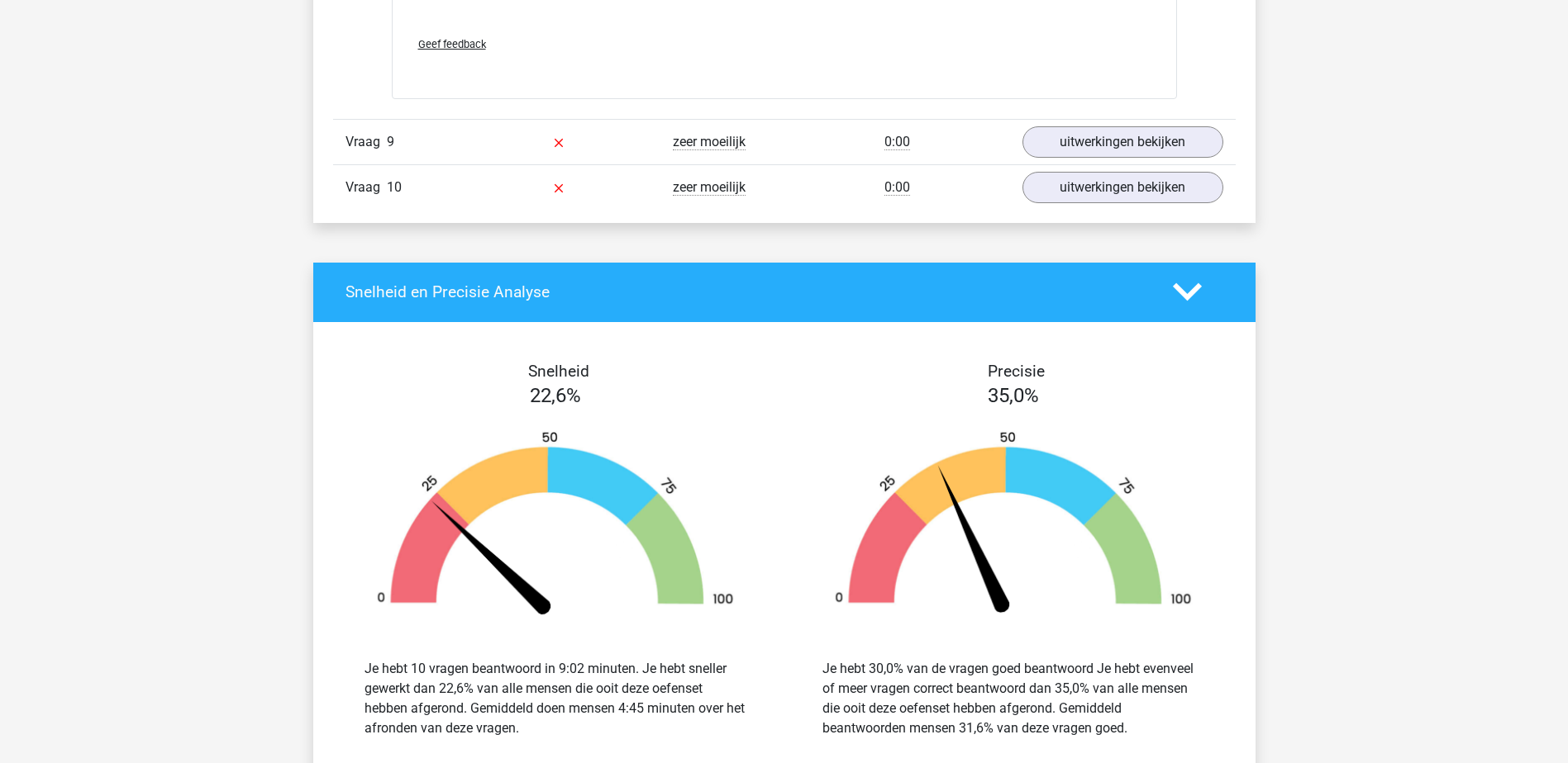
scroll to position [10820, 0]
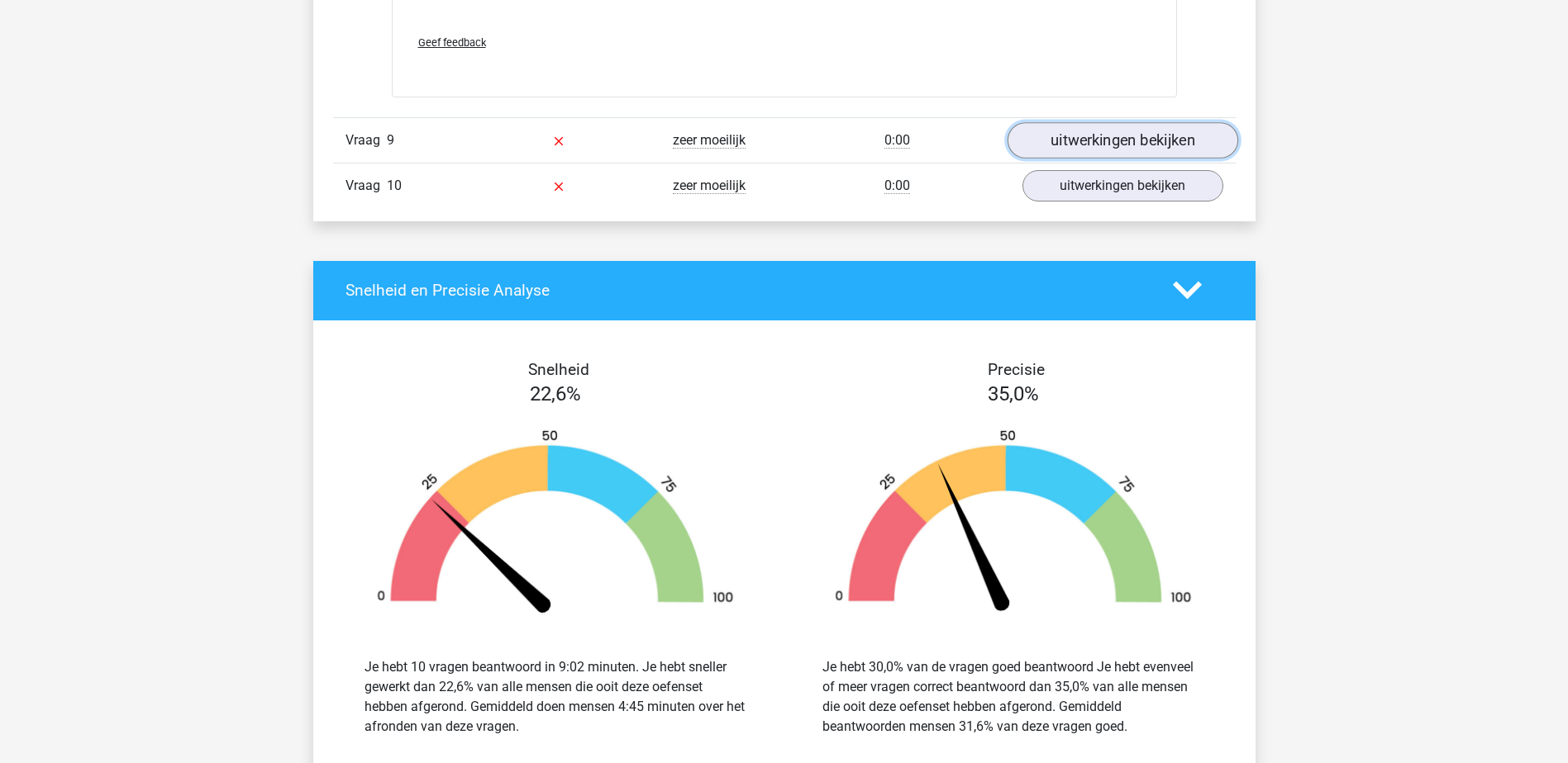
click at [1094, 144] on link "uitwerkingen bekijken" at bounding box center [1121, 141] width 231 height 36
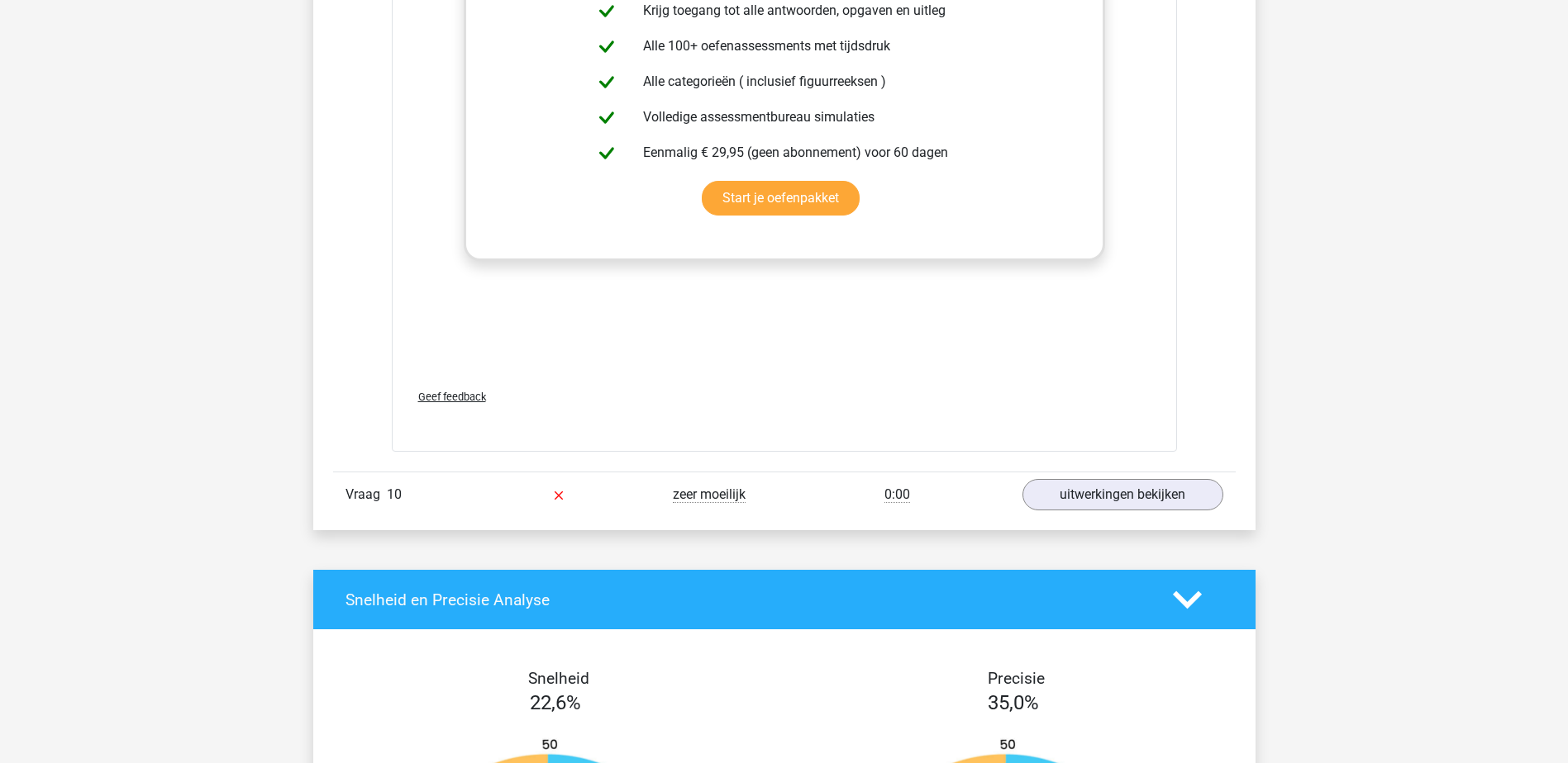
scroll to position [12224, 0]
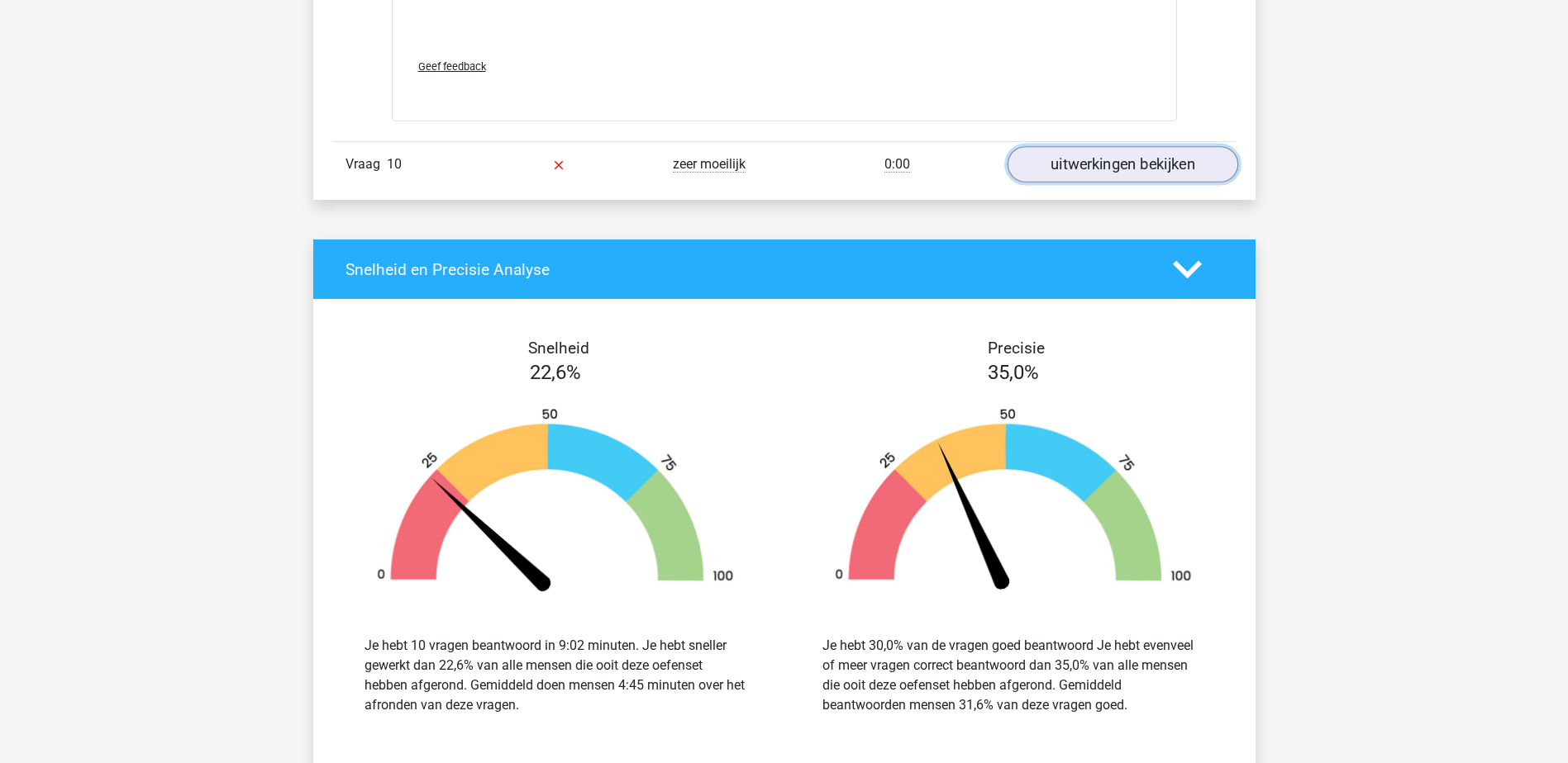
click at [1098, 167] on link "uitwerkingen bekijken" at bounding box center [1121, 164] width 231 height 36
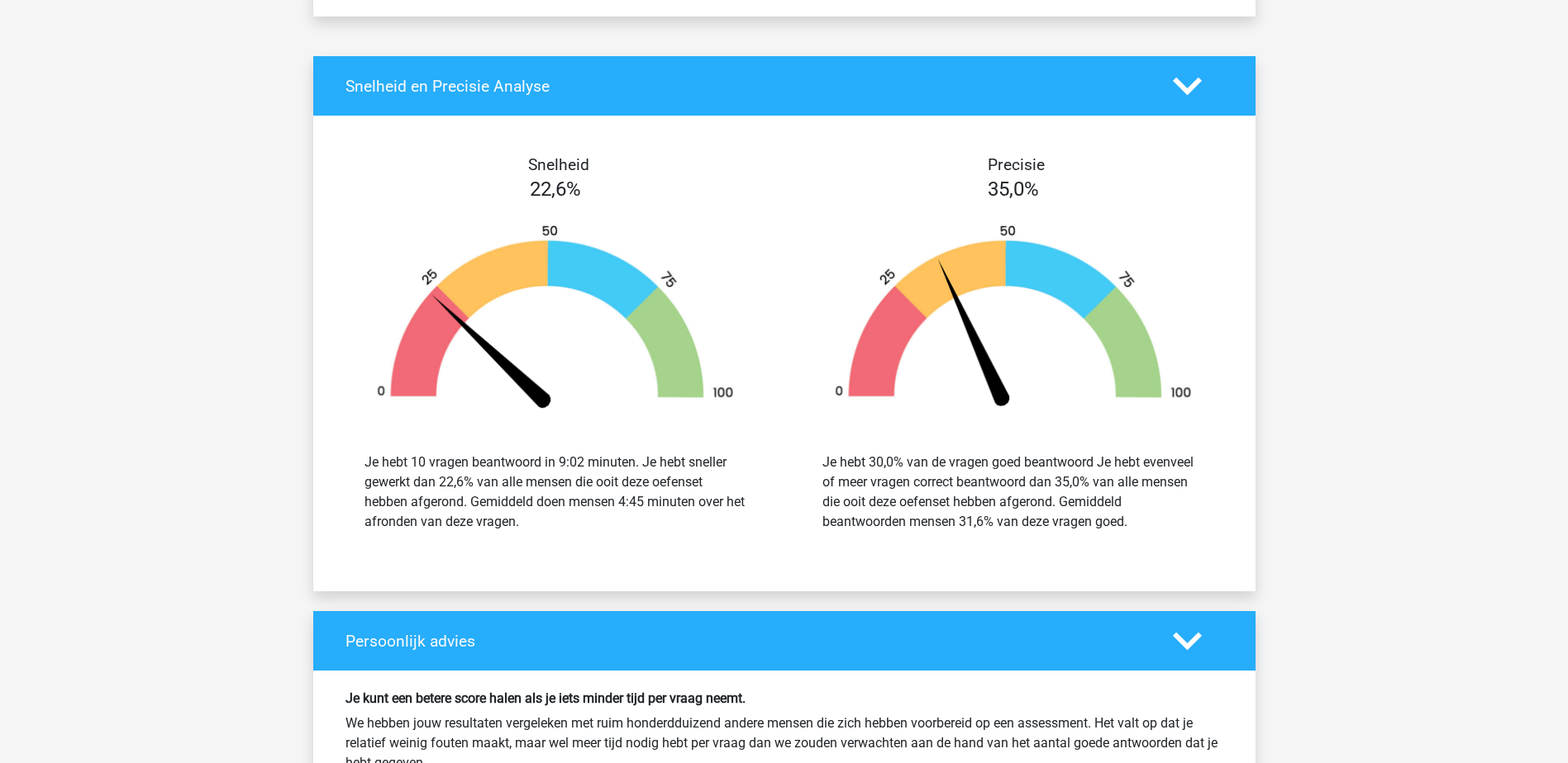
scroll to position [13793, 0]
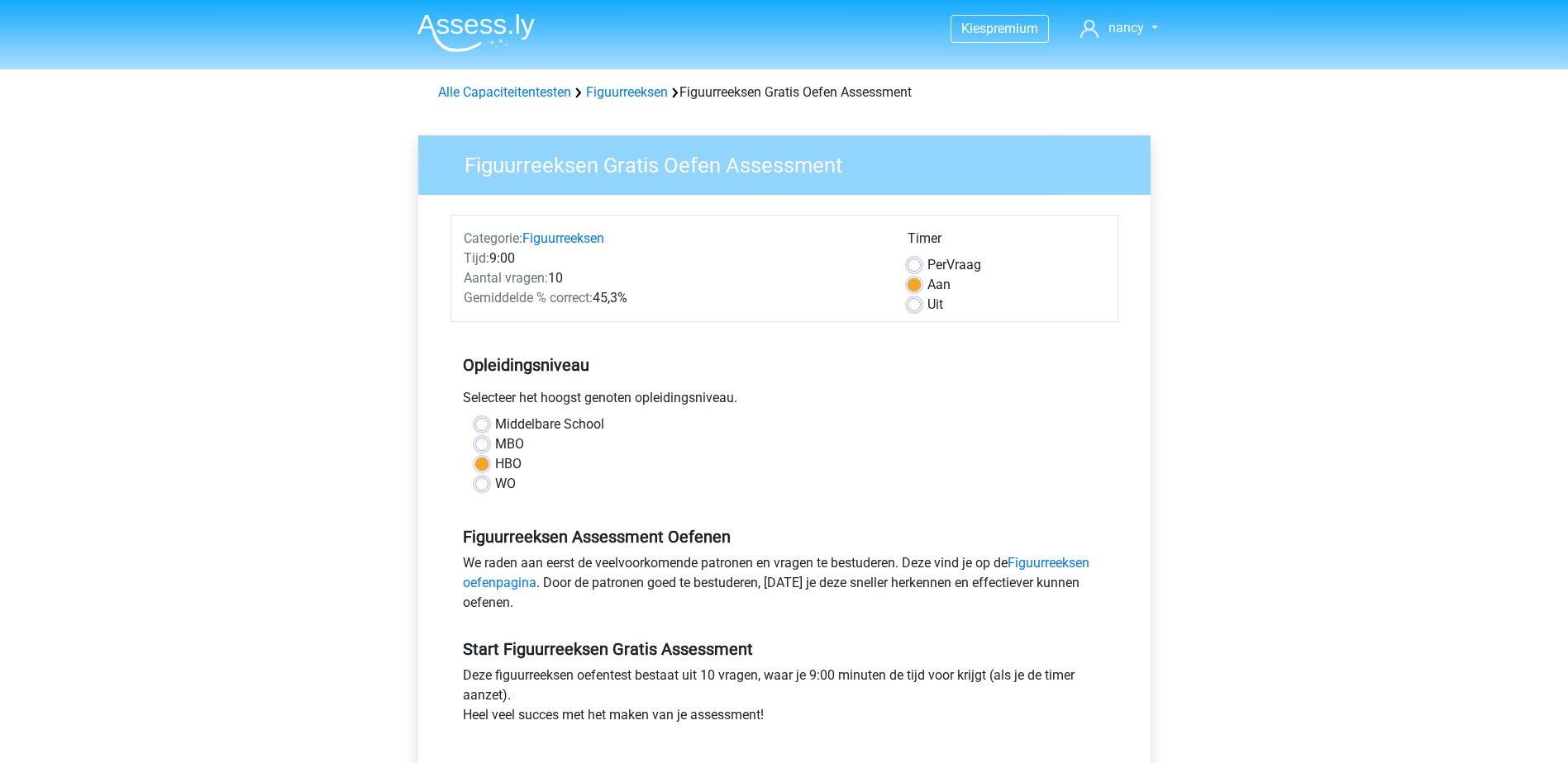
scroll to position [82, 0]
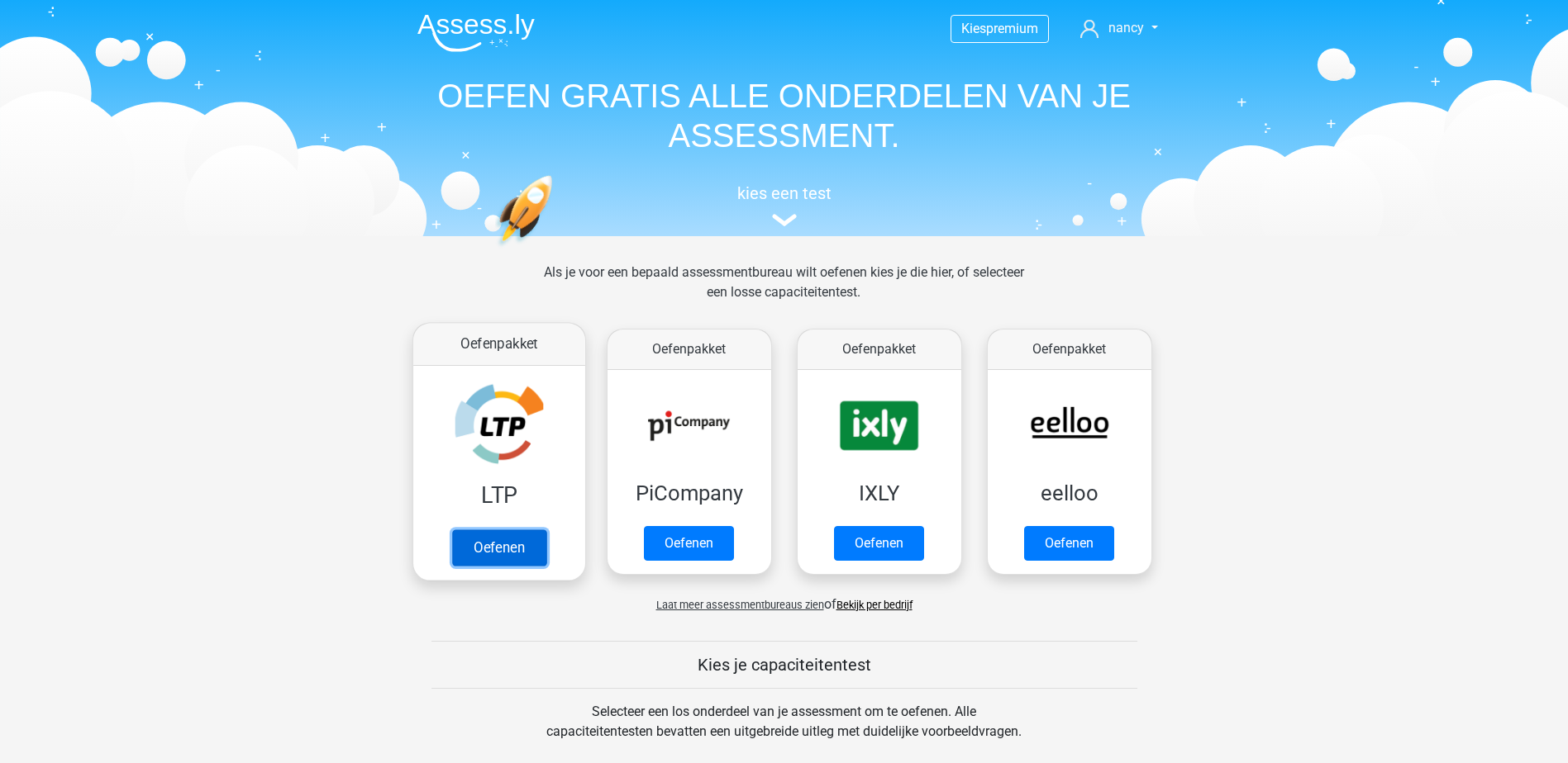
click at [506, 556] on link "Oefenen" at bounding box center [498, 548] width 94 height 36
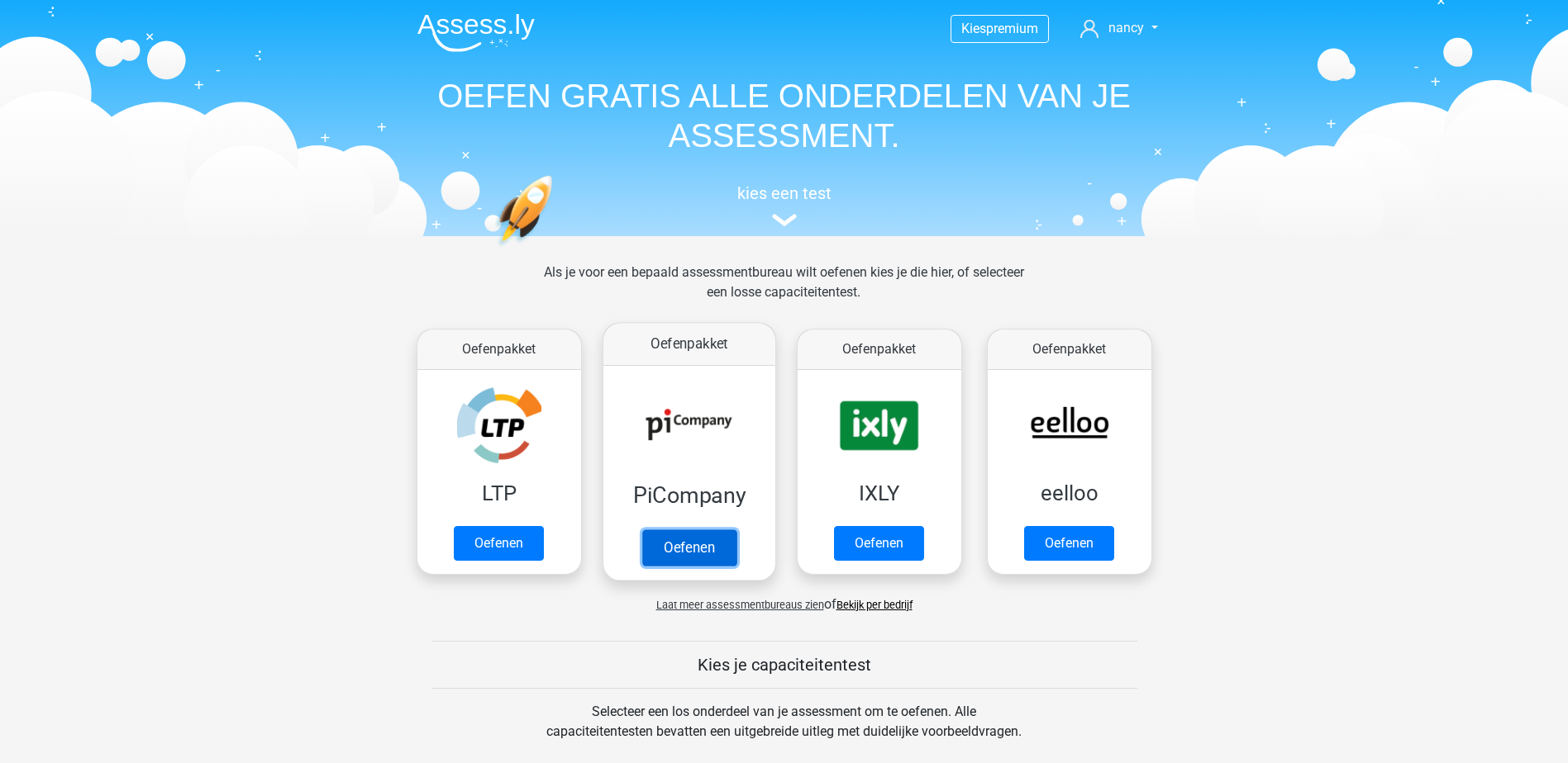
click at [673, 547] on link "Oefenen" at bounding box center [688, 548] width 94 height 36
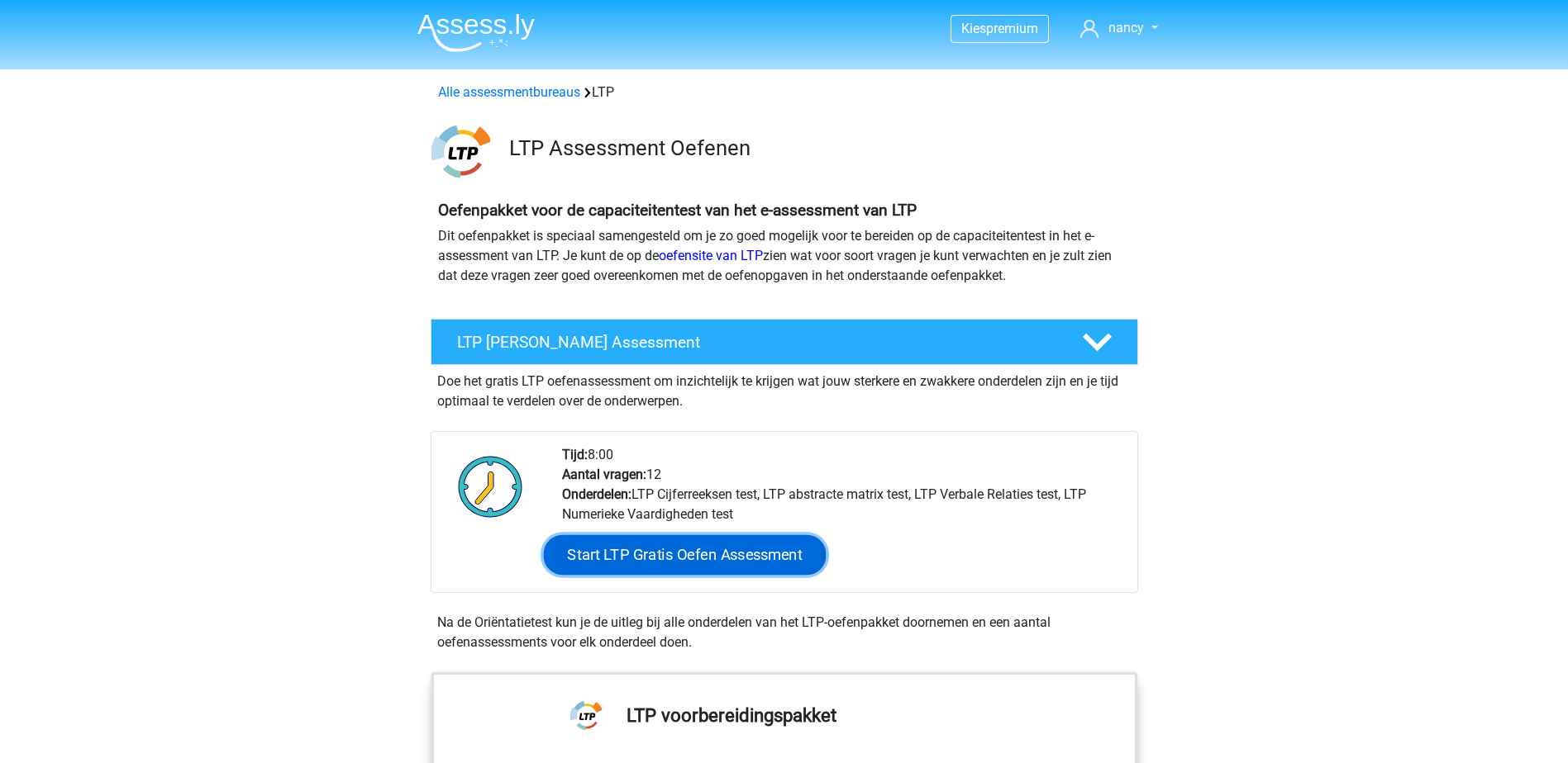
click at [664, 556] on link "Start LTP Gratis Oefen Assessment" at bounding box center [684, 555] width 282 height 39
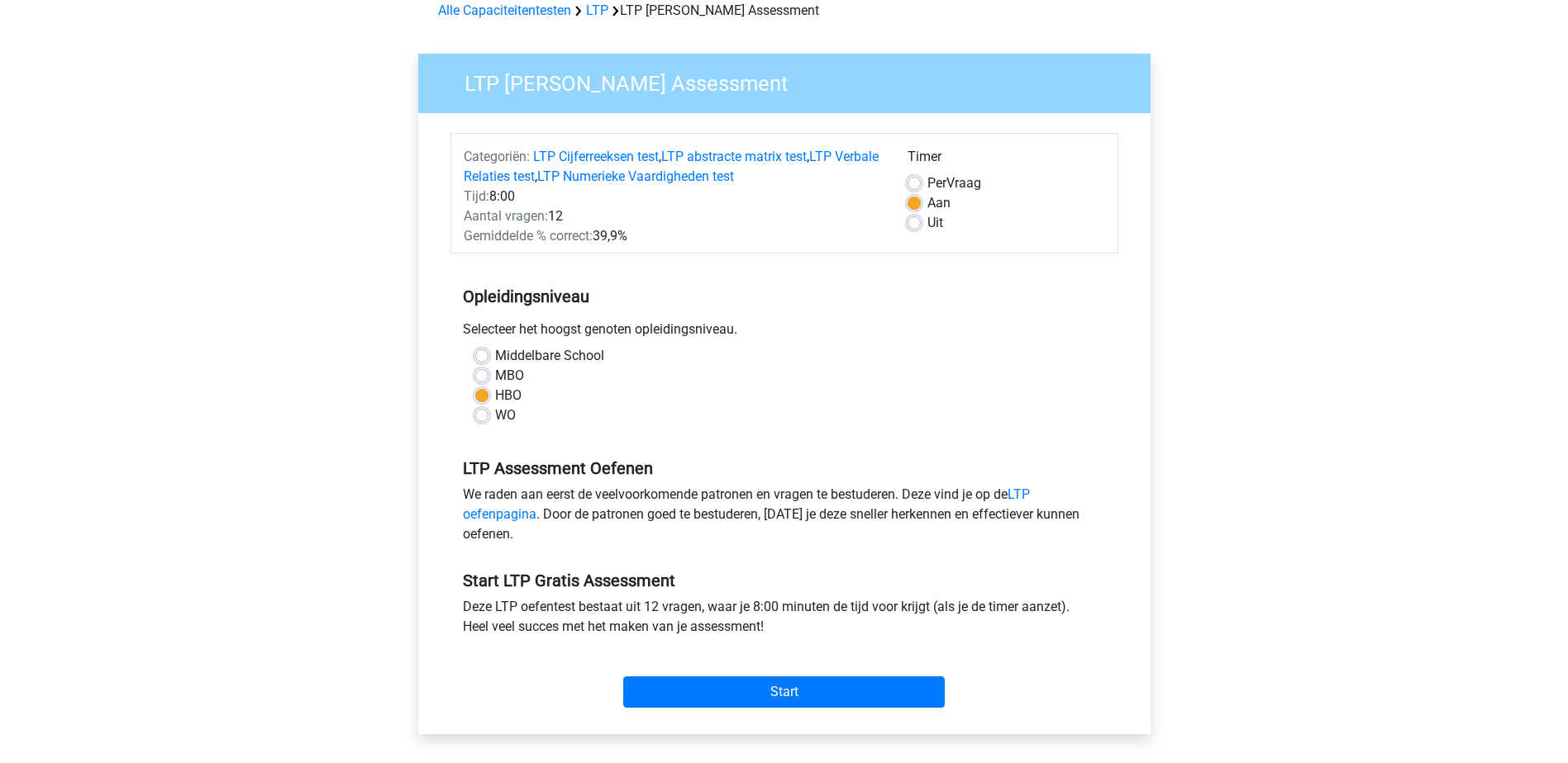
scroll to position [82, 0]
click at [793, 695] on input "Start" at bounding box center [784, 691] width 321 height 32
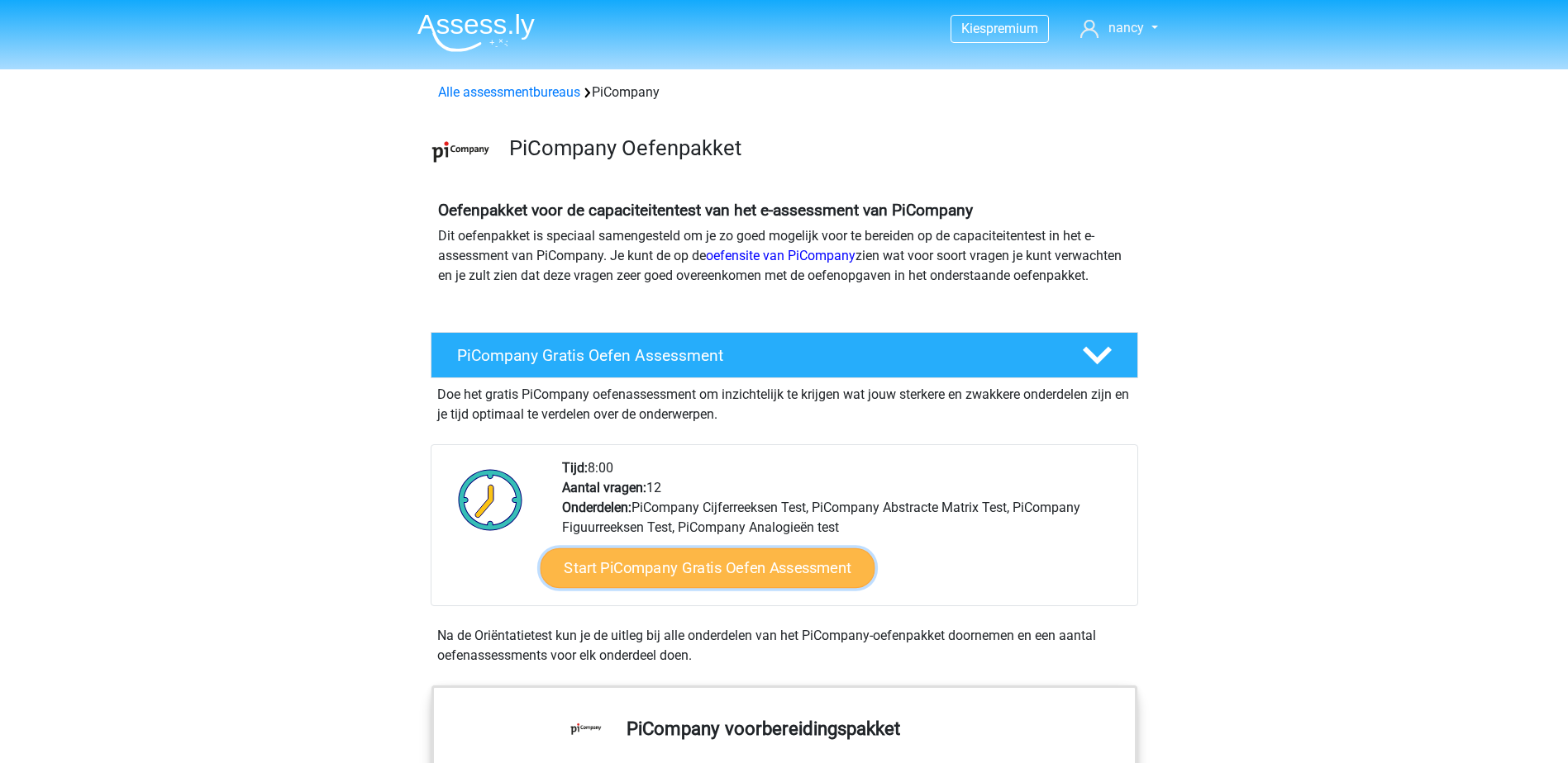
click at [775, 588] on link "Start PiCompany Gratis Oefen Assessment" at bounding box center [707, 568] width 335 height 39
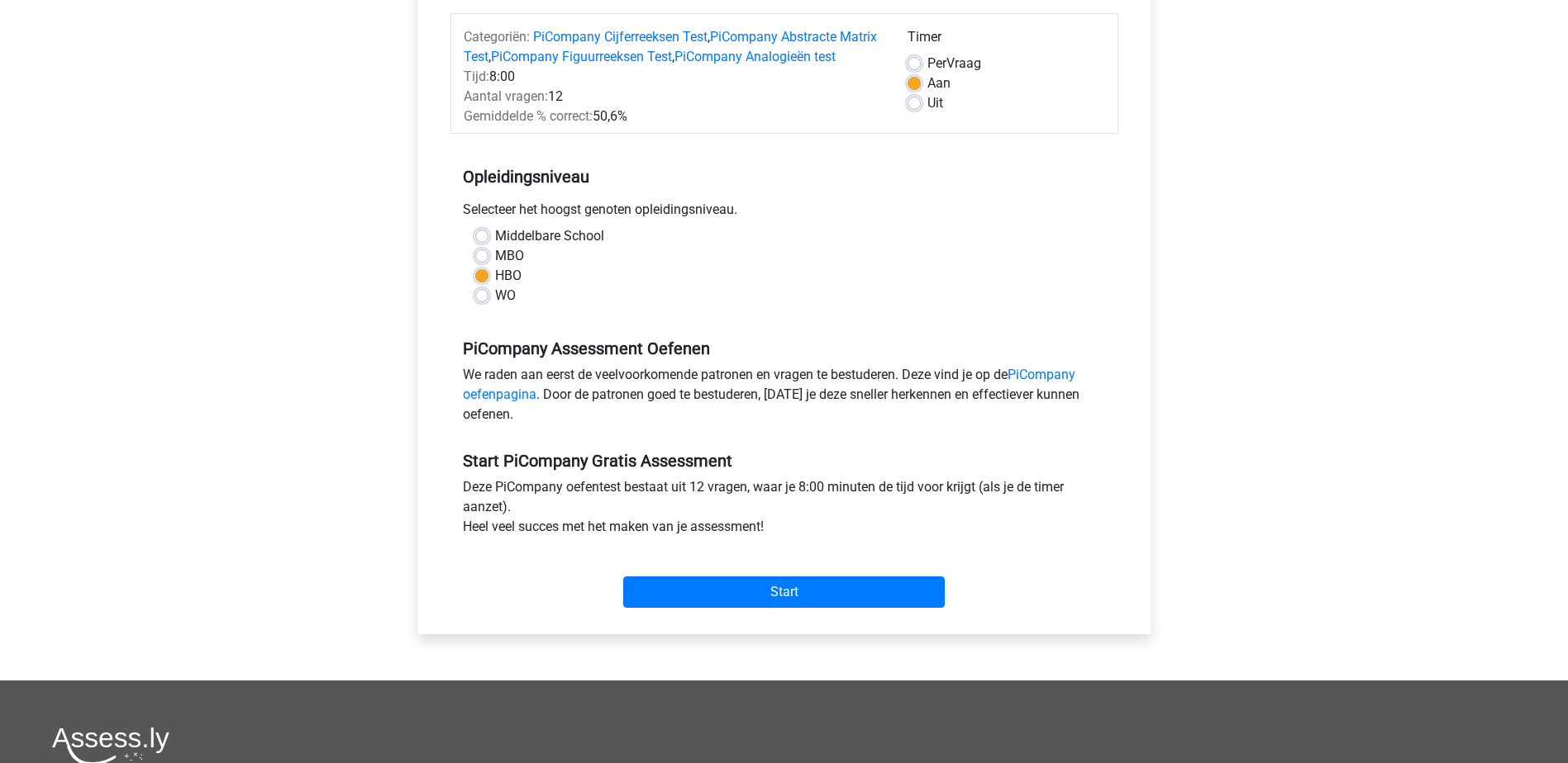
scroll to position [413, 0]
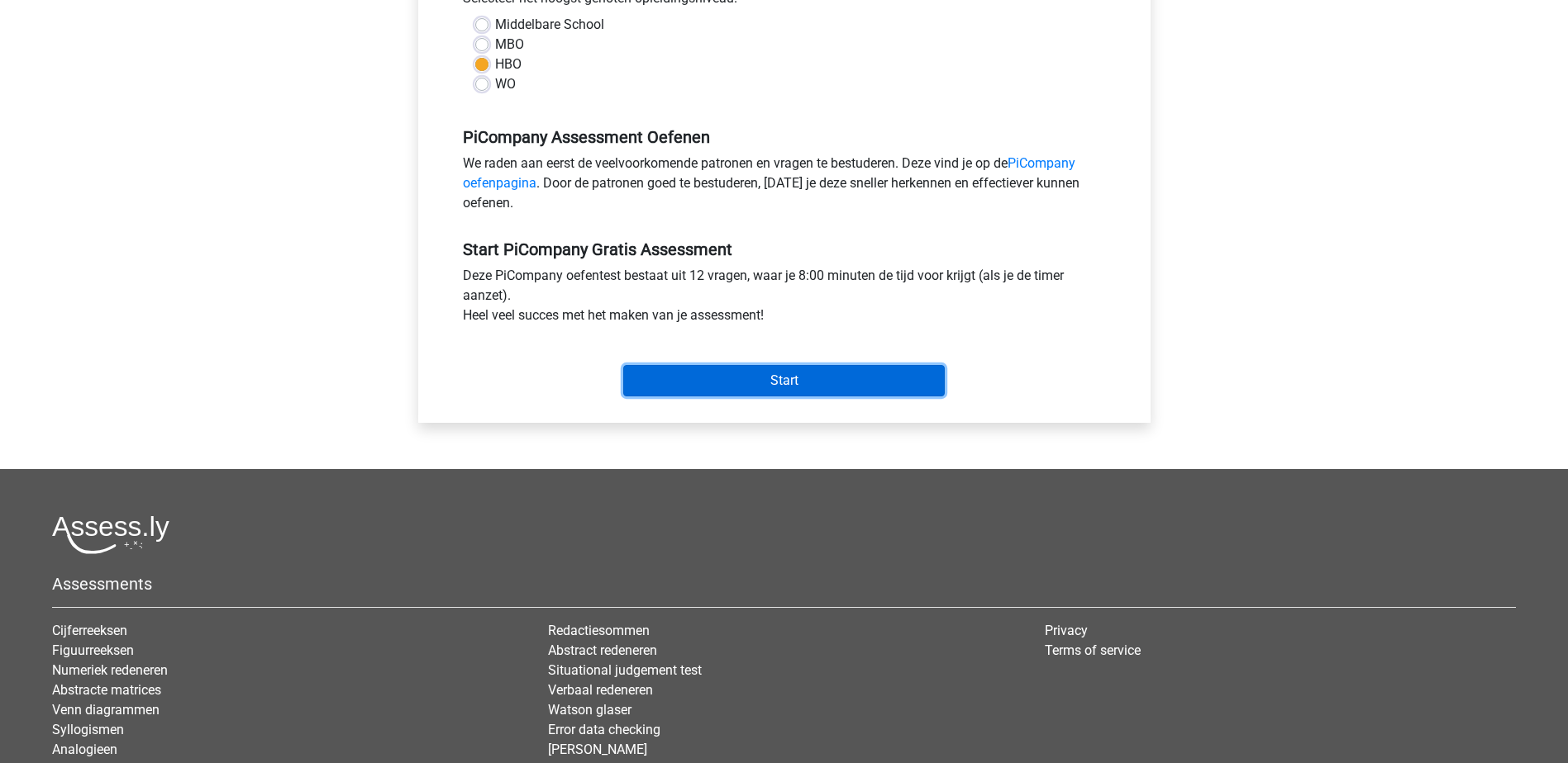
click at [780, 397] on input "Start" at bounding box center [784, 381] width 321 height 32
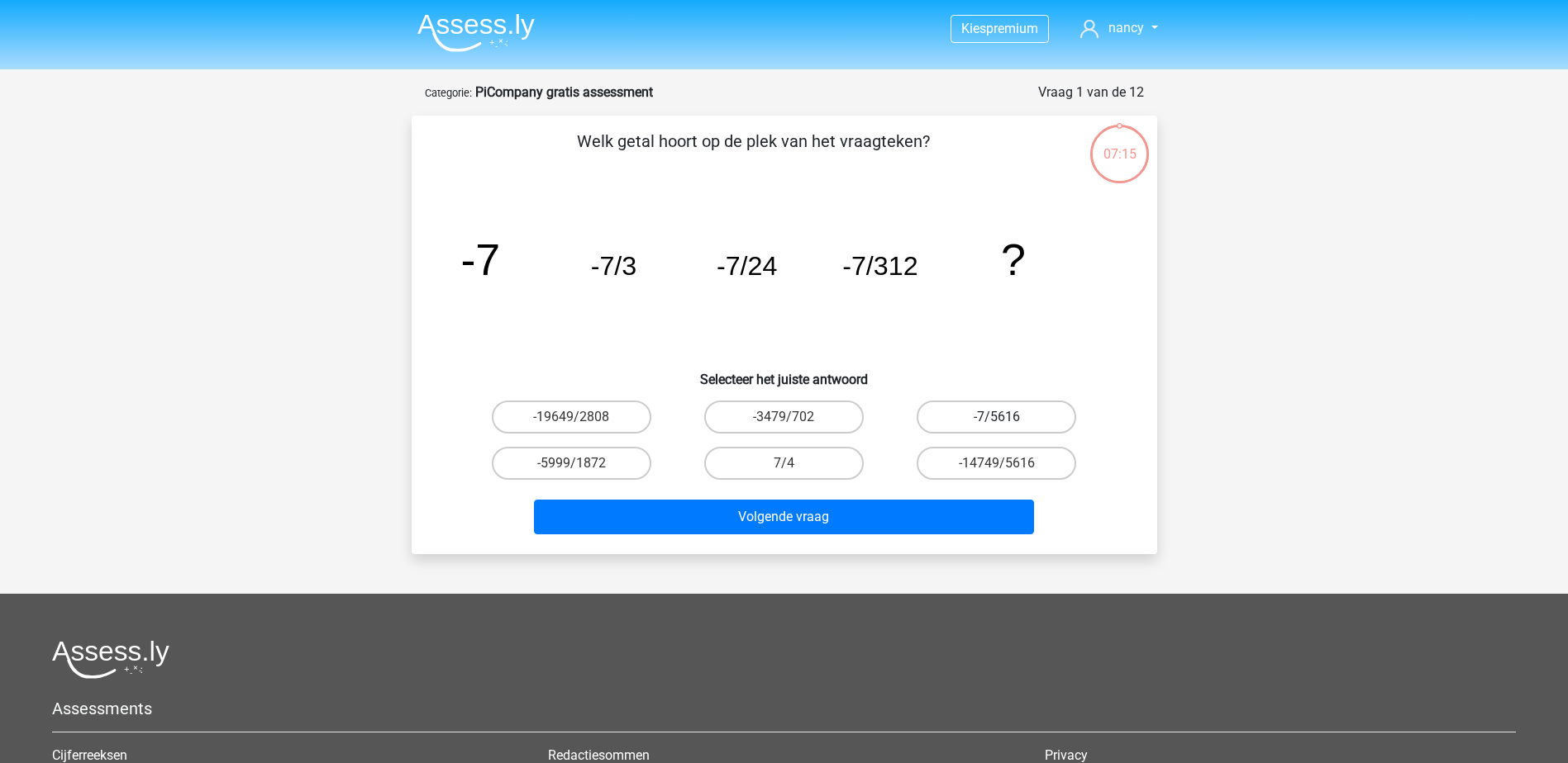
click at [1009, 413] on label "-7/5616" at bounding box center [996, 417] width 160 height 33
click at [1007, 417] on input "-7/5616" at bounding box center [1002, 422] width 11 height 11
radio input "true"
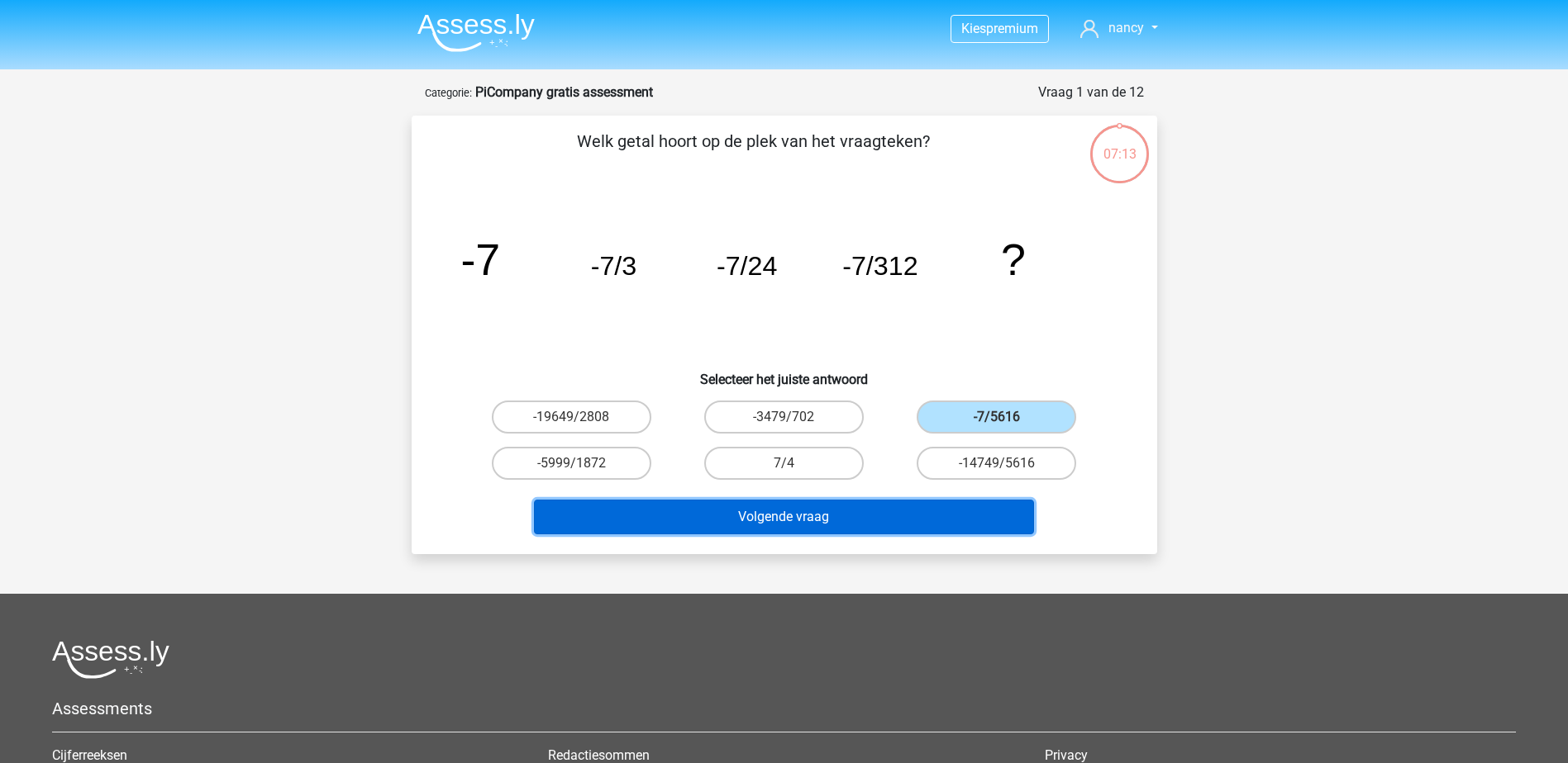
click at [827, 518] on button "Volgende vraag" at bounding box center [784, 517] width 500 height 34
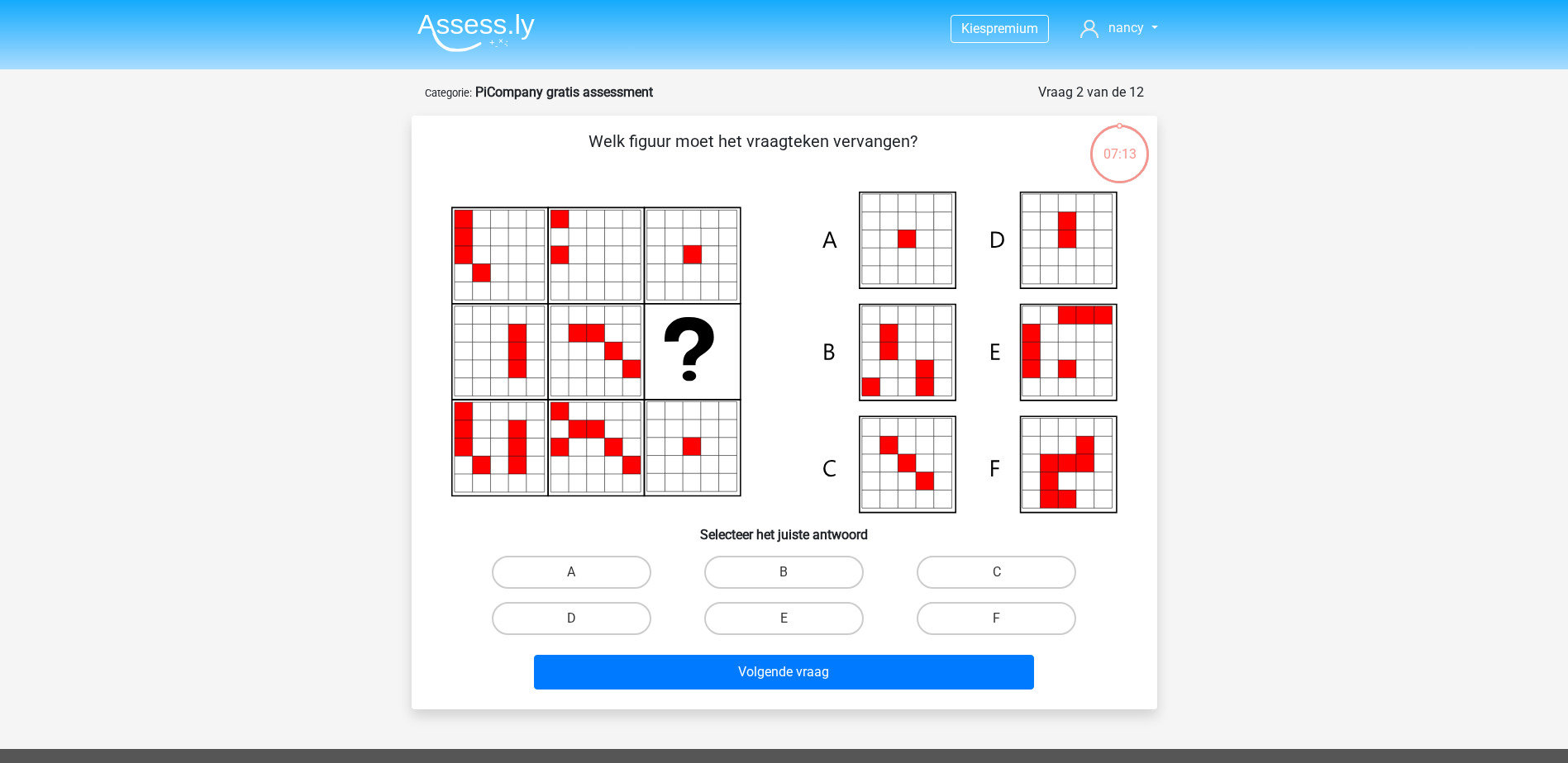
scroll to position [82, 0]
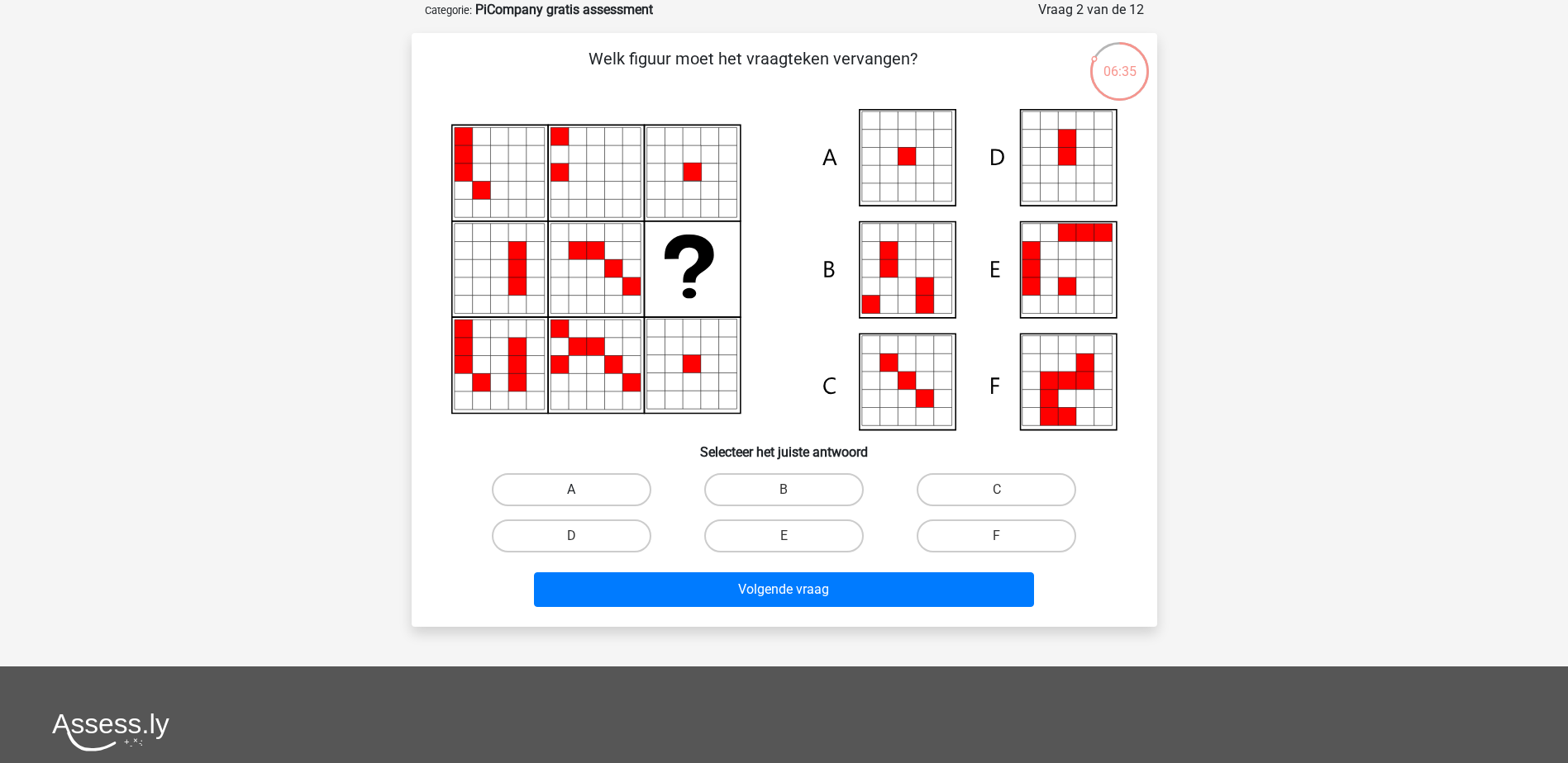
click at [594, 489] on label "A" at bounding box center [571, 490] width 160 height 33
click at [582, 490] on input "A" at bounding box center [576, 494] width 11 height 11
radio input "true"
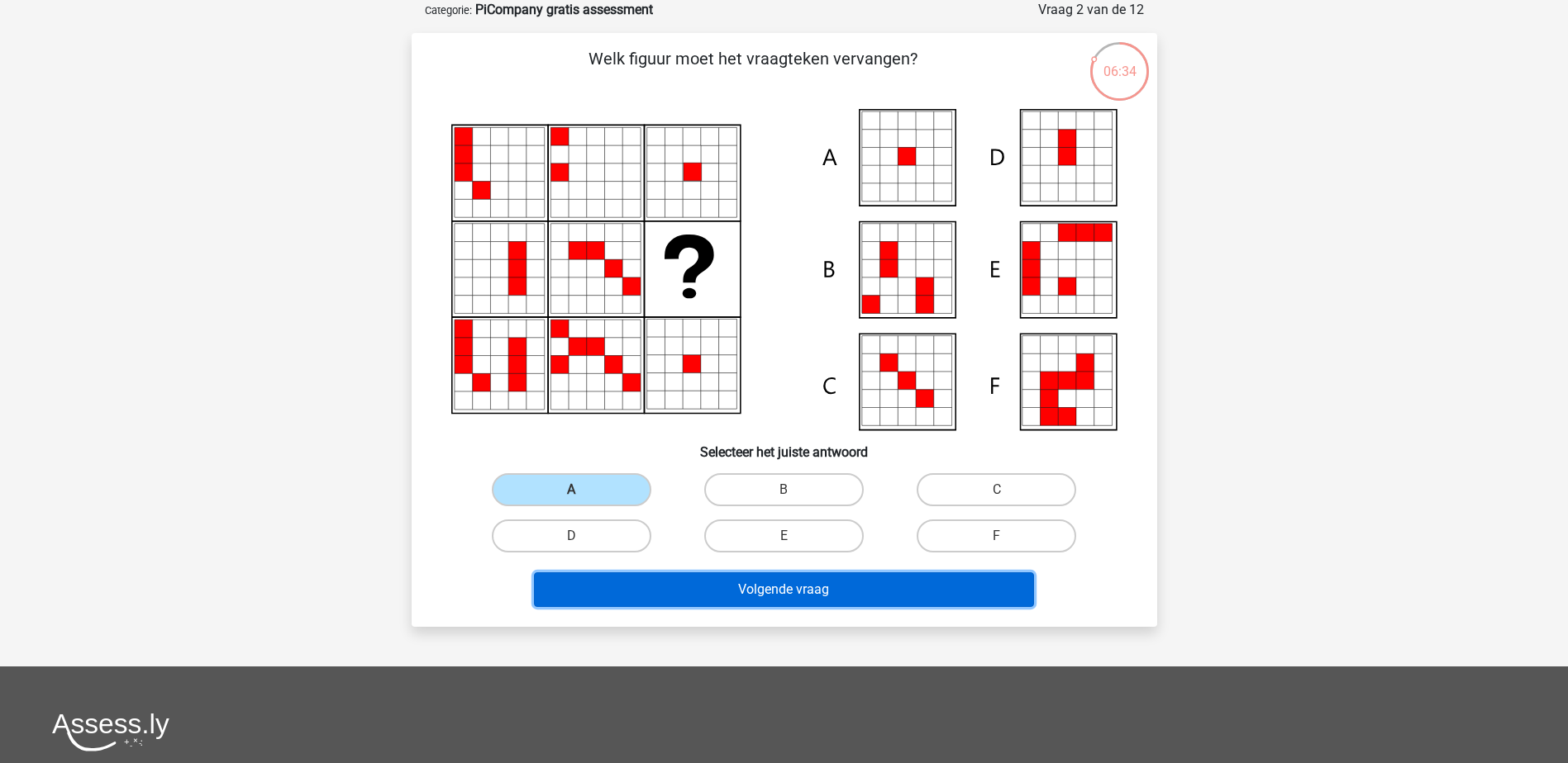
click at [820, 597] on button "Volgende vraag" at bounding box center [784, 590] width 500 height 34
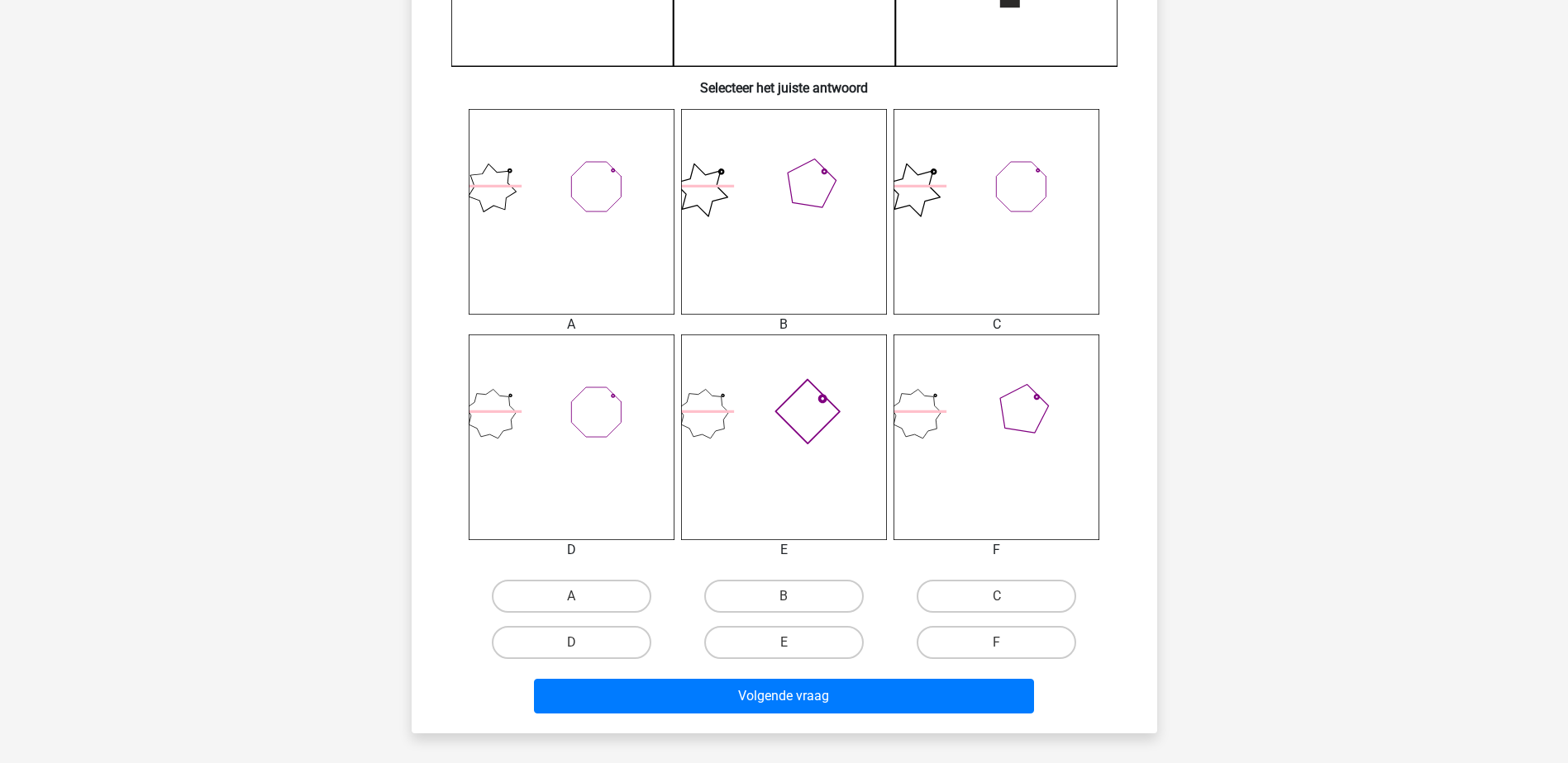
scroll to position [578, 0]
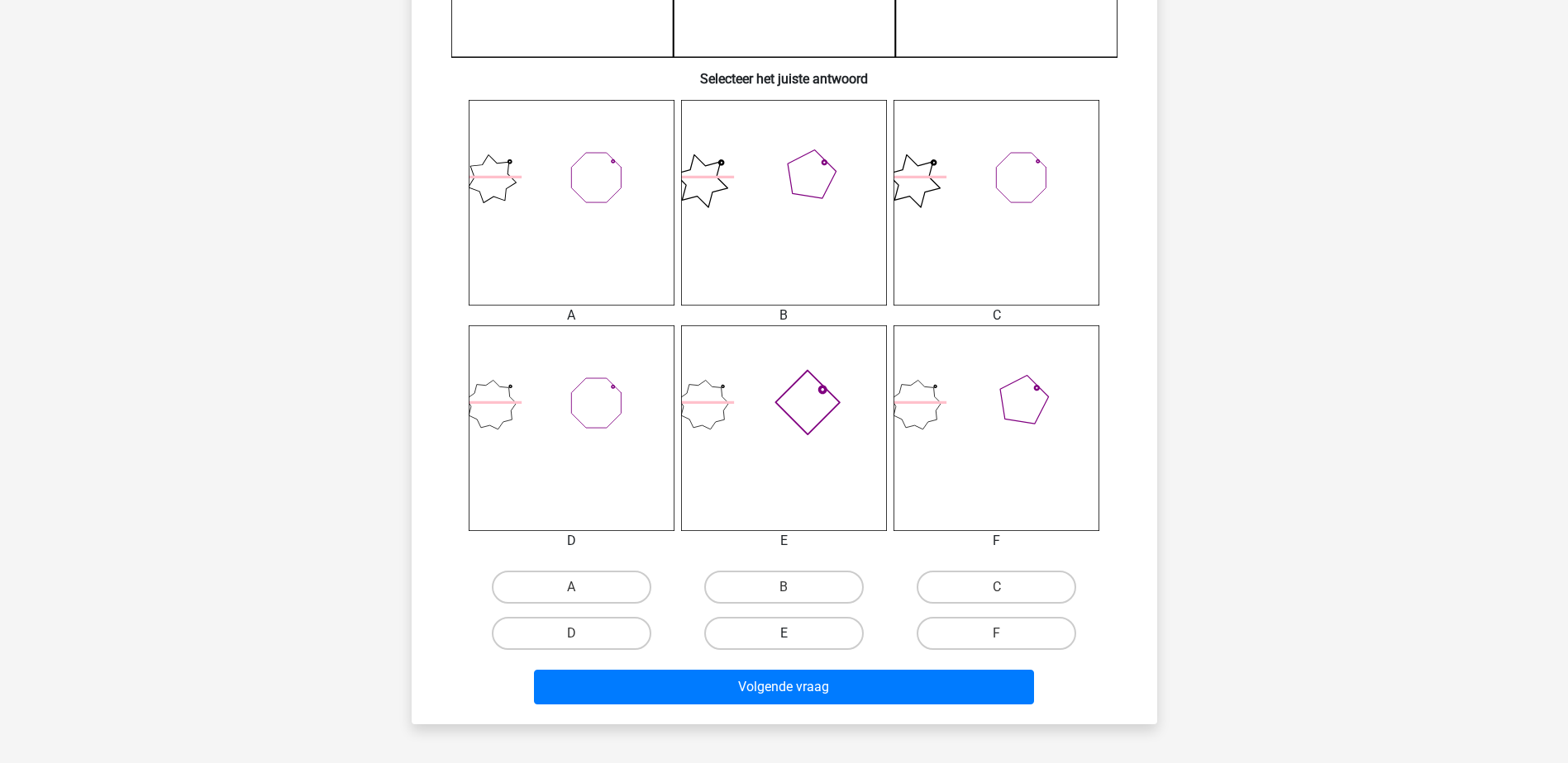
click at [823, 640] on label "E" at bounding box center [784, 633] width 160 height 33
click at [794, 640] on input "E" at bounding box center [788, 639] width 11 height 11
radio input "true"
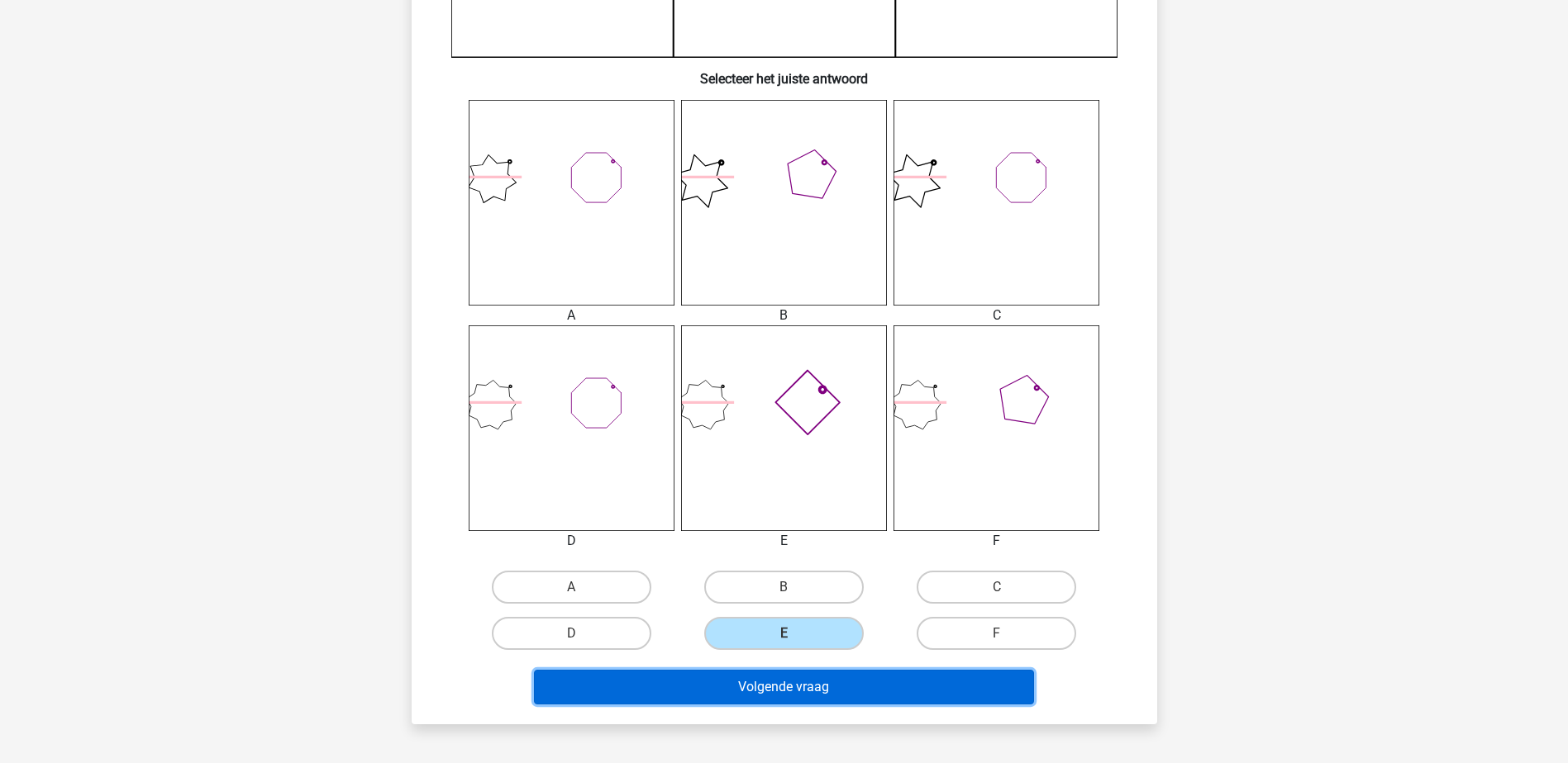
click at [827, 670] on button "Volgende vraag" at bounding box center [784, 687] width 500 height 34
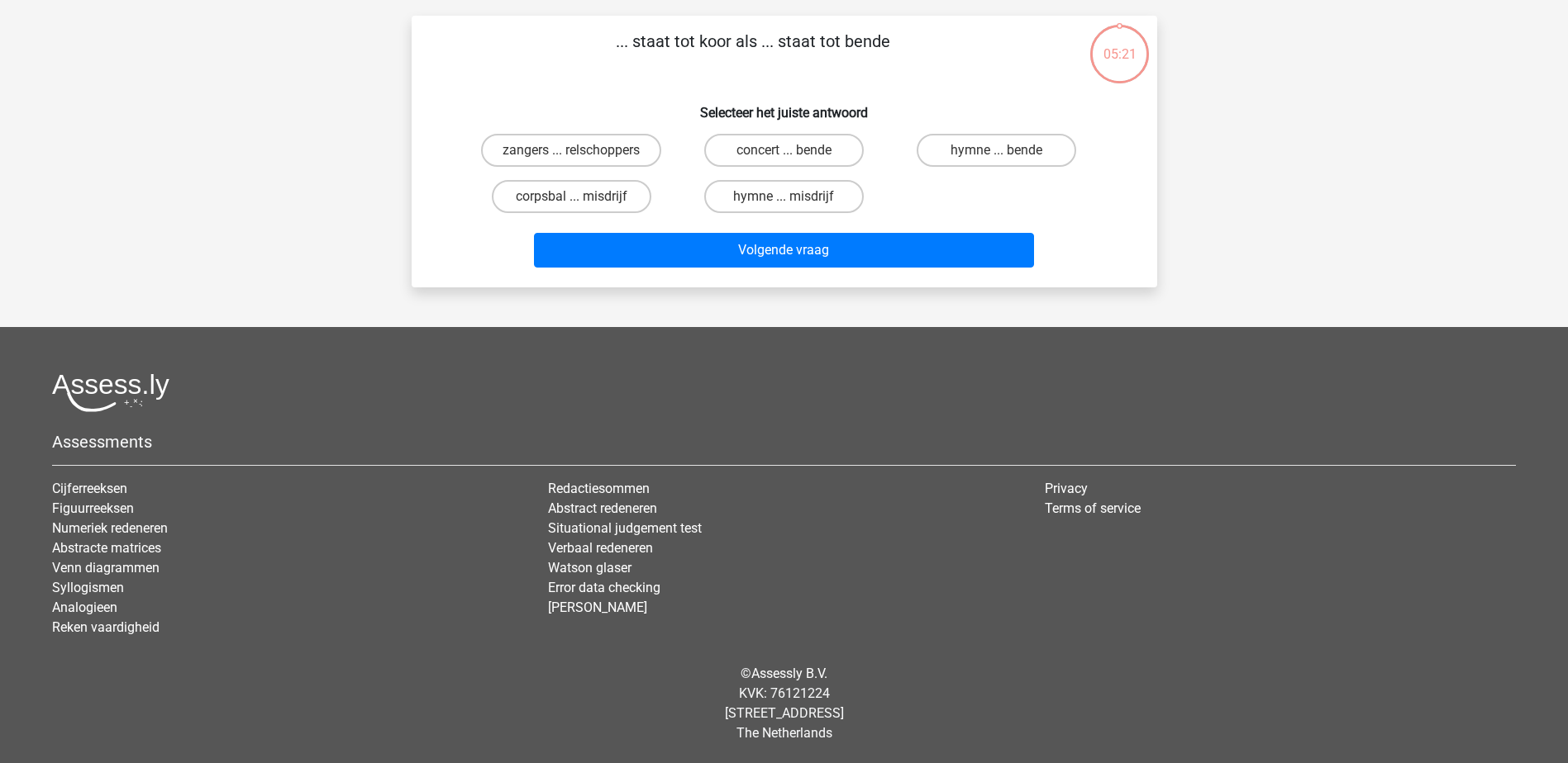
scroll to position [82, 0]
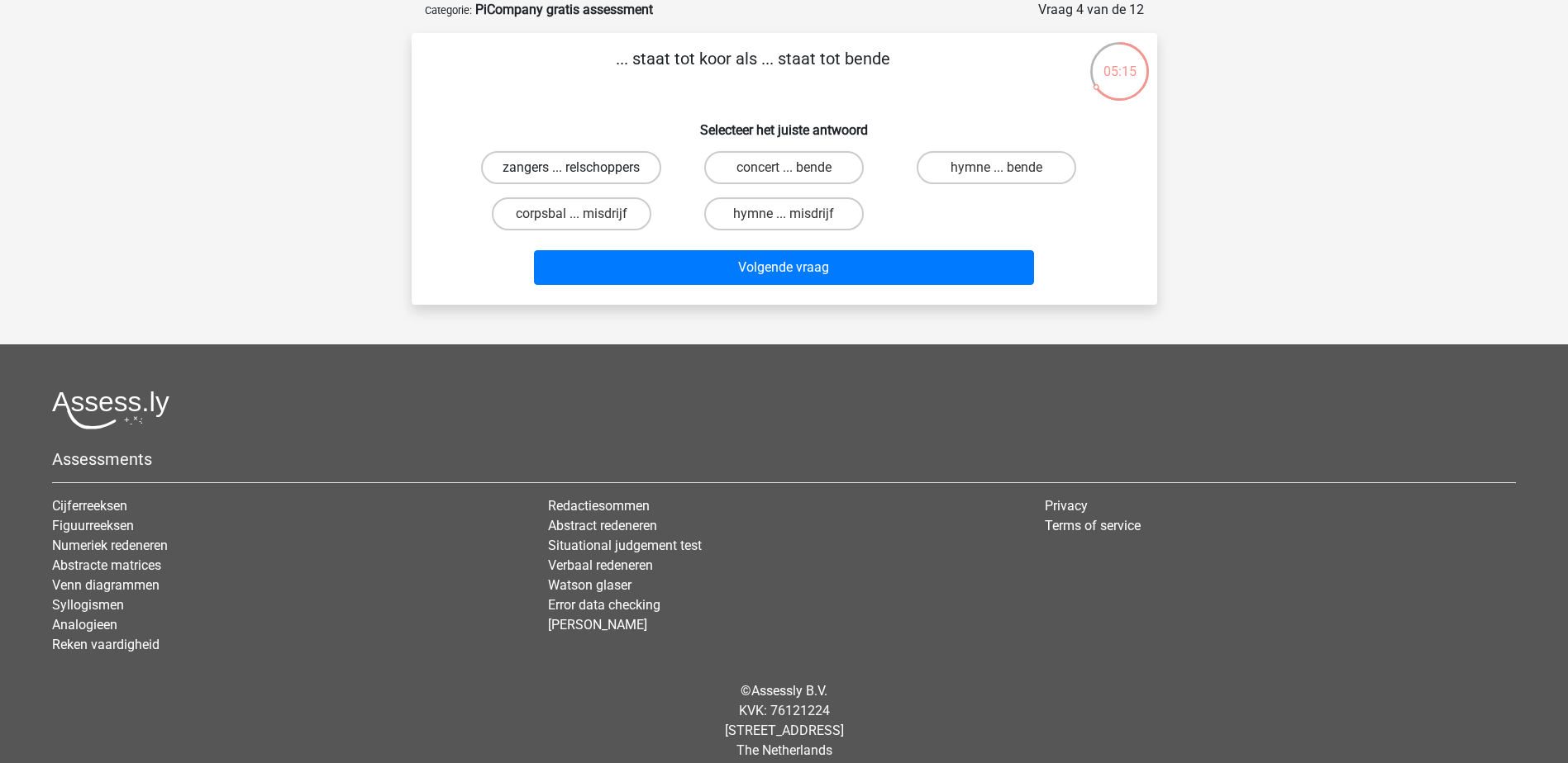
click at [627, 167] on label "zangers ... relschoppers" at bounding box center [571, 167] width 180 height 33
click at [582, 167] on input "zangers ... relschoppers" at bounding box center [576, 172] width 11 height 11
radio input "true"
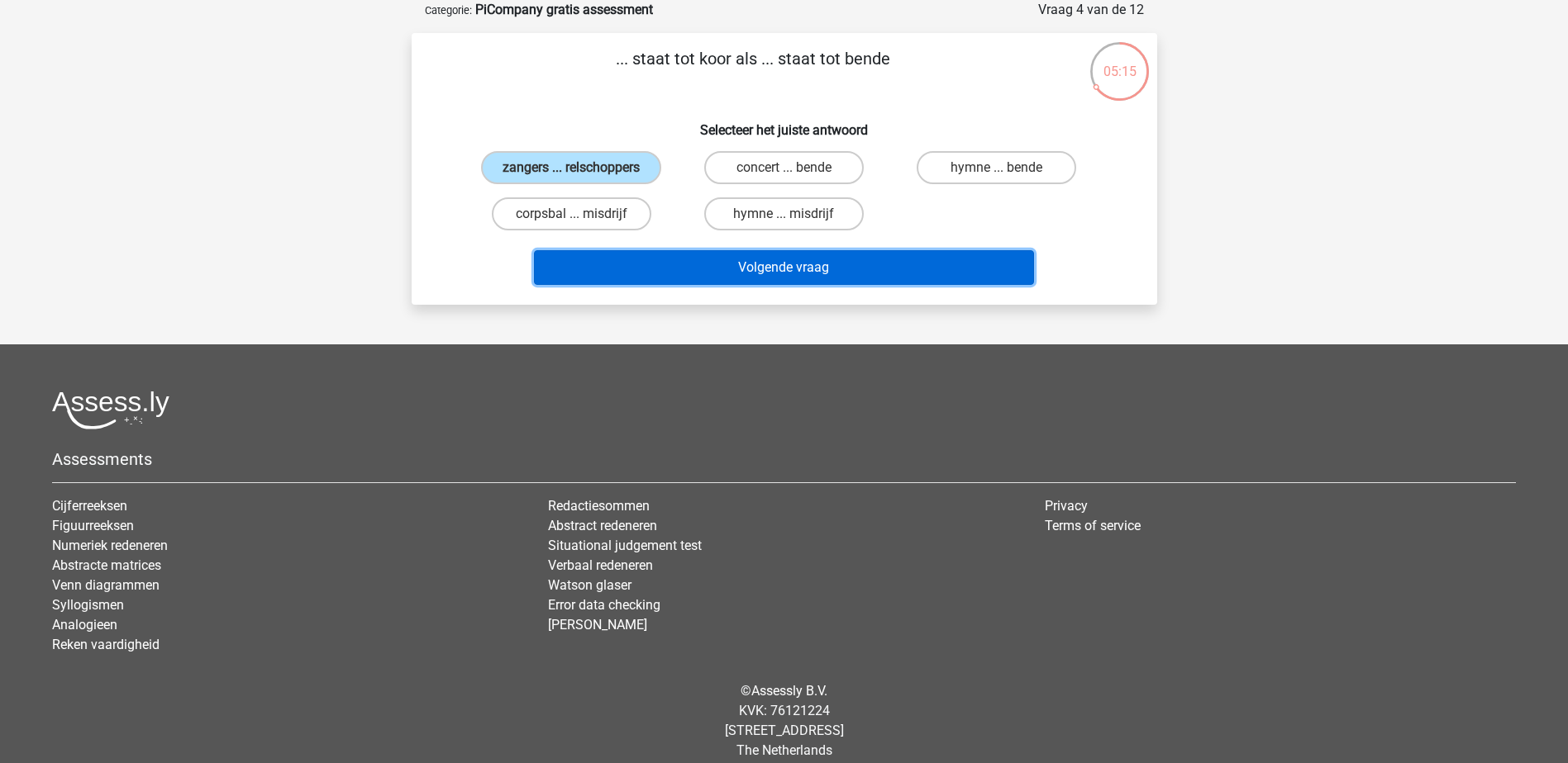
click at [831, 262] on button "Volgende vraag" at bounding box center [784, 268] width 500 height 34
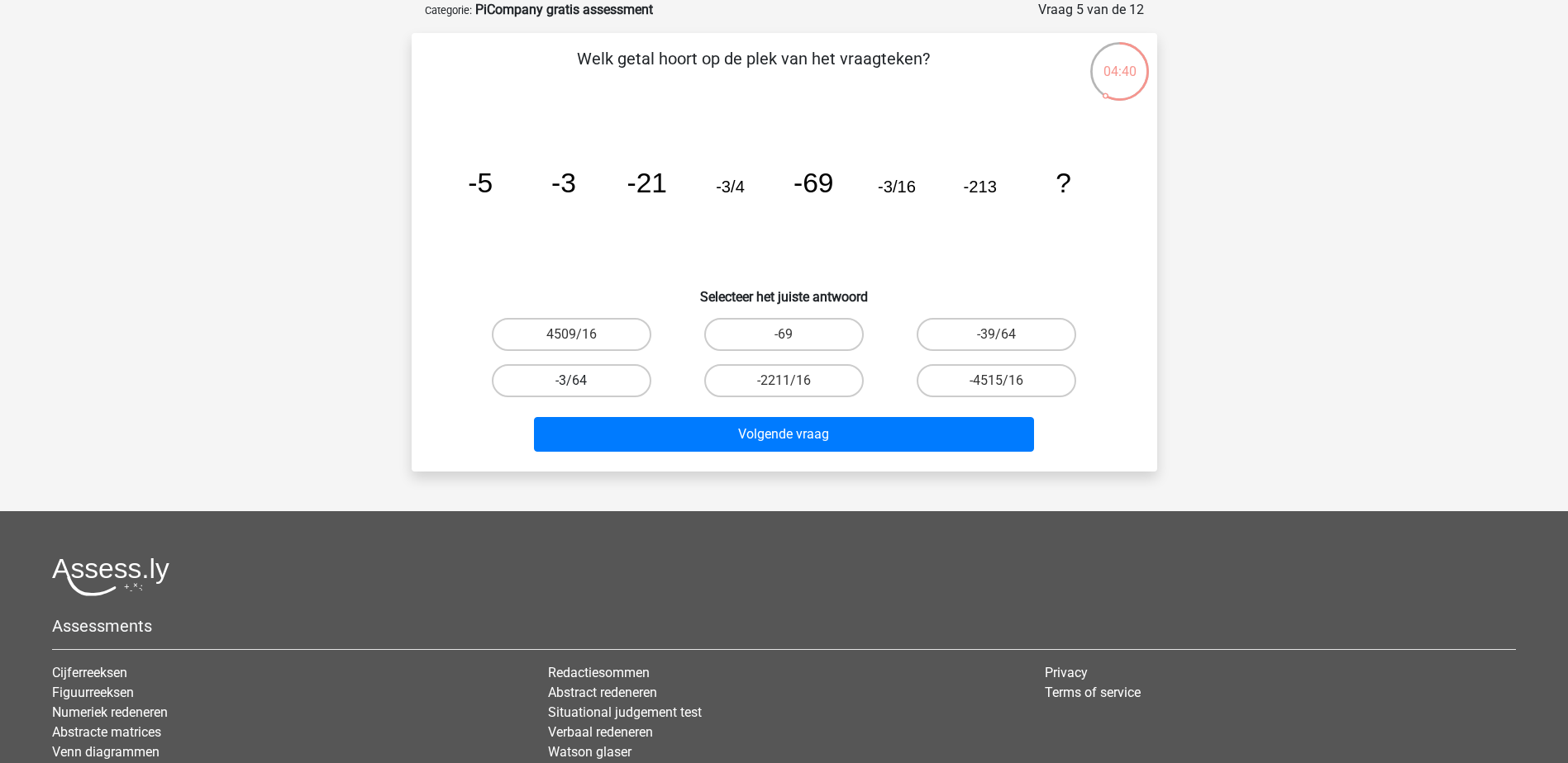
click at [544, 373] on label "-3/64" at bounding box center [571, 381] width 160 height 33
click at [571, 381] on input "-3/64" at bounding box center [576, 385] width 11 height 11
radio input "true"
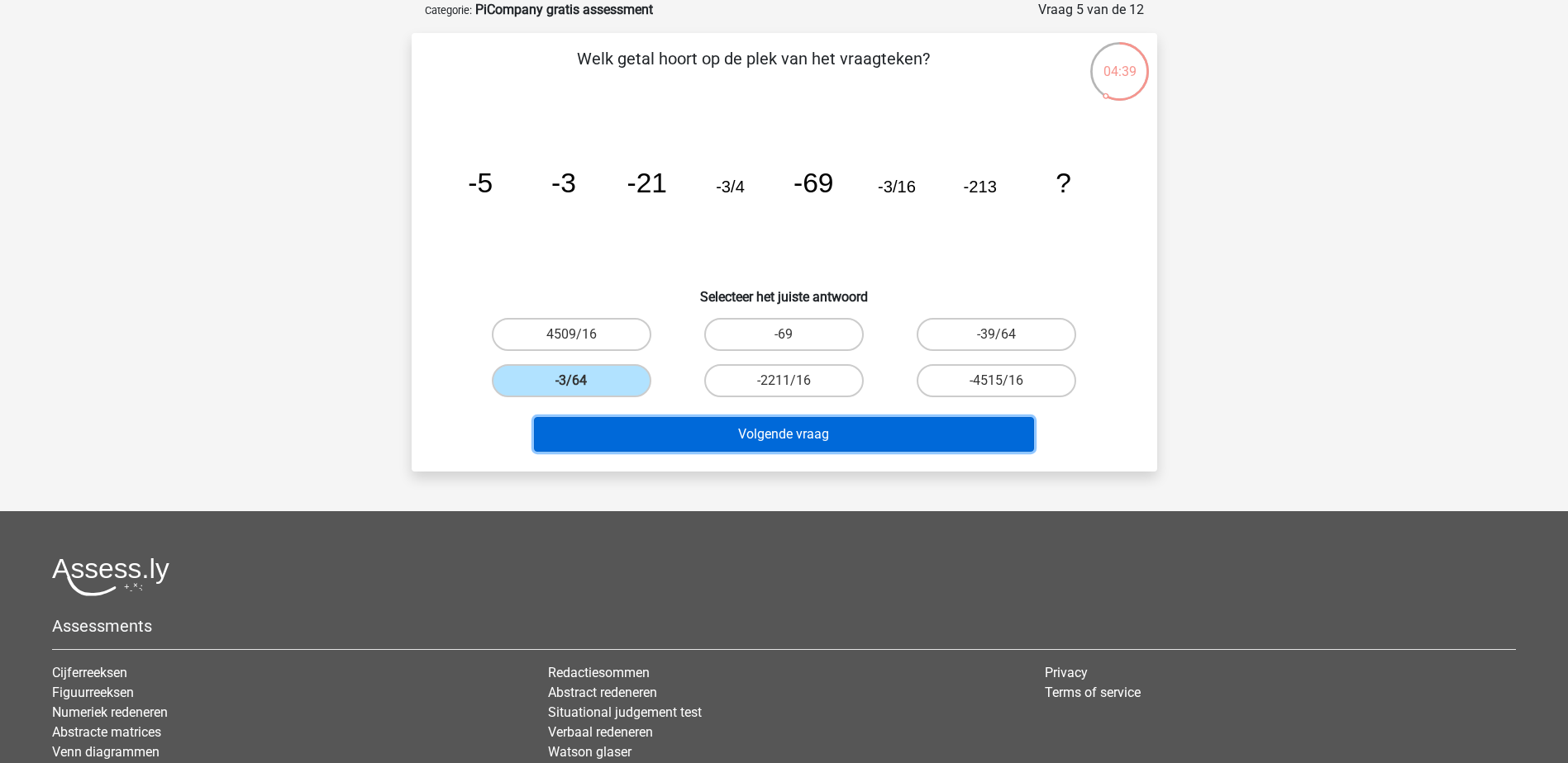
click at [852, 436] on button "Volgende vraag" at bounding box center [784, 434] width 500 height 34
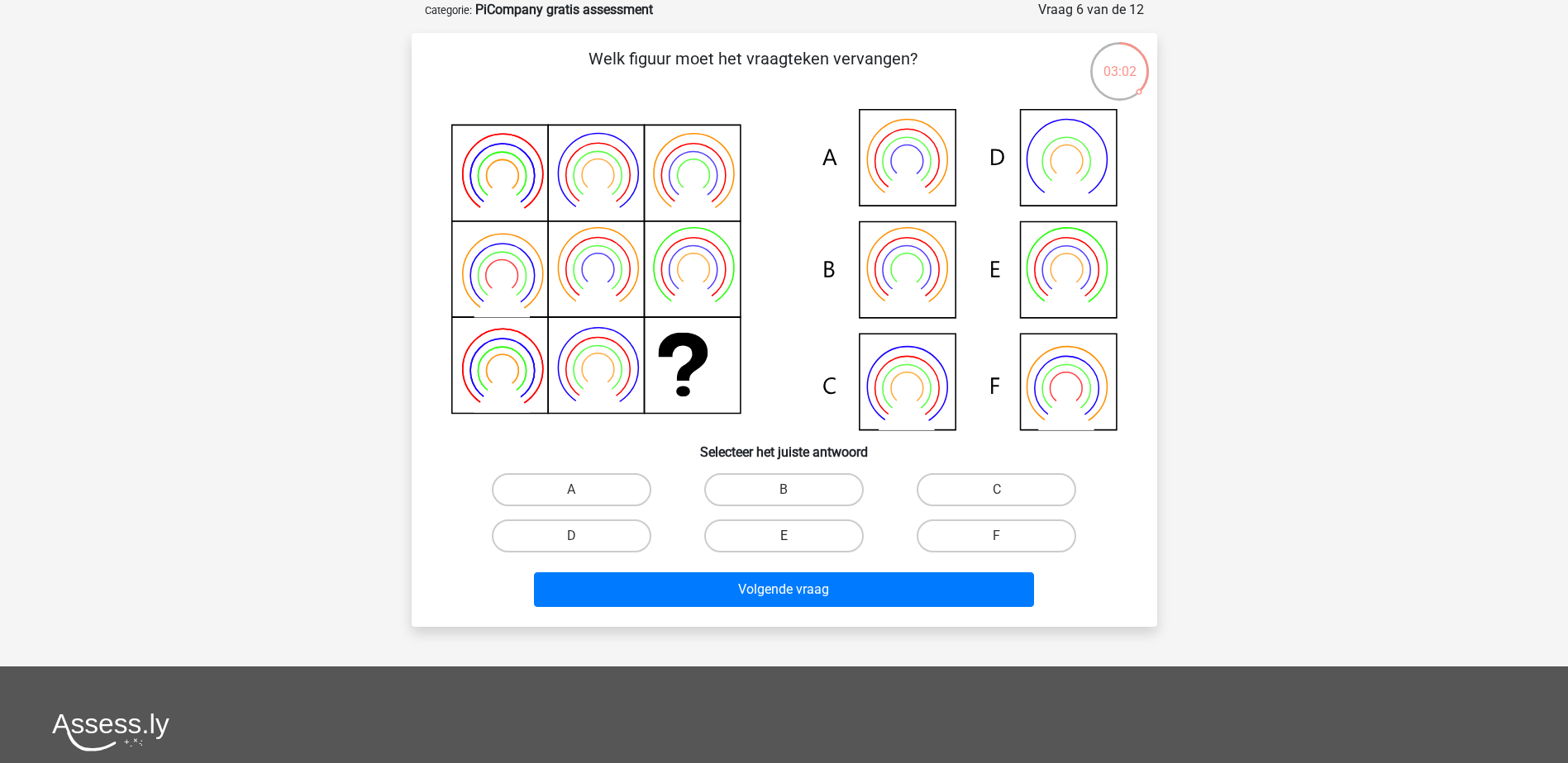
click at [774, 531] on label "E" at bounding box center [784, 535] width 160 height 33
click at [784, 536] on input "E" at bounding box center [788, 541] width 11 height 11
radio input "true"
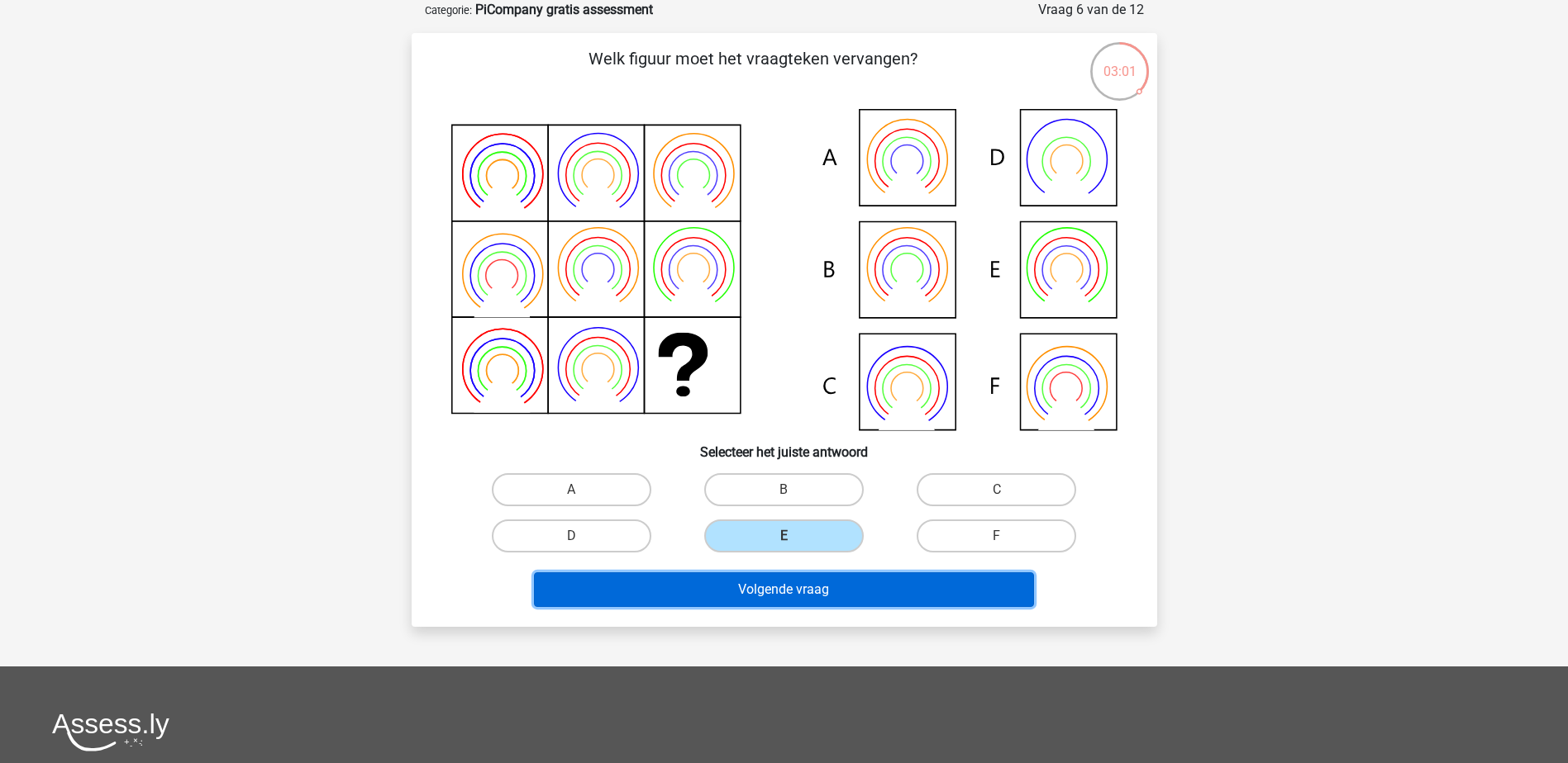
click at [810, 587] on button "Volgende vraag" at bounding box center [784, 590] width 500 height 34
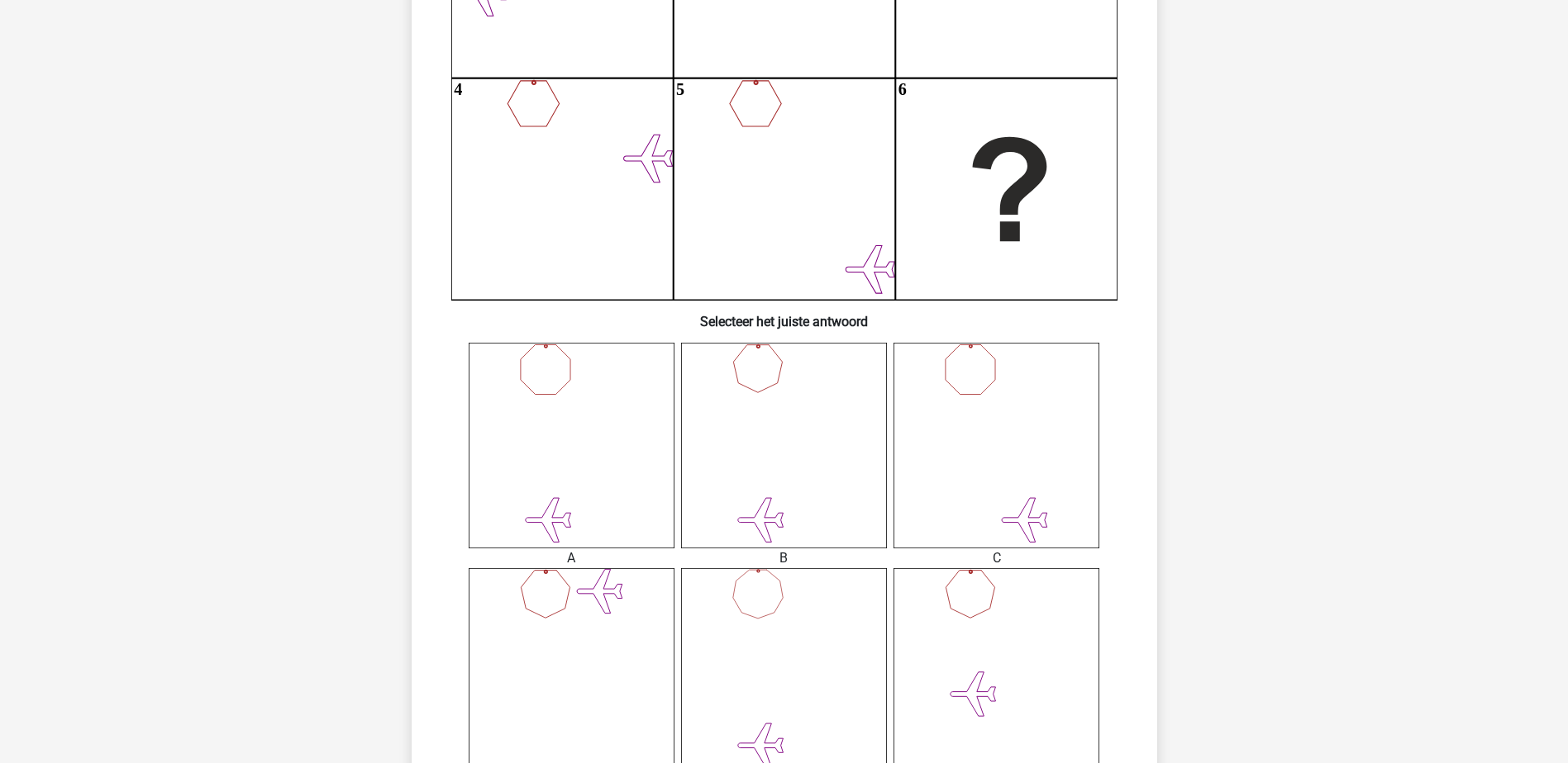
scroll to position [578, 0]
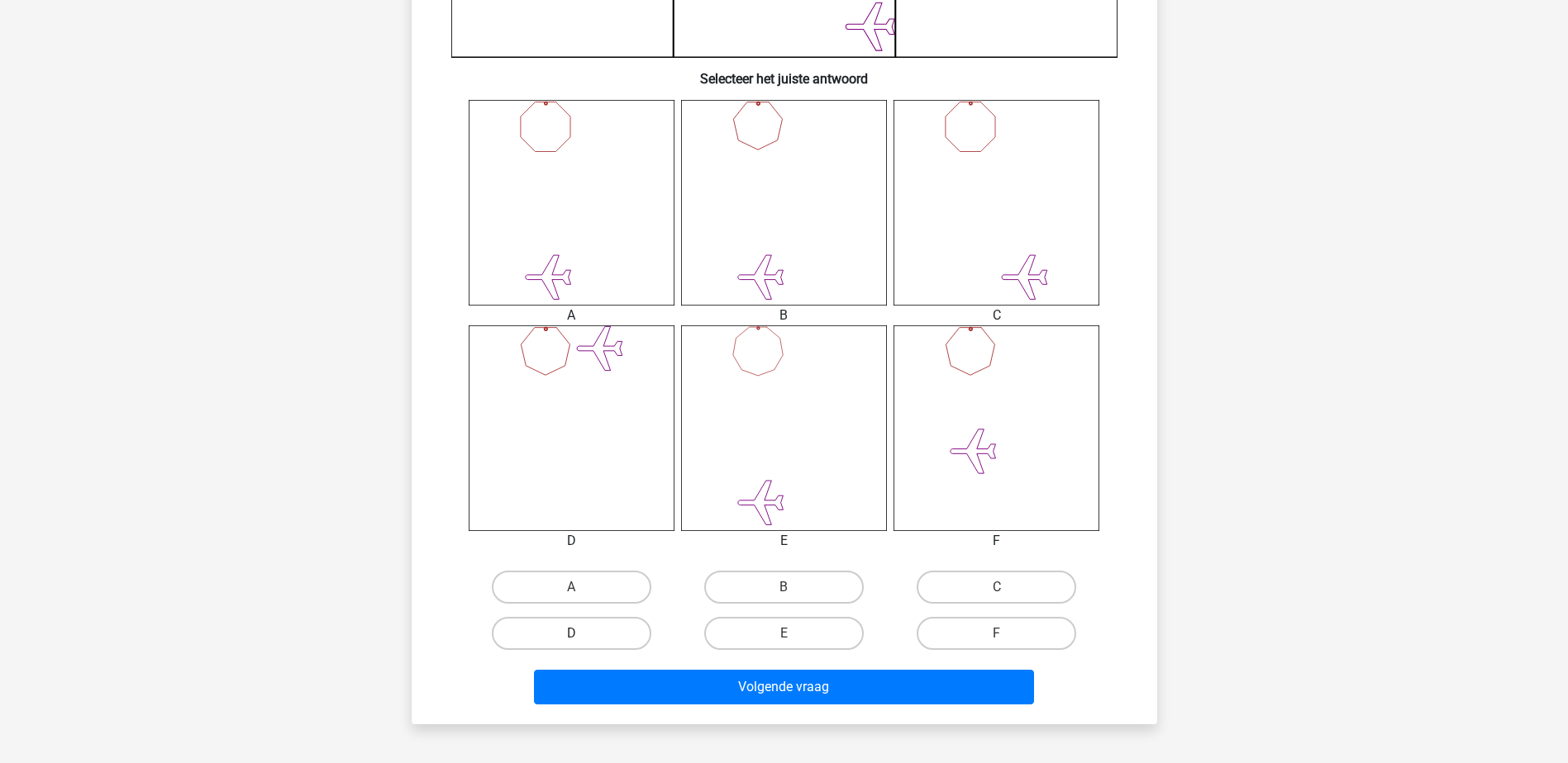
click at [586, 621] on label "D" at bounding box center [571, 633] width 160 height 33
click at [582, 634] on input "D" at bounding box center [576, 639] width 11 height 11
radio input "true"
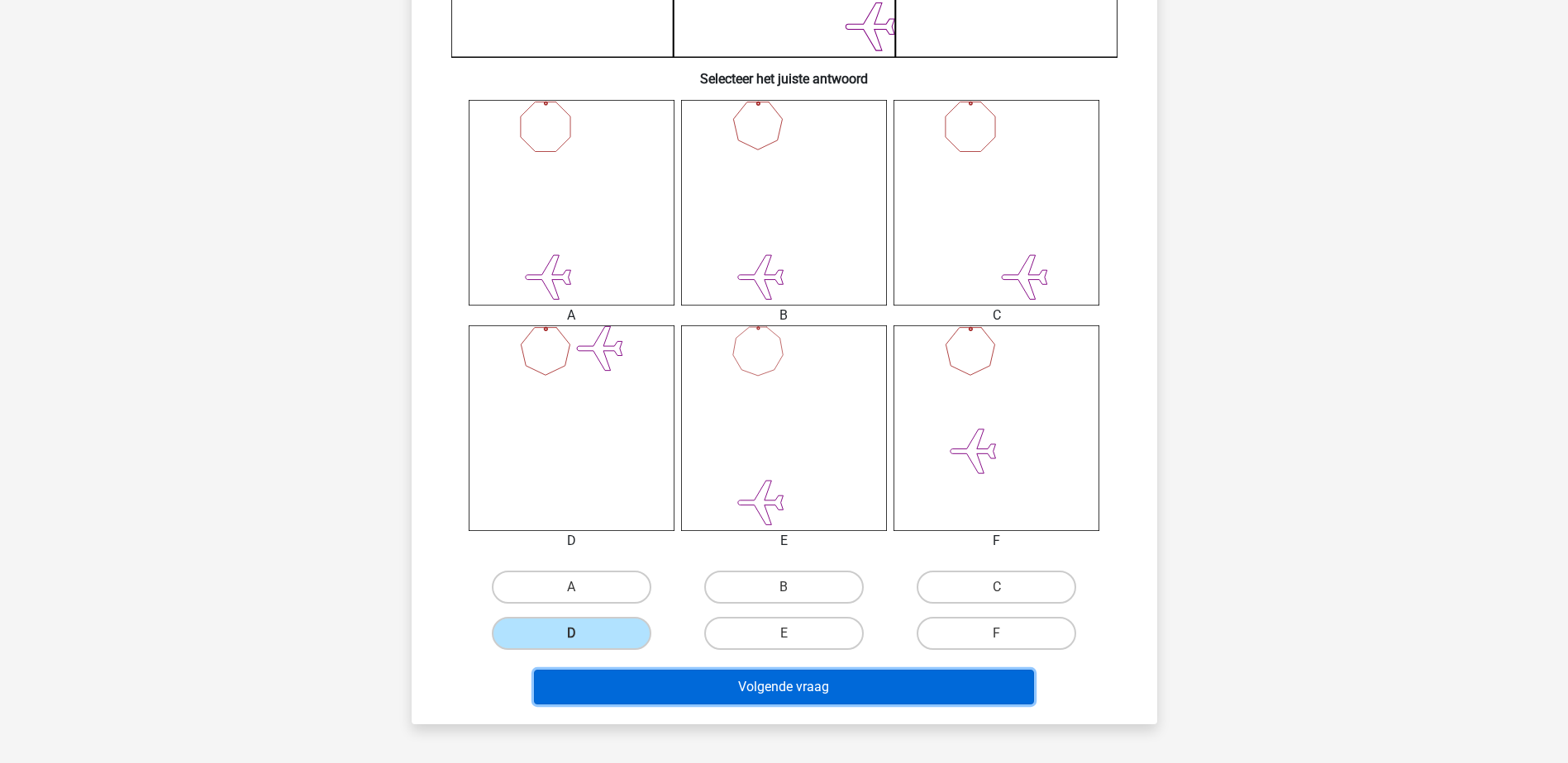
click at [828, 689] on button "Volgende vraag" at bounding box center [784, 687] width 500 height 34
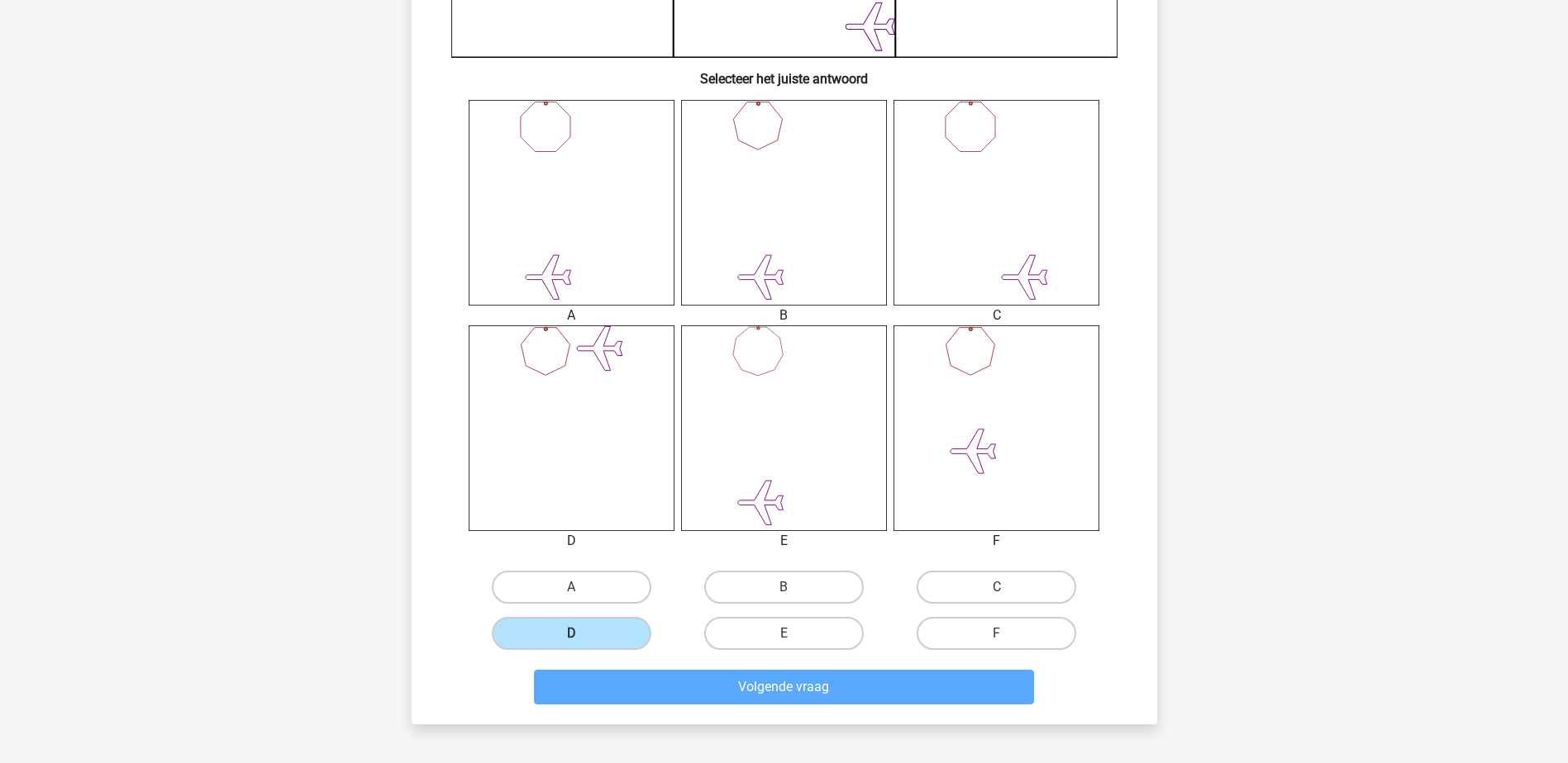
scroll to position [82, 0]
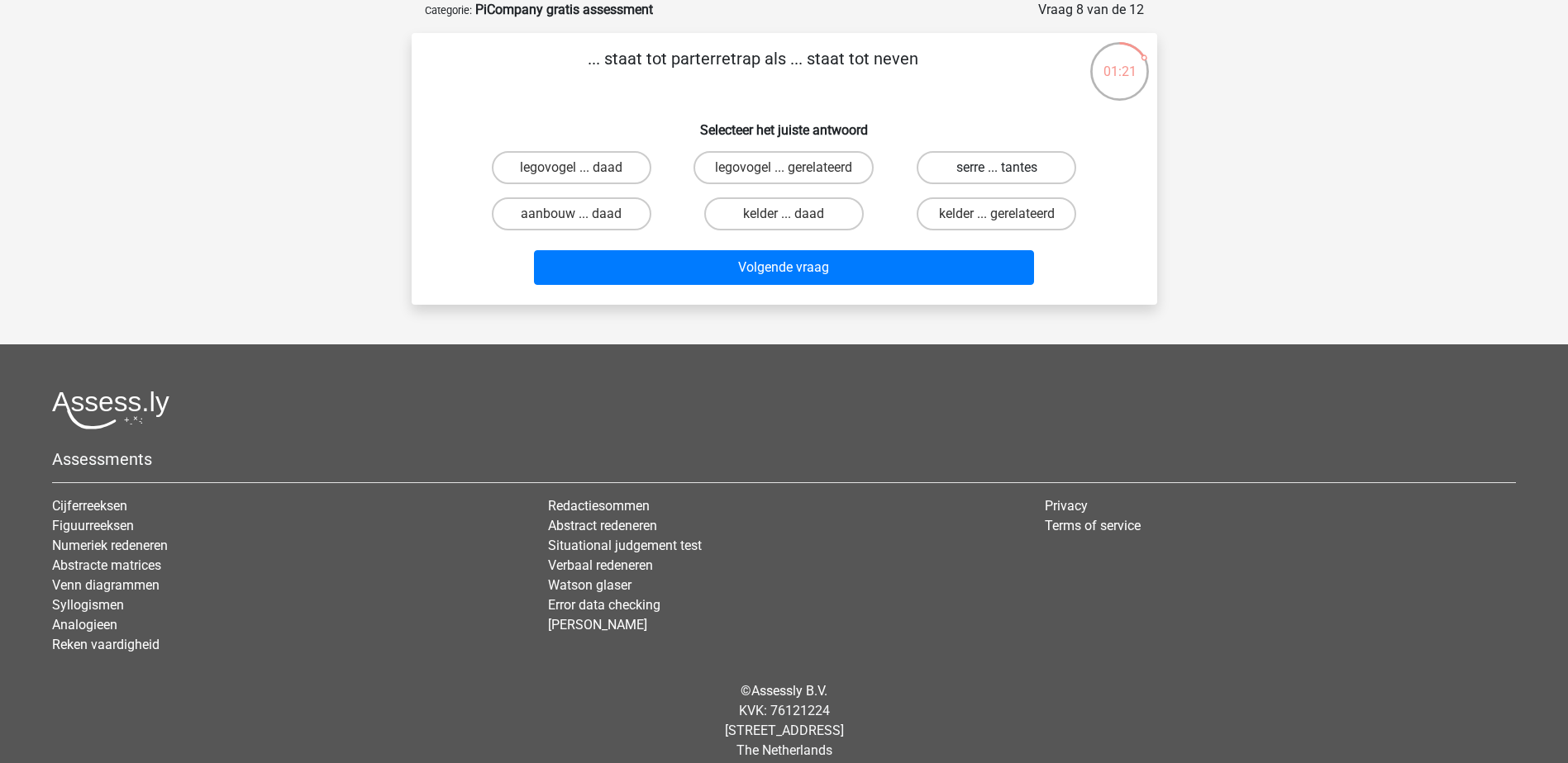
click at [965, 168] on label "serre ... tantes" at bounding box center [996, 167] width 160 height 33
click at [997, 168] on input "serre ... tantes" at bounding box center [1002, 172] width 11 height 11
radio input "true"
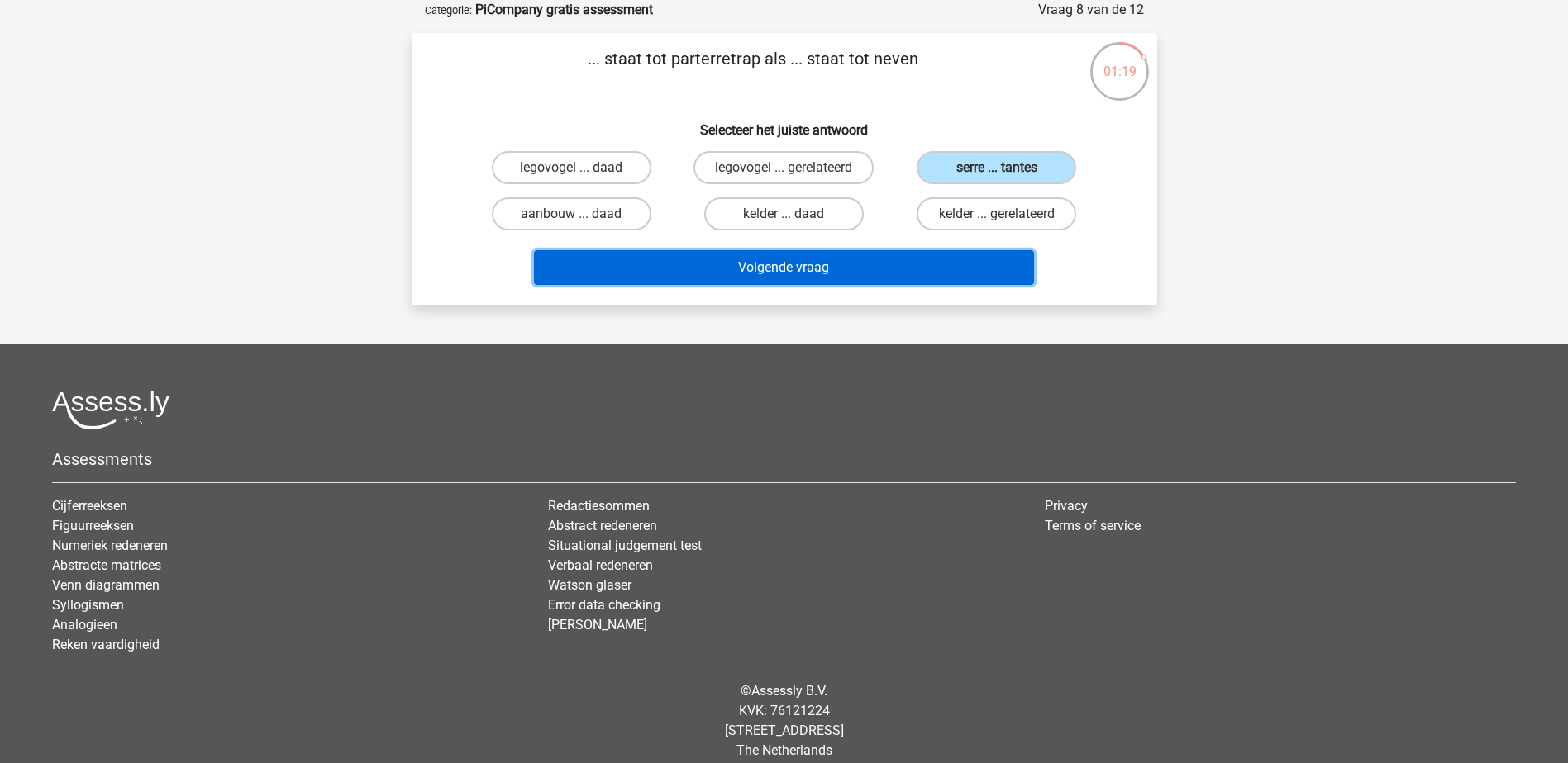
click at [812, 270] on button "Volgende vraag" at bounding box center [784, 268] width 500 height 34
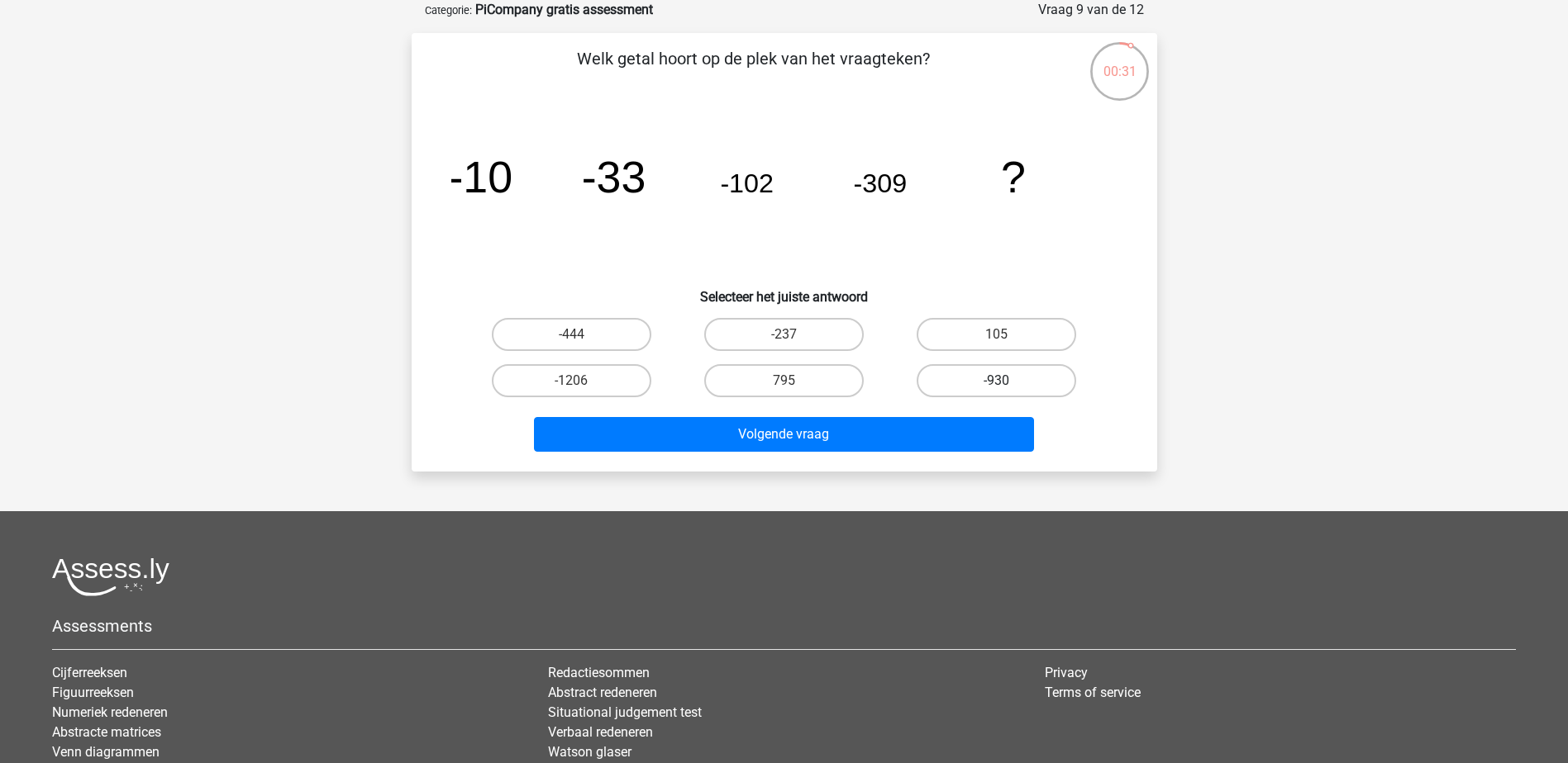
click at [989, 385] on label "-930" at bounding box center [996, 381] width 160 height 33
click at [997, 385] on input "-930" at bounding box center [1002, 385] width 11 height 11
radio input "true"
click at [759, 453] on div "Volgende vraag" at bounding box center [784, 437] width 638 height 41
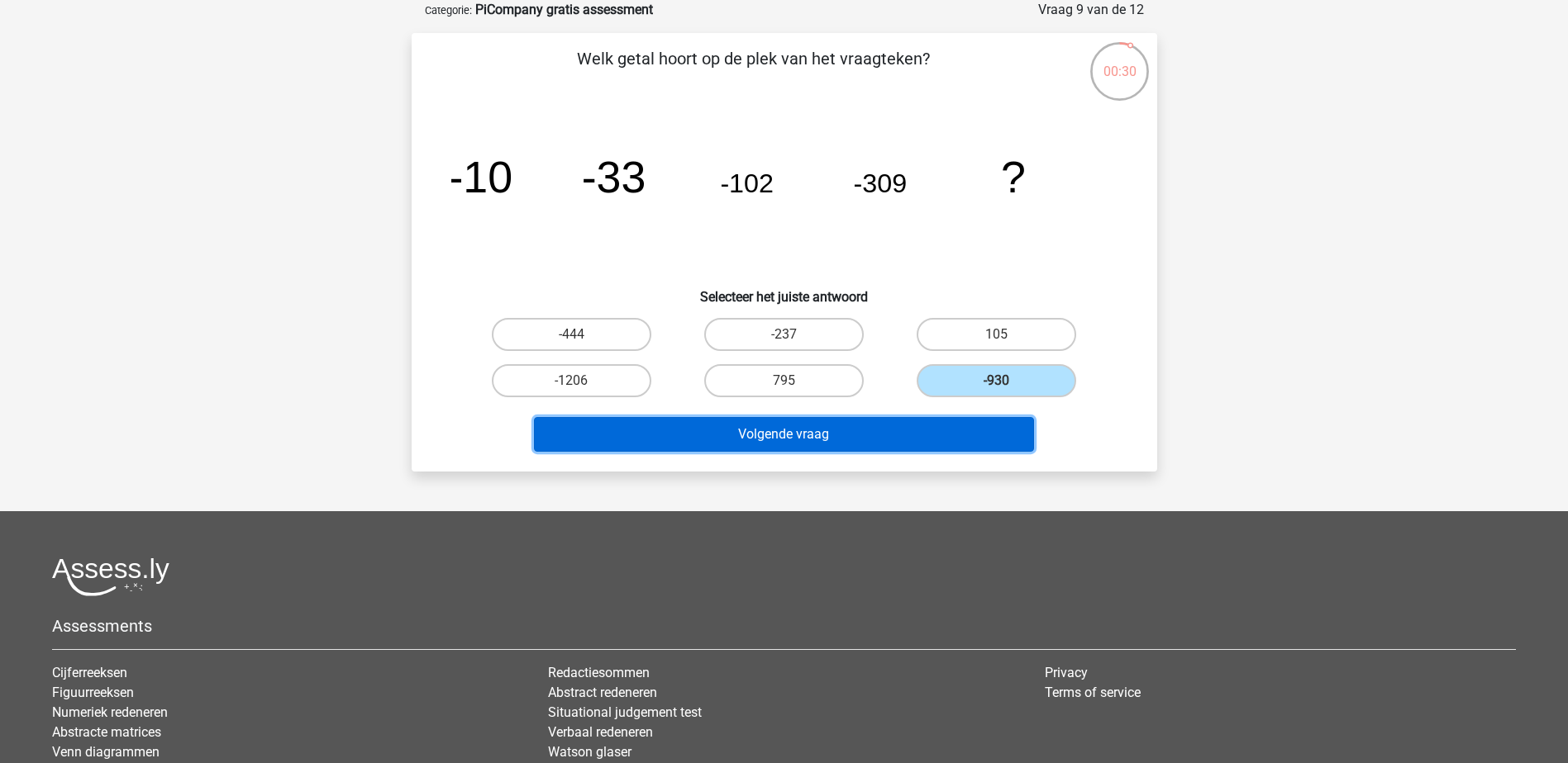
click at [757, 438] on button "Volgende vraag" at bounding box center [784, 434] width 500 height 34
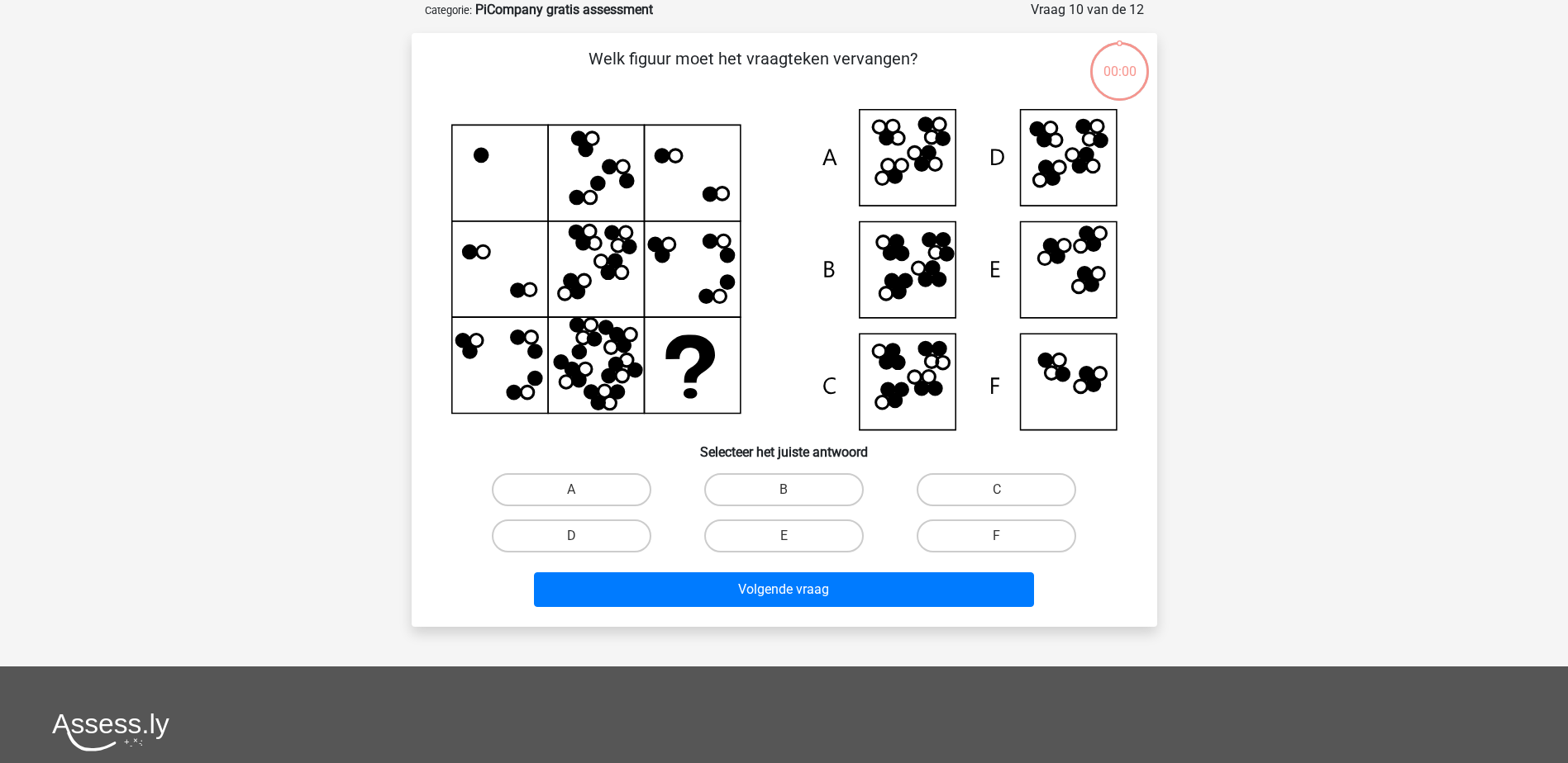
scroll to position [82, 0]
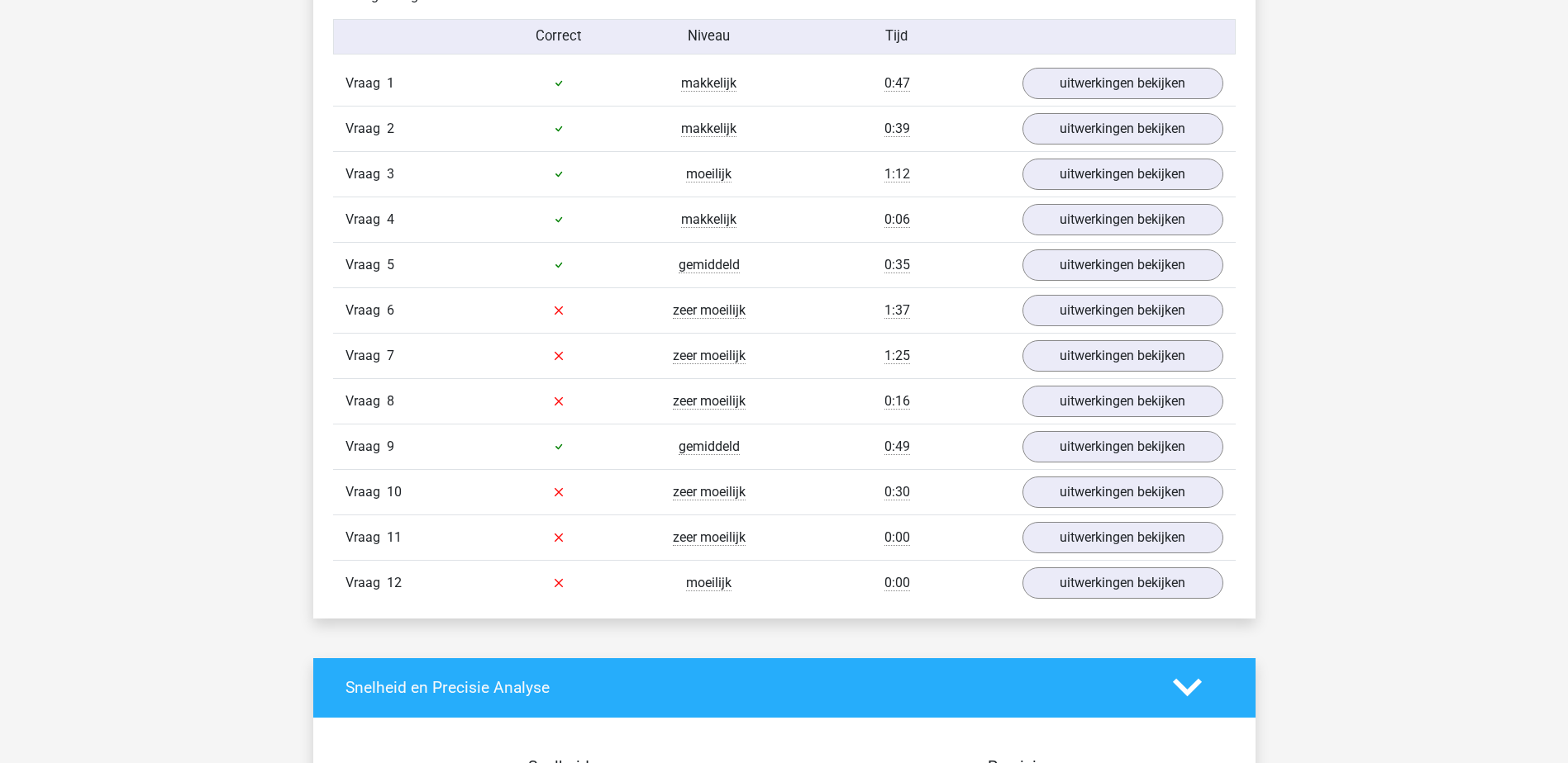
scroll to position [1900, 0]
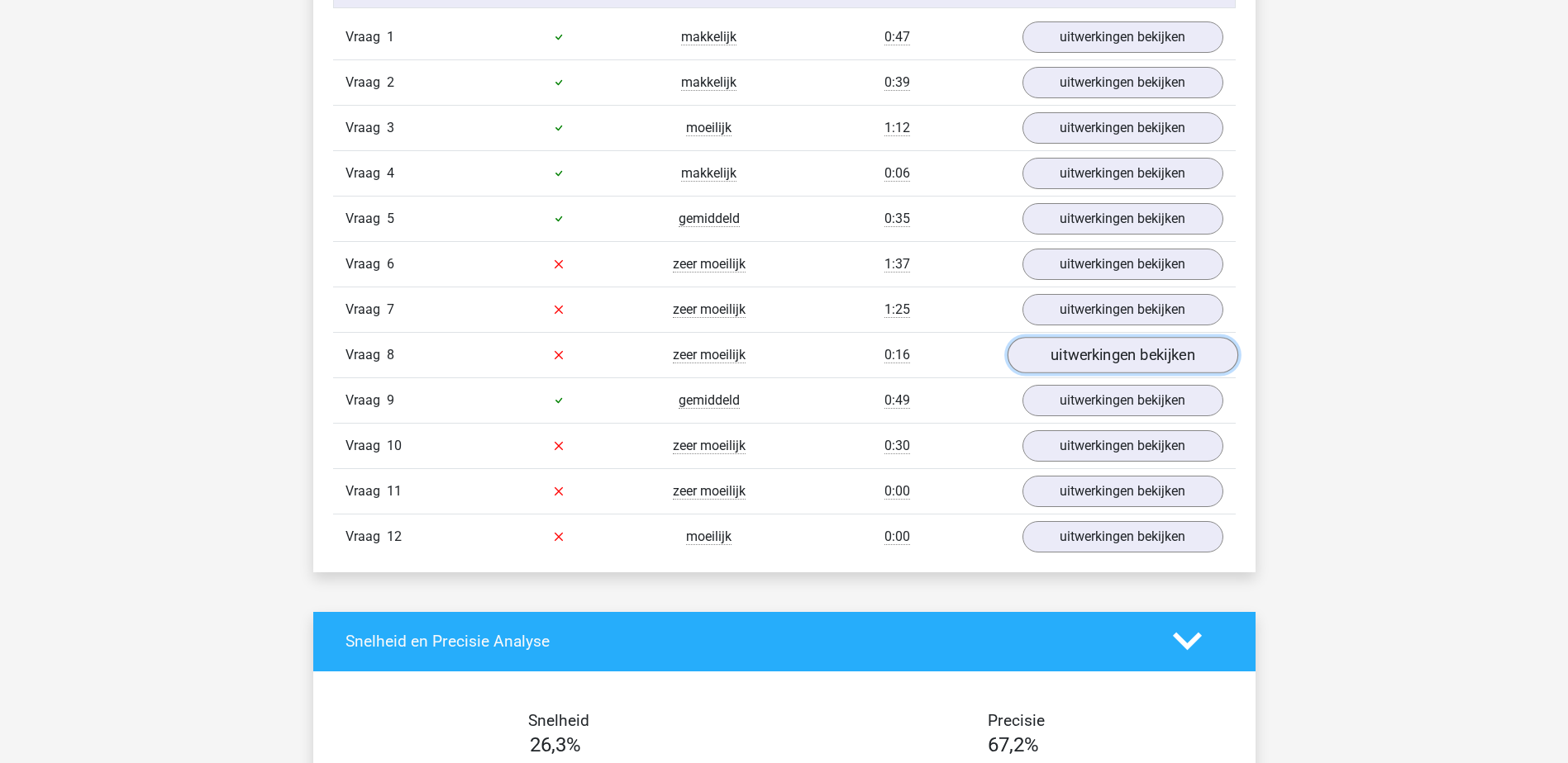
click at [1099, 361] on link "uitwerkingen bekijken" at bounding box center [1121, 355] width 231 height 36
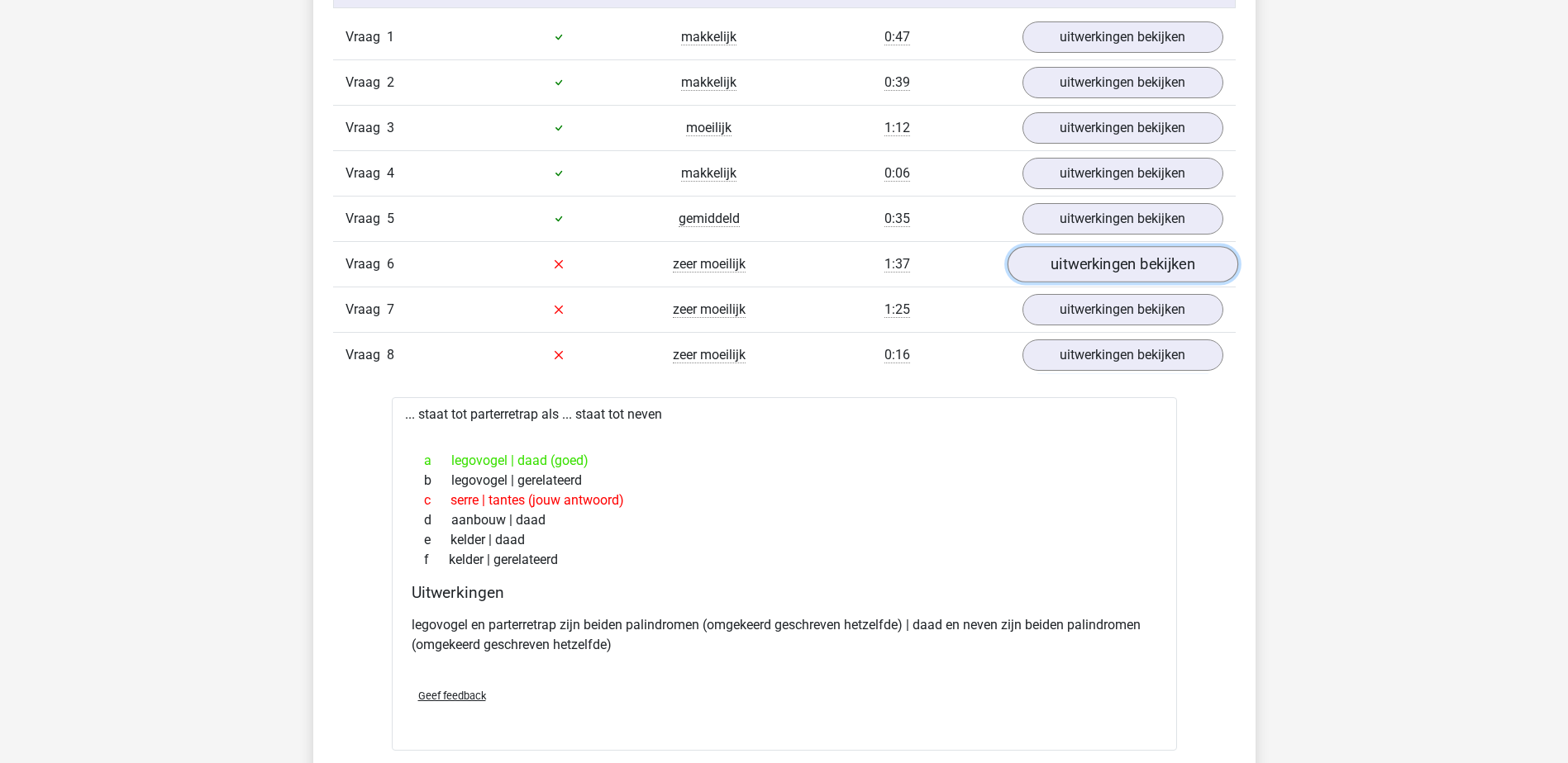
click at [1090, 259] on link "uitwerkingen bekijken" at bounding box center [1121, 264] width 231 height 36
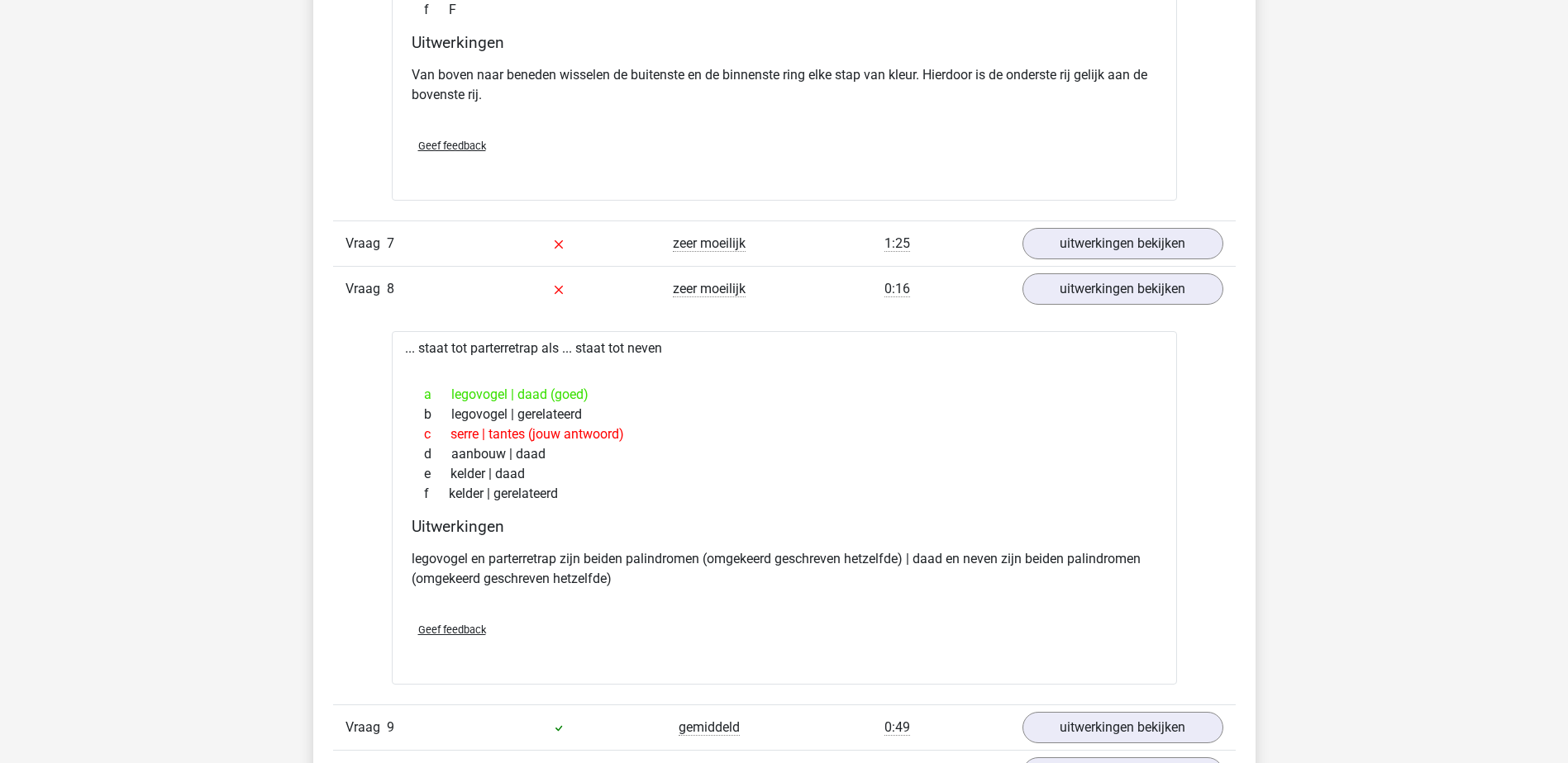
scroll to position [2974, 0]
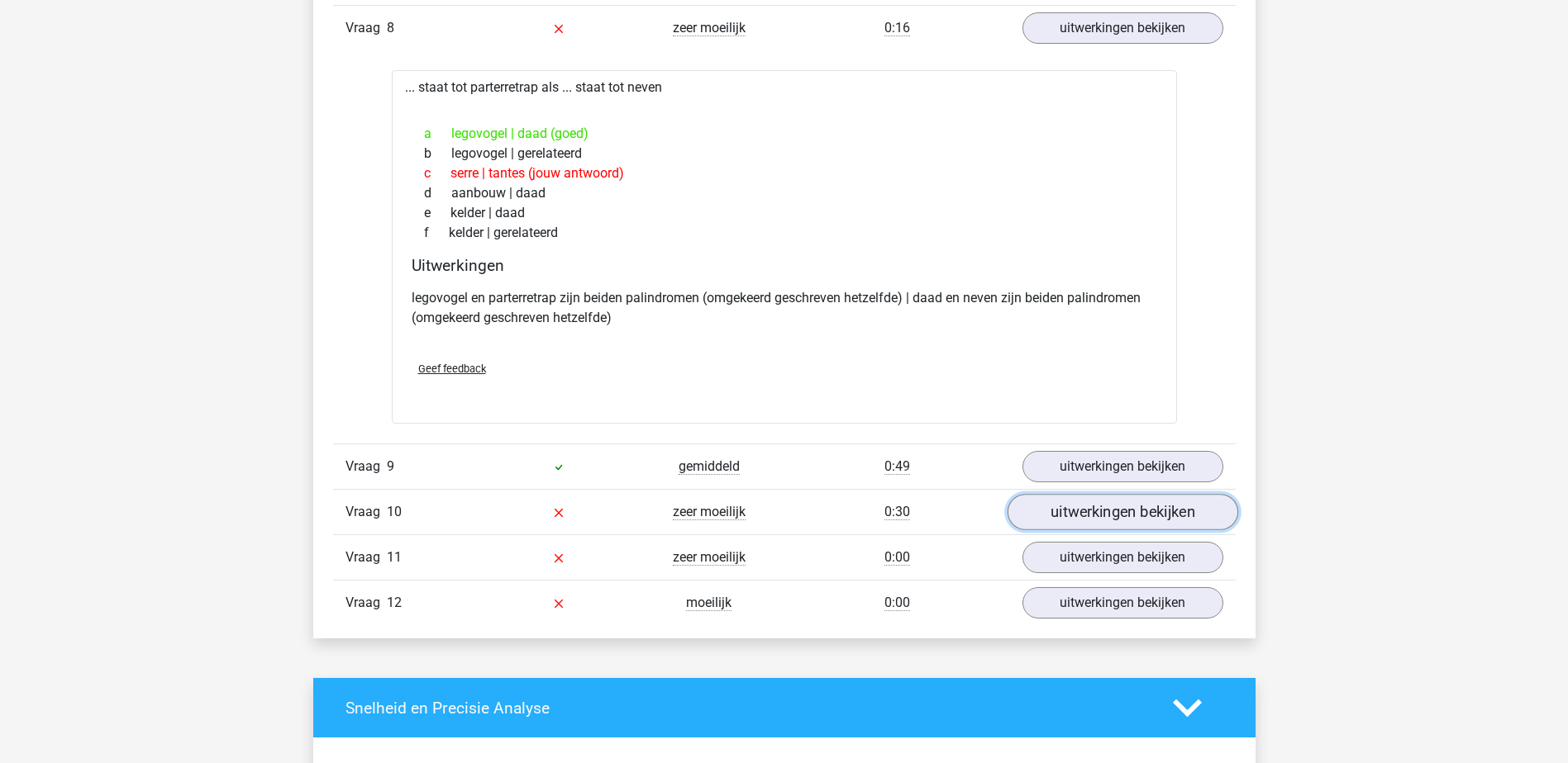
click at [1083, 504] on link "uitwerkingen bekijken" at bounding box center [1121, 512] width 231 height 36
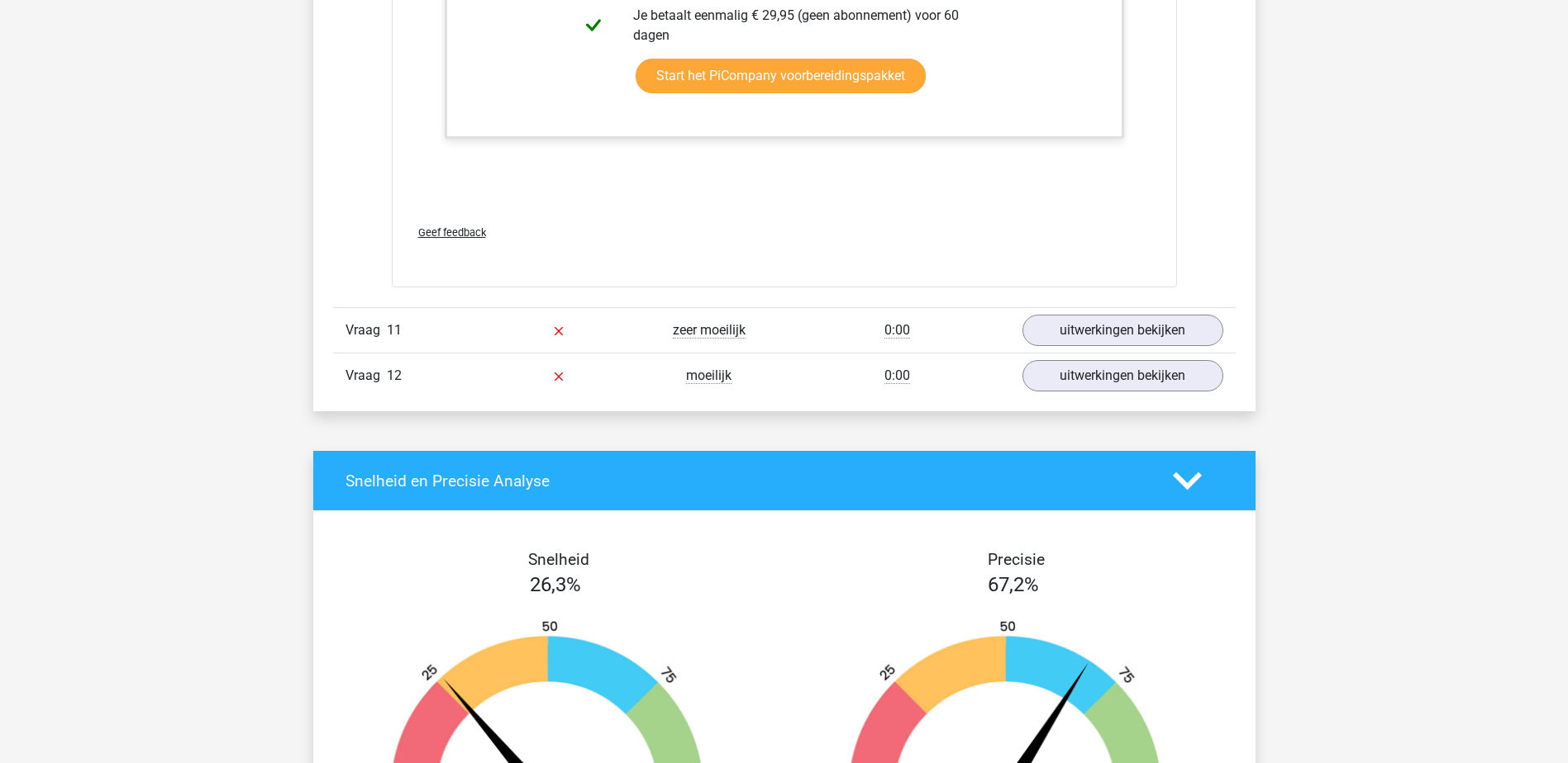
scroll to position [4377, 0]
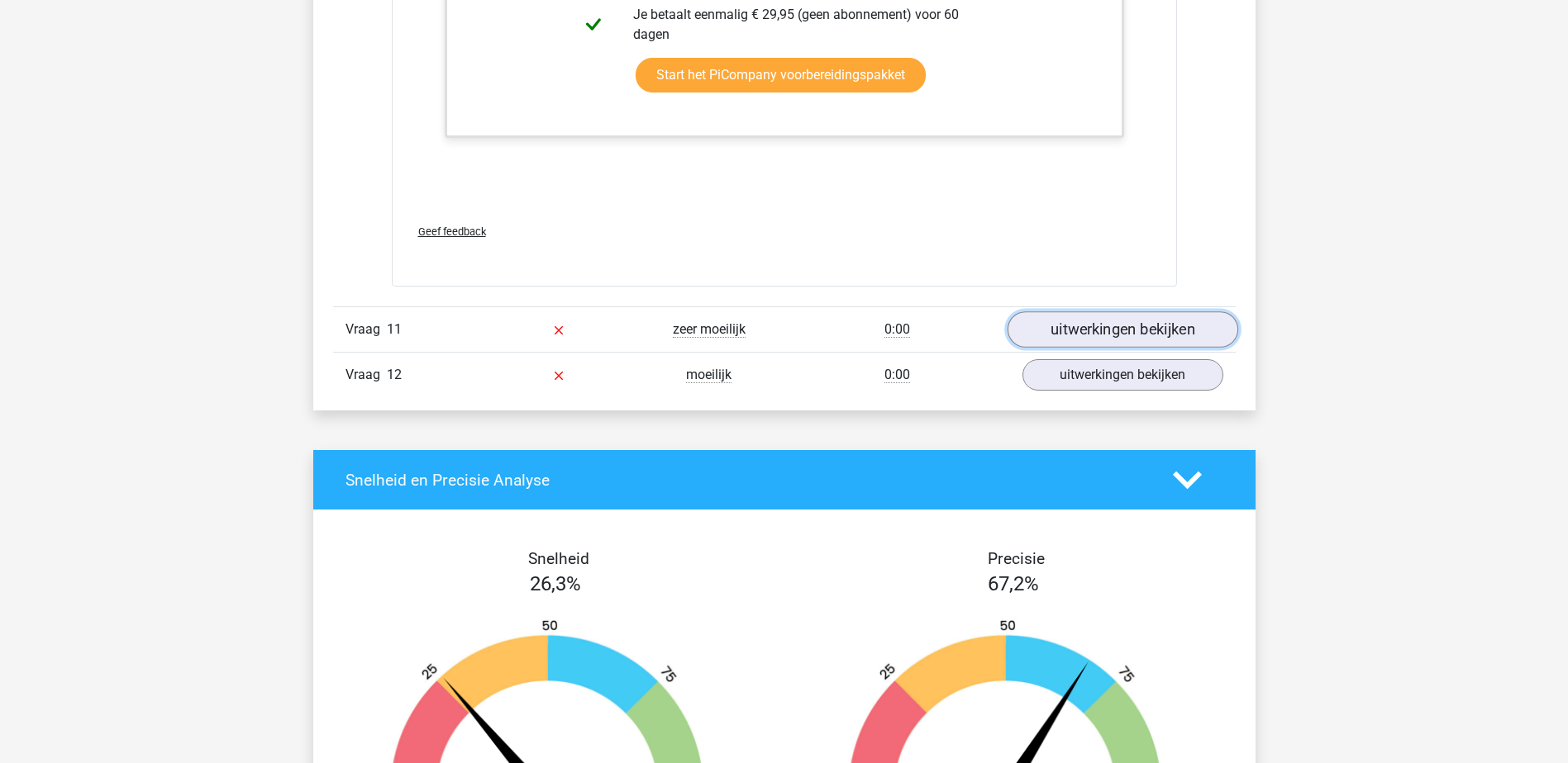
click at [1098, 328] on link "uitwerkingen bekijken" at bounding box center [1121, 331] width 231 height 36
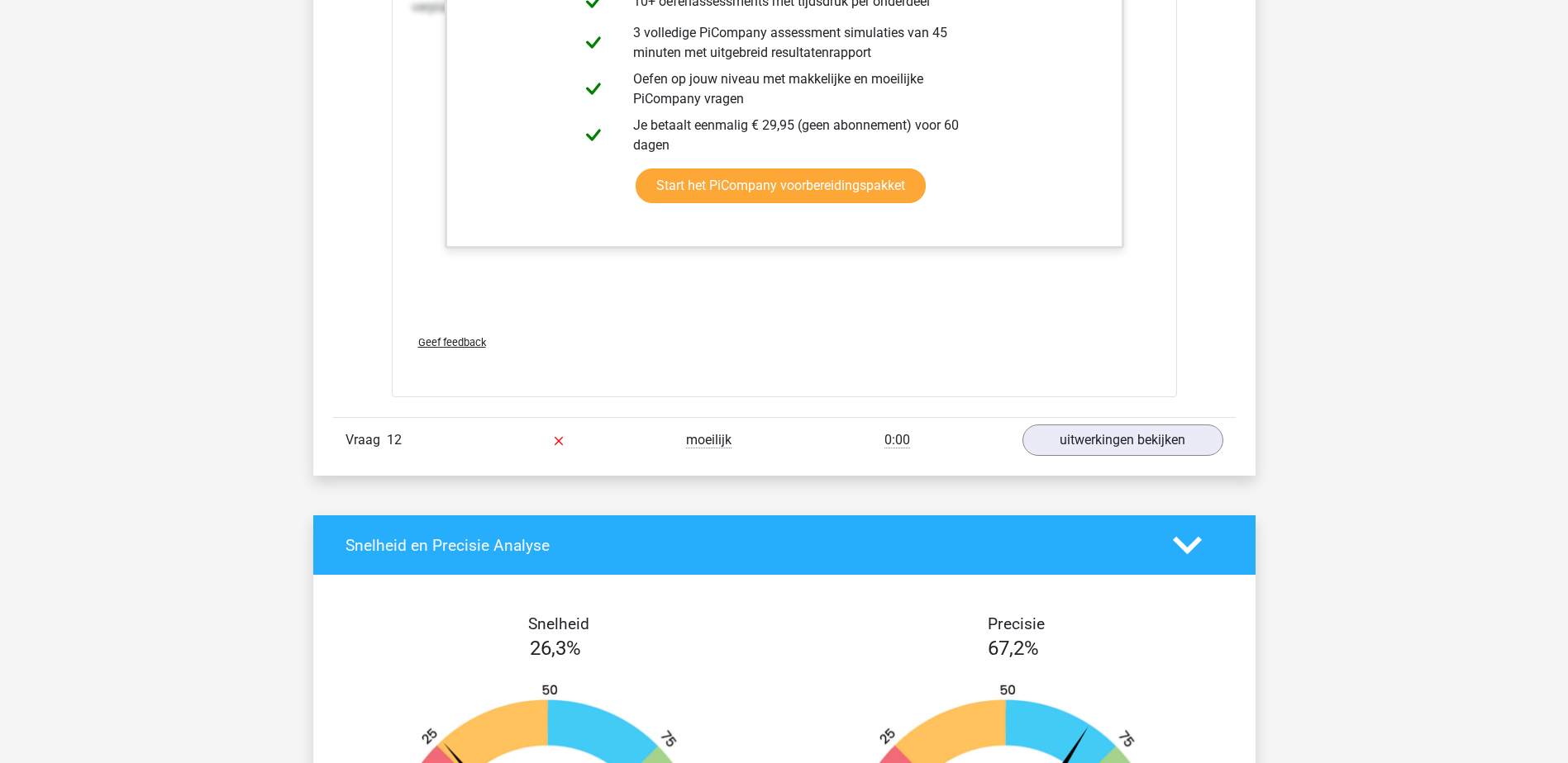
scroll to position [6029, 0]
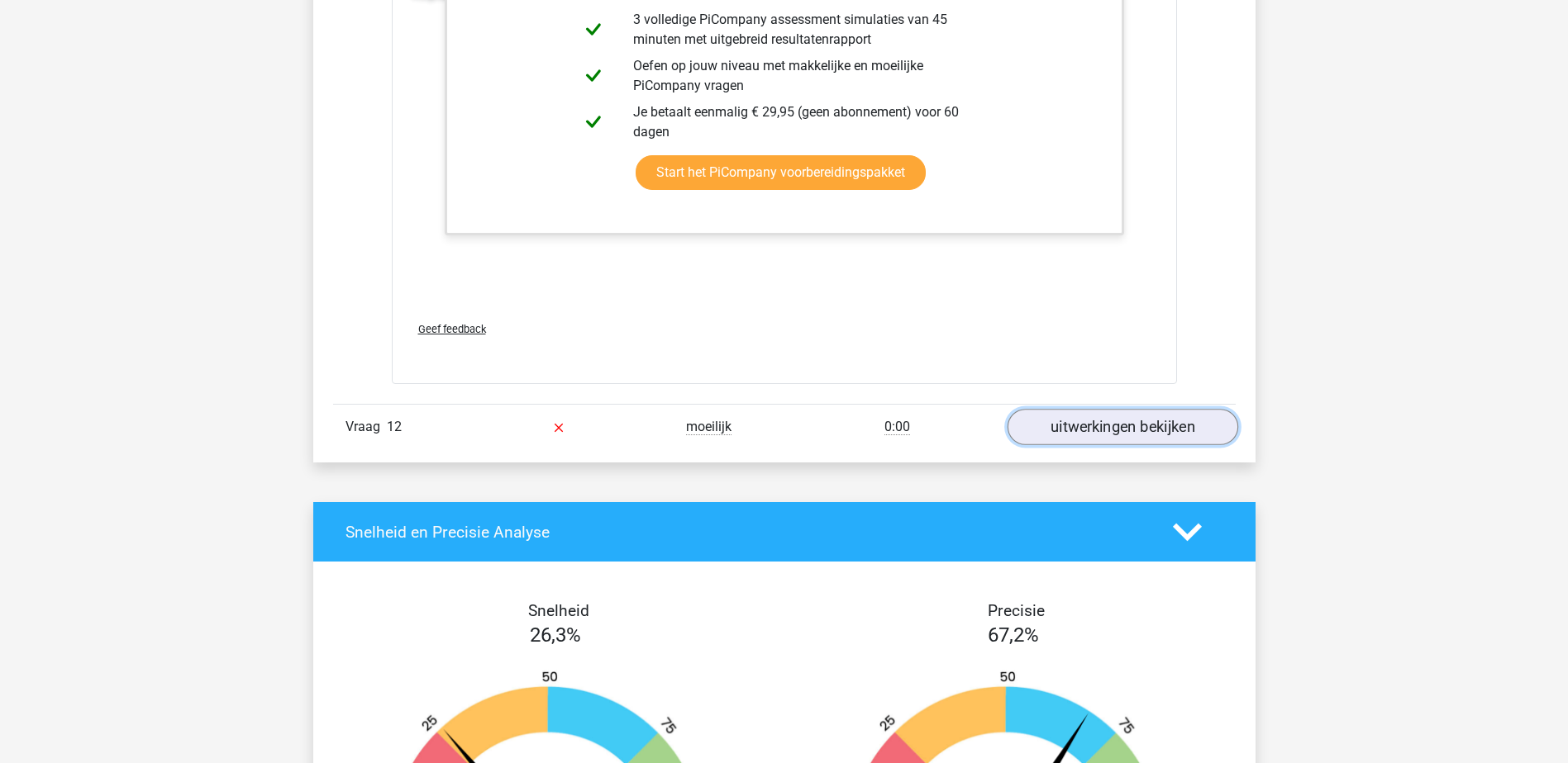
click at [1061, 416] on link "uitwerkingen bekijken" at bounding box center [1121, 427] width 231 height 36
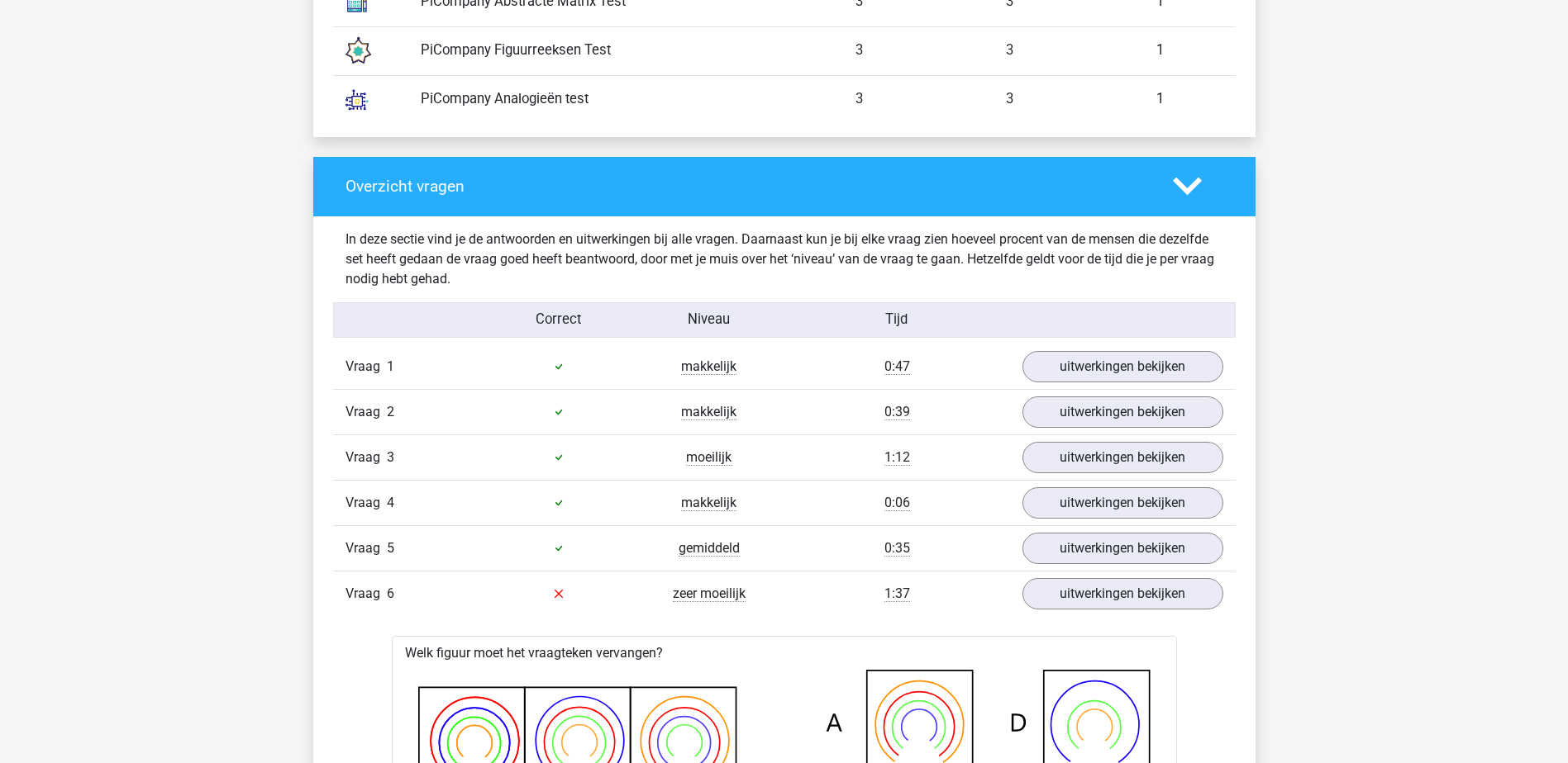
scroll to position [1569, 0]
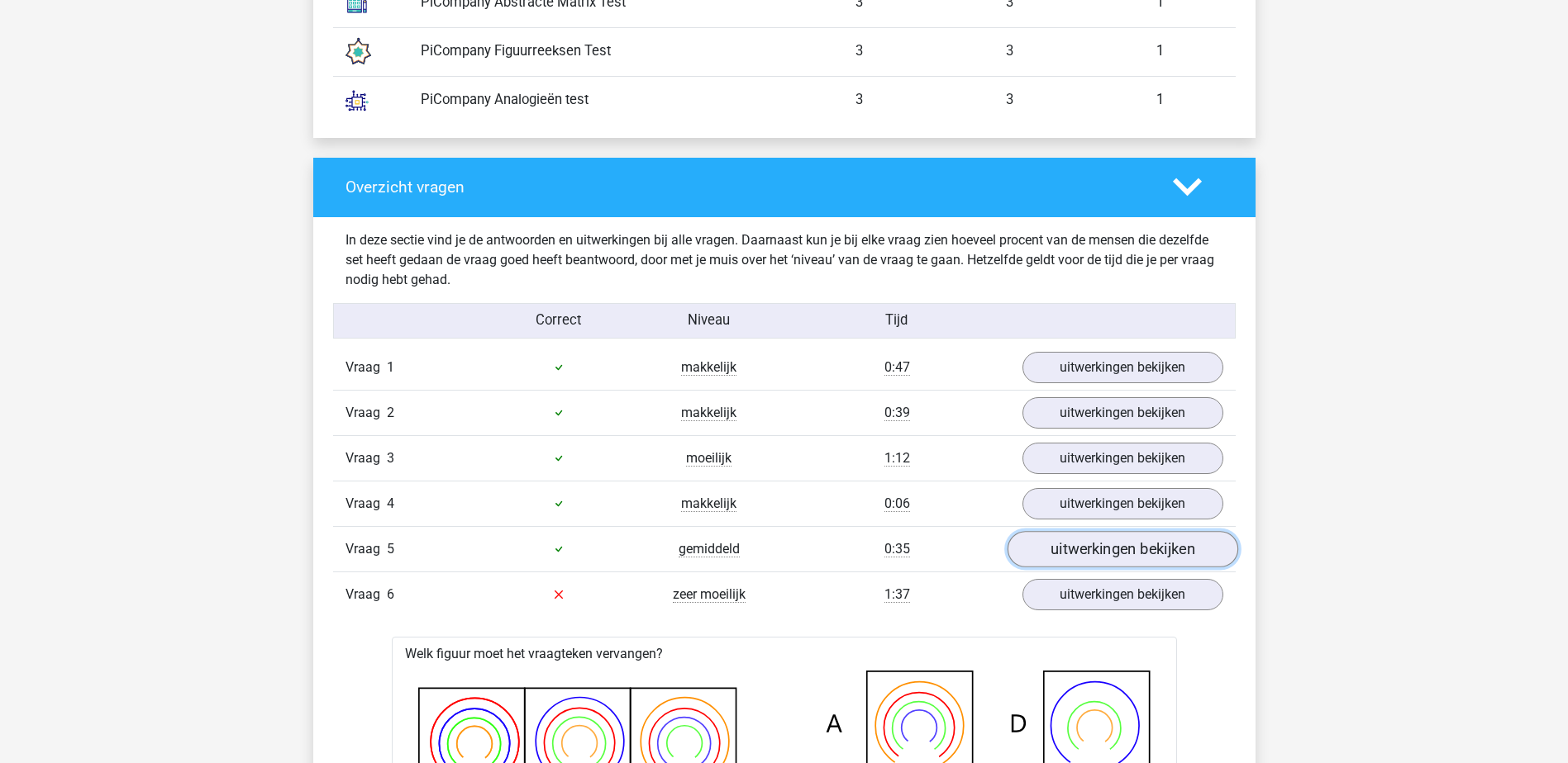
click at [1085, 546] on link "uitwerkingen bekijken" at bounding box center [1121, 549] width 231 height 36
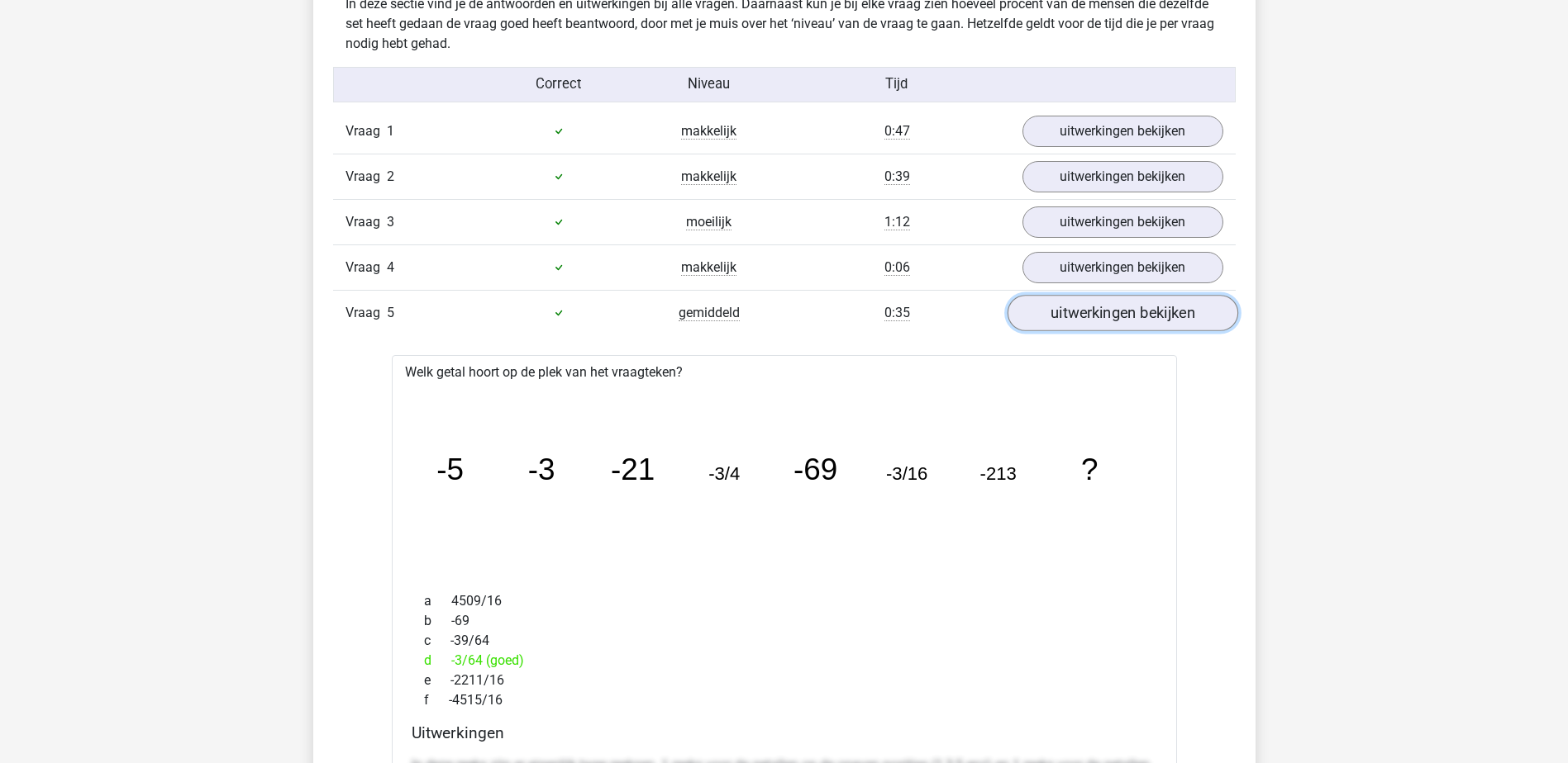
scroll to position [1487, 0]
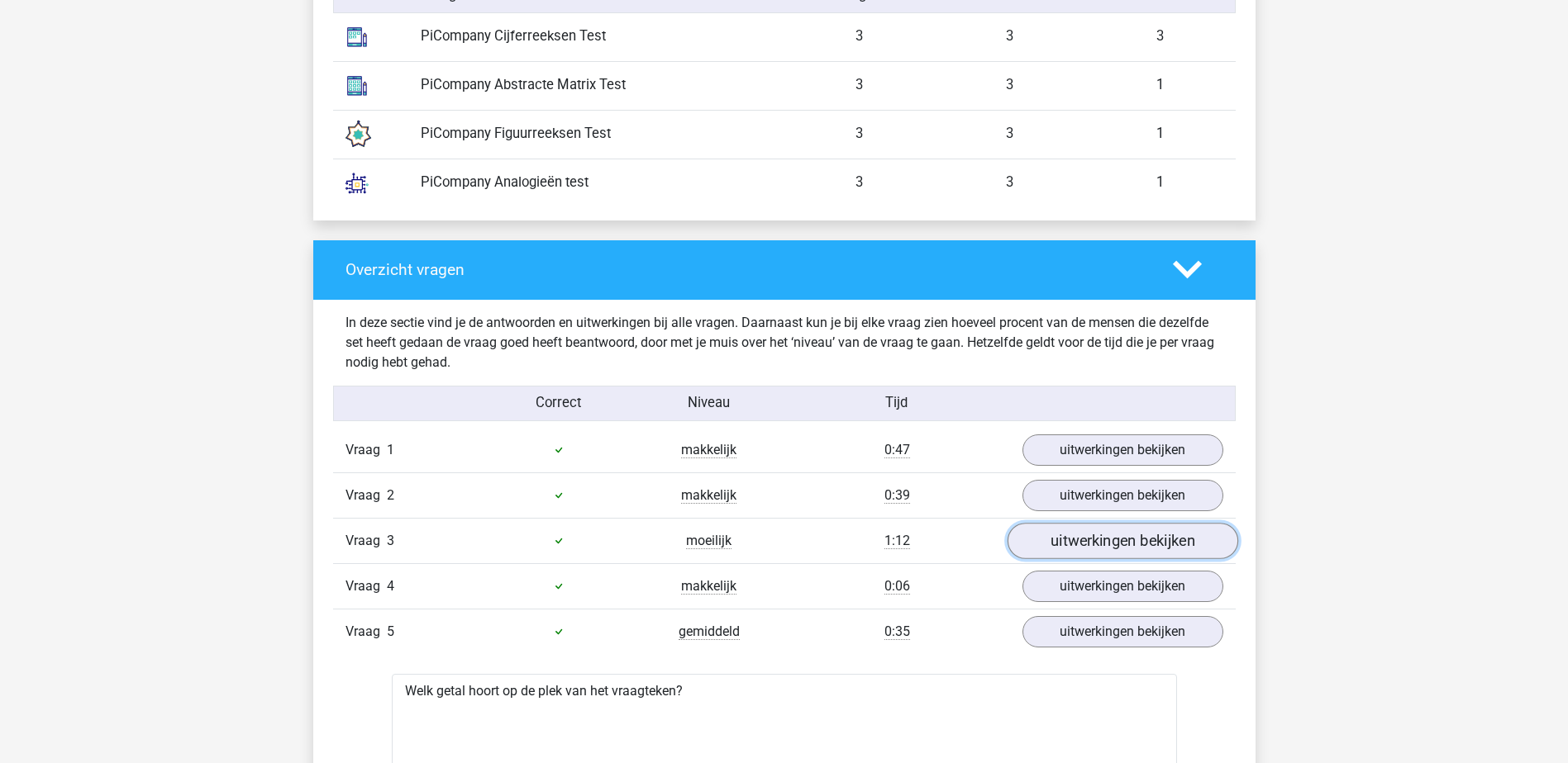
click at [1073, 529] on link "uitwerkingen bekijken" at bounding box center [1121, 541] width 231 height 36
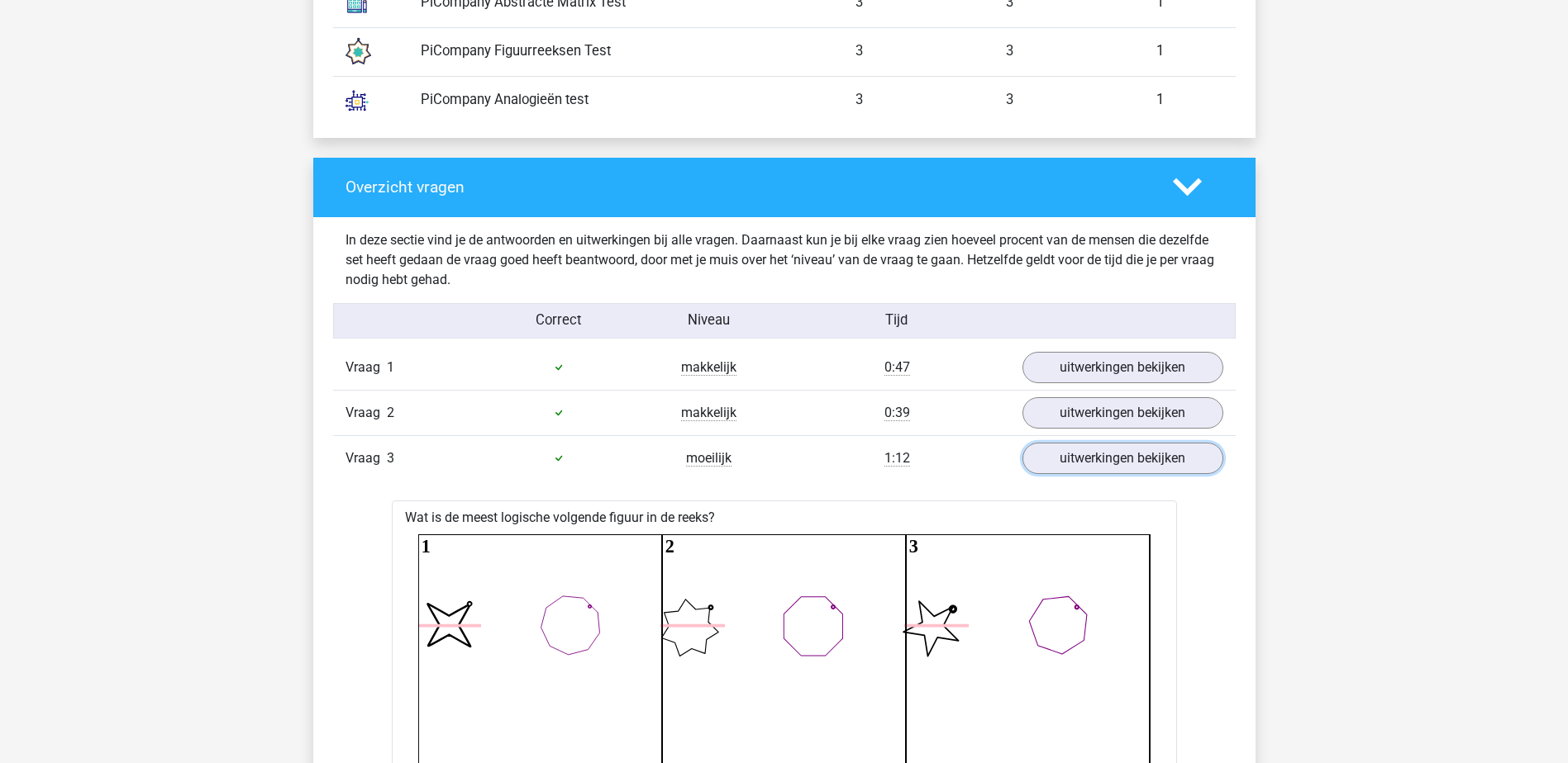
scroll to position [1156, 0]
